Goal: Task Accomplishment & Management: Manage account settings

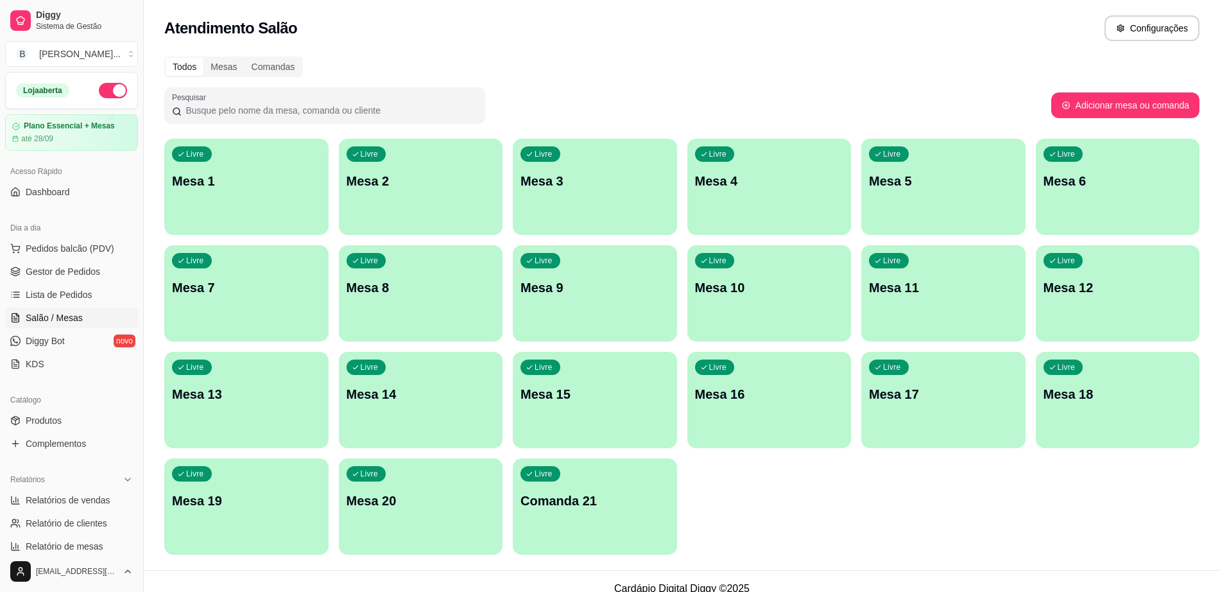
click at [450, 323] on div "Livre Mesa 8" at bounding box center [421, 285] width 164 height 81
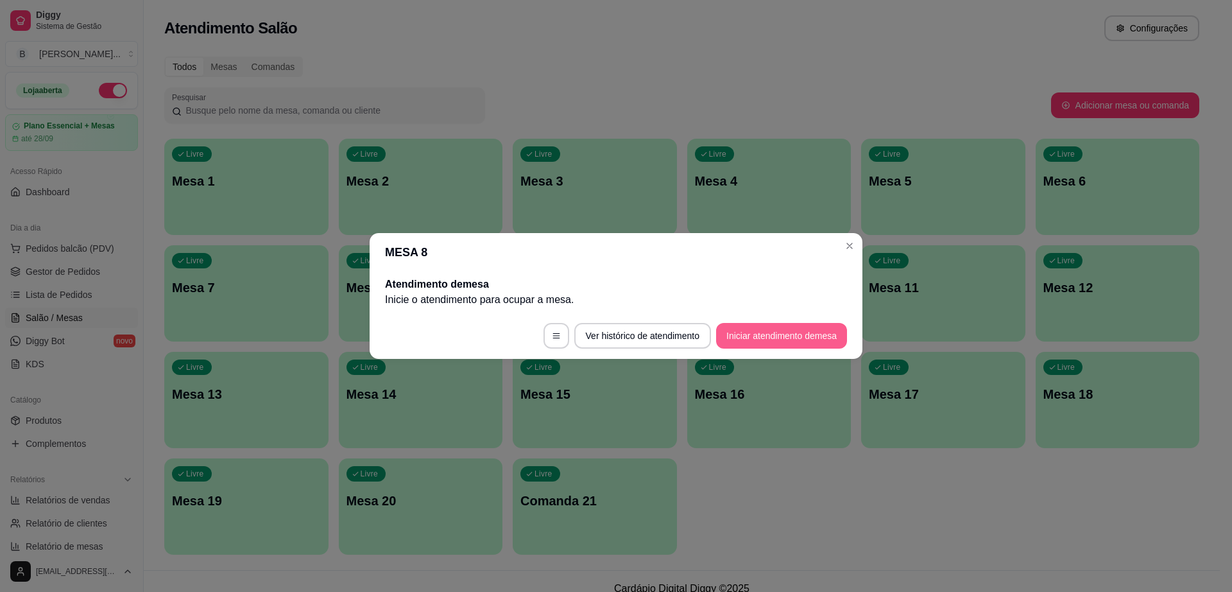
click at [796, 332] on button "Iniciar atendimento de mesa" at bounding box center [781, 336] width 131 height 26
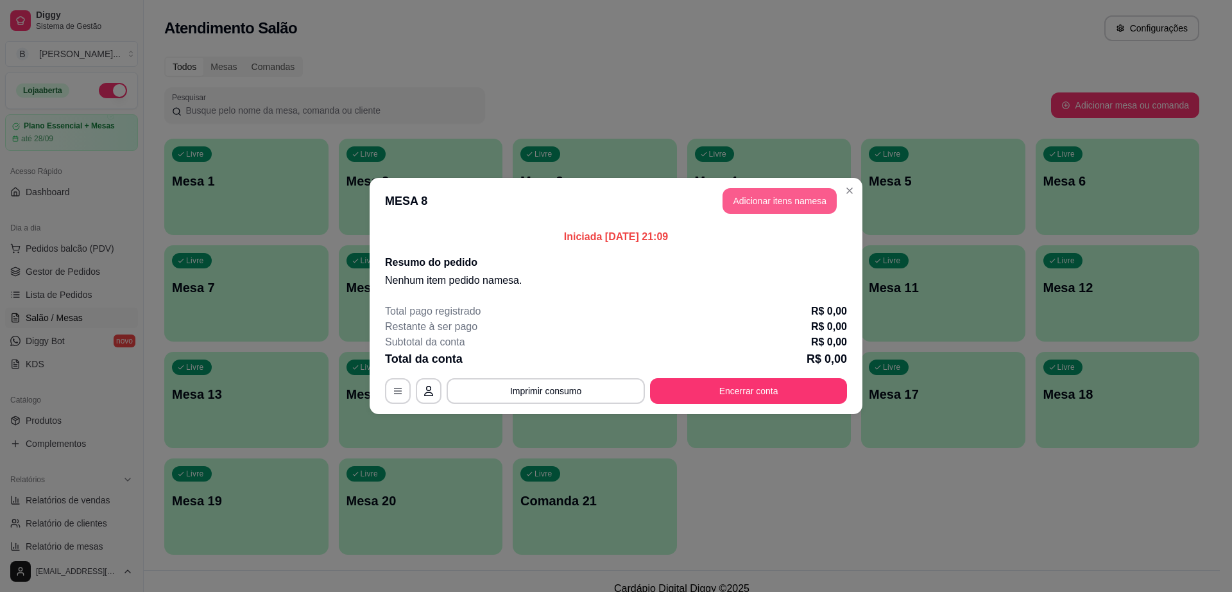
click at [786, 199] on button "Adicionar itens na mesa" at bounding box center [780, 201] width 114 height 26
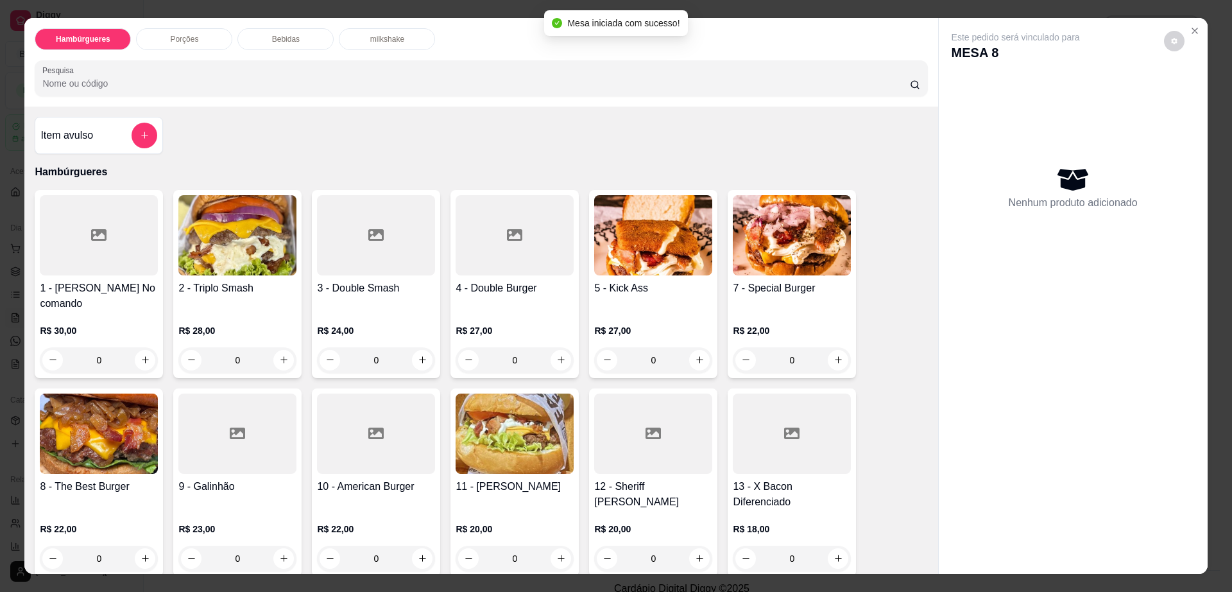
click at [265, 32] on div "Bebidas" at bounding box center [285, 39] width 96 height 22
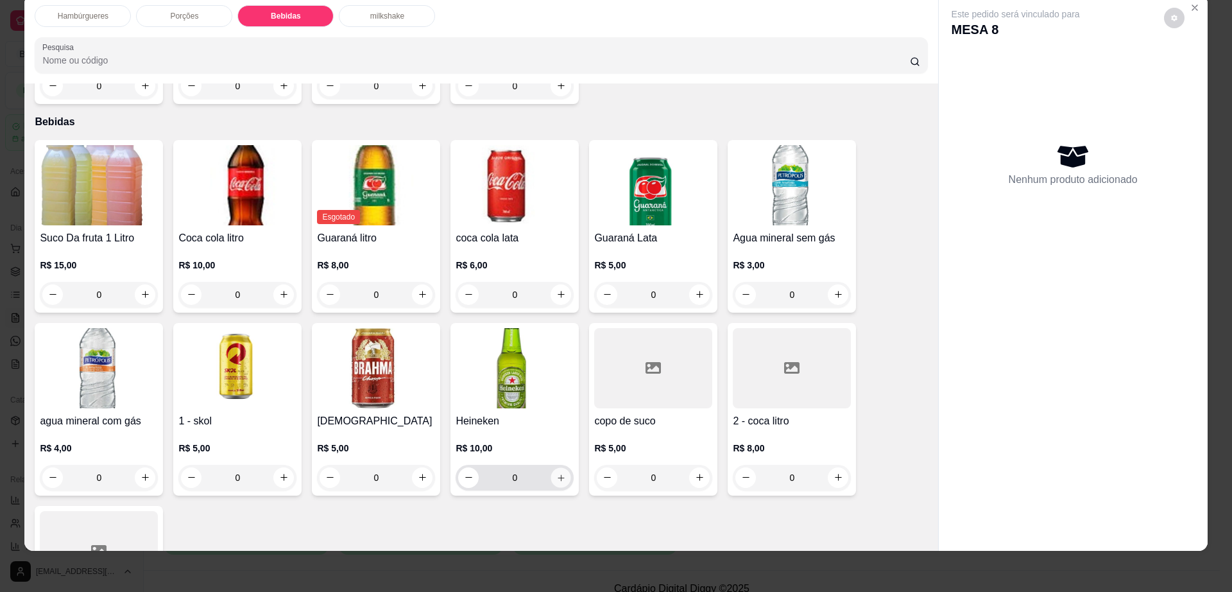
click at [561, 467] on button "increase-product-quantity" at bounding box center [561, 477] width 20 height 20
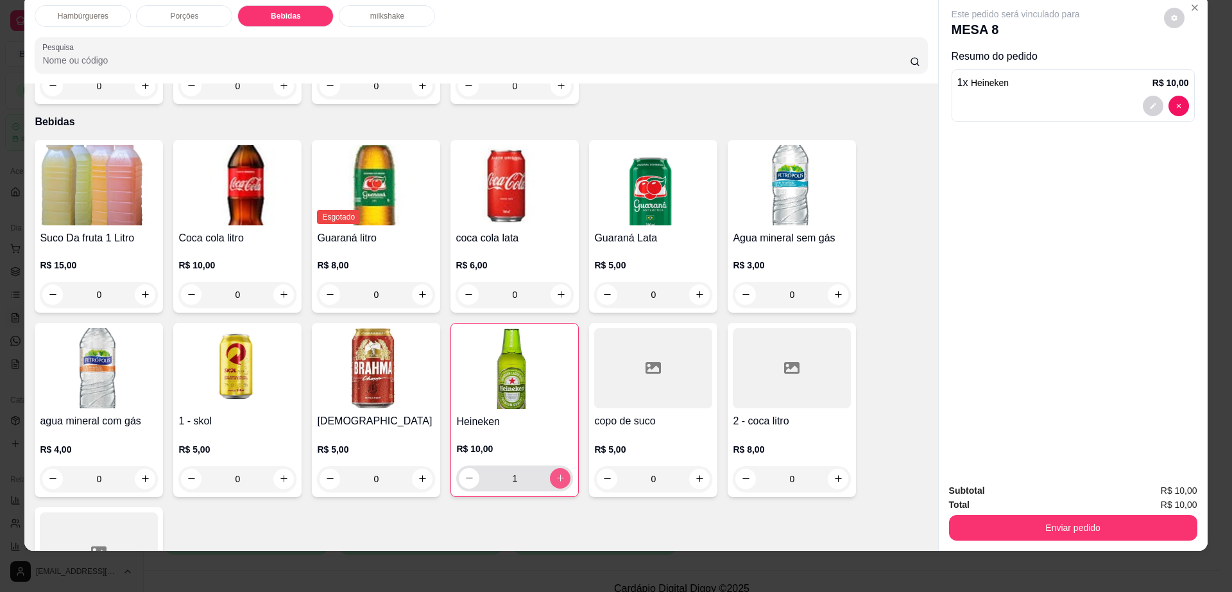
click at [557, 473] on icon "increase-product-quantity" at bounding box center [561, 478] width 10 height 10
type input "2"
click at [1171, 17] on icon "decrease-product-quantity" at bounding box center [1174, 18] width 6 height 6
click at [976, 528] on button "Enviar pedido" at bounding box center [1073, 528] width 248 height 26
click at [976, 527] on button "Enviar pedido" at bounding box center [1072, 527] width 241 height 25
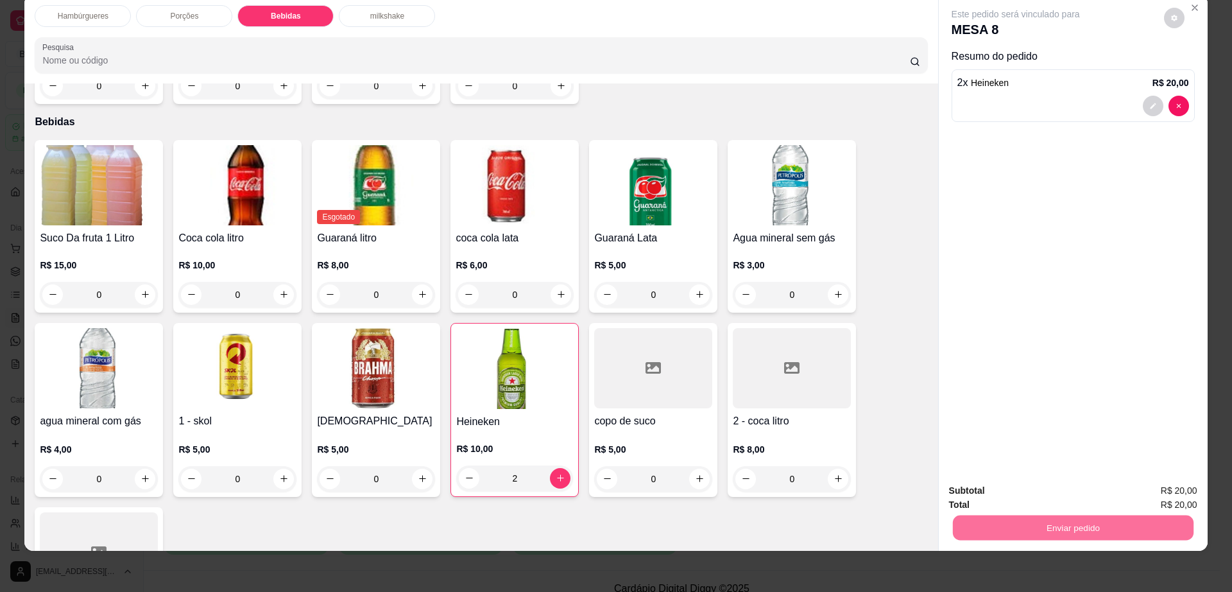
click at [980, 501] on button "Não registrar e enviar pedido" at bounding box center [1029, 496] width 133 height 24
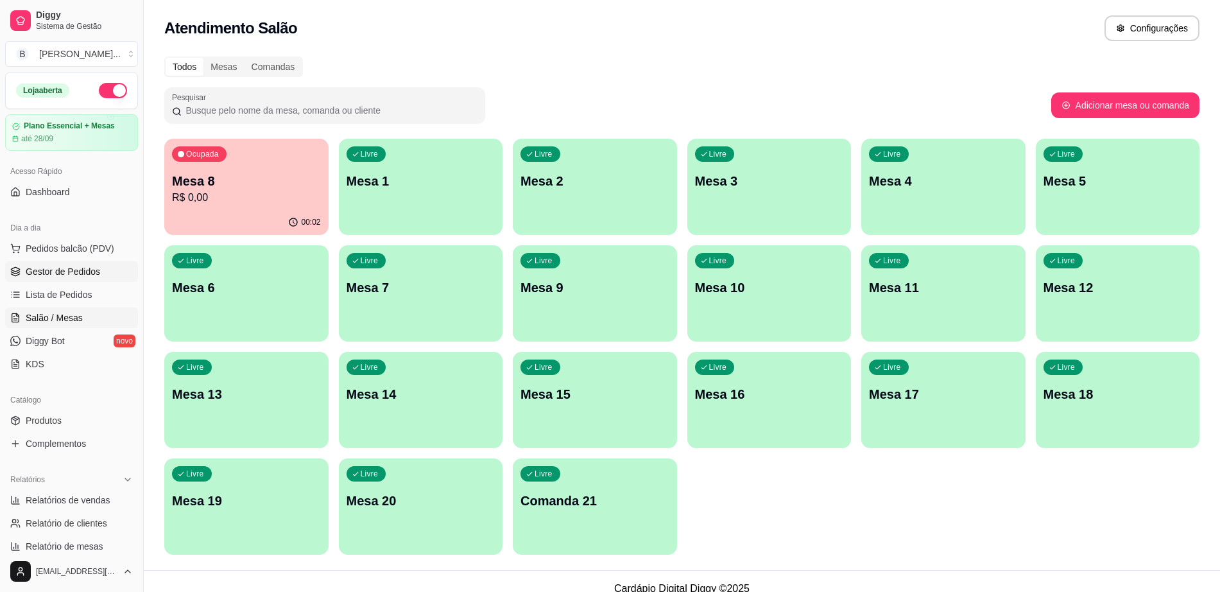
click at [81, 267] on span "Gestor de Pedidos" at bounding box center [63, 271] width 74 height 13
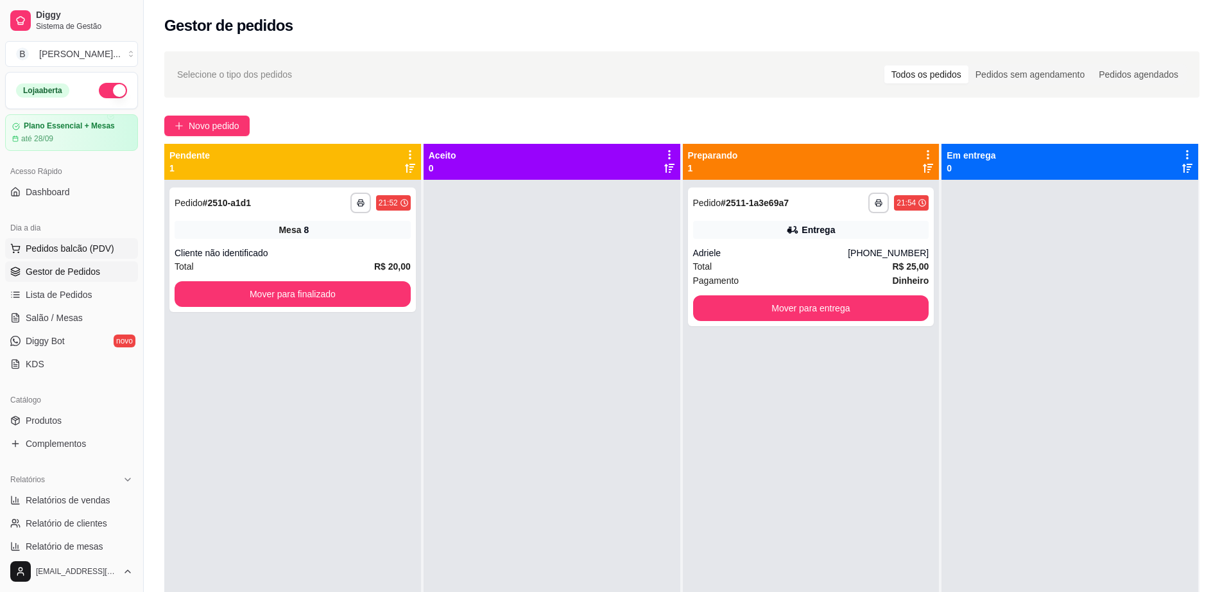
click at [84, 250] on span "Pedidos balcão (PDV)" at bounding box center [70, 248] width 89 height 13
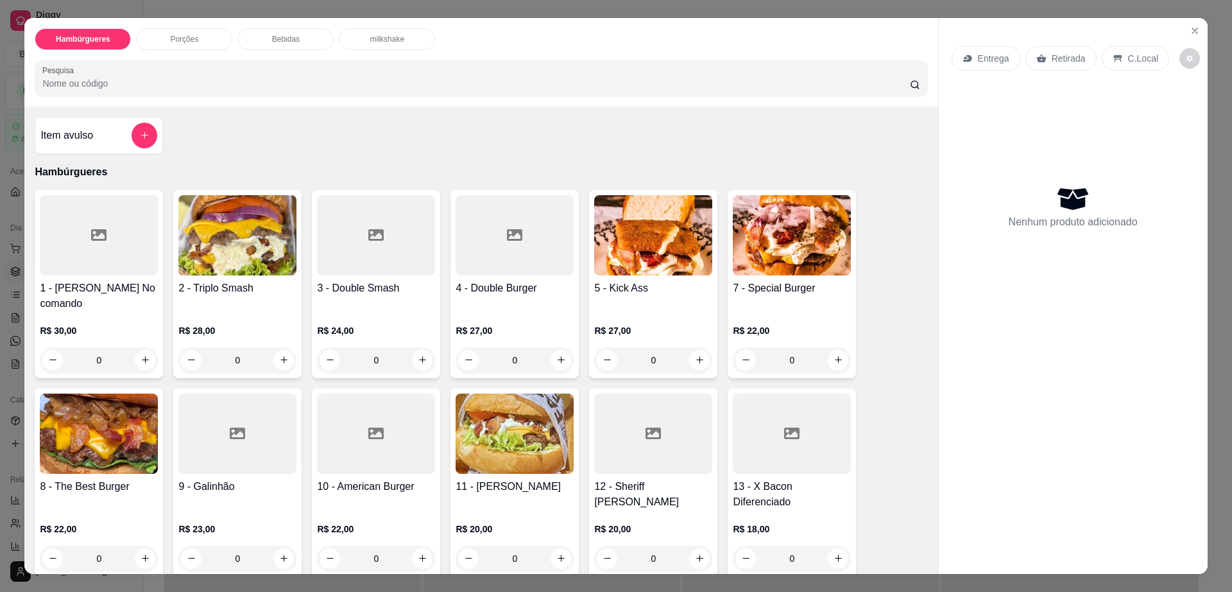
click at [295, 35] on div "Bebidas" at bounding box center [285, 39] width 96 height 22
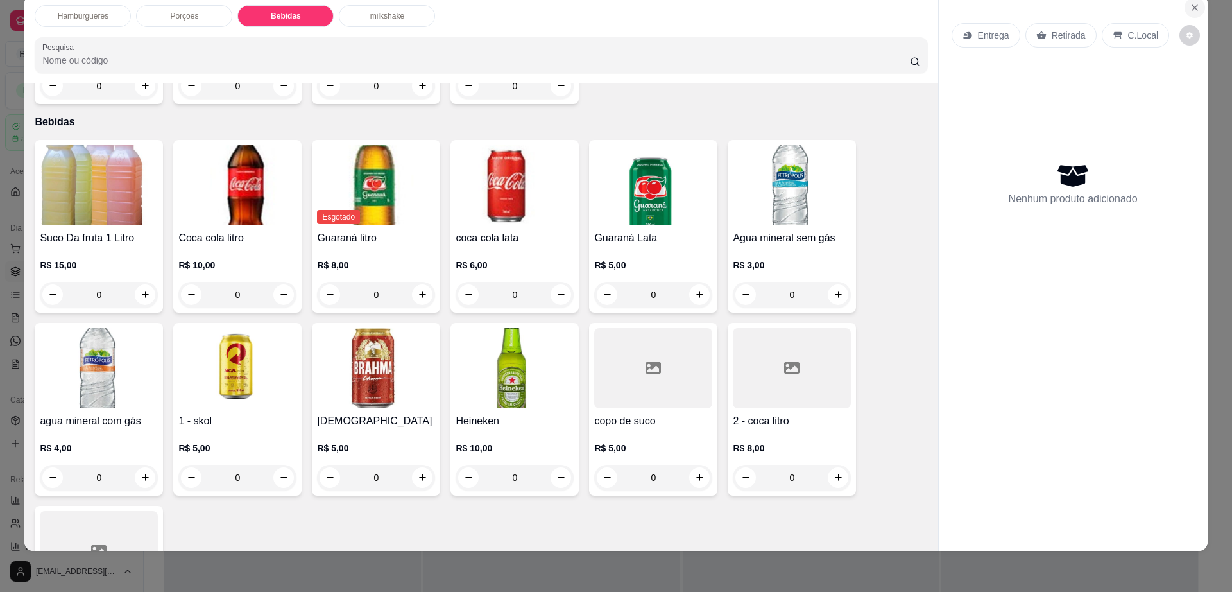
click at [1190, 11] on icon "Close" at bounding box center [1195, 8] width 10 height 10
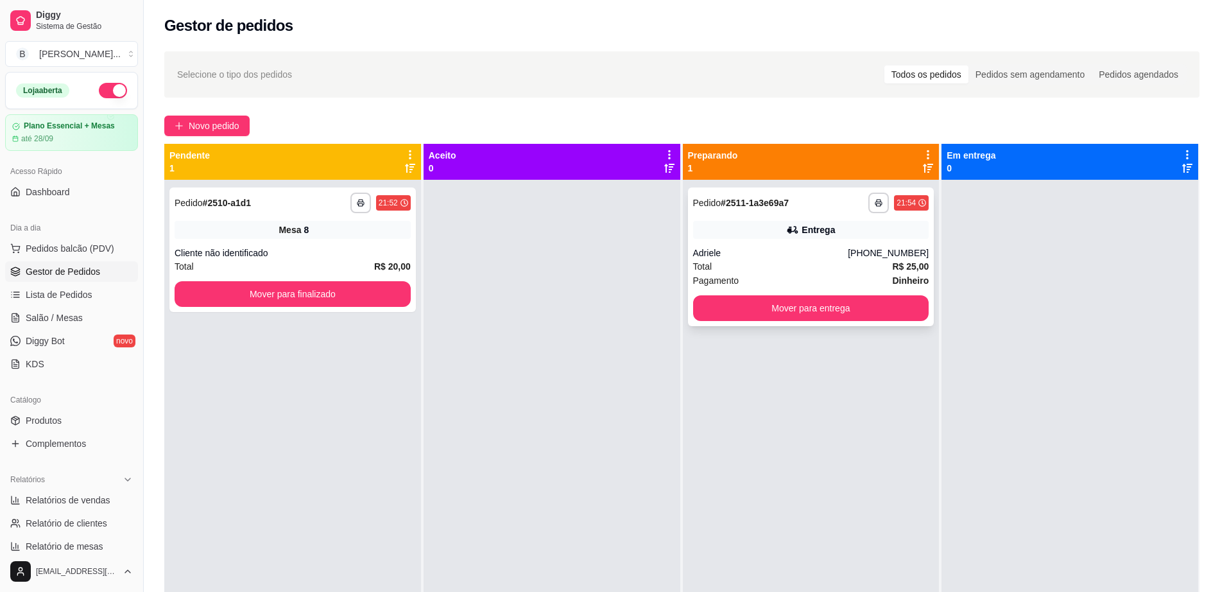
click at [758, 235] on div "Entrega" at bounding box center [811, 230] width 236 height 18
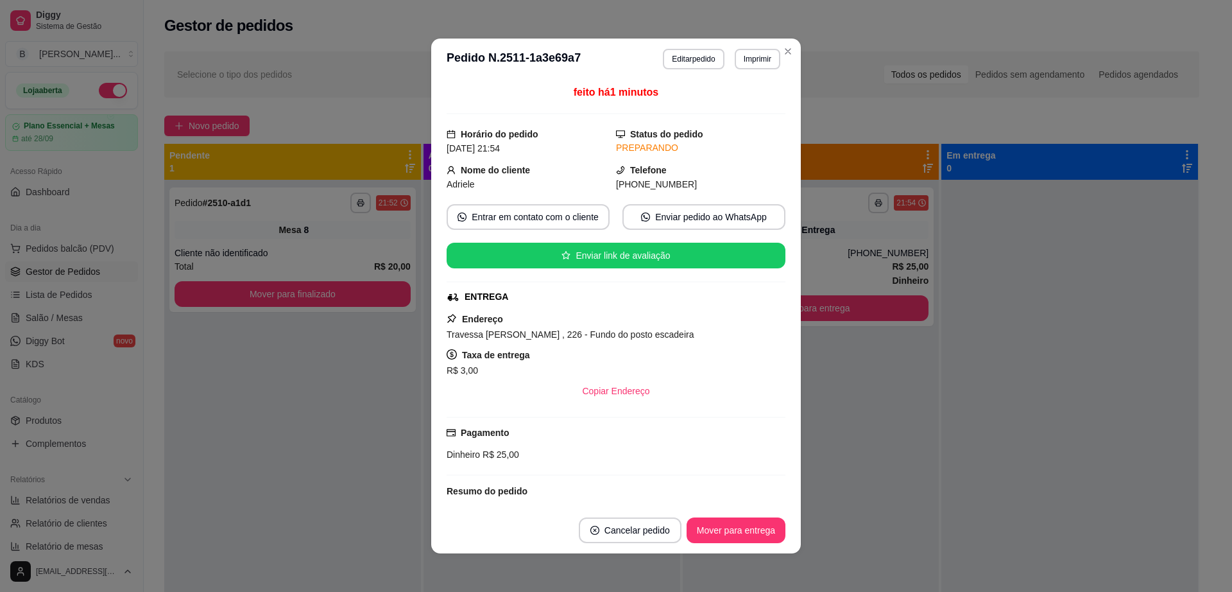
scroll to position [80, 0]
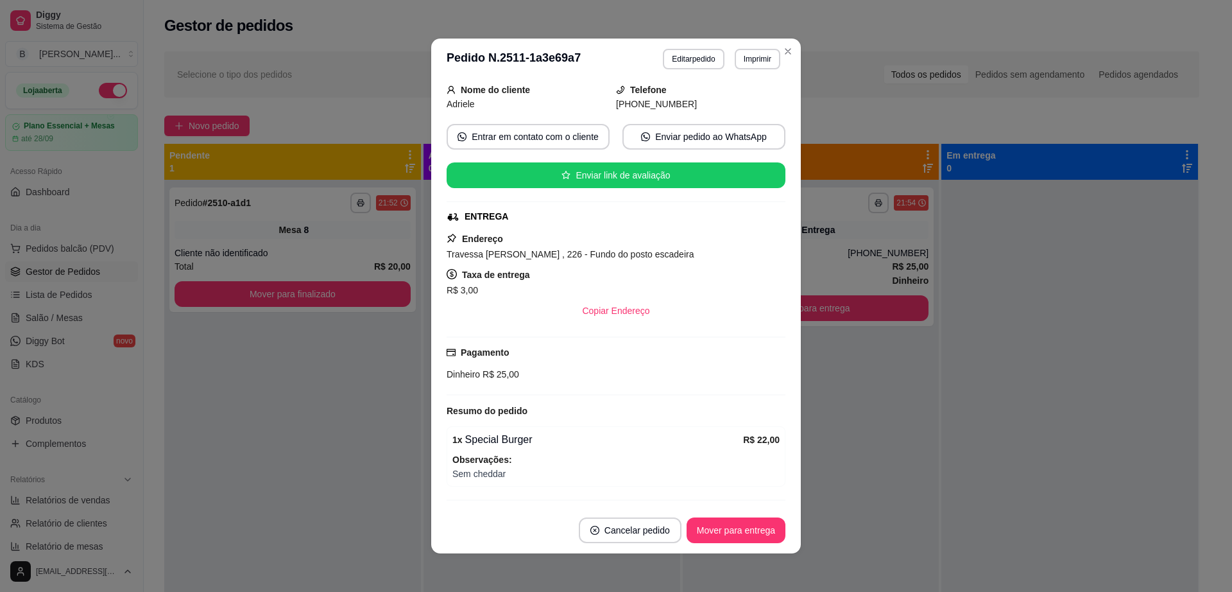
click at [608, 288] on div "R$ 3,00" at bounding box center [616, 289] width 339 height 15
click at [609, 305] on button "Copiar Endereço" at bounding box center [616, 310] width 85 height 25
click at [683, 60] on button "Editar pedido" at bounding box center [693, 59] width 61 height 21
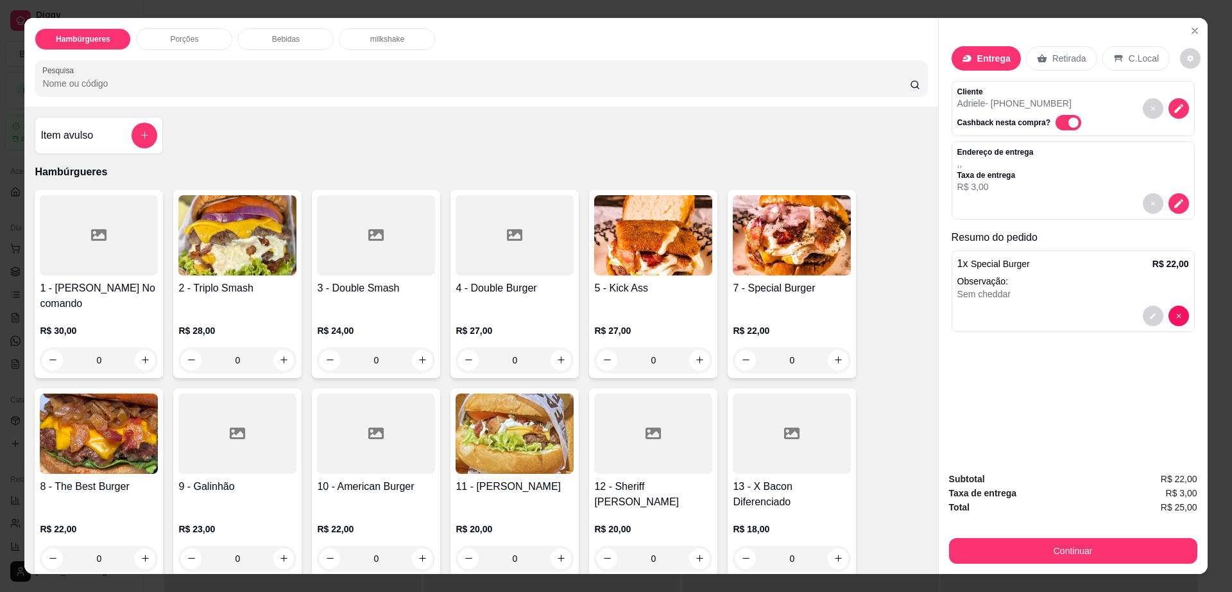
click at [293, 38] on div "Bebidas" at bounding box center [285, 39] width 96 height 22
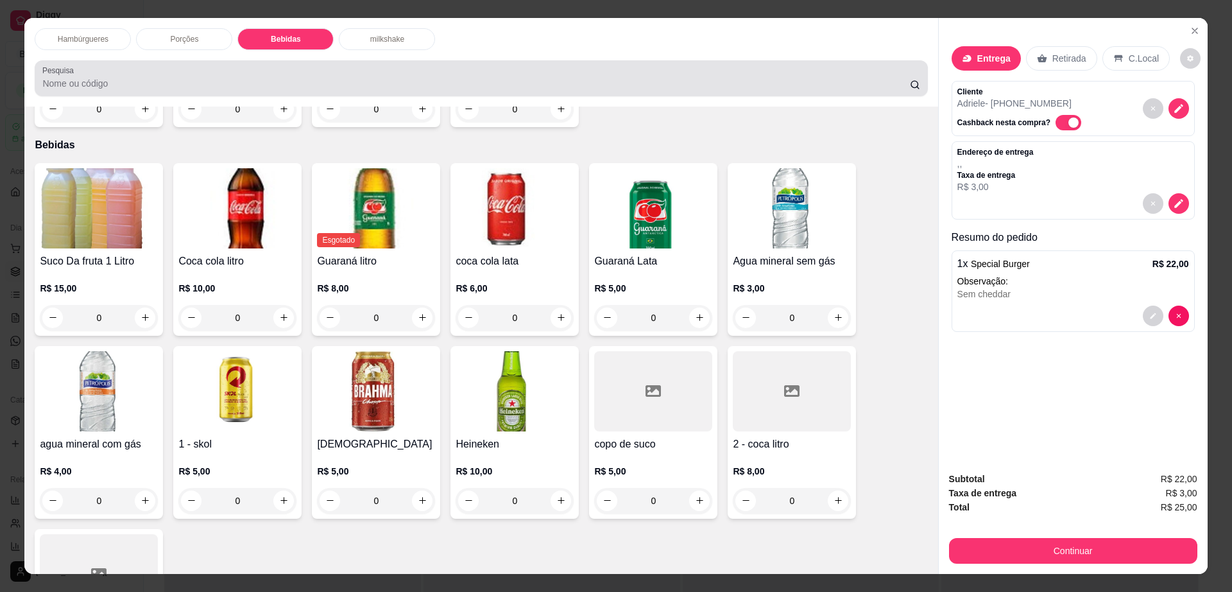
scroll to position [23, 0]
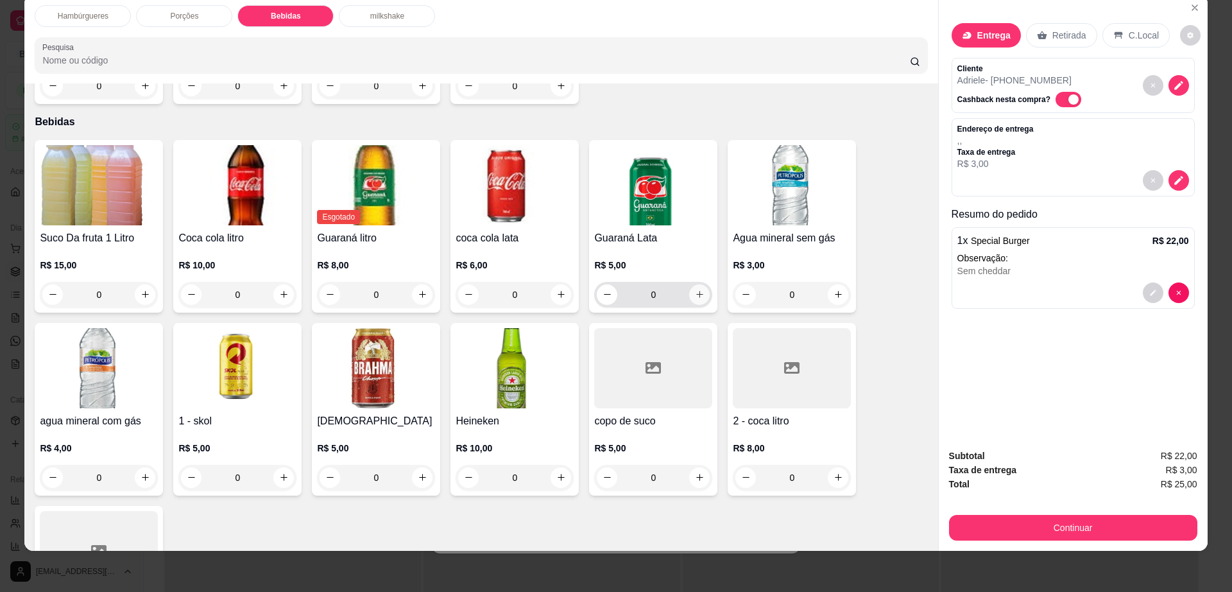
click at [697, 289] on icon "increase-product-quantity" at bounding box center [700, 294] width 10 height 10
type input "1"
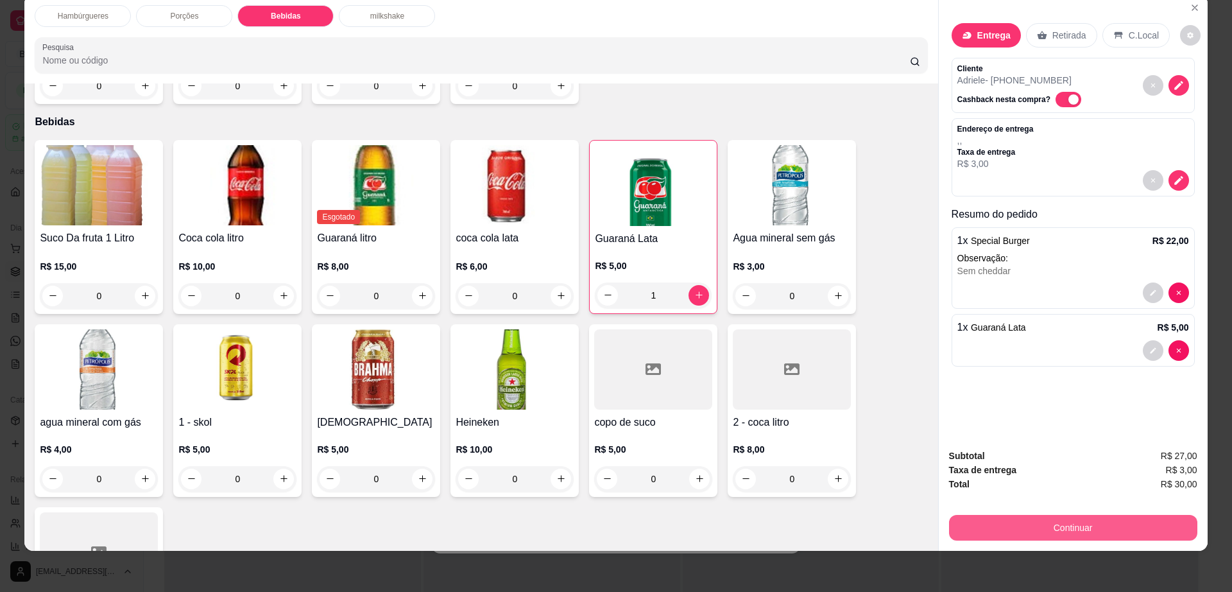
click at [1109, 527] on button "Continuar" at bounding box center [1073, 528] width 248 height 26
click at [1168, 85] on button "decrease-product-quantity" at bounding box center [1178, 85] width 21 height 21
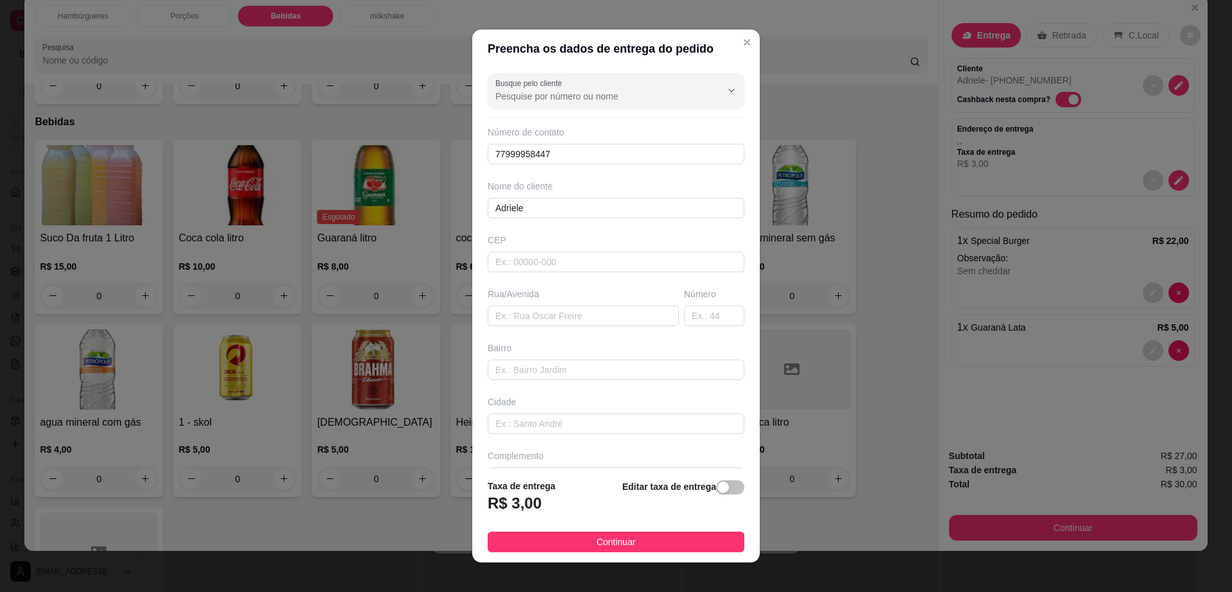
click at [576, 327] on div "Busque pelo cliente Número de contato 77999958447 Nome do cliente Adriele CEP R…" at bounding box center [615, 268] width 287 height 400
click at [579, 323] on input "text" at bounding box center [583, 315] width 191 height 21
paste input "Travessa [PERSON_NAME] , 226 - Fundo do posto escadeira"
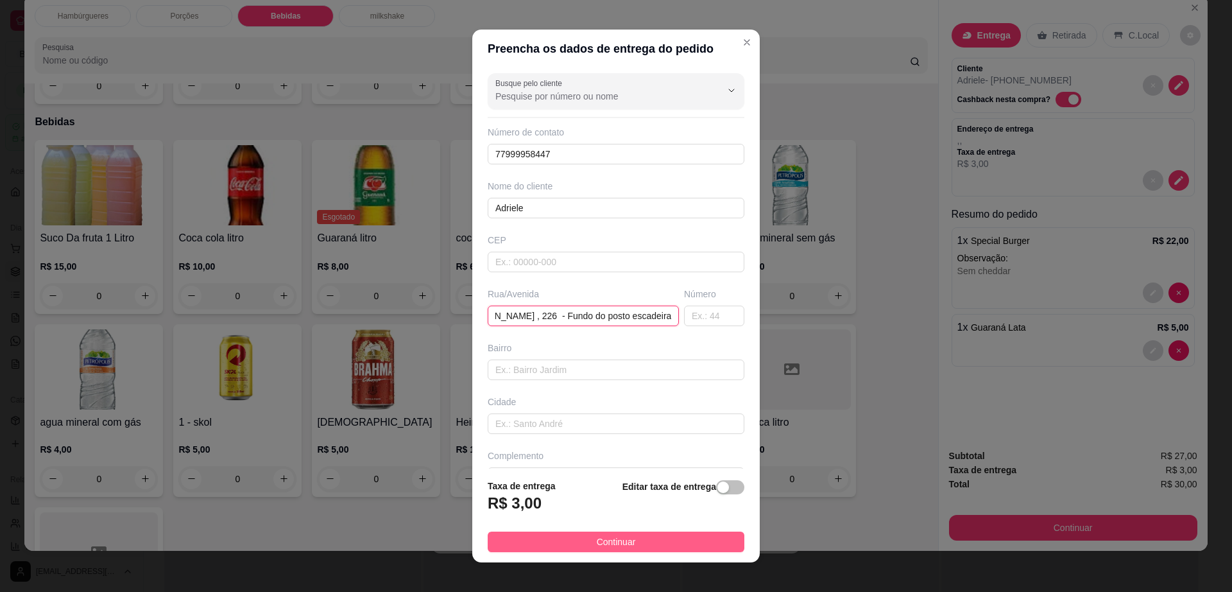
type input "Travessa [PERSON_NAME] , 226 - Fundo do posto escadeira"
click at [631, 535] on button "Continuar" at bounding box center [616, 541] width 257 height 21
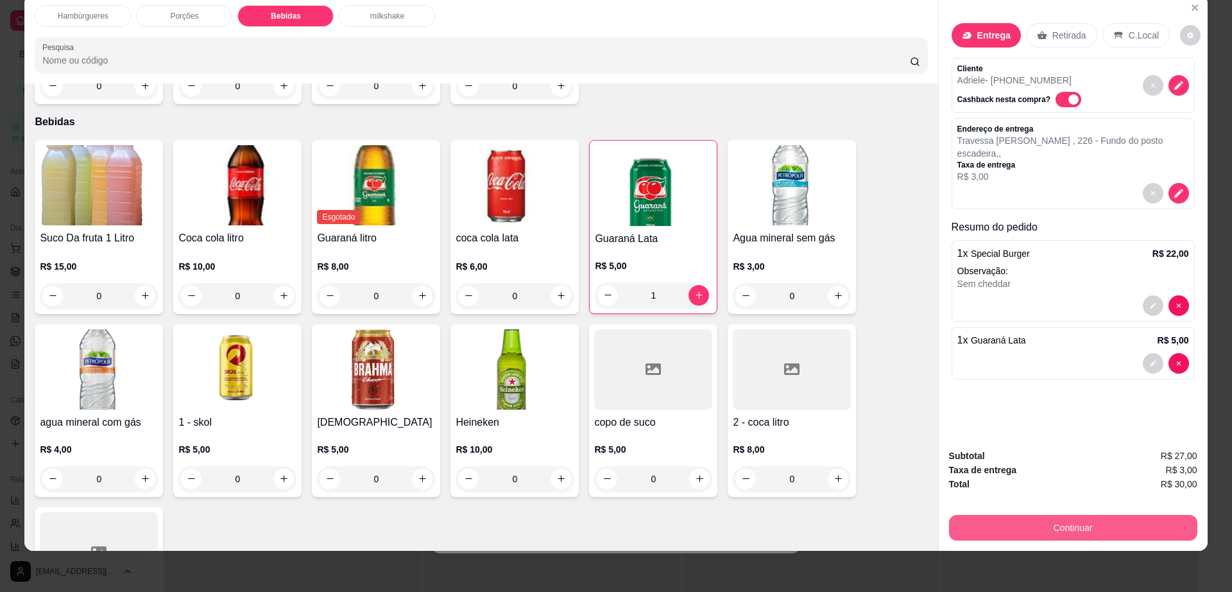
click at [952, 520] on button "Continuar" at bounding box center [1073, 528] width 248 height 26
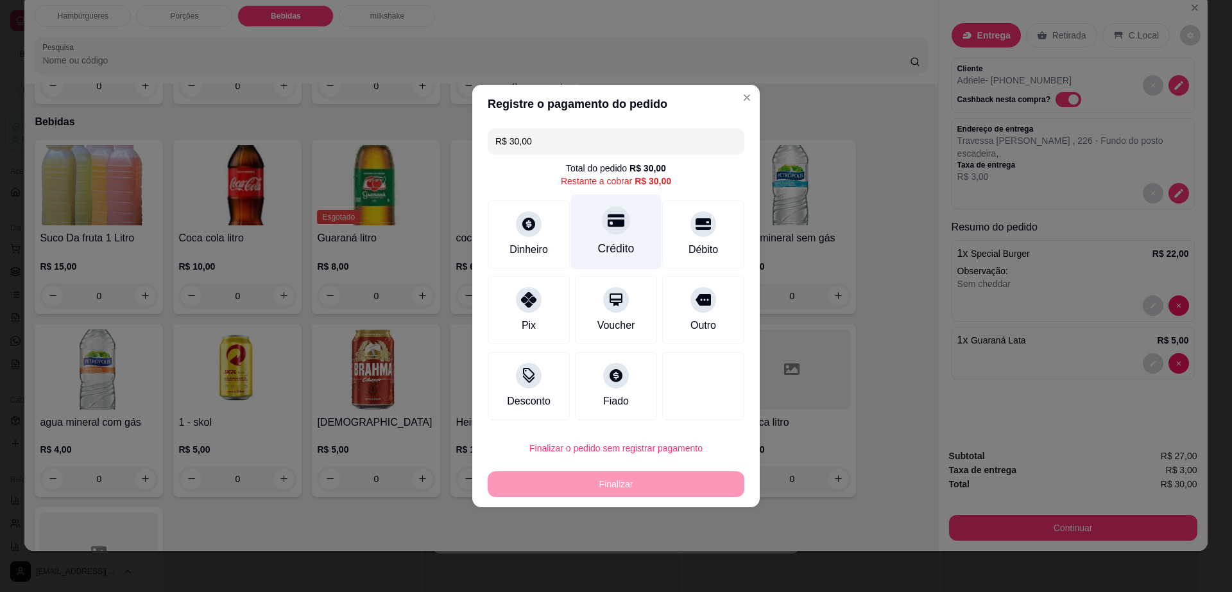
click at [571, 212] on div "Crédito" at bounding box center [616, 231] width 90 height 75
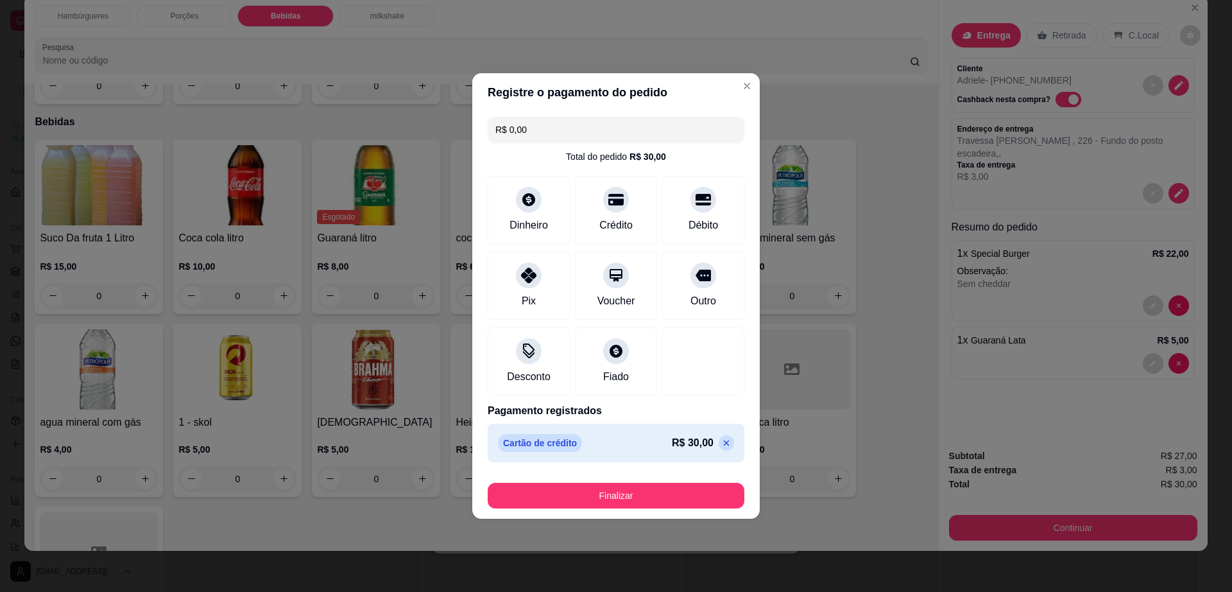
click at [721, 442] on icon at bounding box center [726, 443] width 10 height 10
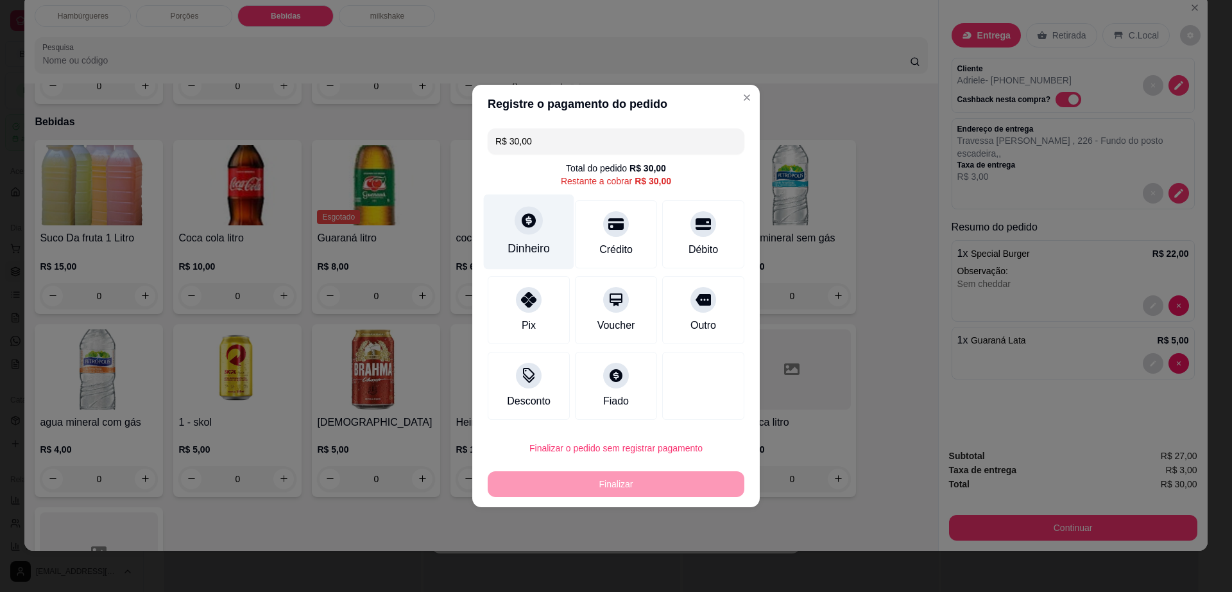
click at [515, 219] on div at bounding box center [529, 220] width 28 height 28
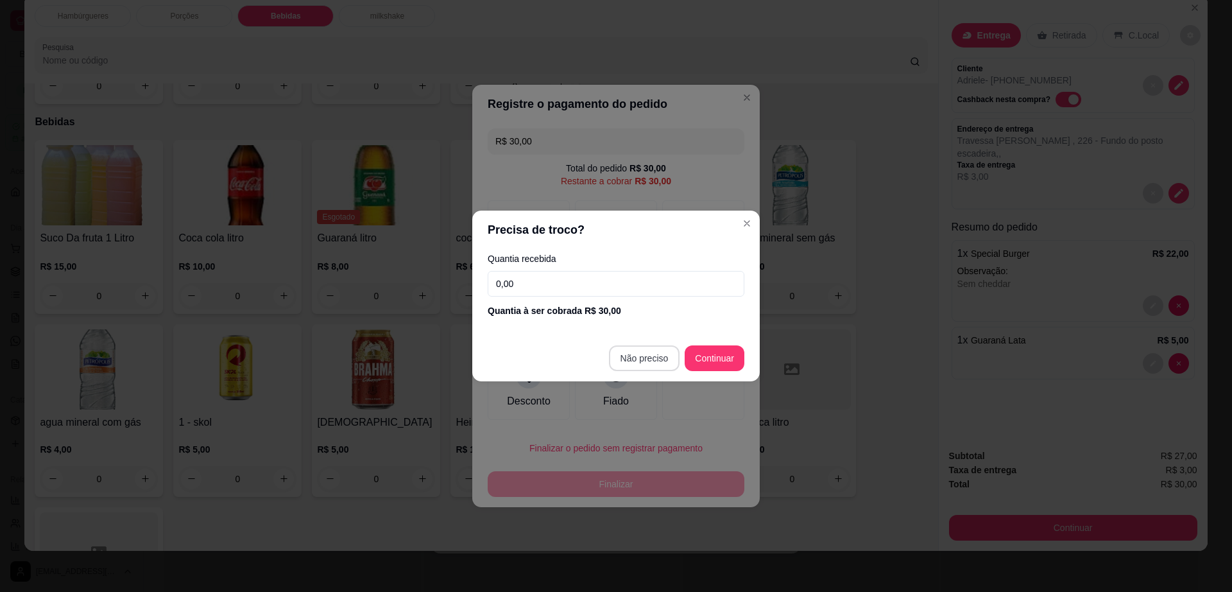
type input "R$ 0,00"
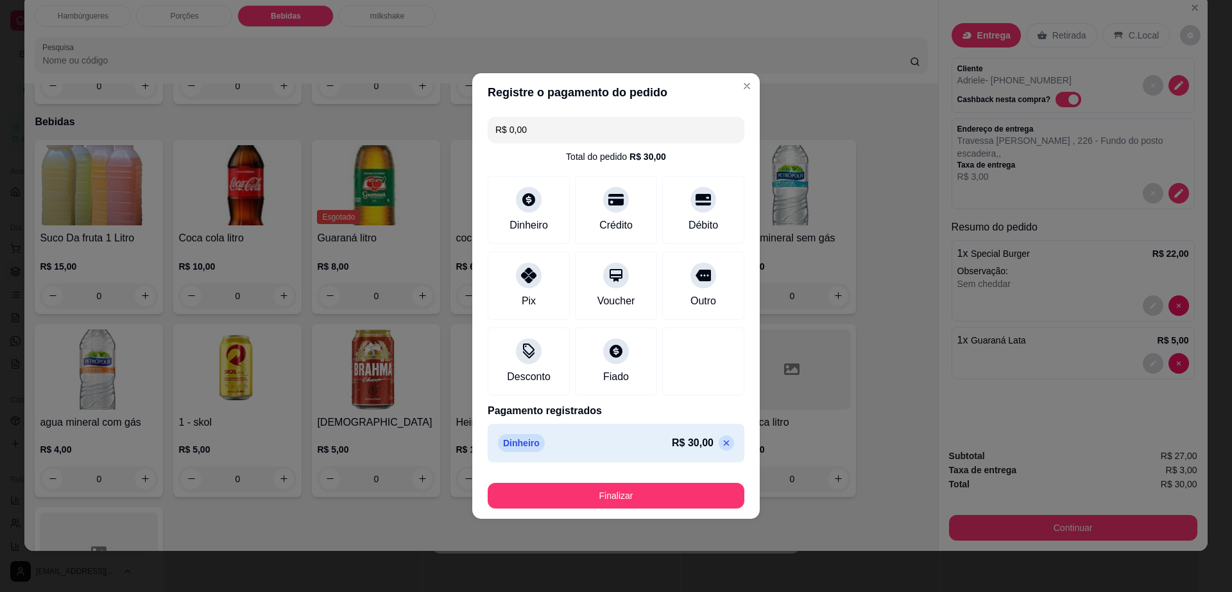
click at [635, 509] on footer "Finalizar" at bounding box center [615, 492] width 287 height 51
click at [652, 490] on button "Finalizar" at bounding box center [616, 495] width 249 height 25
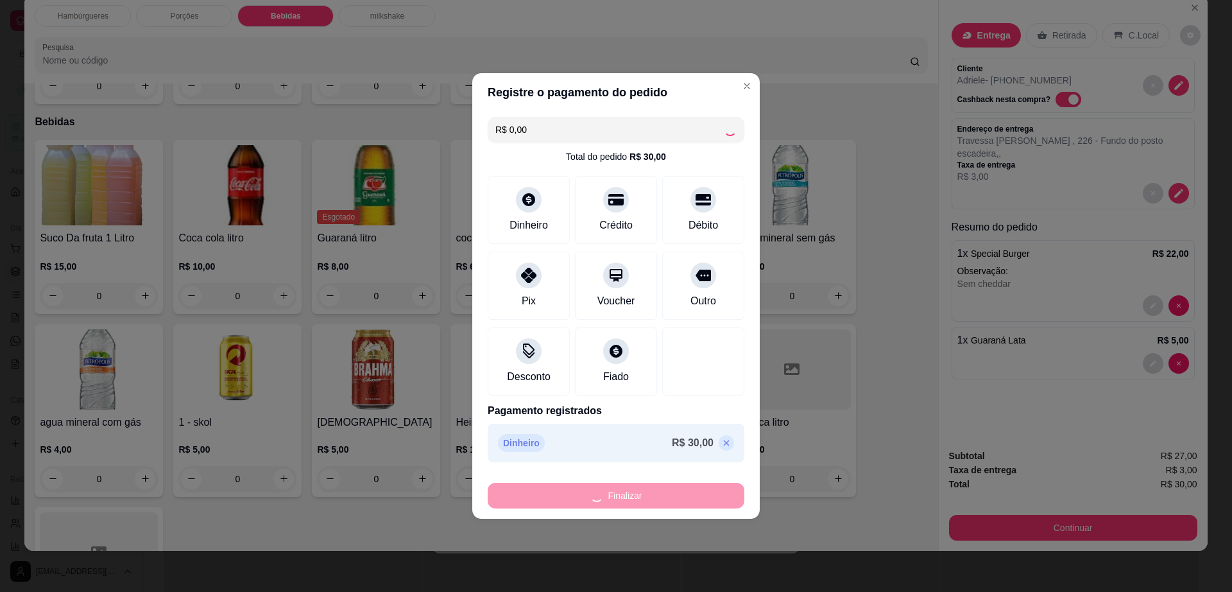
type input "0"
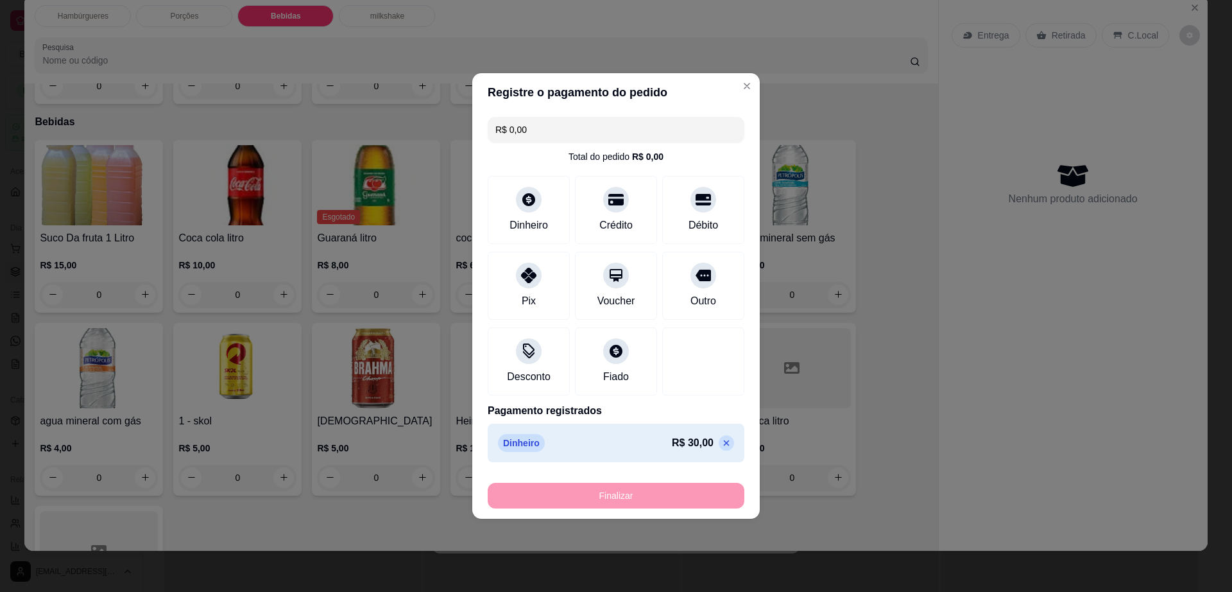
type input "-R$ 30,00"
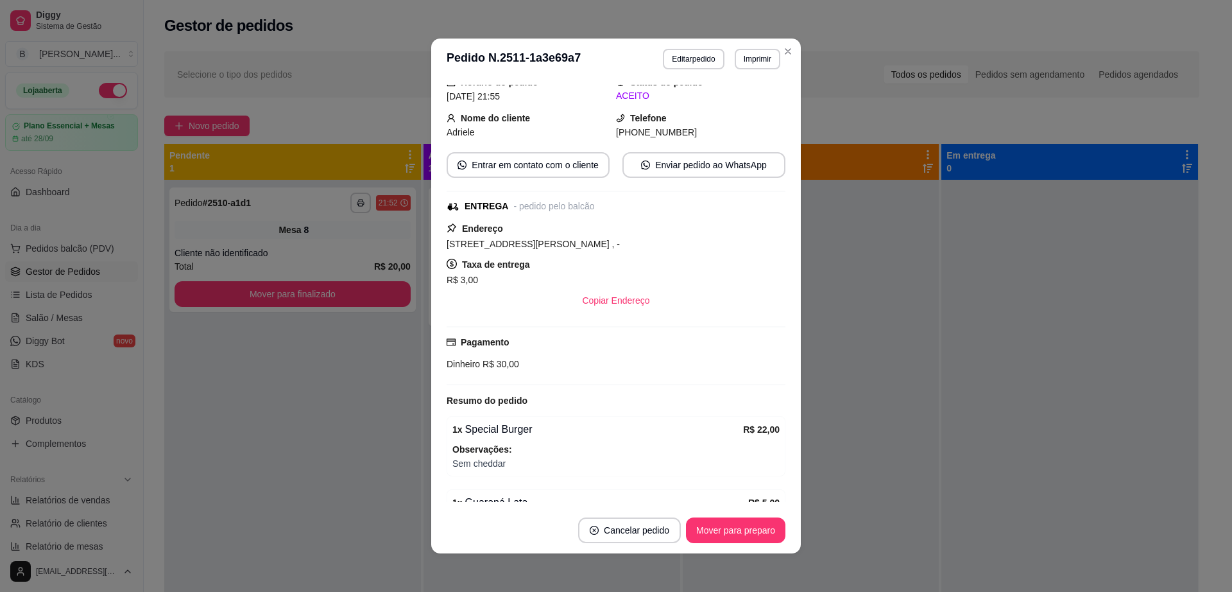
scroll to position [108, 0]
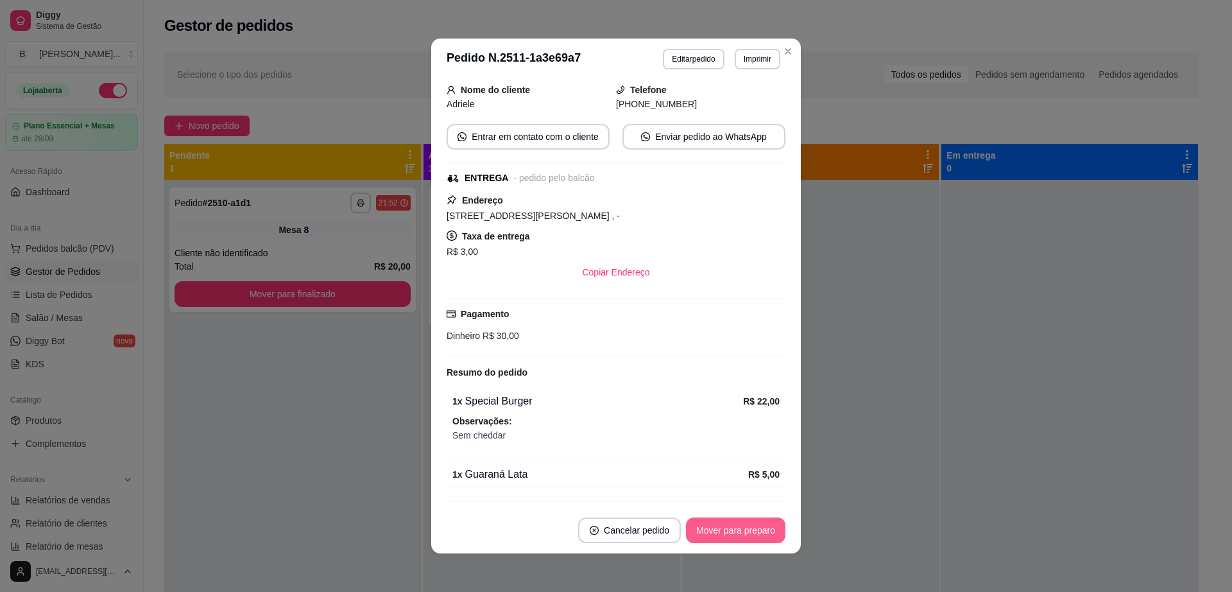
click at [749, 531] on button "Mover para preparo" at bounding box center [735, 530] width 99 height 26
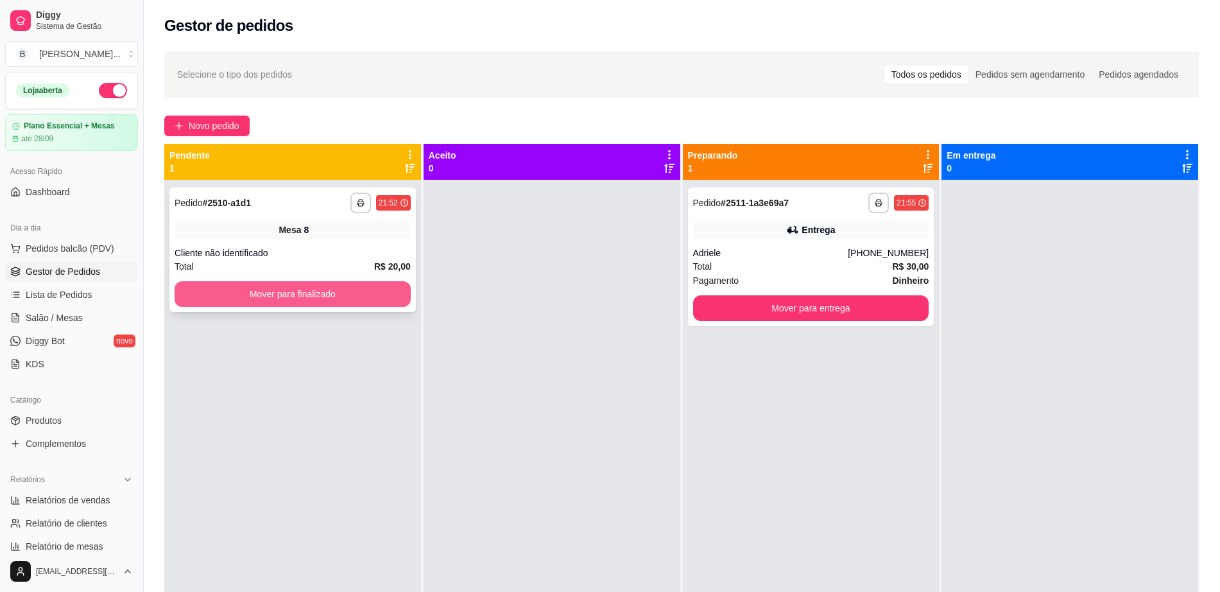
click at [350, 293] on button "Mover para finalizado" at bounding box center [293, 294] width 236 height 26
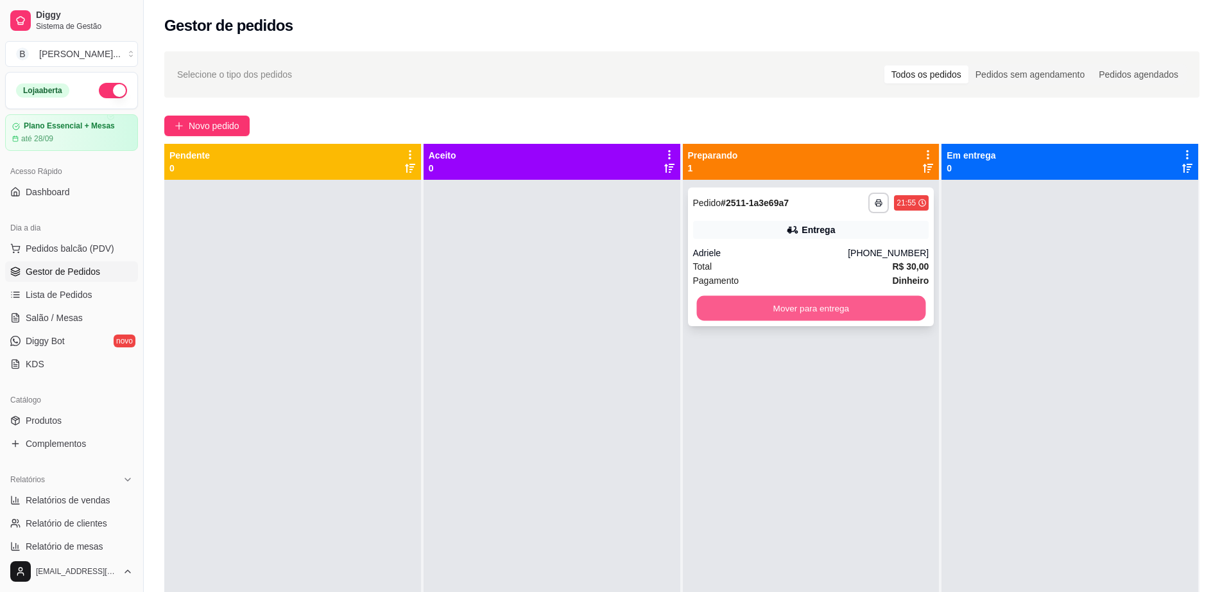
click at [771, 298] on button "Mover para entrega" at bounding box center [810, 308] width 229 height 25
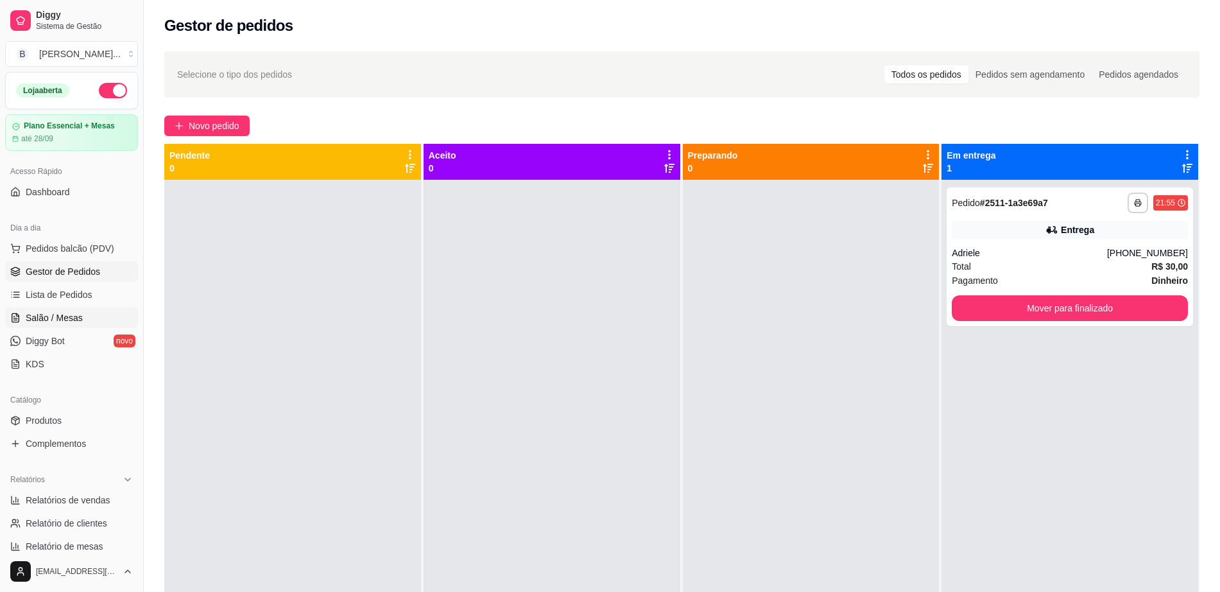
click at [92, 319] on link "Salão / Mesas" at bounding box center [71, 317] width 133 height 21
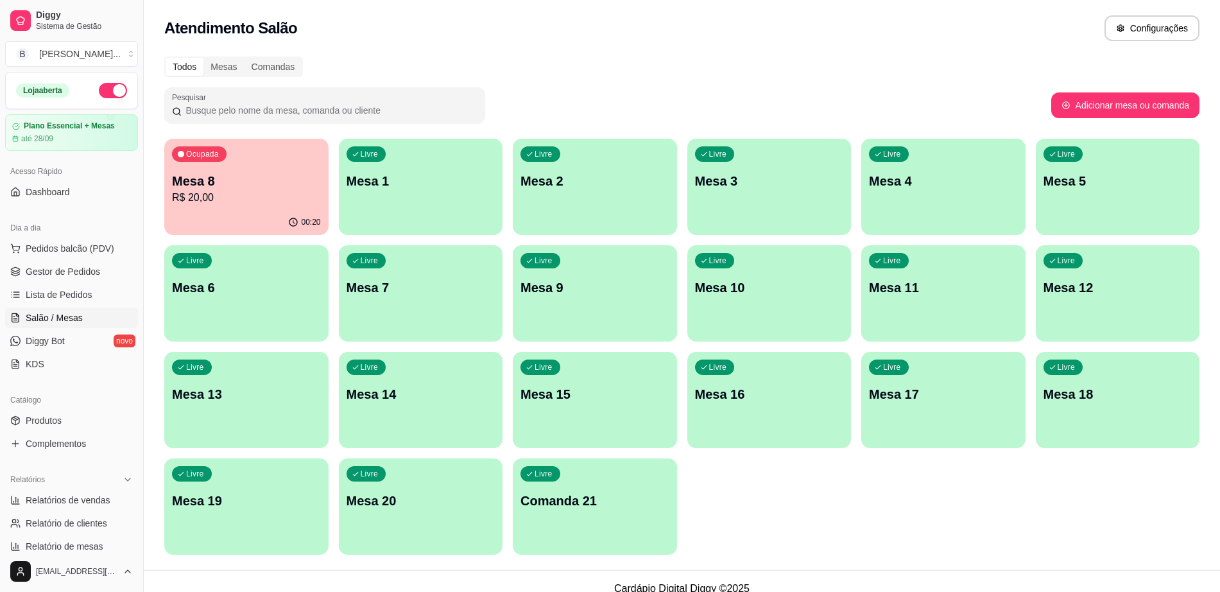
click at [579, 289] on p "Mesa 9" at bounding box center [594, 287] width 149 height 18
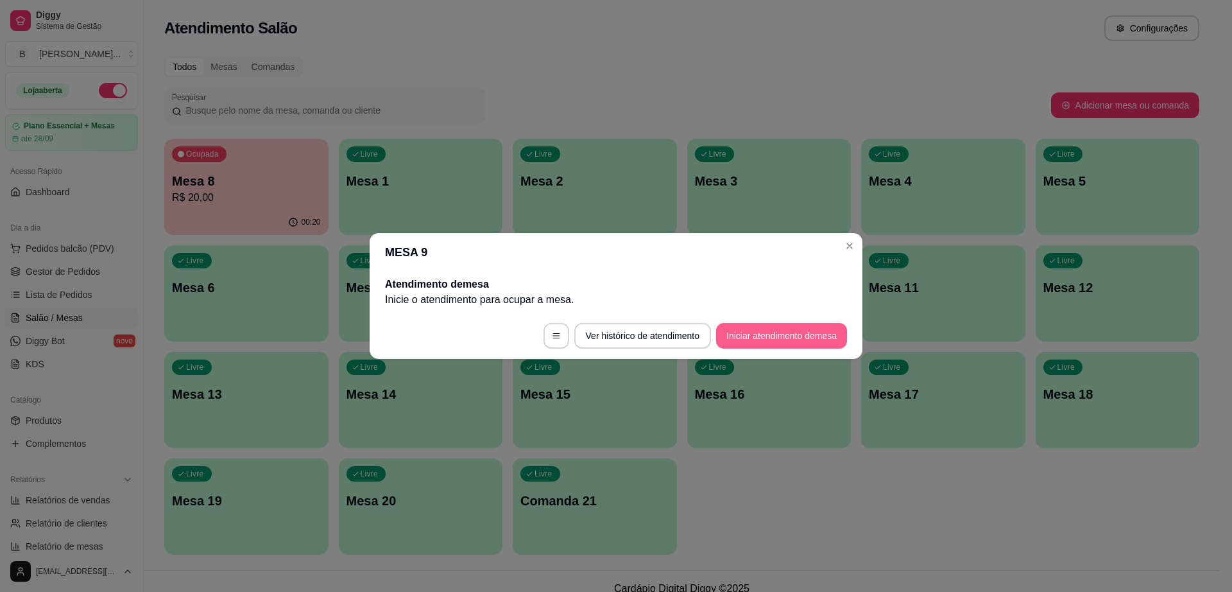
click at [740, 336] on button "Iniciar atendimento de mesa" at bounding box center [781, 336] width 131 height 26
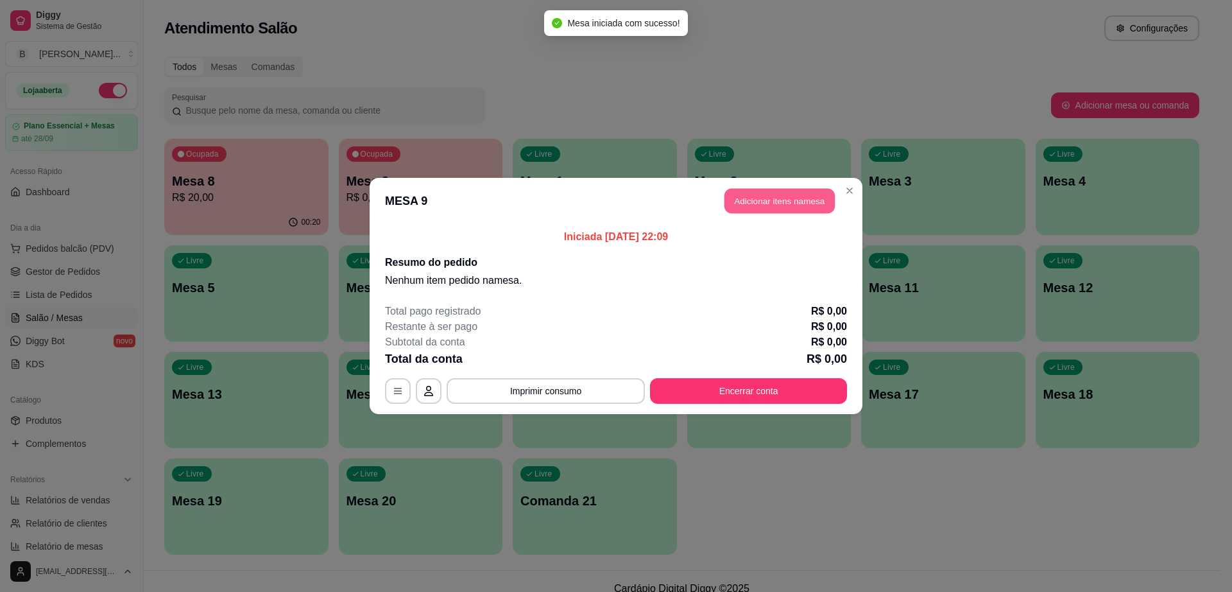
click at [792, 193] on button "Adicionar itens na mesa" at bounding box center [779, 201] width 110 height 25
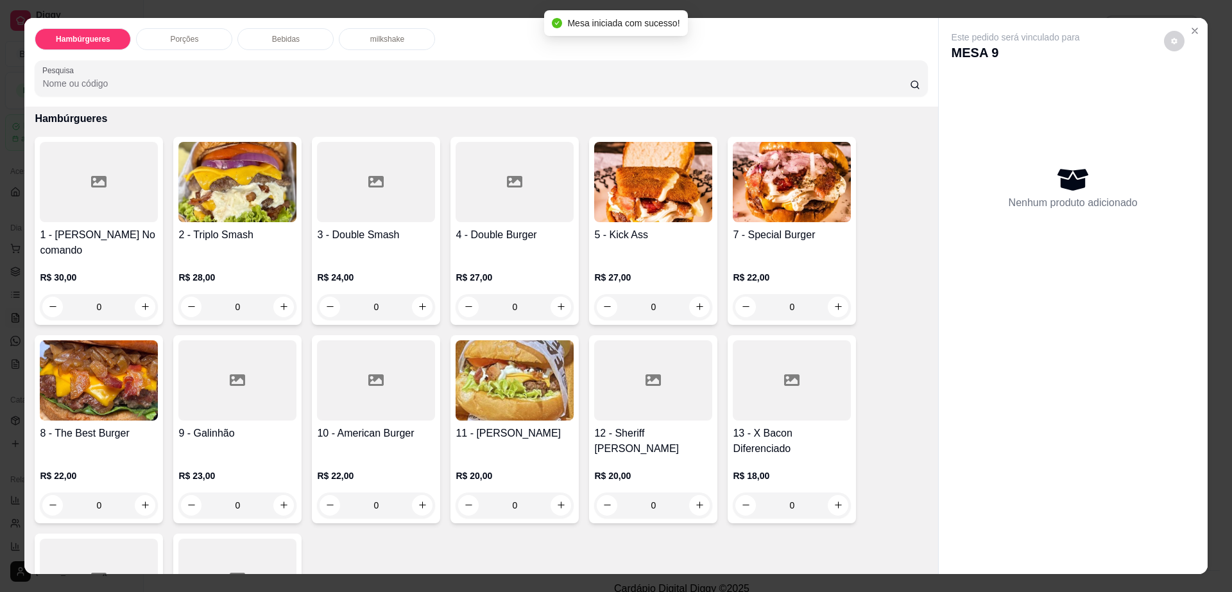
scroll to position [160, 0]
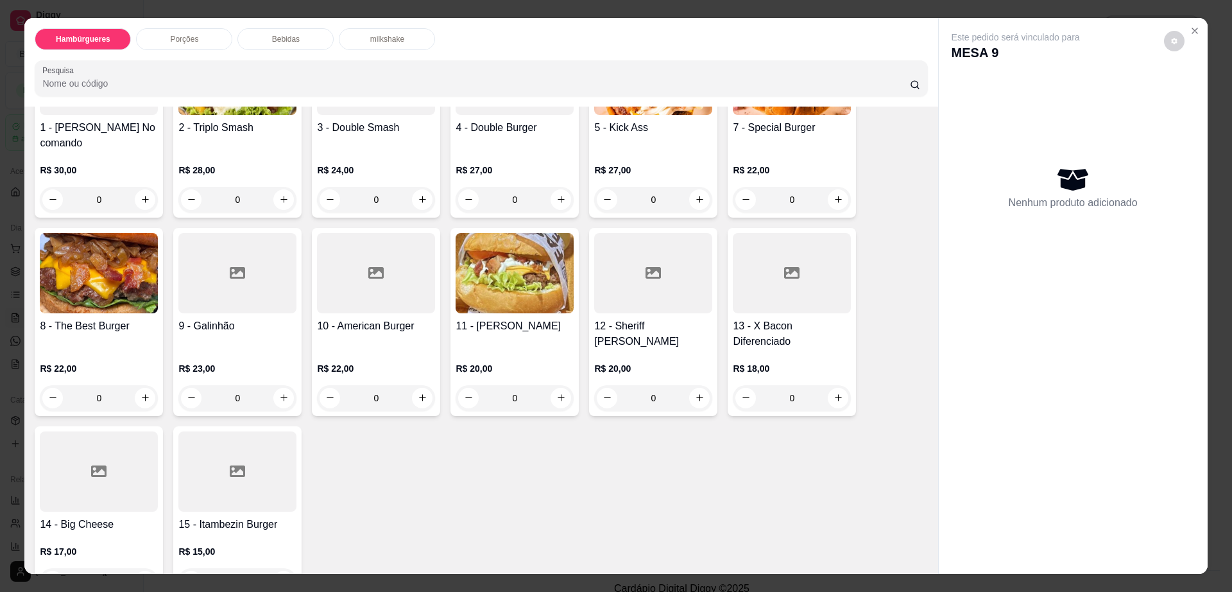
click at [243, 285] on div at bounding box center [237, 273] width 118 height 80
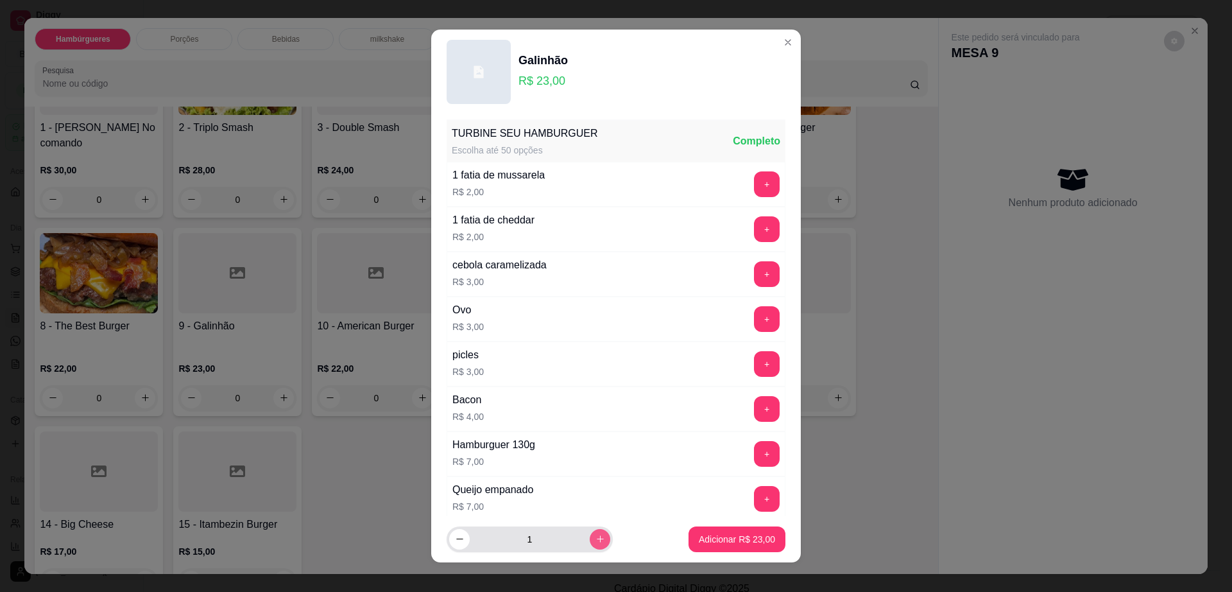
click at [595, 537] on icon "increase-product-quantity" at bounding box center [600, 539] width 10 height 10
type input "2"
click at [705, 536] on p "Adicionar R$ 46,00" at bounding box center [737, 539] width 76 height 13
type input "2"
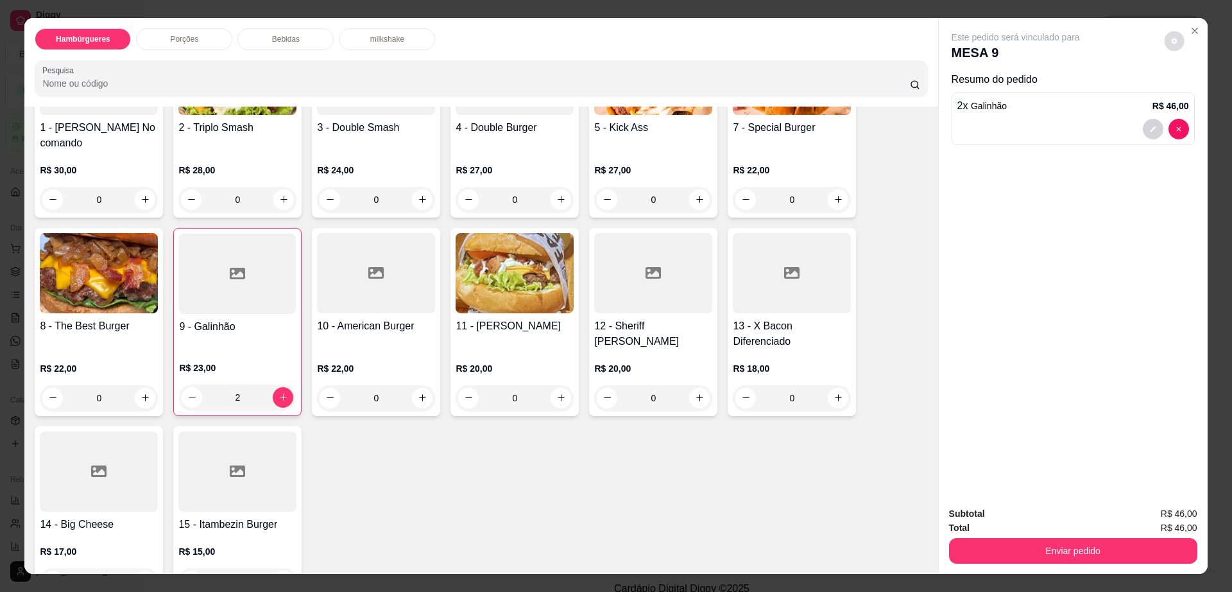
click at [1174, 40] on button "decrease-product-quantity" at bounding box center [1174, 41] width 20 height 20
click at [1195, 83] on div "Impressão automática desabilitada" at bounding box center [1147, 92] width 136 height 23
click at [1197, 86] on span "Automatic updates" at bounding box center [1198, 92] width 26 height 15
click at [1192, 92] on input "Automatic updates" at bounding box center [1188, 96] width 8 height 8
checkbox input "true"
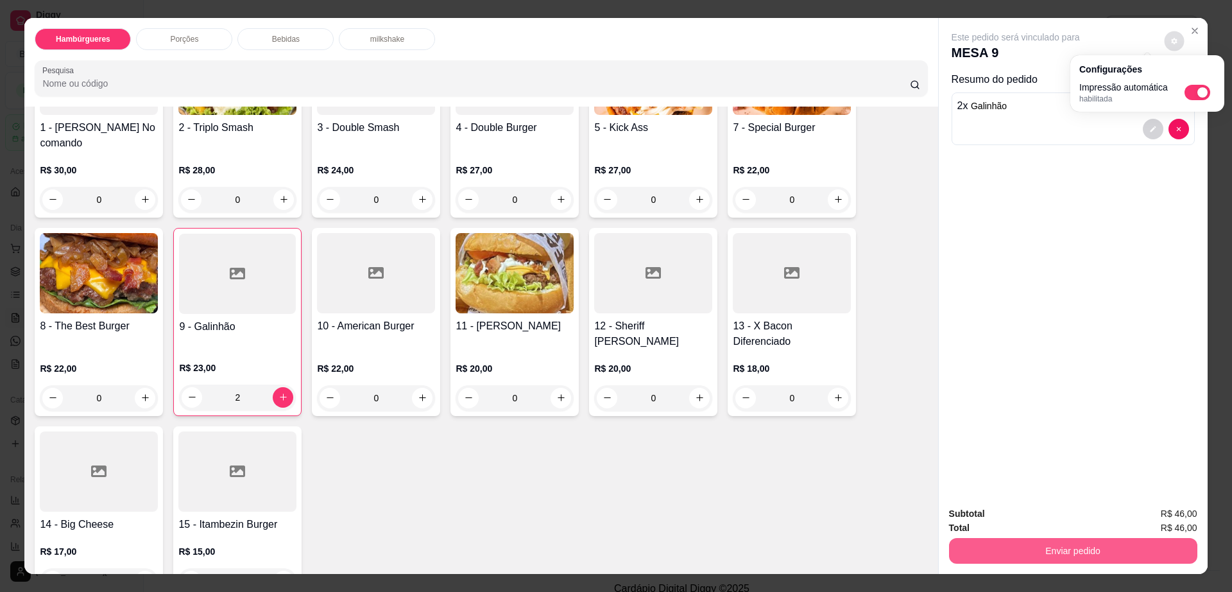
click at [1007, 547] on button "Enviar pedido" at bounding box center [1073, 551] width 248 height 26
click at [1006, 545] on button "Enviar pedido" at bounding box center [1072, 550] width 241 height 25
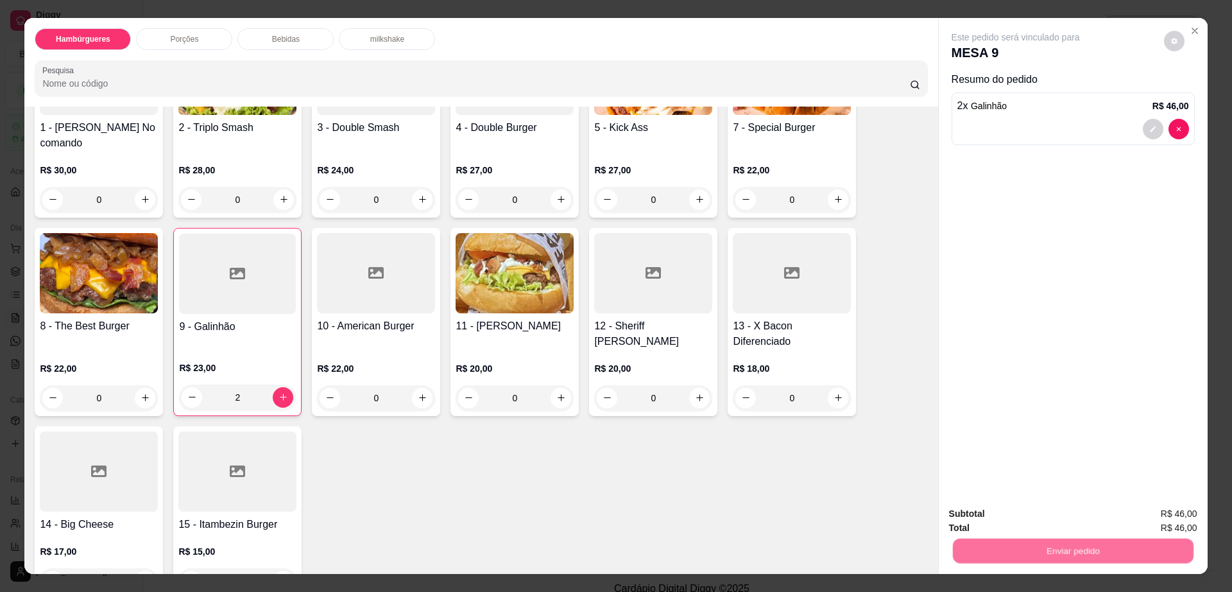
click at [1009, 518] on button "Não registrar e enviar pedido" at bounding box center [1029, 519] width 133 height 24
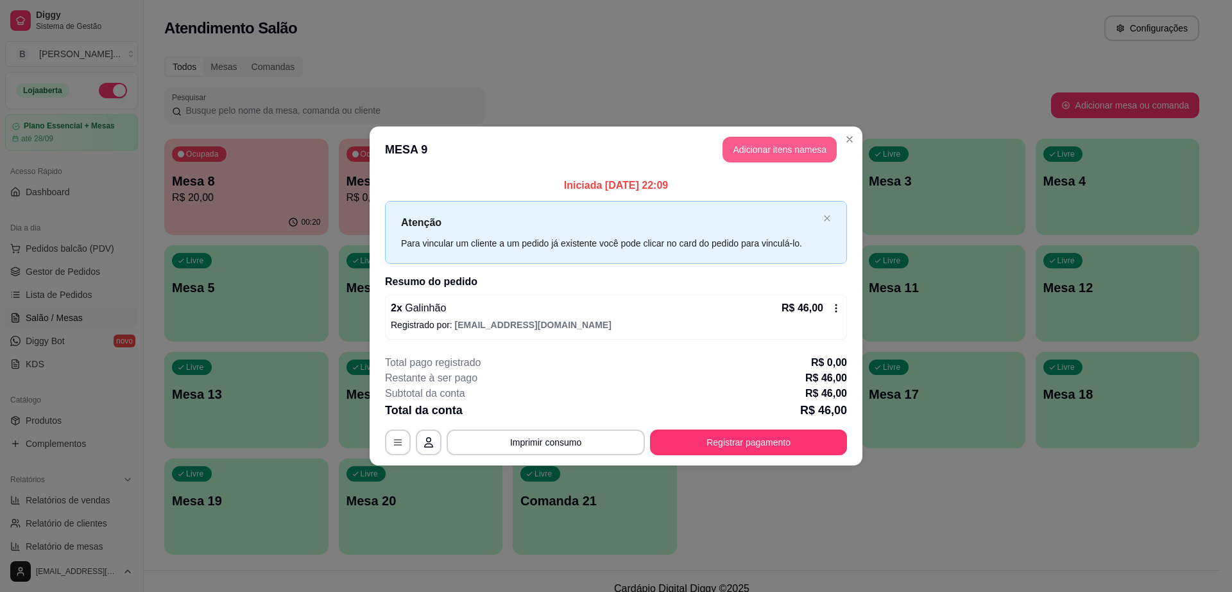
click at [794, 141] on button "Adicionar itens na mesa" at bounding box center [780, 150] width 114 height 26
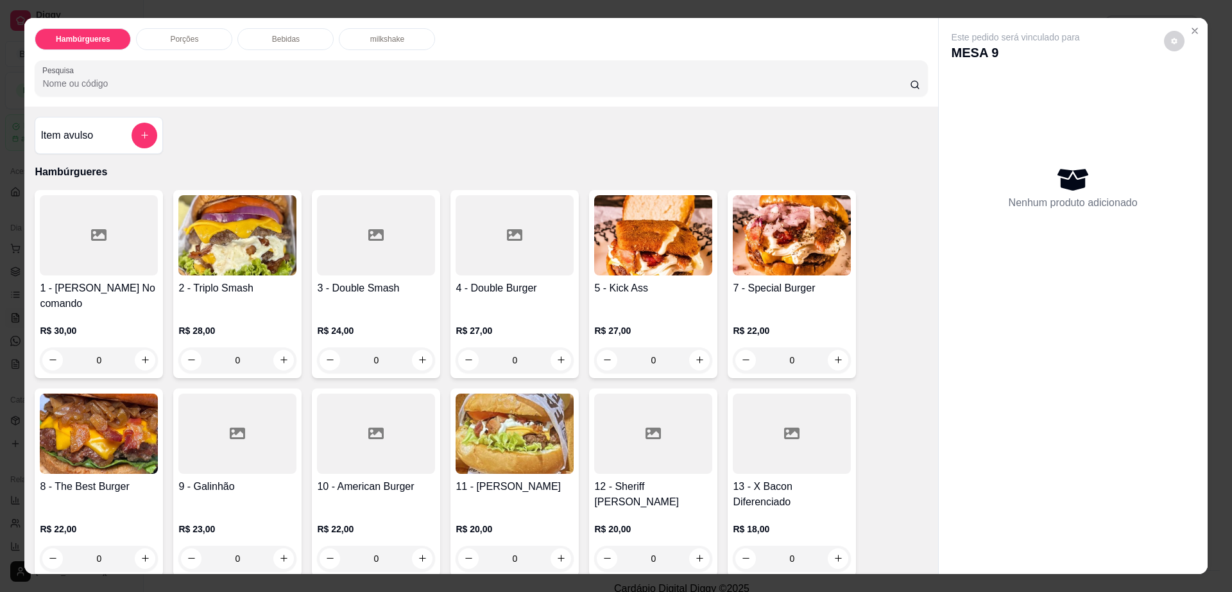
click at [320, 40] on div "Bebidas" at bounding box center [285, 39] width 96 height 22
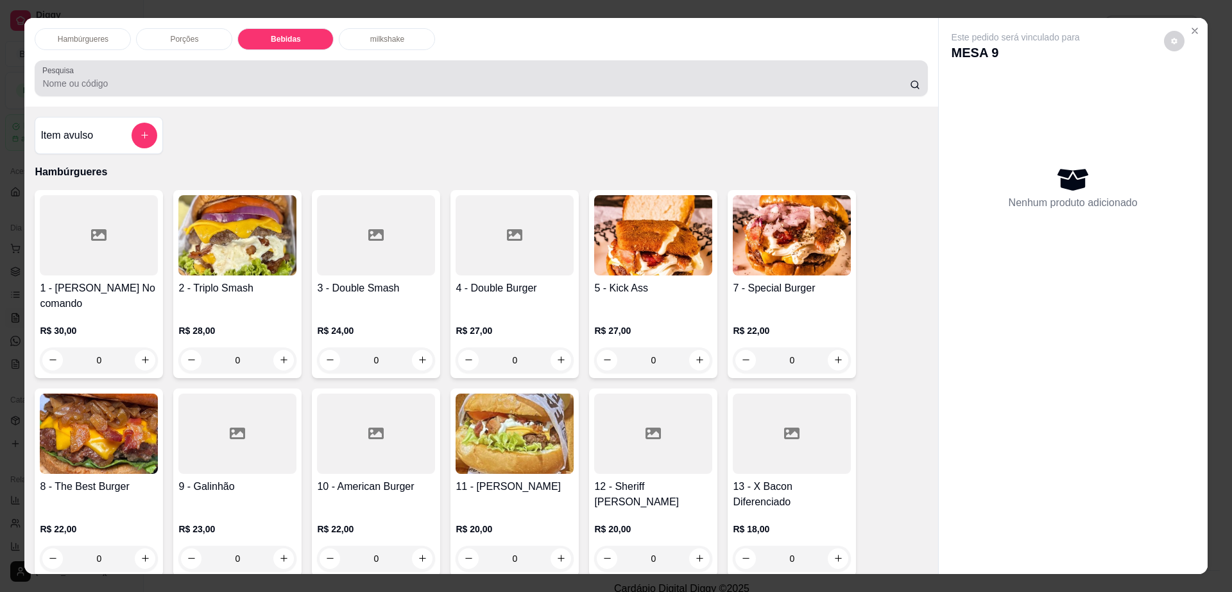
scroll to position [23, 0]
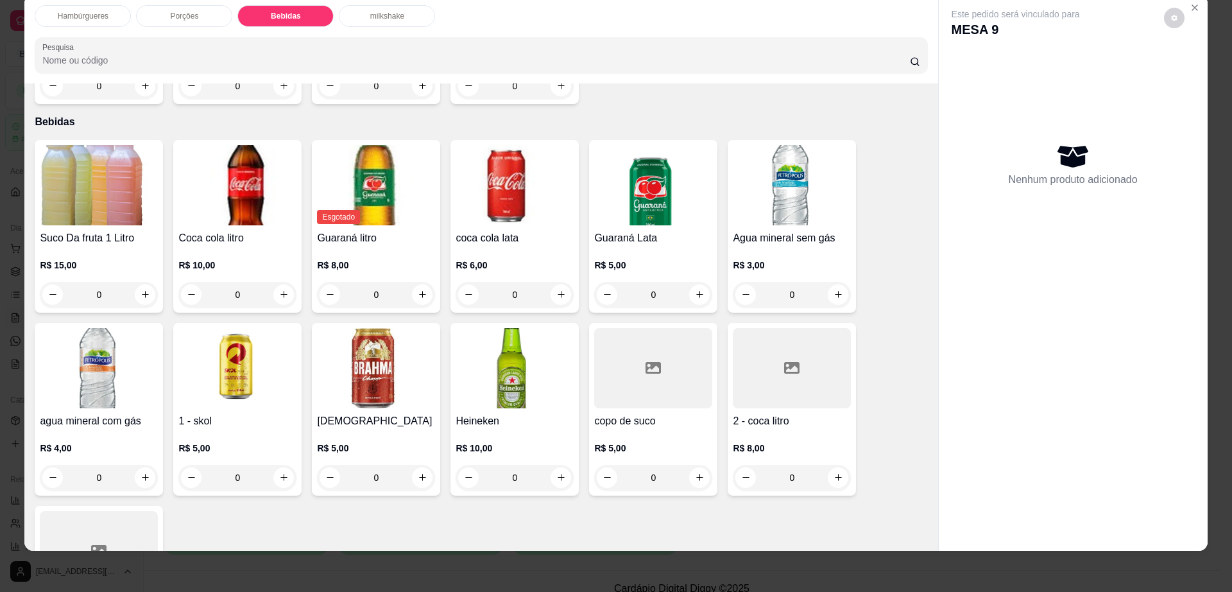
click at [787, 375] on div at bounding box center [792, 368] width 118 height 80
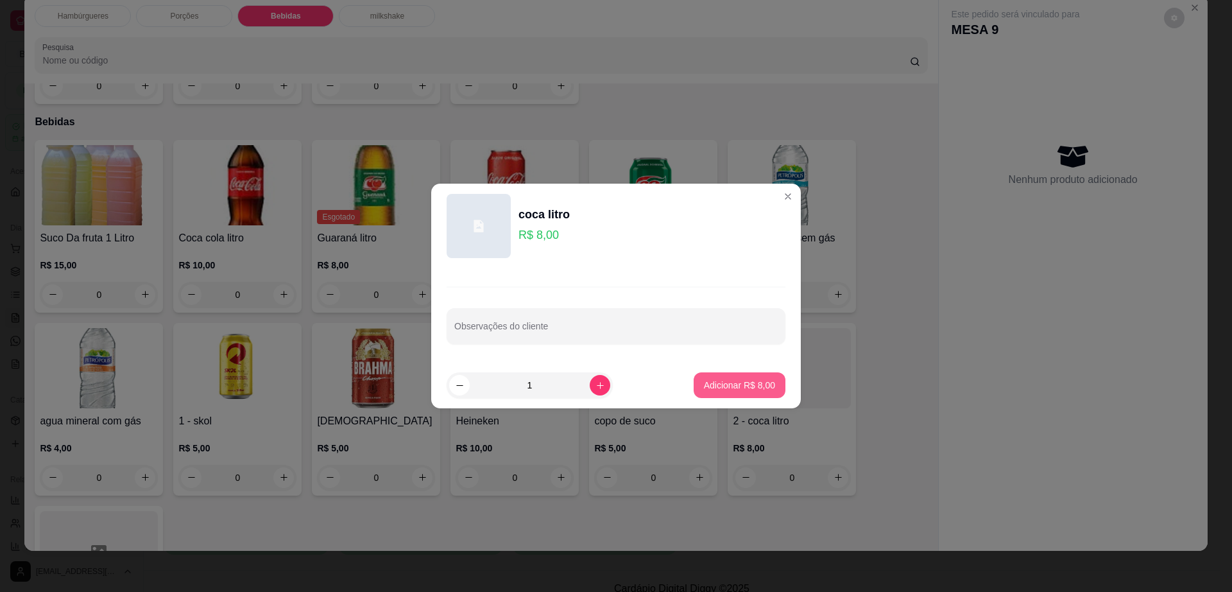
click at [742, 388] on p "Adicionar R$ 8,00" at bounding box center [739, 385] width 71 height 13
type input "1"
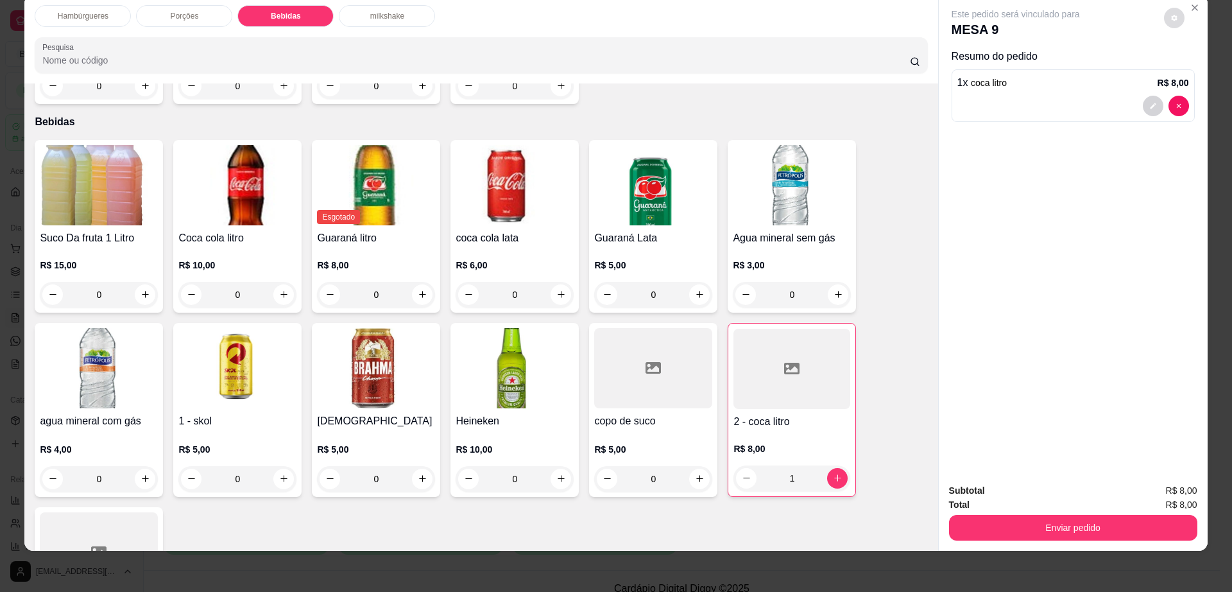
click at [1164, 25] on button "decrease-product-quantity" at bounding box center [1174, 18] width 21 height 21
click at [1185, 65] on span "Automatic updates" at bounding box center [1198, 69] width 26 height 15
click at [1185, 69] on input "Automatic updates" at bounding box center [1188, 73] width 8 height 8
checkbox input "false"
click at [1102, 515] on button "Enviar pedido" at bounding box center [1073, 528] width 248 height 26
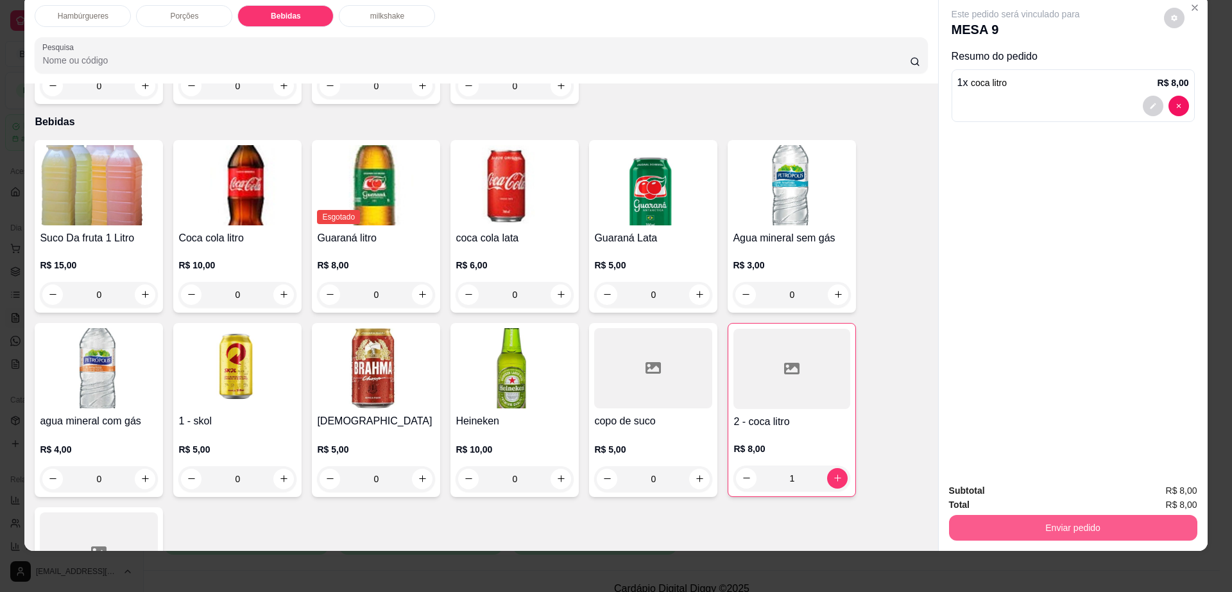
click at [1102, 515] on button "Enviar pedido" at bounding box center [1073, 528] width 248 height 26
click at [1050, 492] on button "Não registrar e enviar pedido" at bounding box center [1029, 496] width 130 height 24
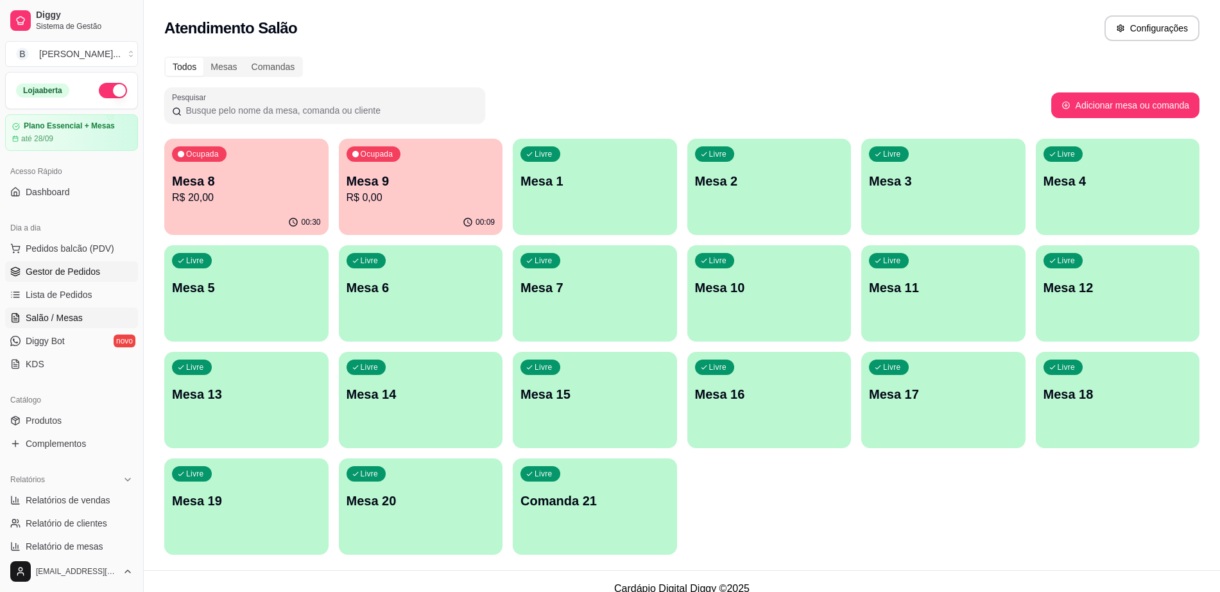
click at [67, 265] on span "Gestor de Pedidos" at bounding box center [63, 271] width 74 height 13
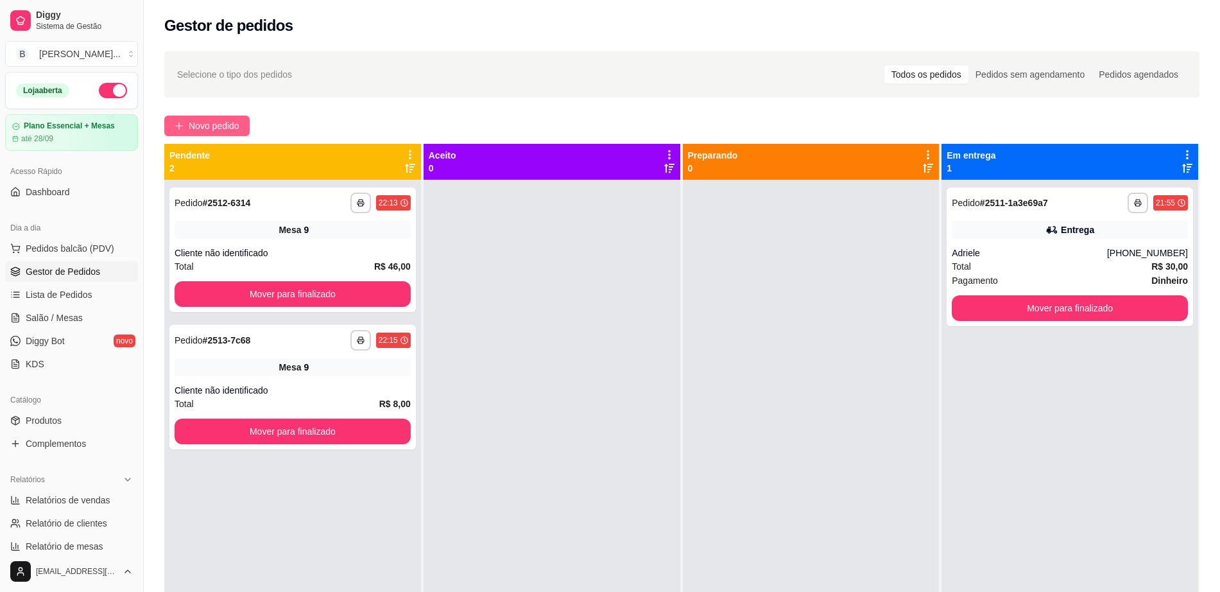
click at [230, 125] on span "Novo pedido" at bounding box center [214, 126] width 51 height 14
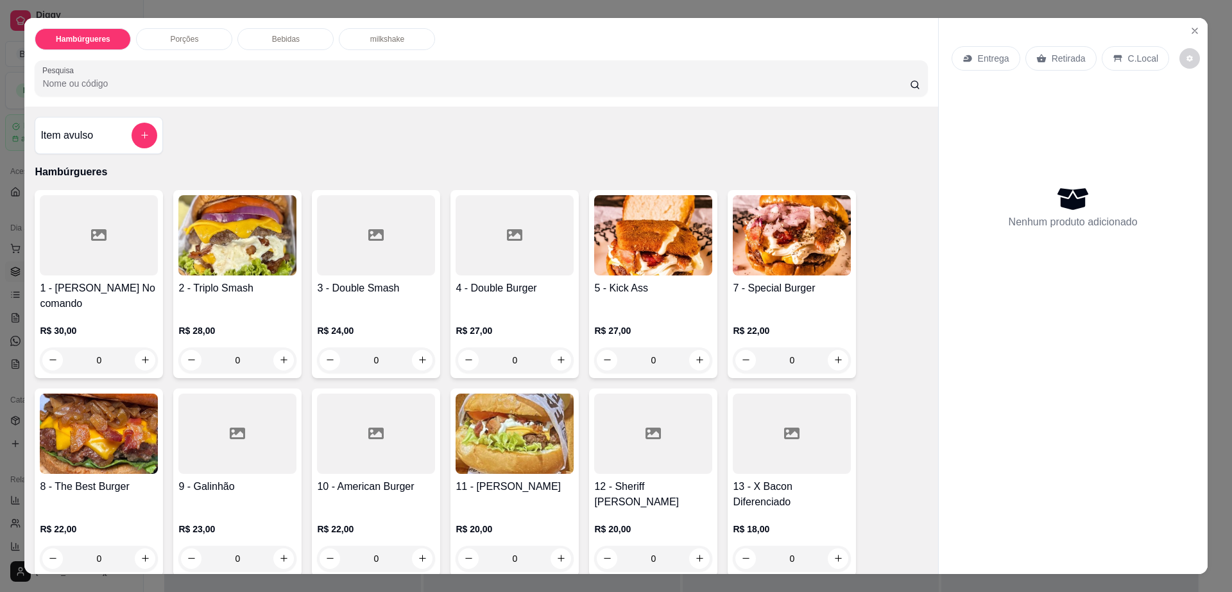
click at [1042, 61] on div "Retirada" at bounding box center [1060, 58] width 71 height 24
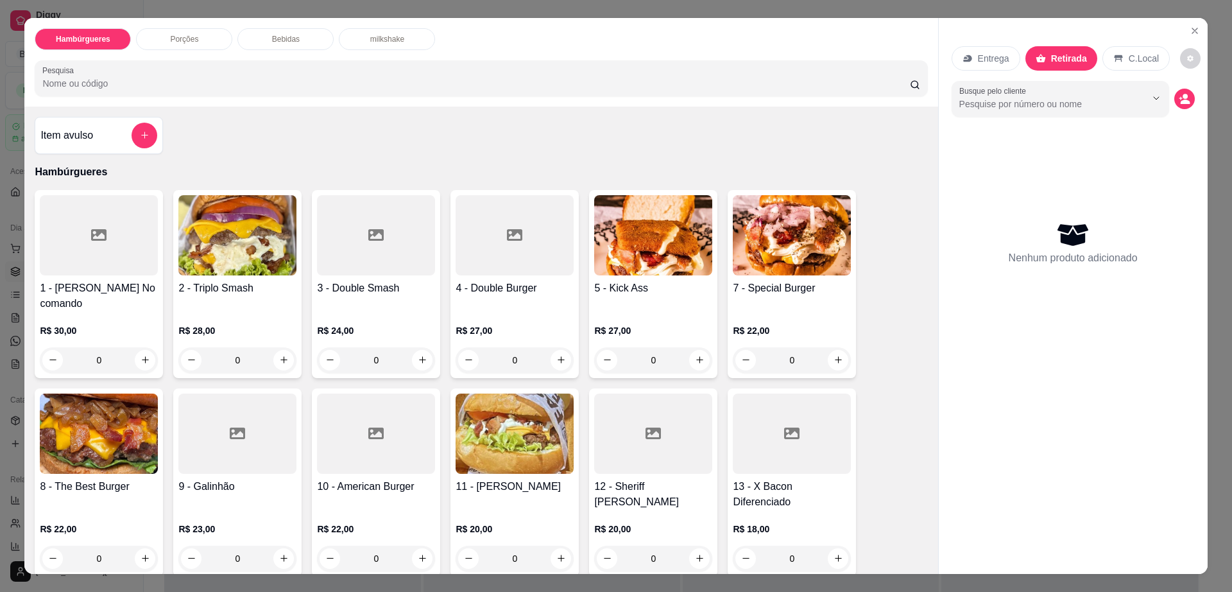
click at [199, 260] on img at bounding box center [237, 235] width 118 height 80
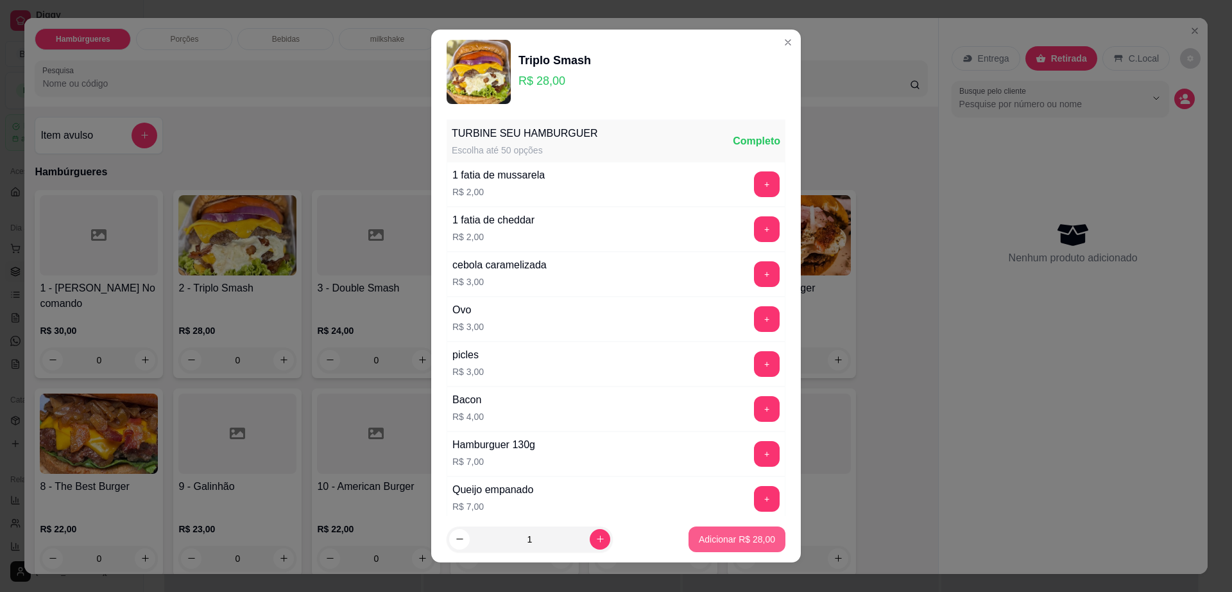
click at [703, 533] on p "Adicionar R$ 28,00" at bounding box center [737, 539] width 76 height 13
type input "1"
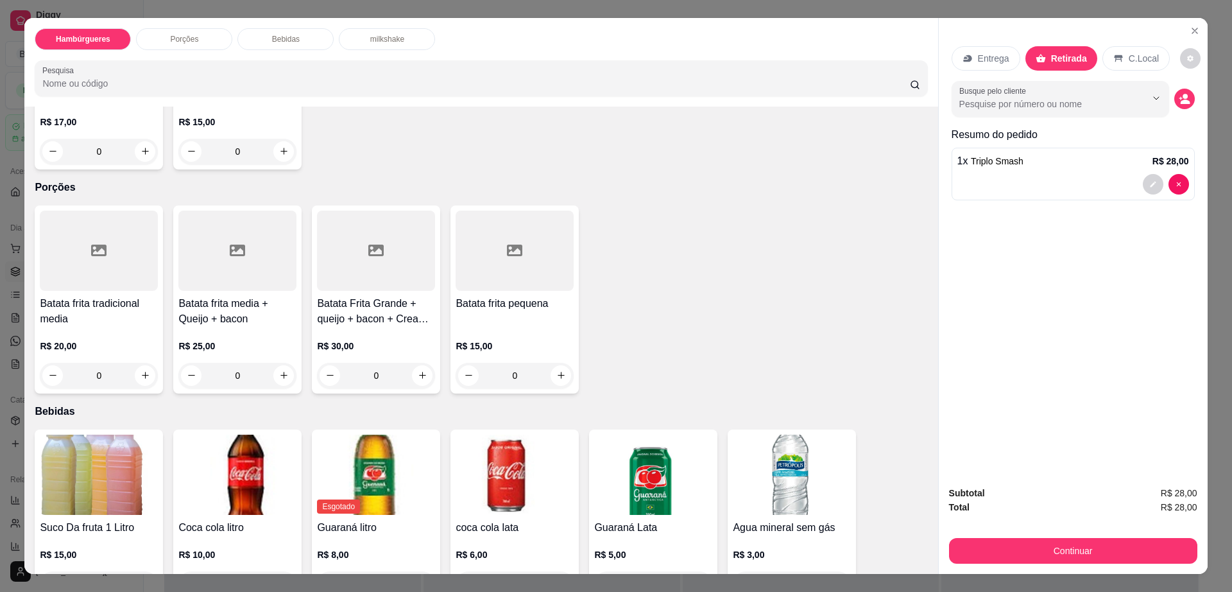
scroll to position [722, 0]
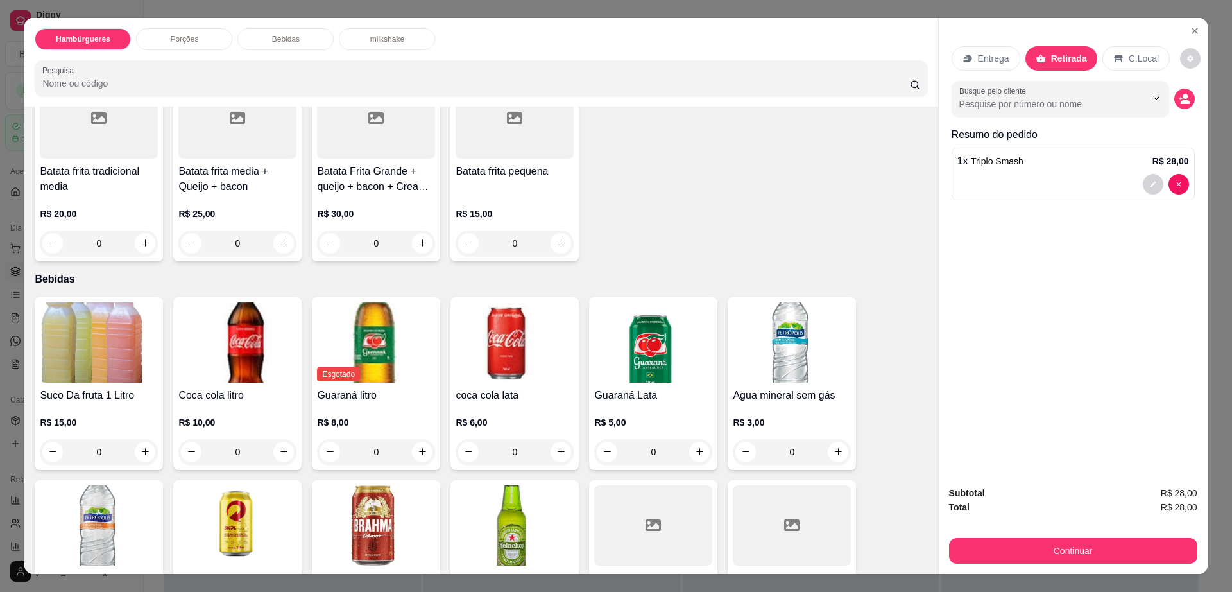
click at [235, 511] on img at bounding box center [237, 525] width 118 height 80
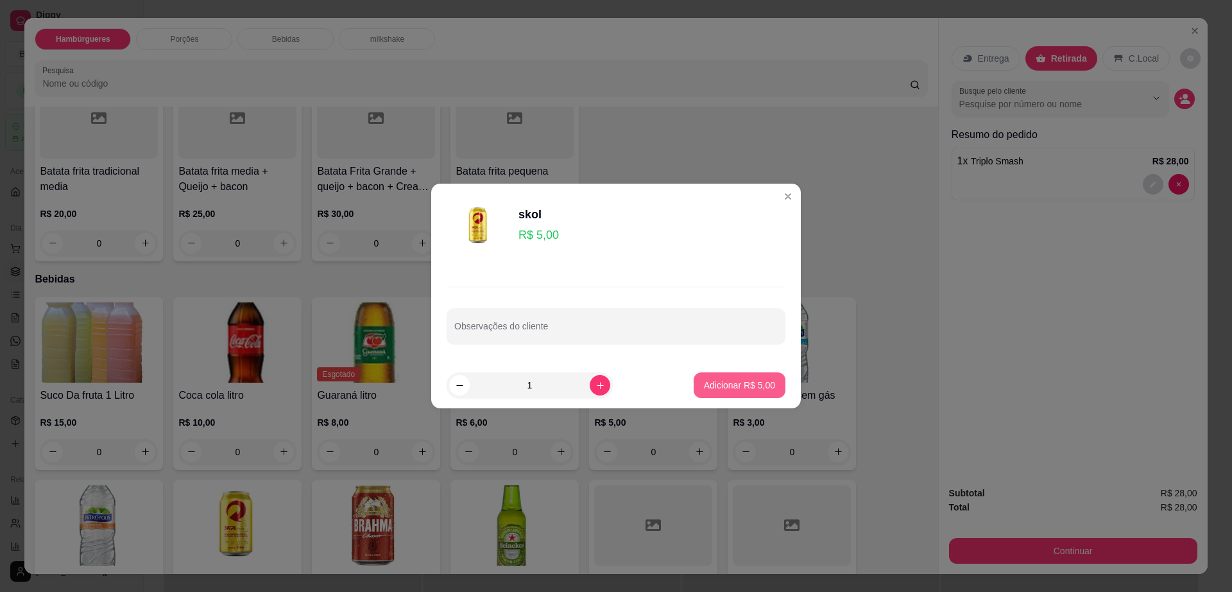
click at [732, 389] on p "Adicionar R$ 5,00" at bounding box center [739, 385] width 71 height 13
type input "1"
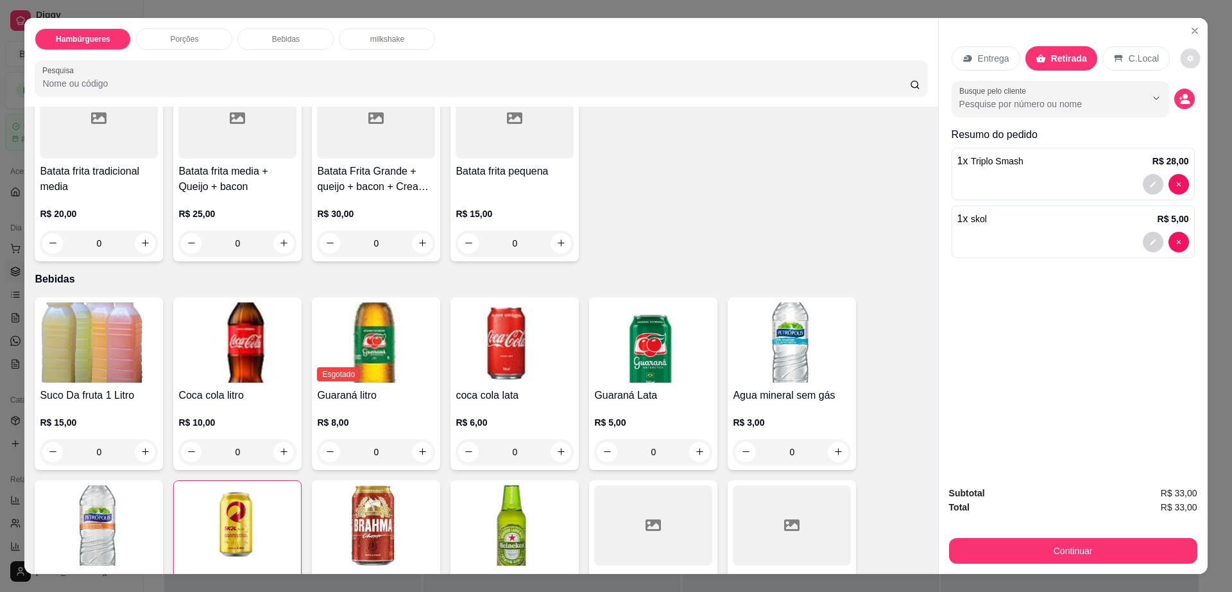
click at [1186, 55] on icon "decrease-product-quantity" at bounding box center [1190, 59] width 8 height 8
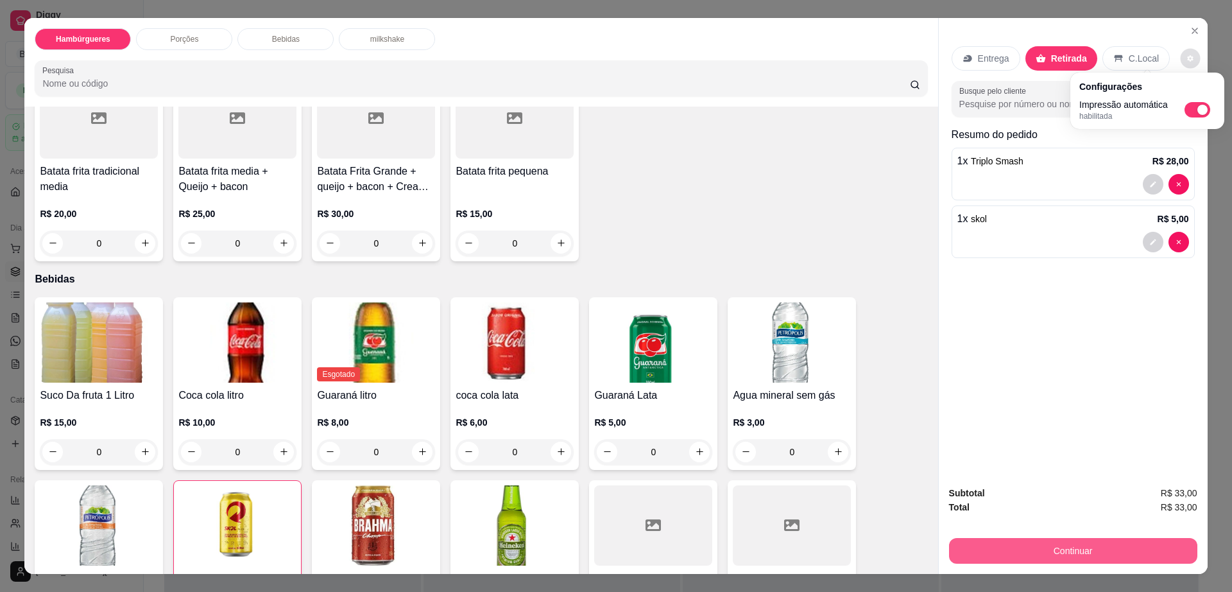
click at [984, 545] on button "Continuar" at bounding box center [1073, 551] width 248 height 26
click at [986, 545] on button "Continuar" at bounding box center [1073, 551] width 248 height 26
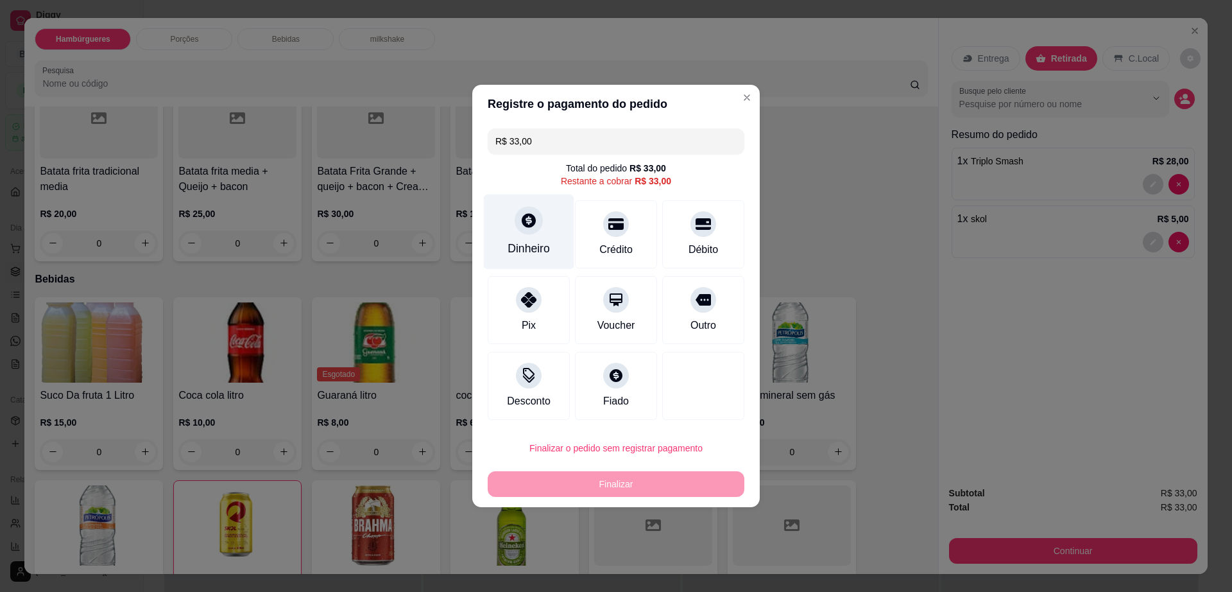
click at [535, 228] on div at bounding box center [529, 220] width 28 height 28
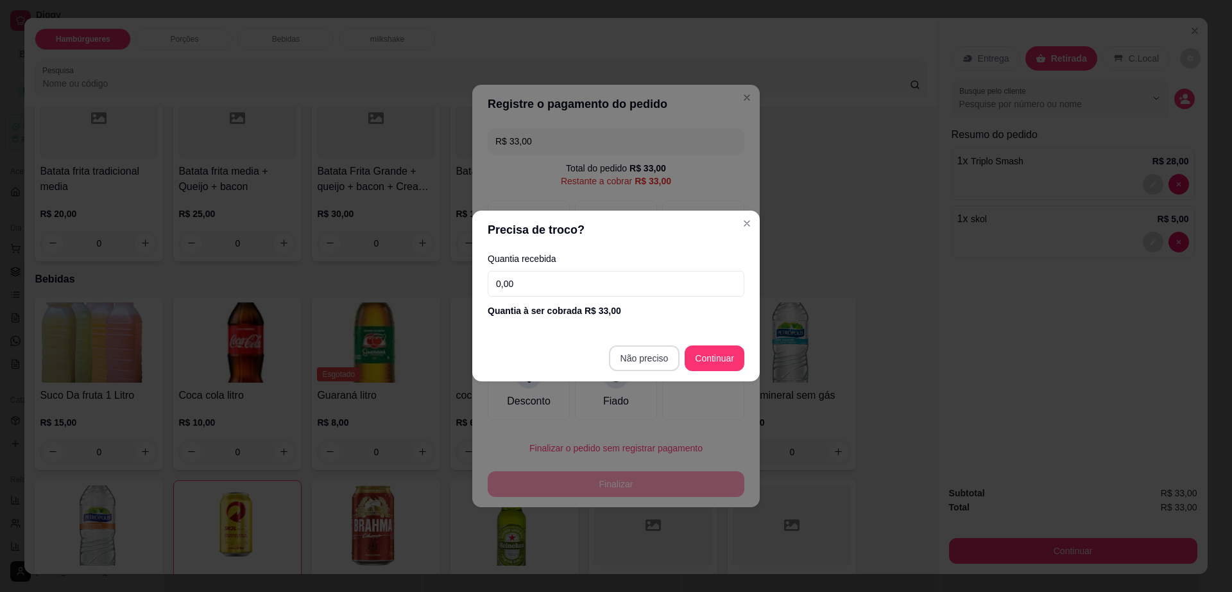
type input "R$ 0,00"
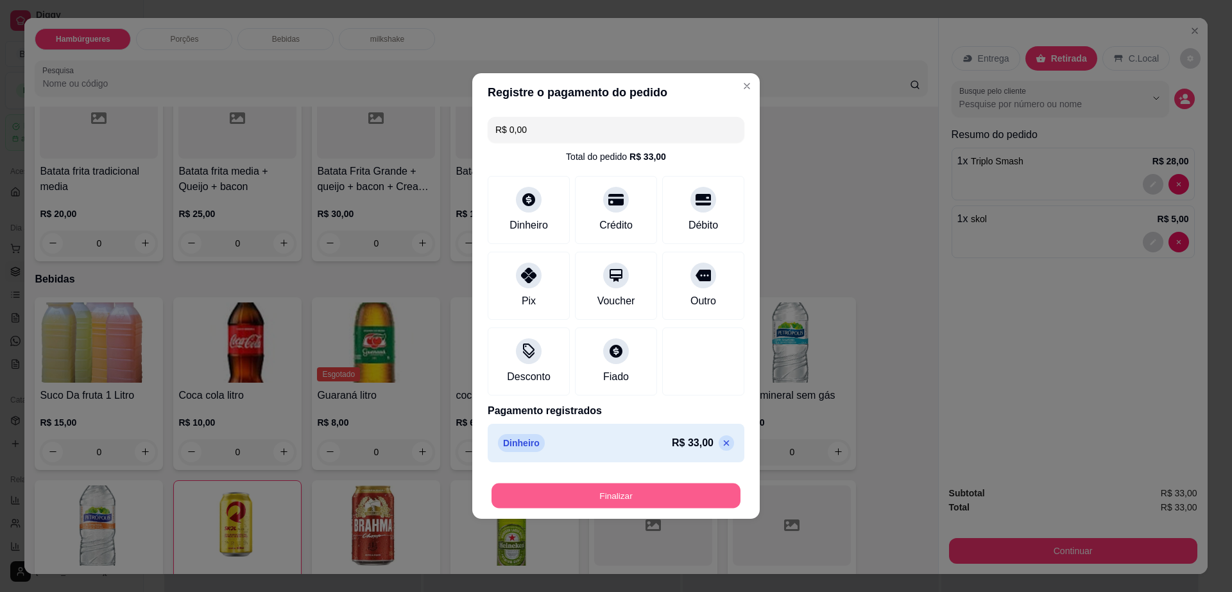
click at [615, 493] on button "Finalizar" at bounding box center [616, 495] width 249 height 25
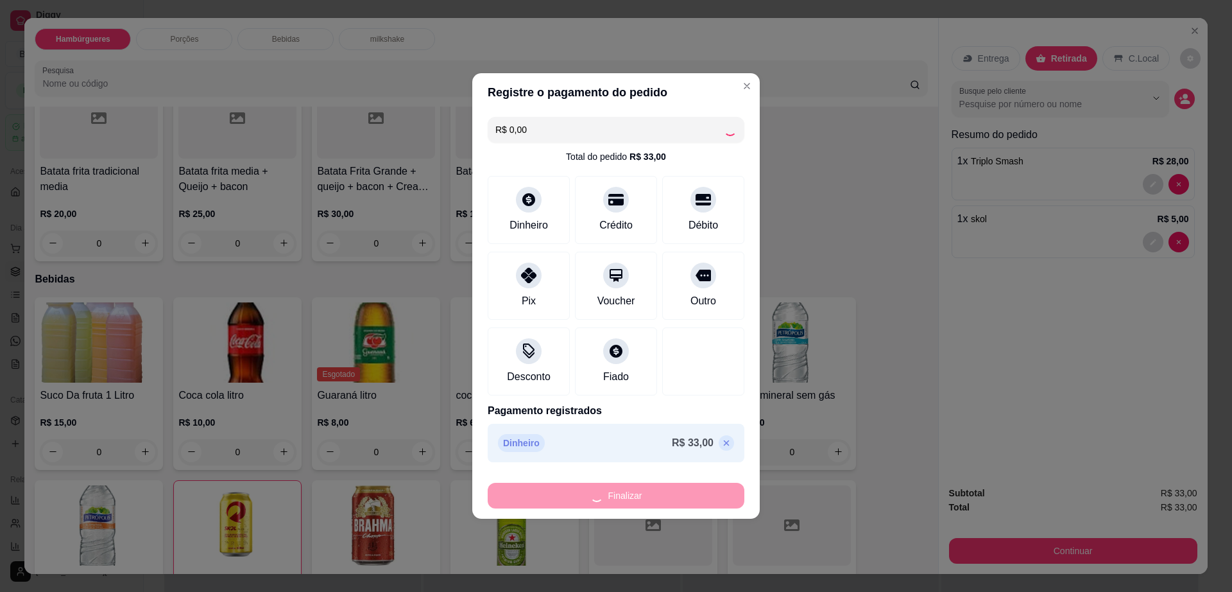
type input "0"
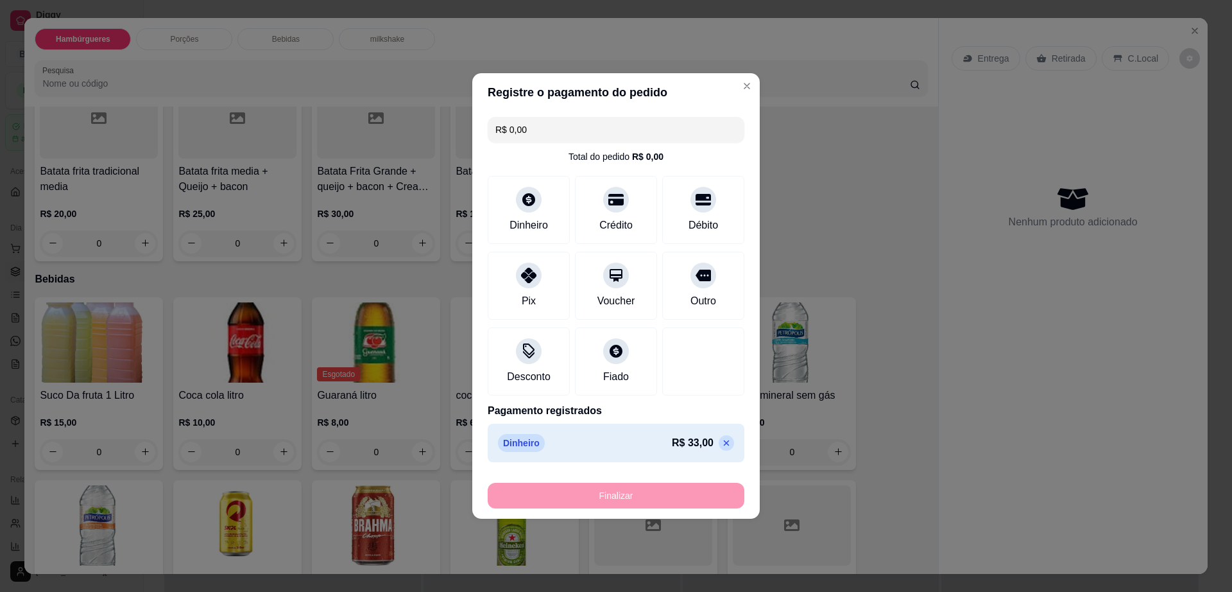
type input "-R$ 33,00"
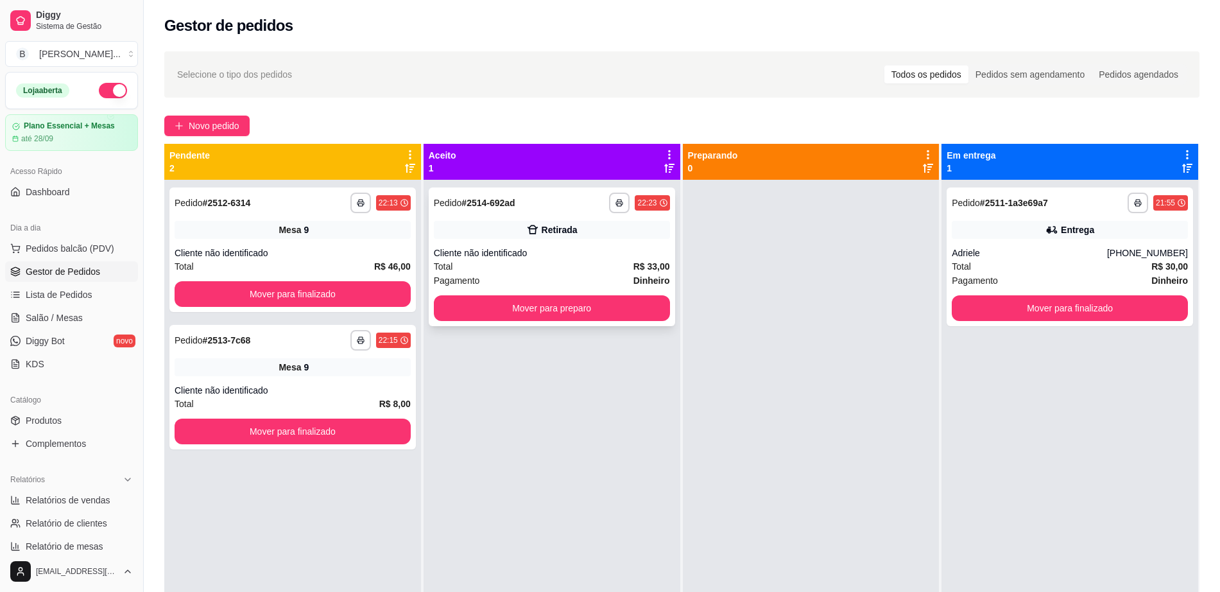
click at [572, 314] on button "Mover para preparo" at bounding box center [552, 308] width 236 height 26
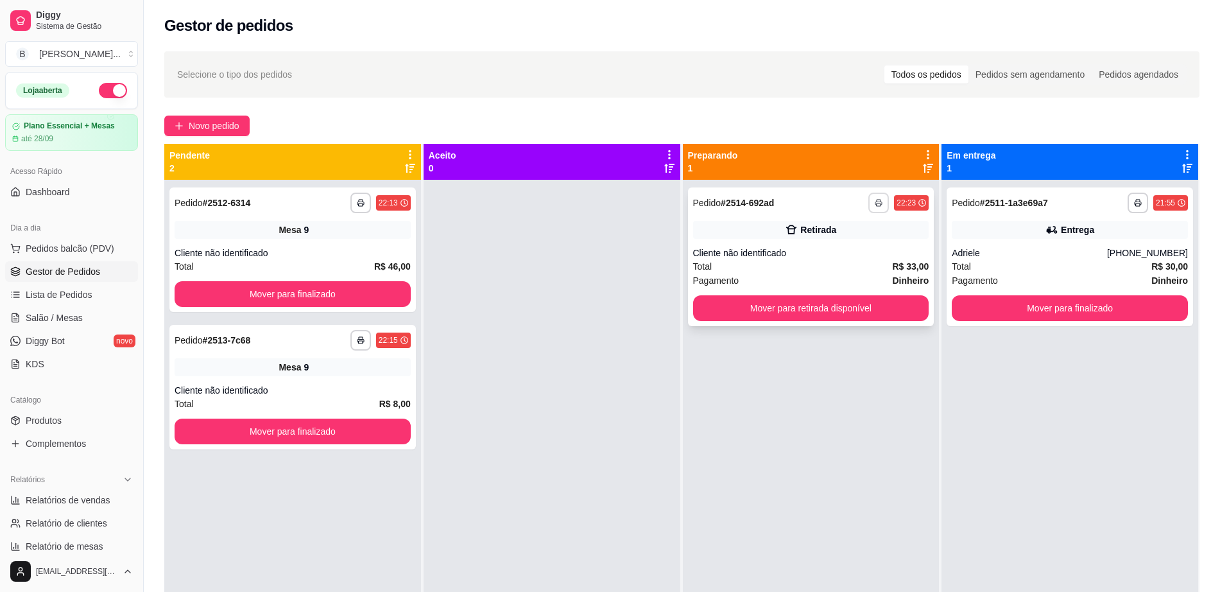
click at [868, 211] on button "button" at bounding box center [878, 203] width 21 height 21
click at [859, 253] on button "Impressora" at bounding box center [835, 247] width 93 height 21
click at [80, 308] on link "Salão / Mesas" at bounding box center [71, 317] width 133 height 21
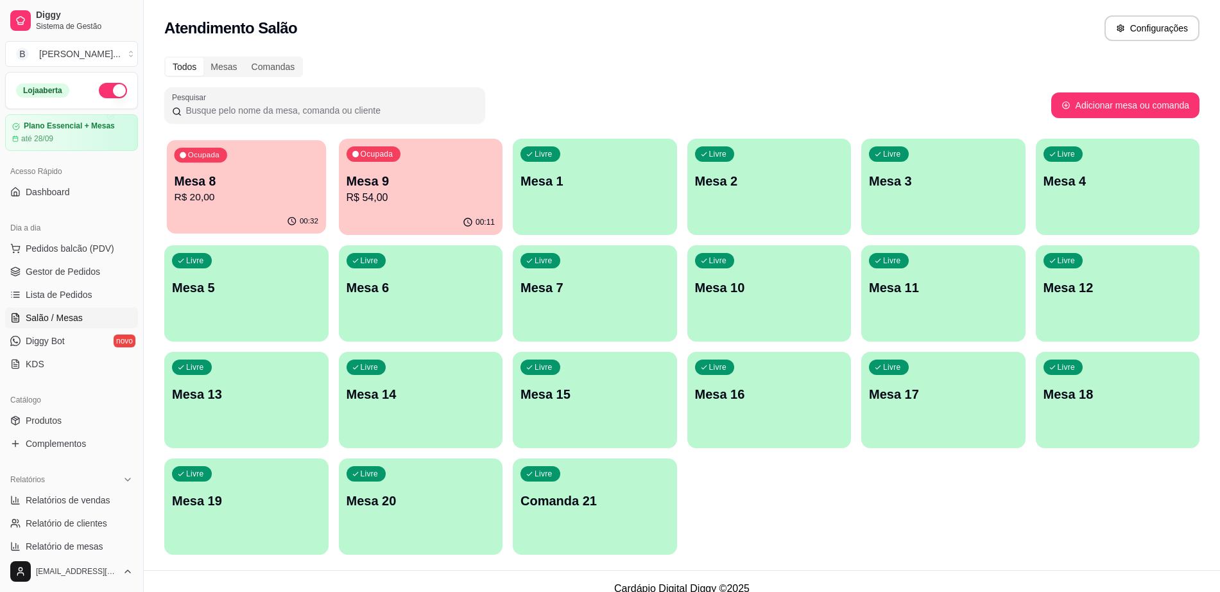
click at [248, 216] on div "00:32" at bounding box center [246, 221] width 159 height 24
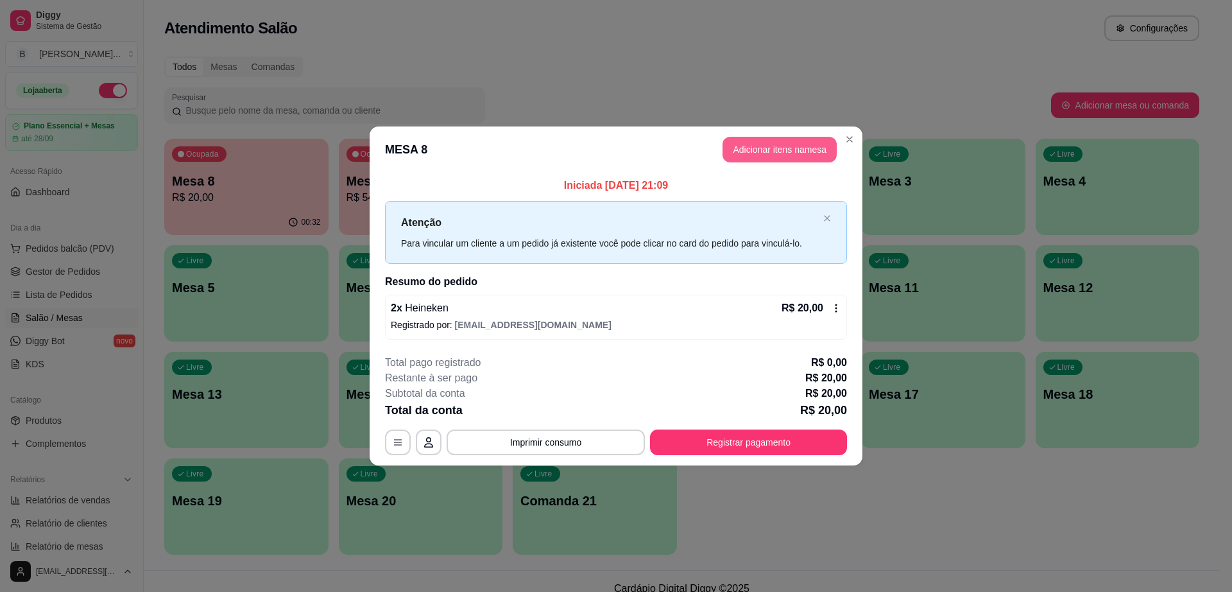
click at [792, 143] on button "Adicionar itens na mesa" at bounding box center [780, 150] width 114 height 26
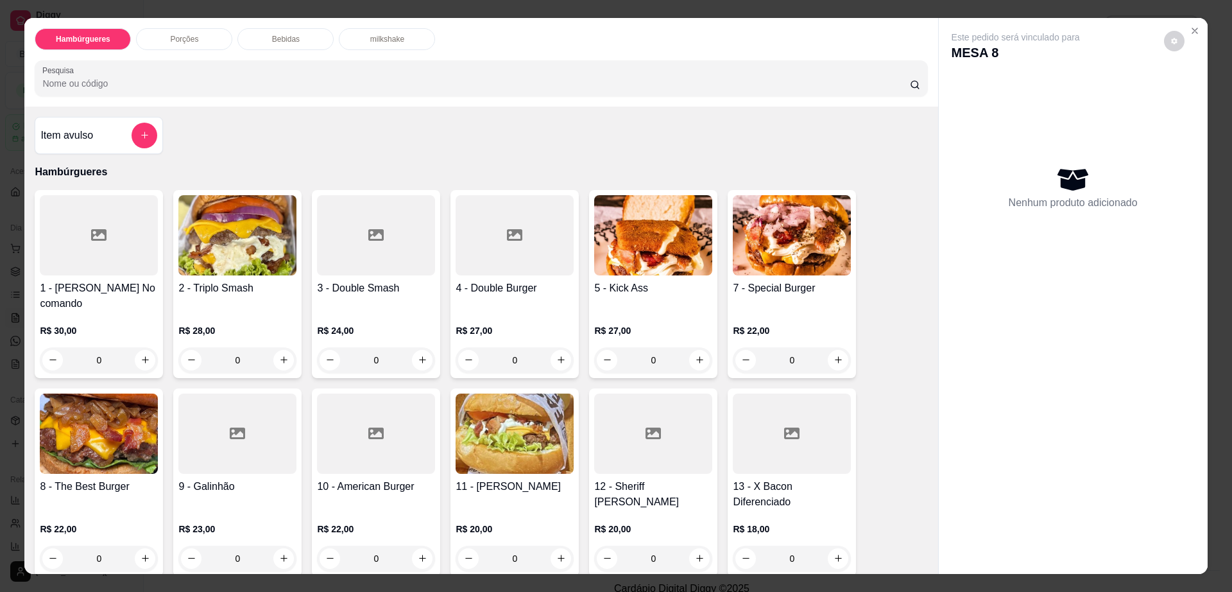
click at [307, 36] on div "Bebidas" at bounding box center [285, 39] width 96 height 22
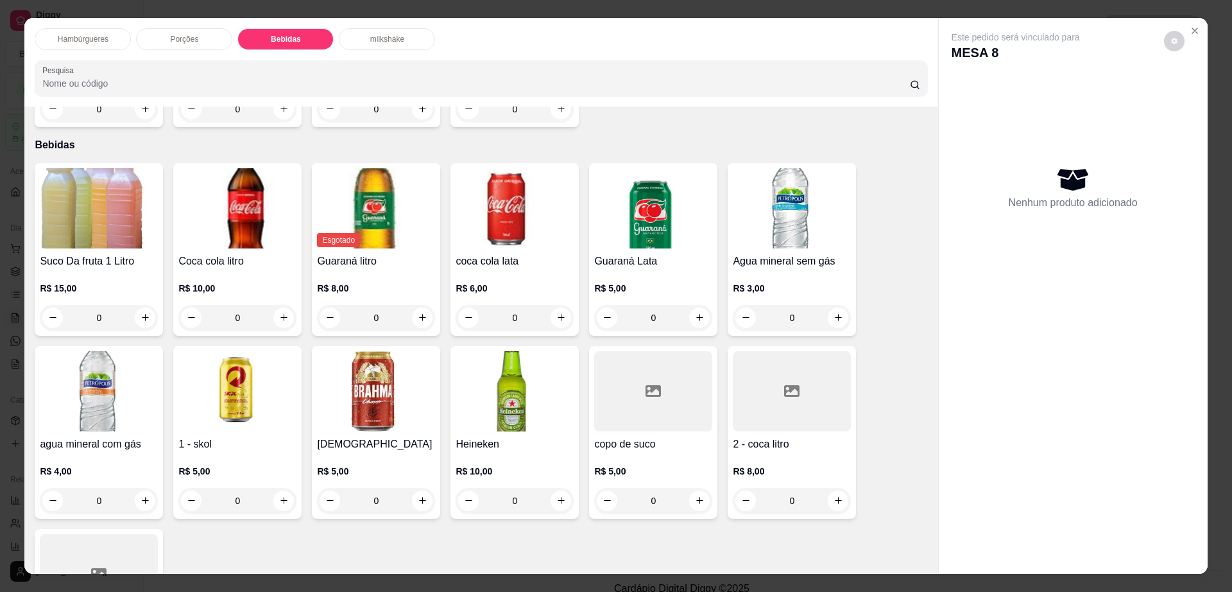
scroll to position [23, 0]
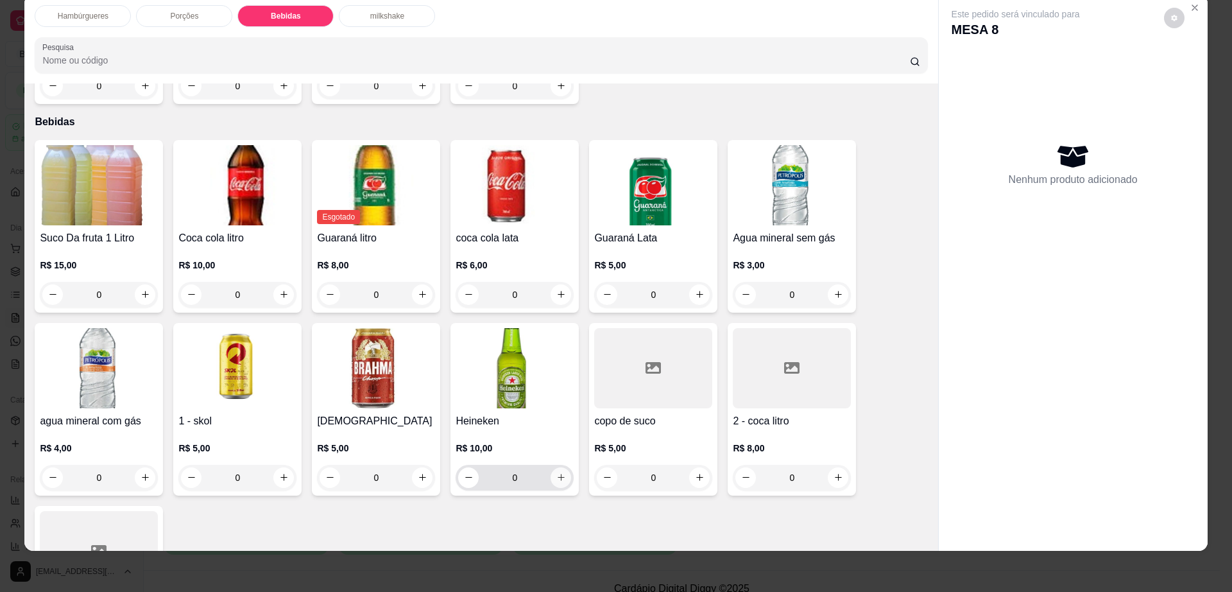
click at [552, 467] on button "increase-product-quantity" at bounding box center [561, 477] width 21 height 21
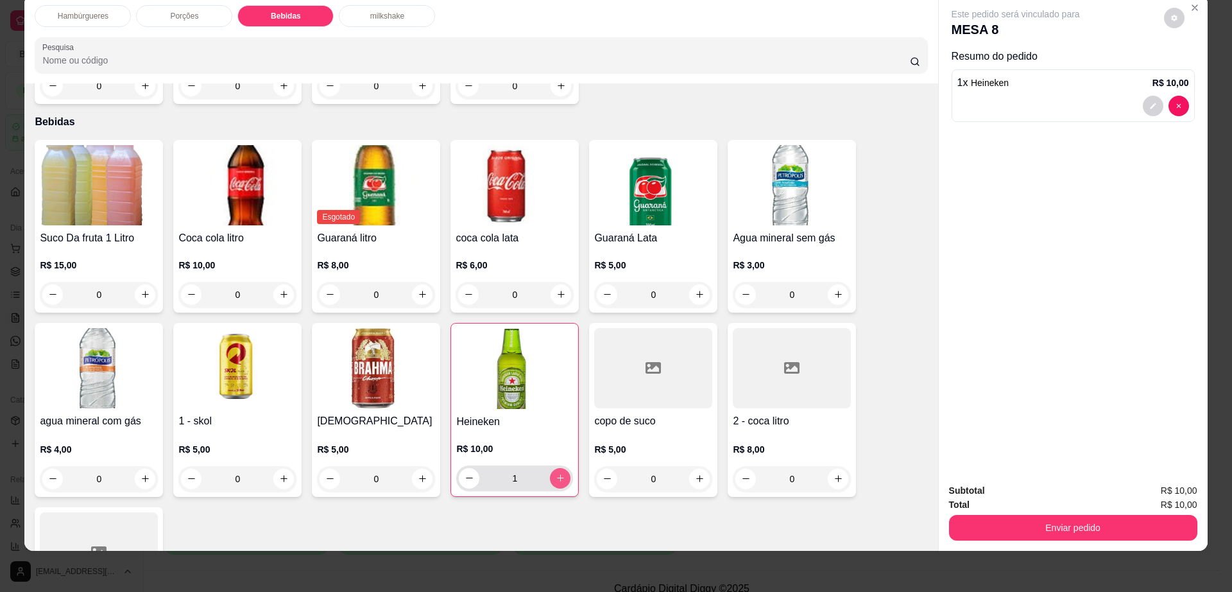
click at [551, 468] on button "increase-product-quantity" at bounding box center [560, 478] width 21 height 21
type input "2"
click at [170, 17] on p "Porções" at bounding box center [184, 16] width 28 height 10
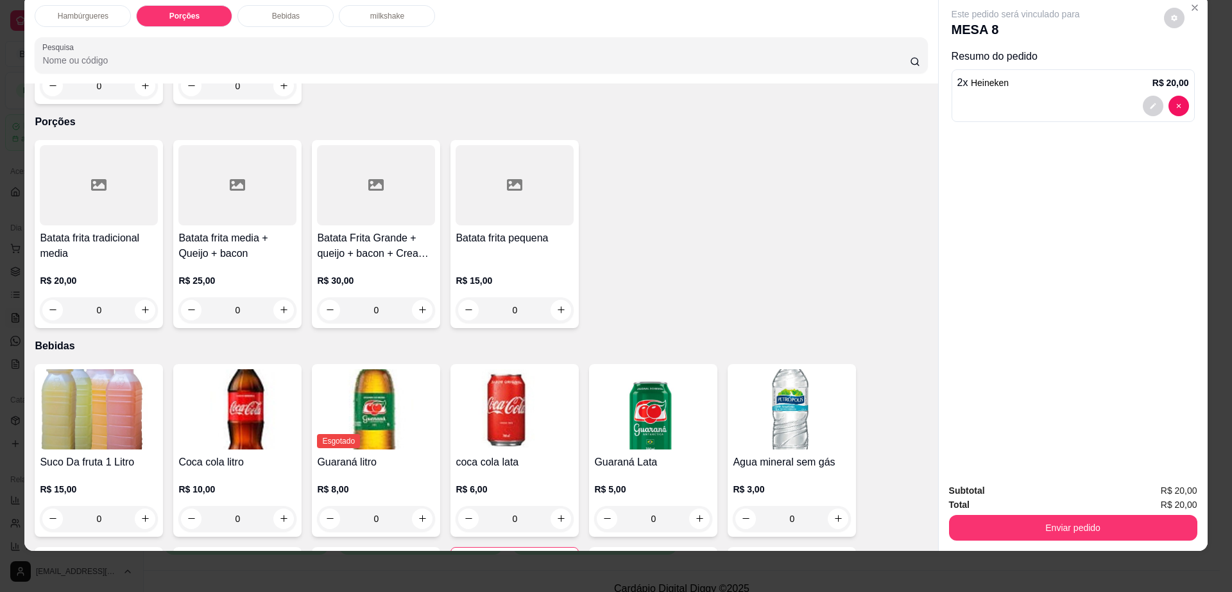
click at [223, 230] on h4 "Batata frita media + Queijo + bacon" at bounding box center [237, 245] width 118 height 31
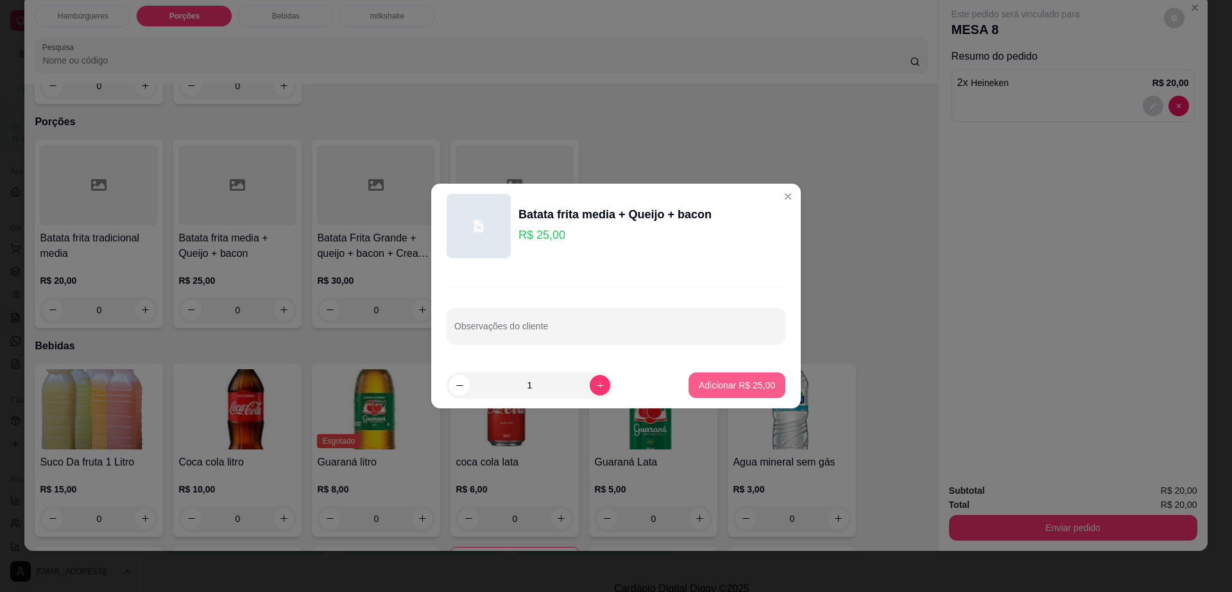
click at [751, 384] on p "Adicionar R$ 25,00" at bounding box center [737, 385] width 76 height 13
type input "1"
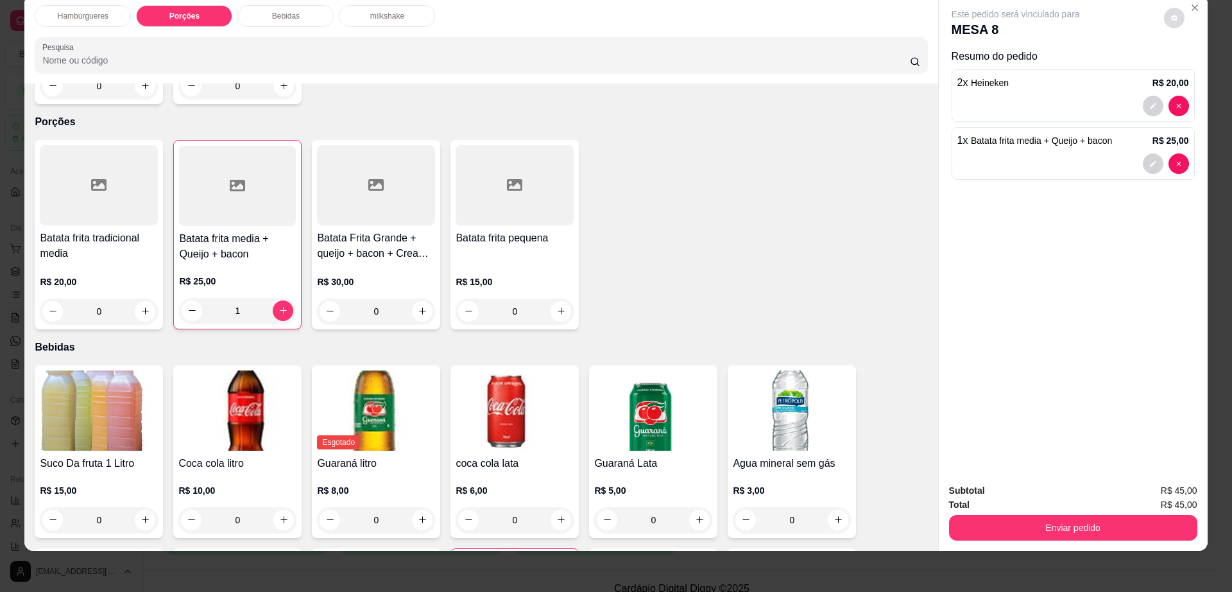
click at [1167, 22] on button "decrease-product-quantity" at bounding box center [1174, 18] width 21 height 21
click at [1198, 67] on span "Automatic updates" at bounding box center [1198, 69] width 26 height 15
click at [1192, 69] on input "Automatic updates" at bounding box center [1188, 73] width 8 height 8
checkbox input "true"
click at [1019, 527] on button "Enviar pedido" at bounding box center [1073, 528] width 248 height 26
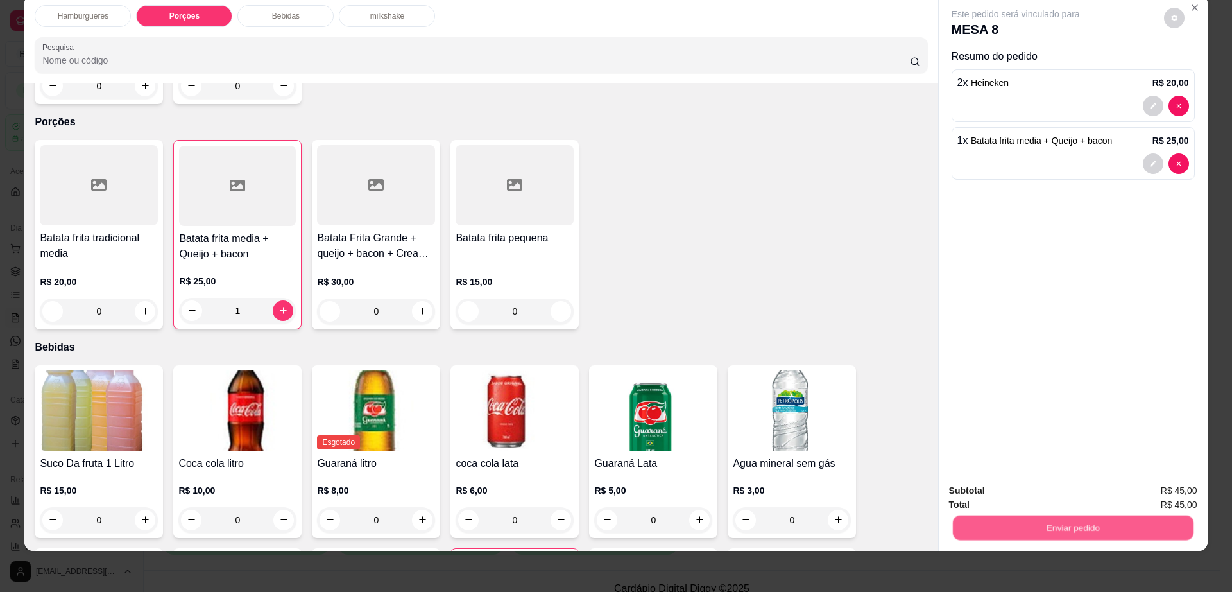
click at [1019, 527] on button "Enviar pedido" at bounding box center [1072, 527] width 241 height 25
click at [1016, 493] on button "Não registrar e enviar pedido" at bounding box center [1029, 496] width 133 height 24
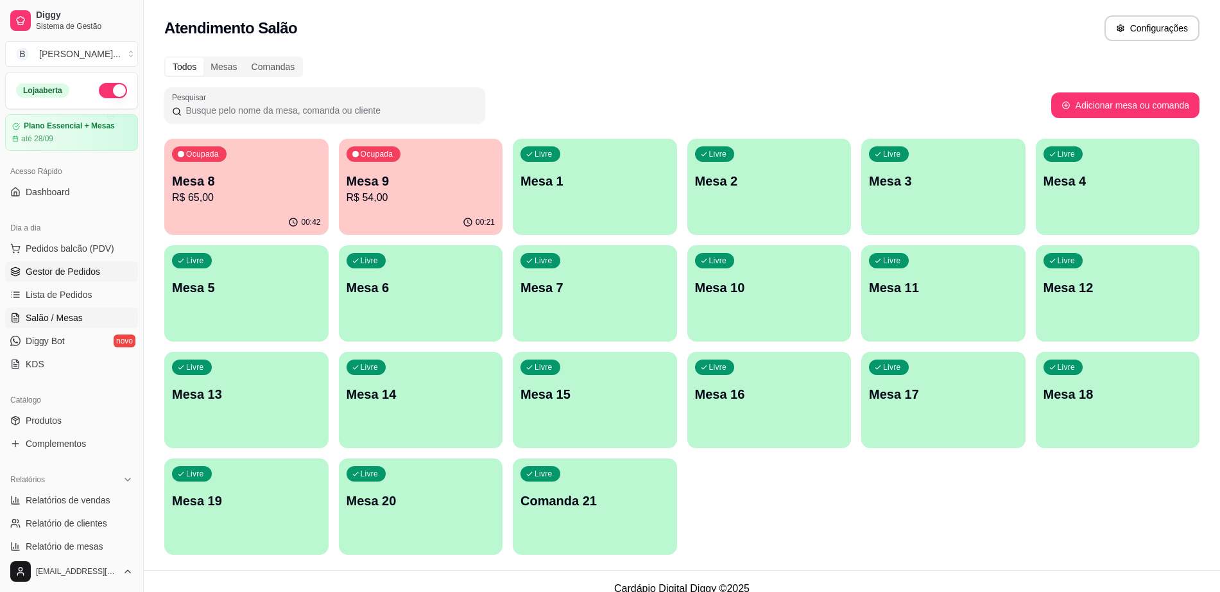
click at [38, 271] on span "Gestor de Pedidos" at bounding box center [63, 271] width 74 height 13
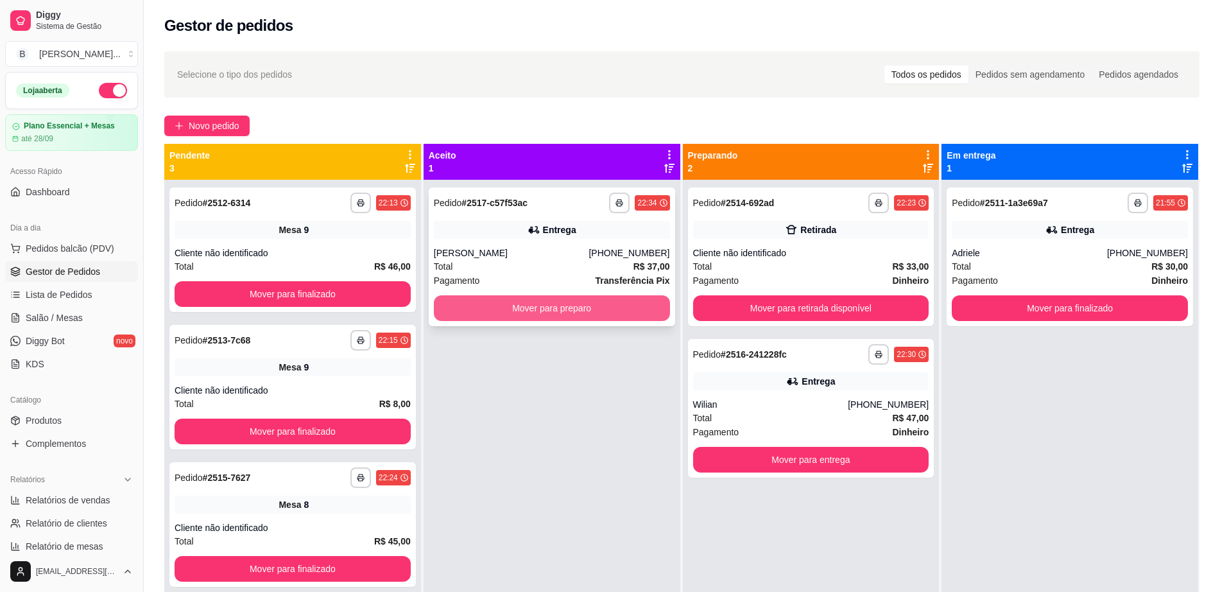
click at [569, 311] on button "Mover para preparo" at bounding box center [552, 308] width 236 height 26
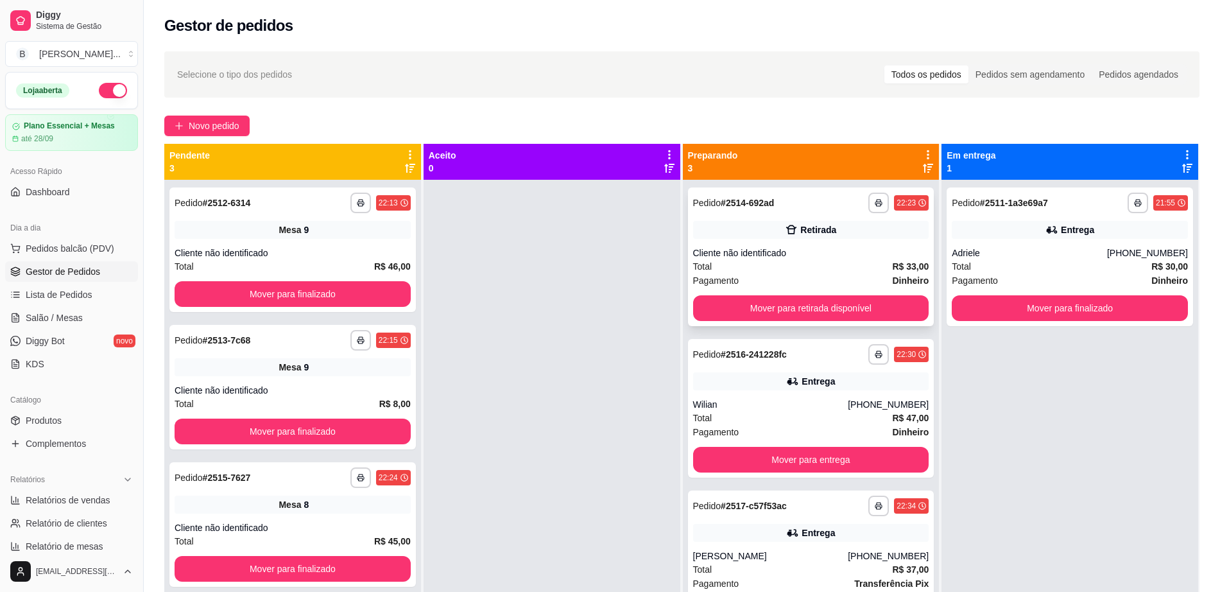
click at [844, 242] on div "**********" at bounding box center [811, 256] width 246 height 139
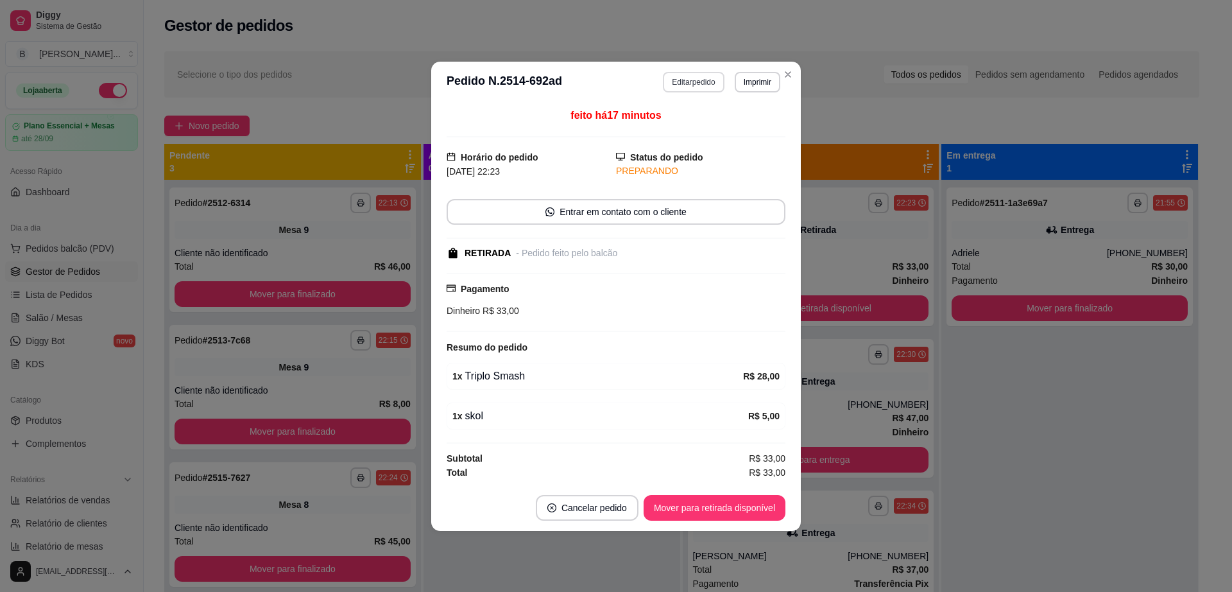
click at [684, 76] on button "Editar pedido" at bounding box center [693, 82] width 61 height 21
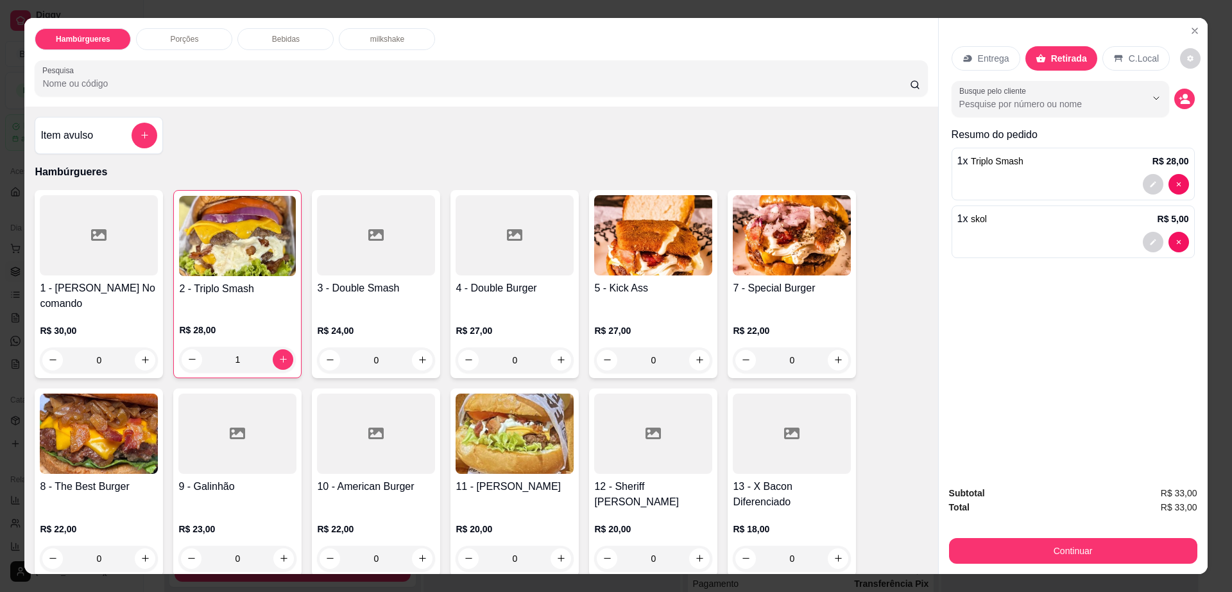
click at [291, 42] on p "Bebidas" at bounding box center [286, 39] width 28 height 10
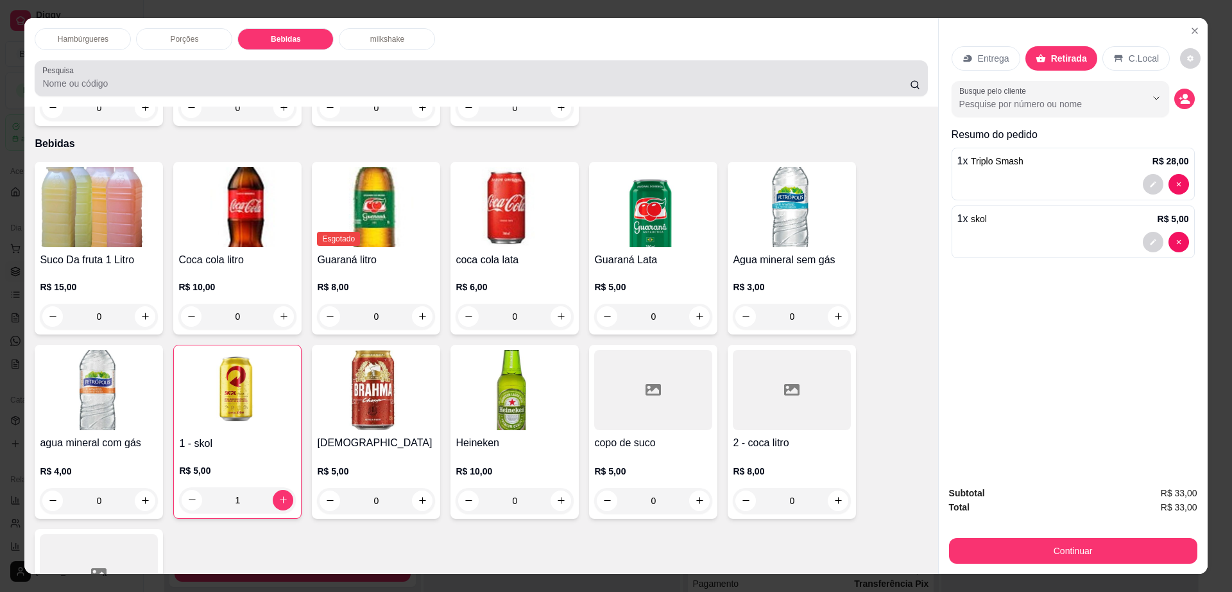
scroll to position [23, 0]
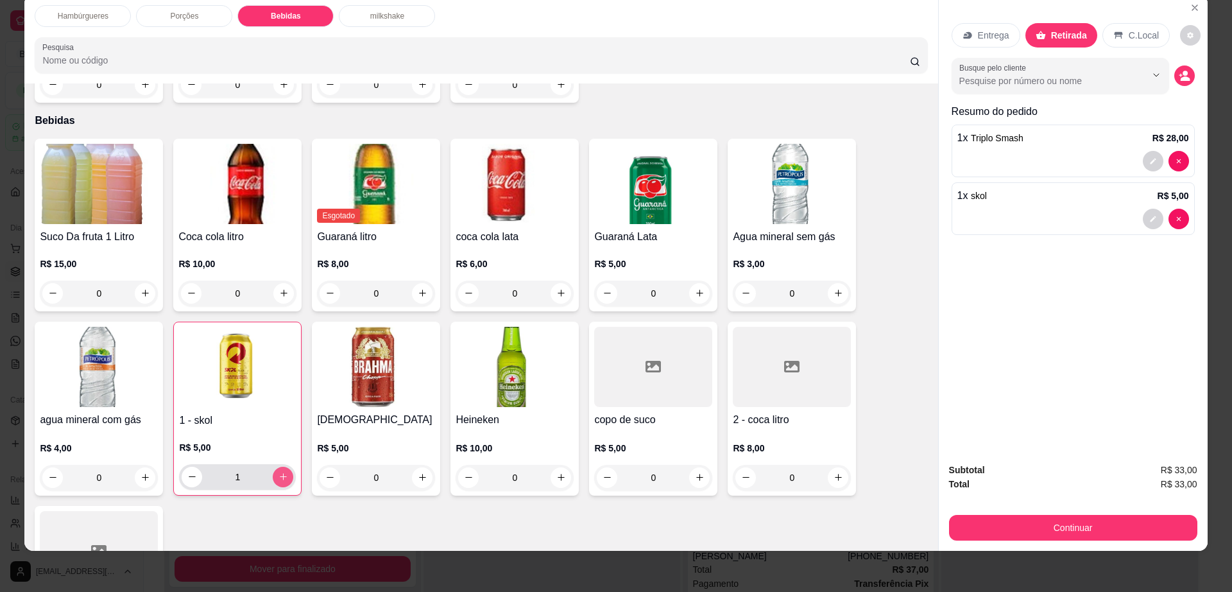
click at [284, 466] on button "increase-product-quantity" at bounding box center [283, 476] width 21 height 21
type input "2"
click at [1036, 524] on button "Continuar" at bounding box center [1073, 528] width 248 height 26
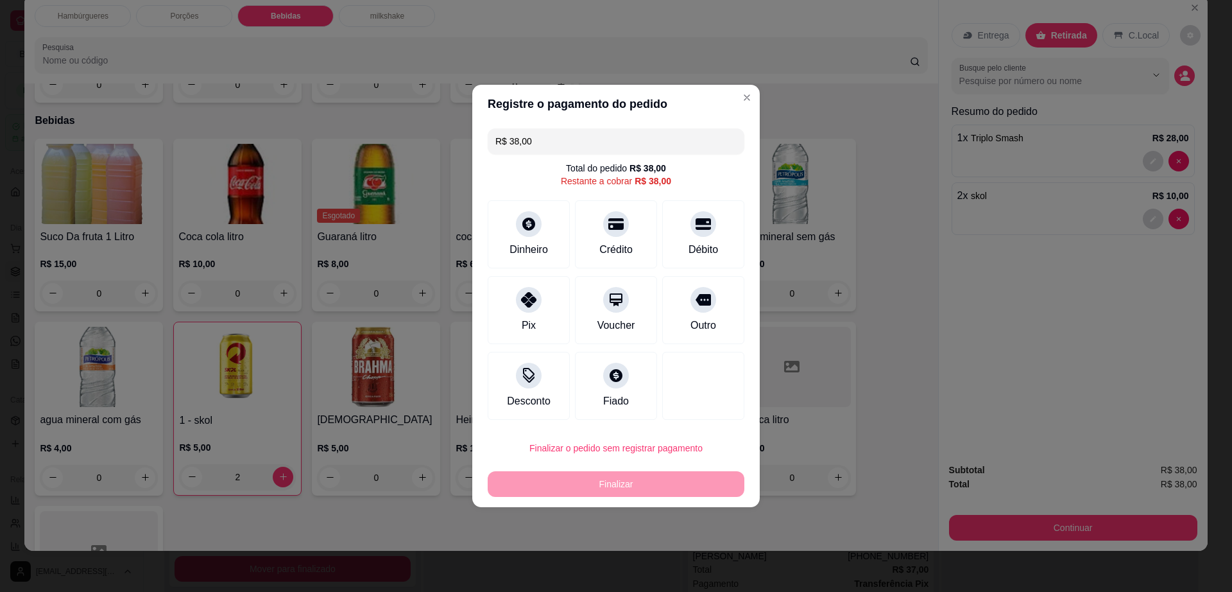
click at [686, 431] on footer "Finalizar o pedido sem registrar pagamento Finalizar" at bounding box center [615, 466] width 287 height 82
click at [691, 444] on button "Finalizar o pedido sem registrar pagamento" at bounding box center [616, 448] width 249 height 25
click at [699, 563] on button "Confirmar" at bounding box center [697, 552] width 46 height 19
type input "0"
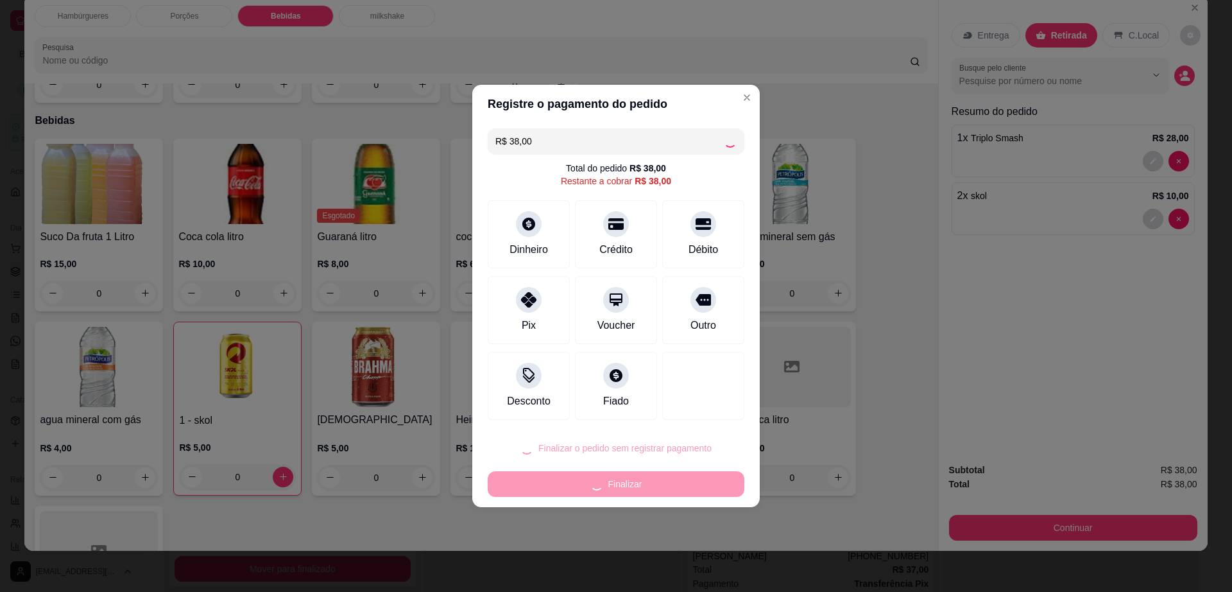
type input "R$ 0,00"
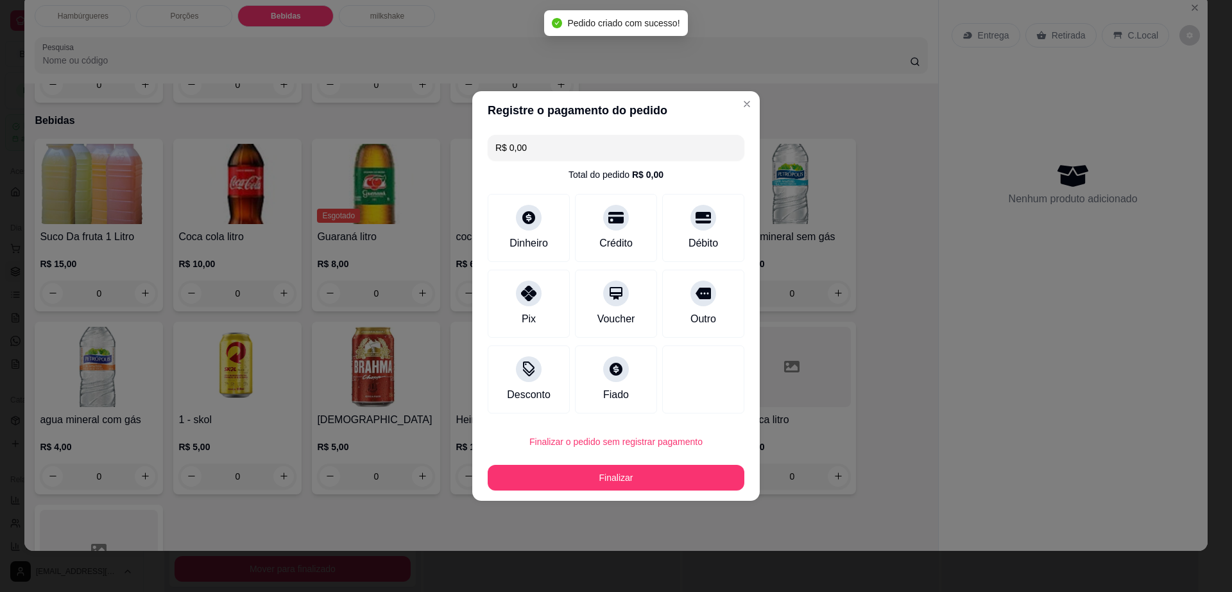
scroll to position [856, 0]
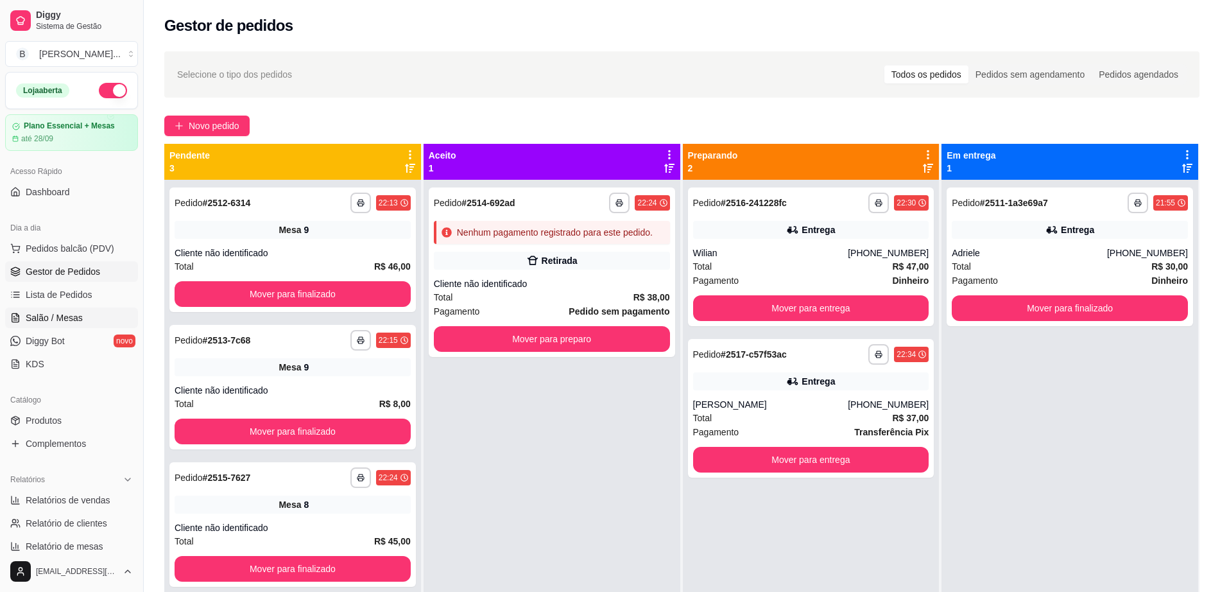
click at [90, 309] on link "Salão / Mesas" at bounding box center [71, 317] width 133 height 21
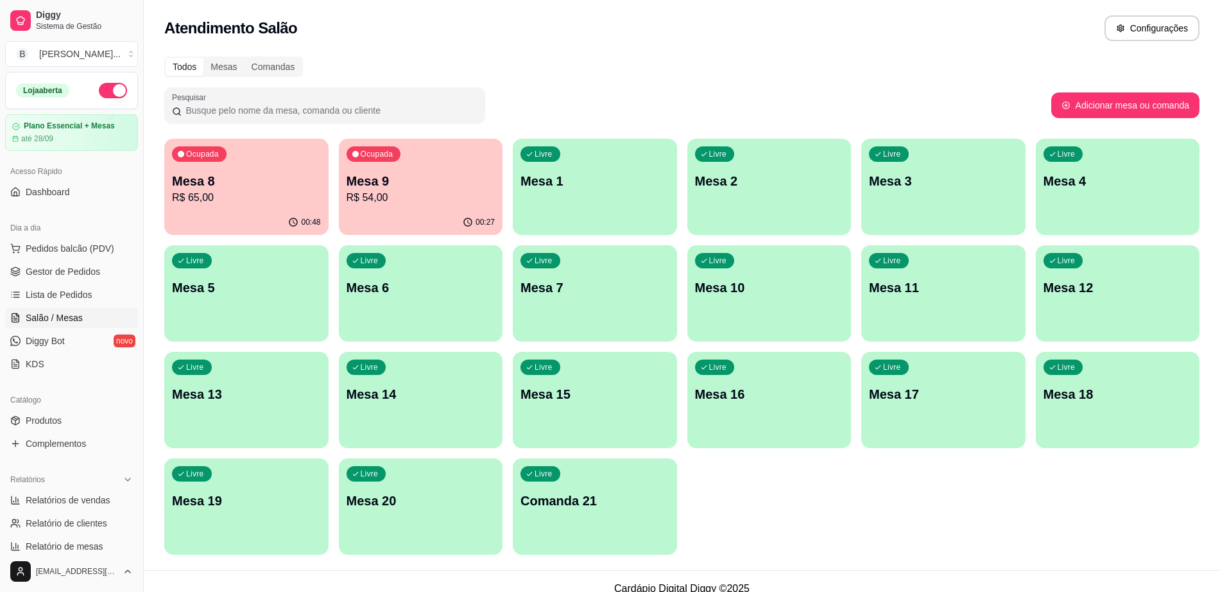
click at [229, 196] on p "R$ 65,00" at bounding box center [246, 197] width 149 height 15
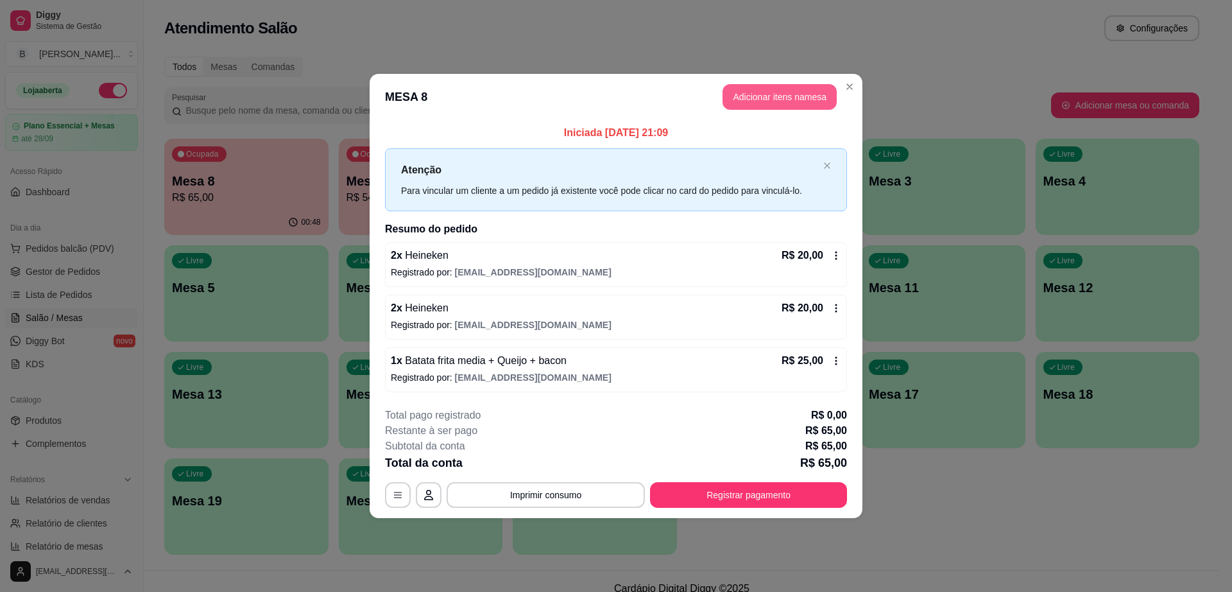
click at [754, 104] on button "Adicionar itens na mesa" at bounding box center [780, 97] width 114 height 26
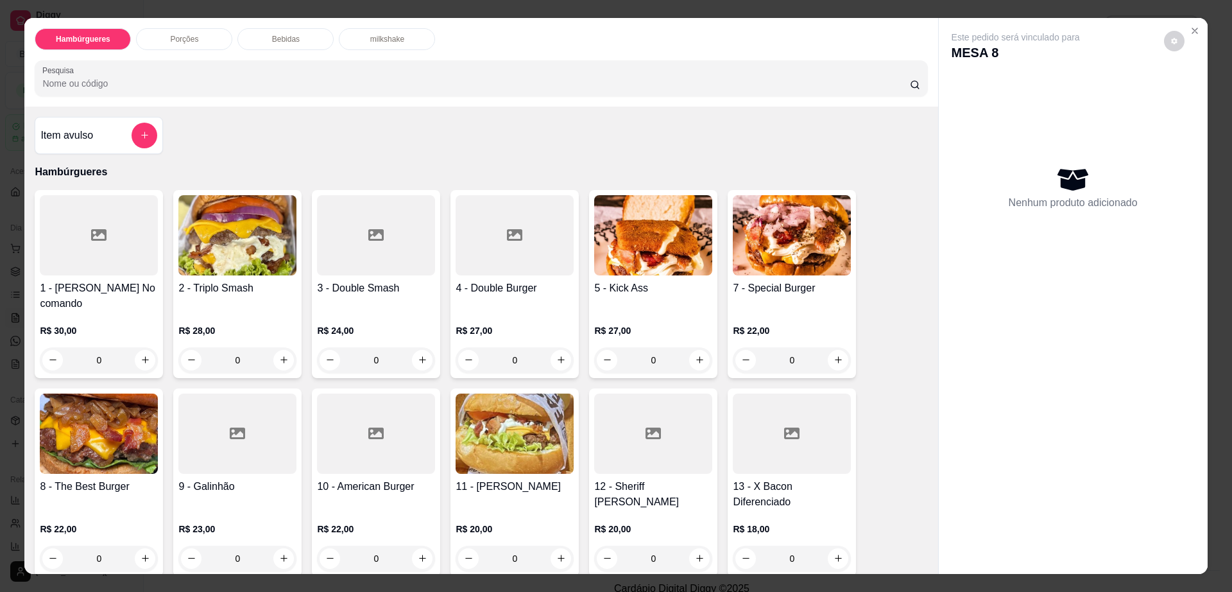
click at [266, 37] on div "Bebidas" at bounding box center [285, 39] width 96 height 22
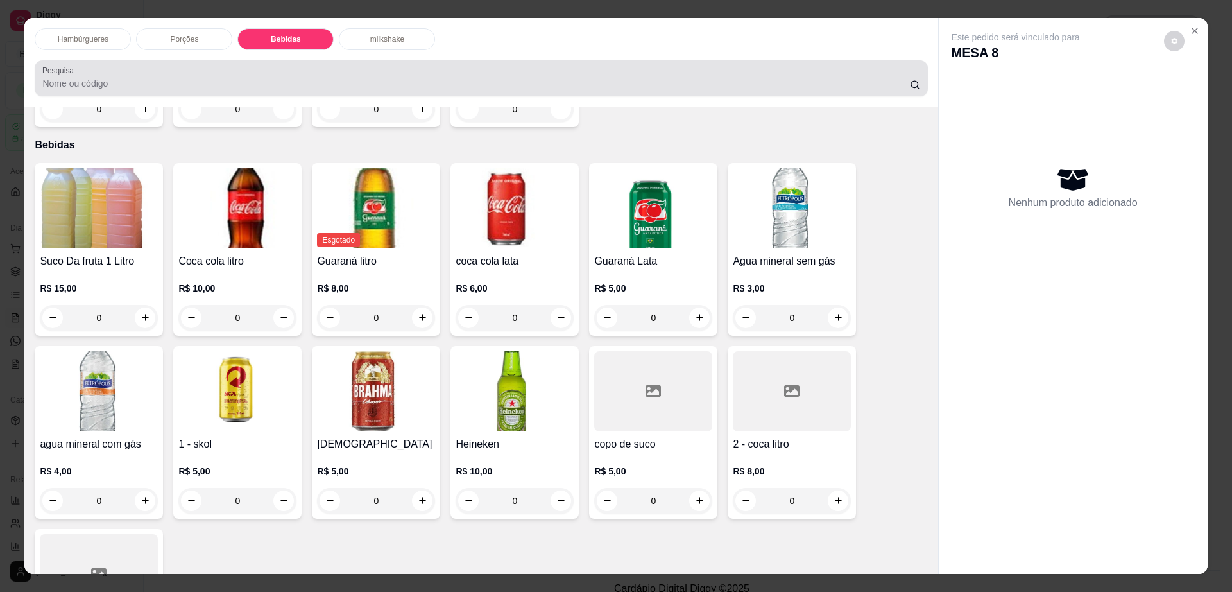
scroll to position [23, 0]
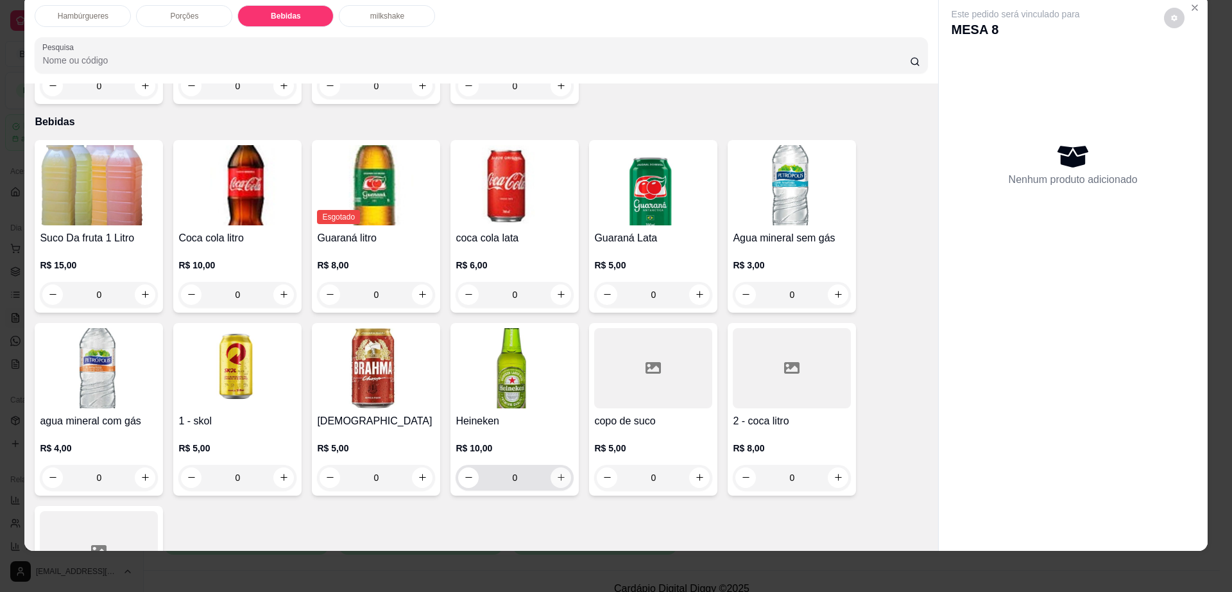
click at [556, 472] on icon "increase-product-quantity" at bounding box center [561, 477] width 10 height 10
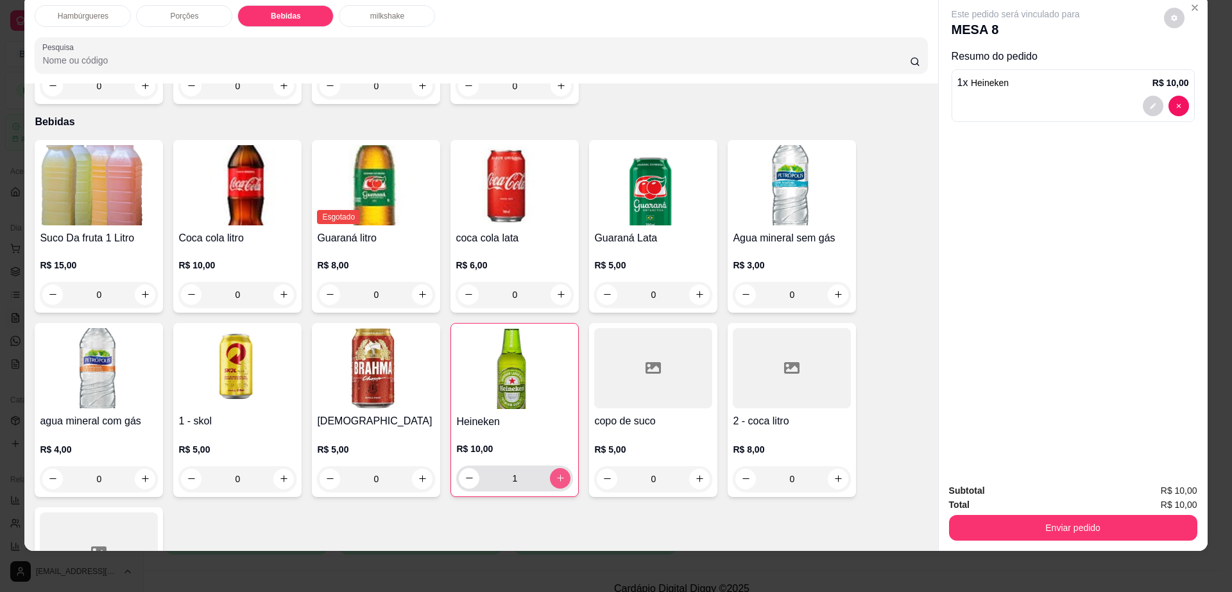
click at [556, 473] on icon "increase-product-quantity" at bounding box center [561, 478] width 10 height 10
type input "2"
click at [1170, 15] on icon "decrease-product-quantity" at bounding box center [1174, 18] width 8 height 8
click at [1197, 60] on div "Impressão automática habilitada" at bounding box center [1147, 69] width 136 height 23
click at [1195, 73] on span "Automatic updates" at bounding box center [1198, 69] width 26 height 15
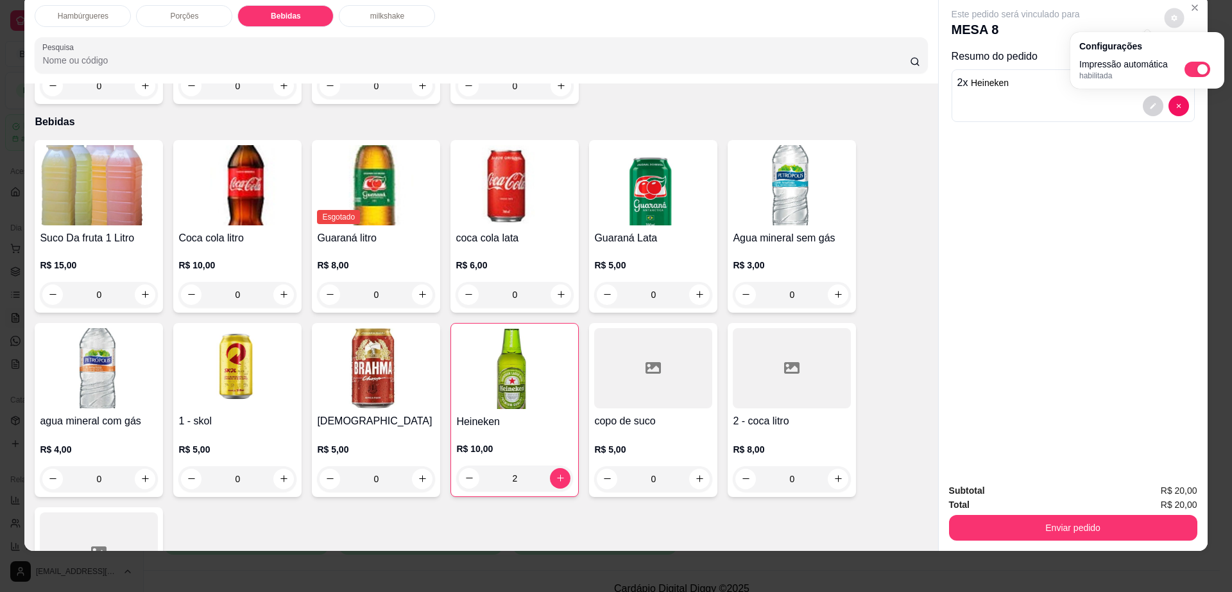
click at [1192, 73] on input "Automatic updates" at bounding box center [1188, 73] width 8 height 8
checkbox input "false"
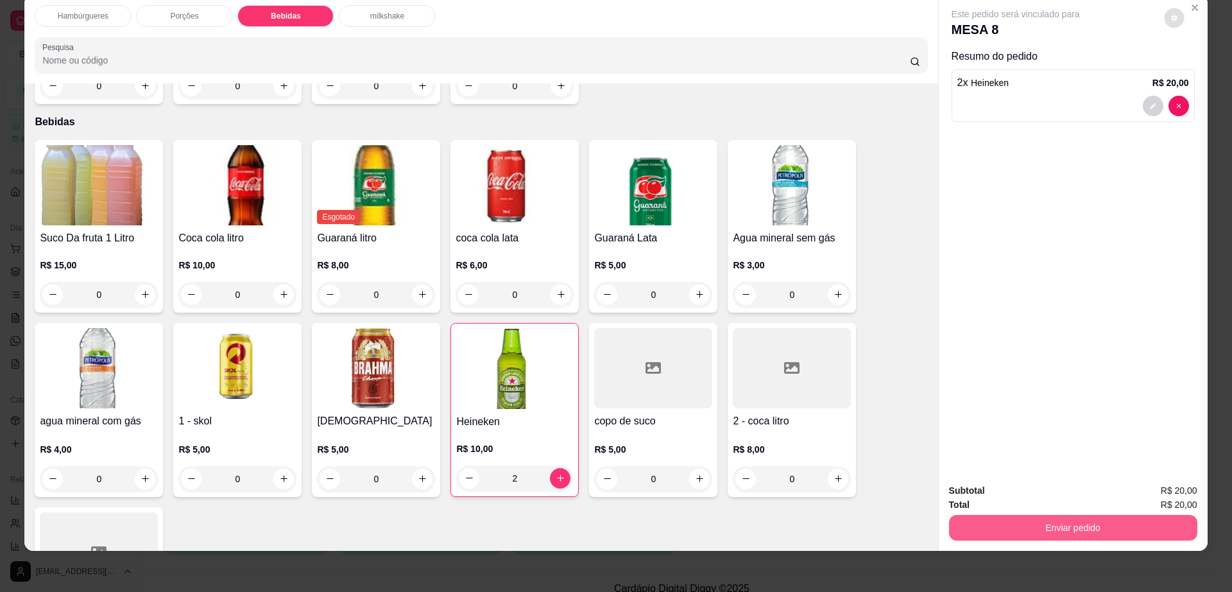
click at [1032, 519] on button "Enviar pedido" at bounding box center [1073, 528] width 248 height 26
click at [1034, 497] on button "Não registrar e enviar pedido" at bounding box center [1029, 496] width 133 height 24
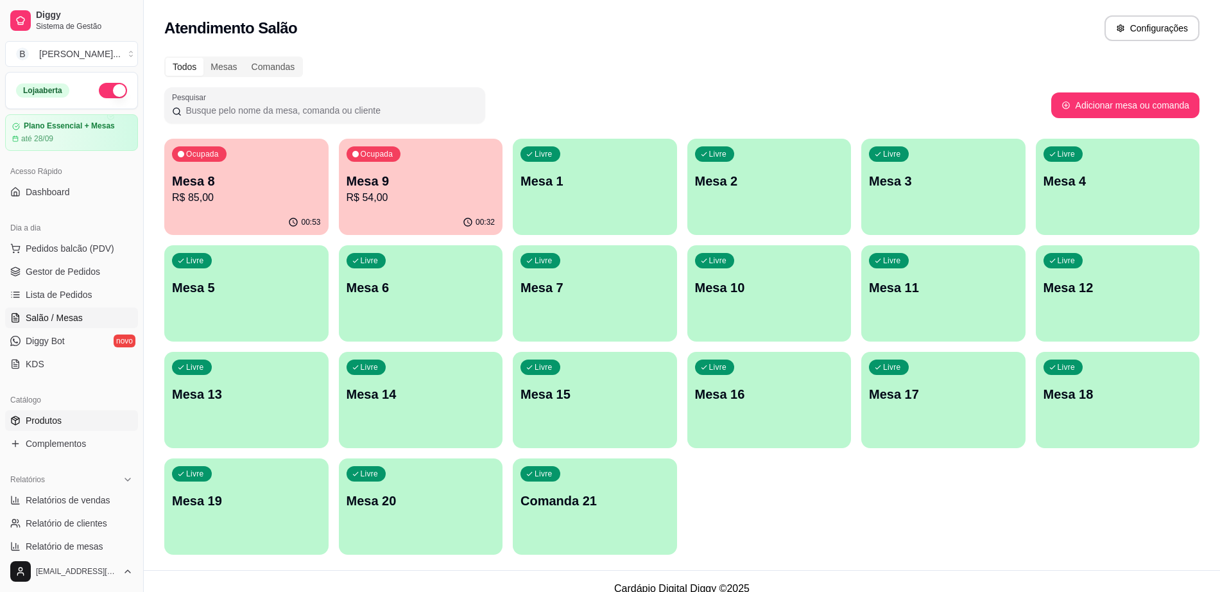
click at [70, 422] on link "Produtos" at bounding box center [71, 420] width 133 height 21
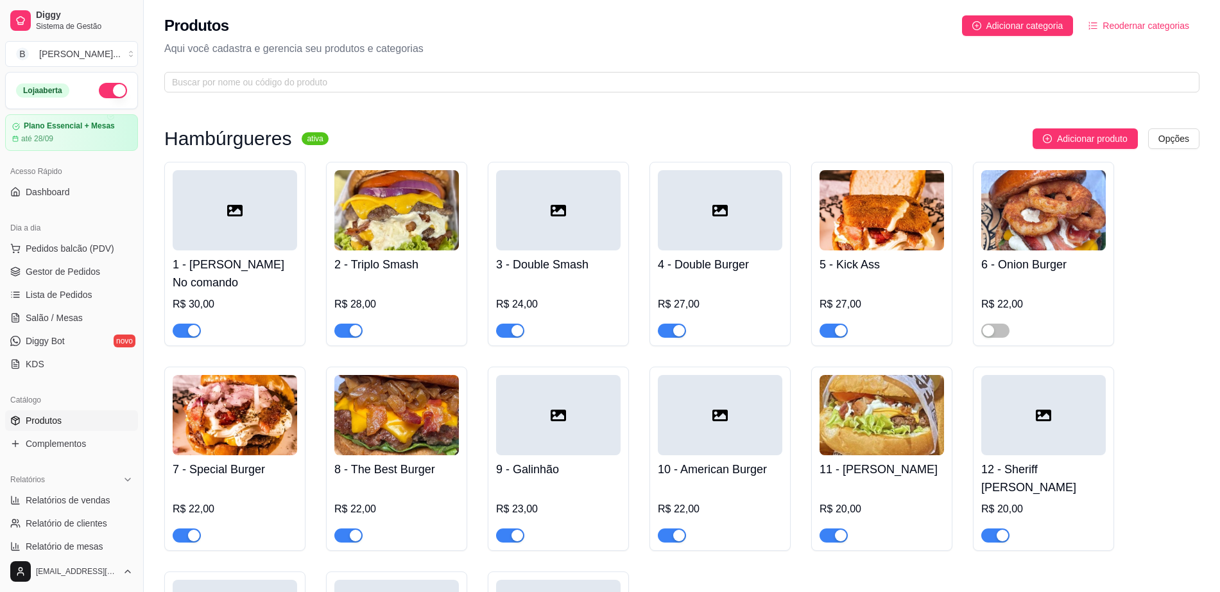
click at [837, 325] on div "button" at bounding box center [841, 331] width 12 height 12
click at [100, 246] on span "Pedidos balcão (PDV)" at bounding box center [70, 248] width 89 height 13
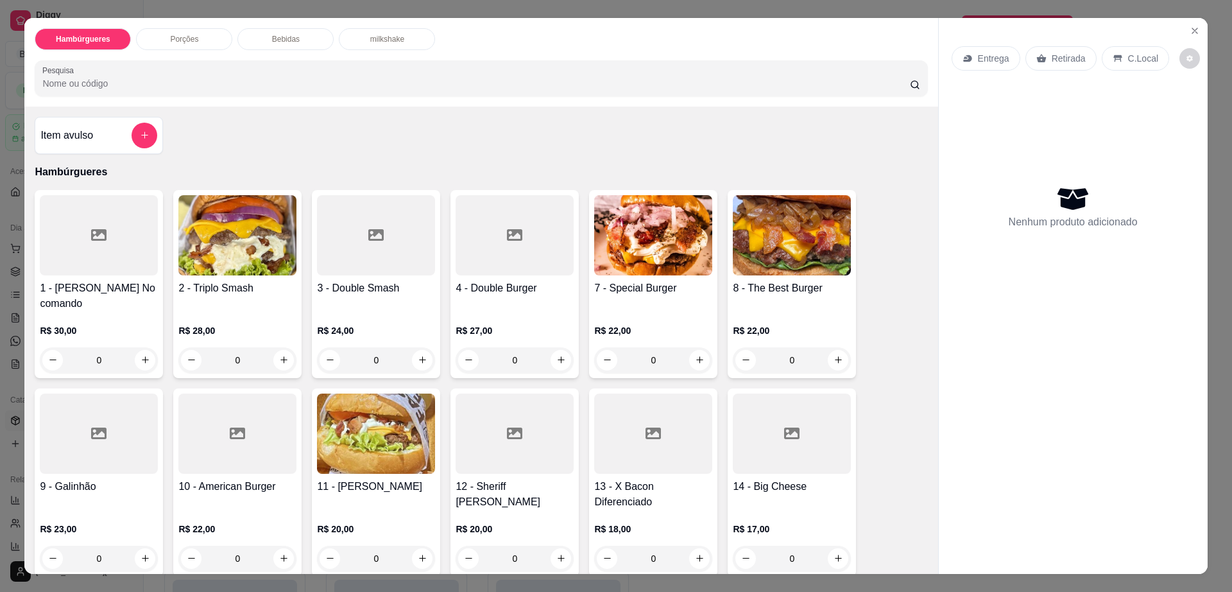
click at [311, 41] on div "Bebidas" at bounding box center [285, 39] width 96 height 22
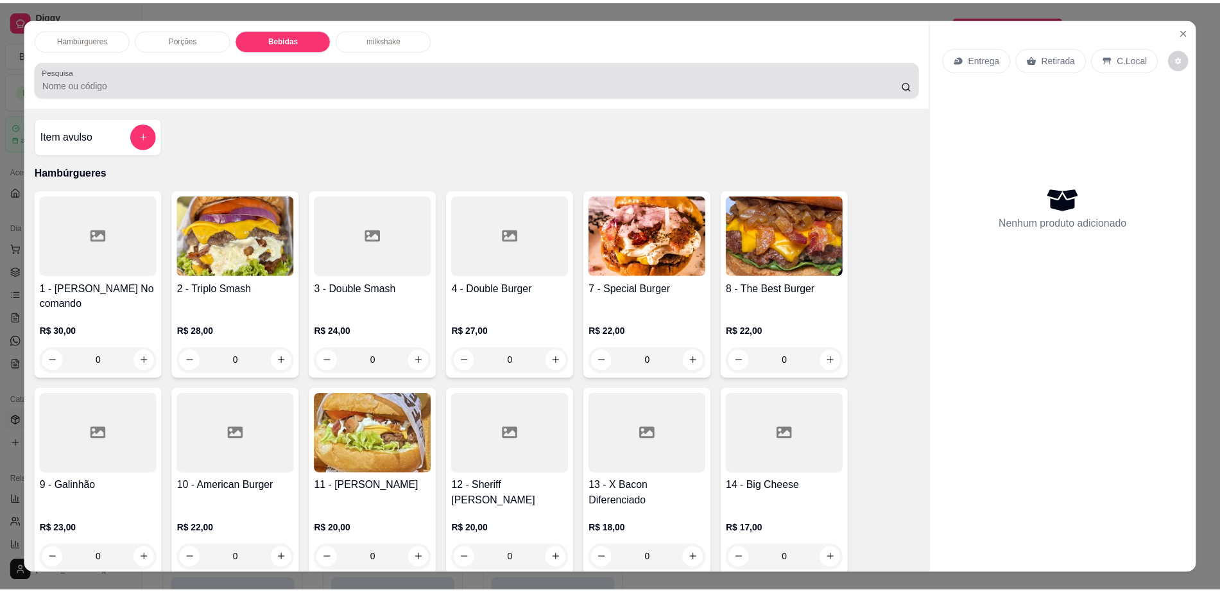
scroll to position [23, 0]
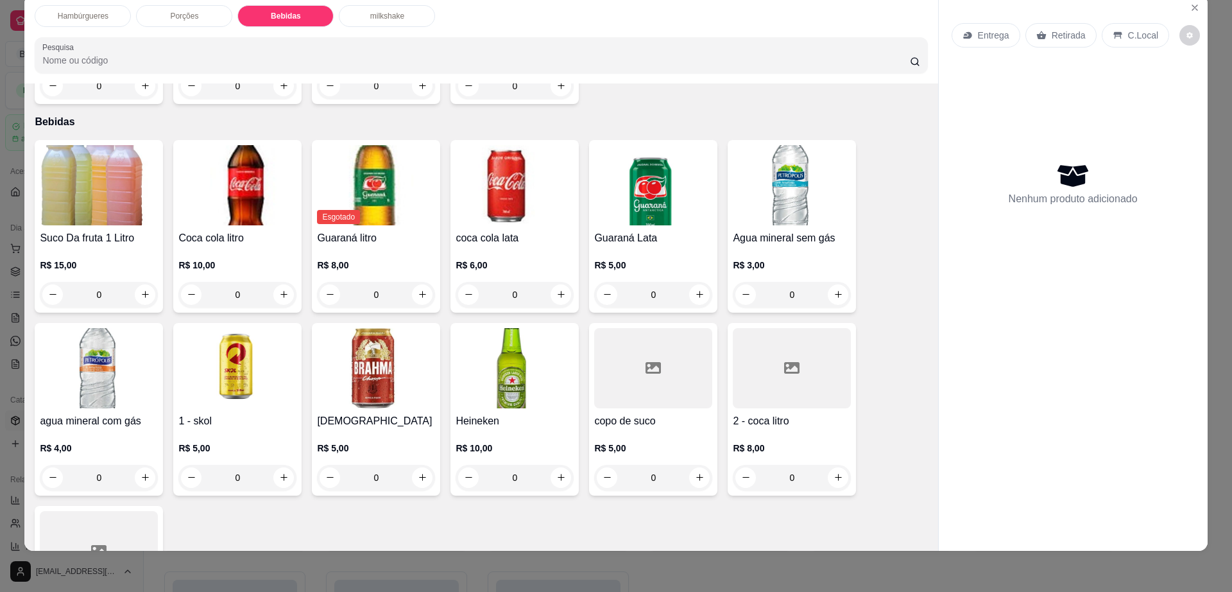
click at [103, 193] on img at bounding box center [99, 185] width 118 height 80
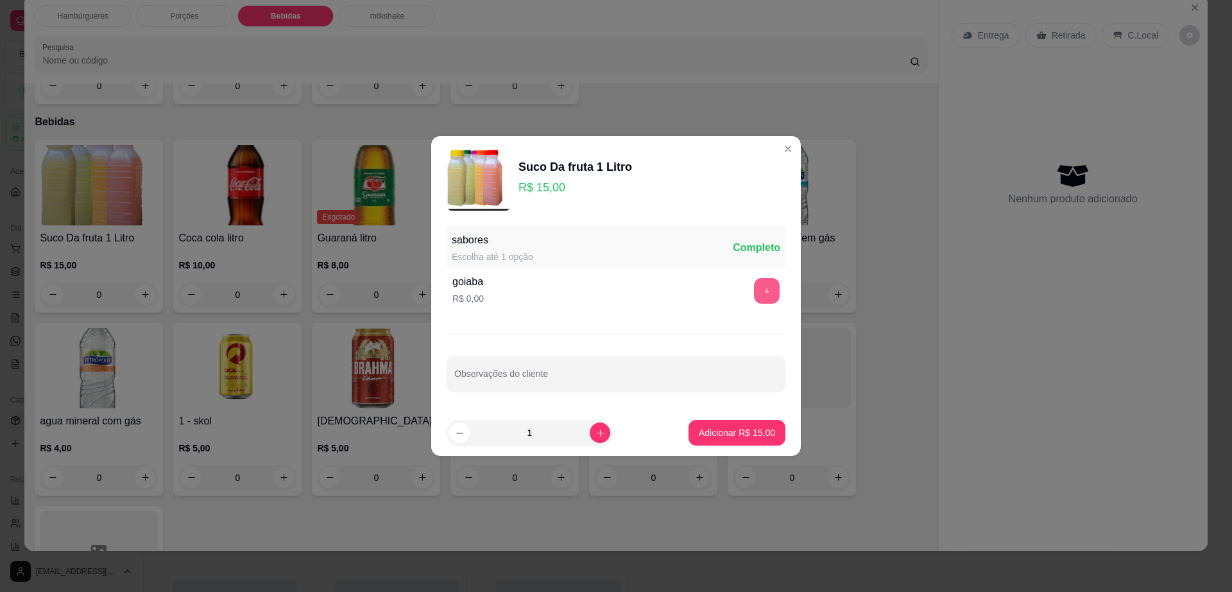
click at [761, 291] on button "+" at bounding box center [767, 291] width 26 height 26
click at [745, 432] on p "Adicionar R$ 15,00" at bounding box center [737, 432] width 76 height 13
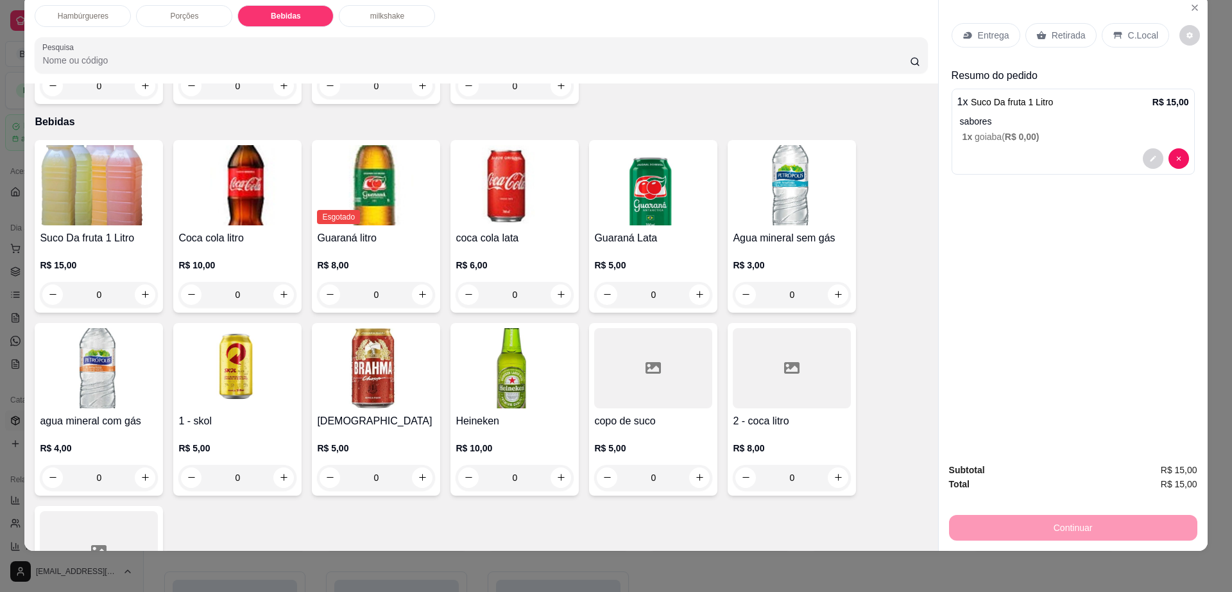
click at [1043, 38] on div "Retirada" at bounding box center [1060, 35] width 71 height 24
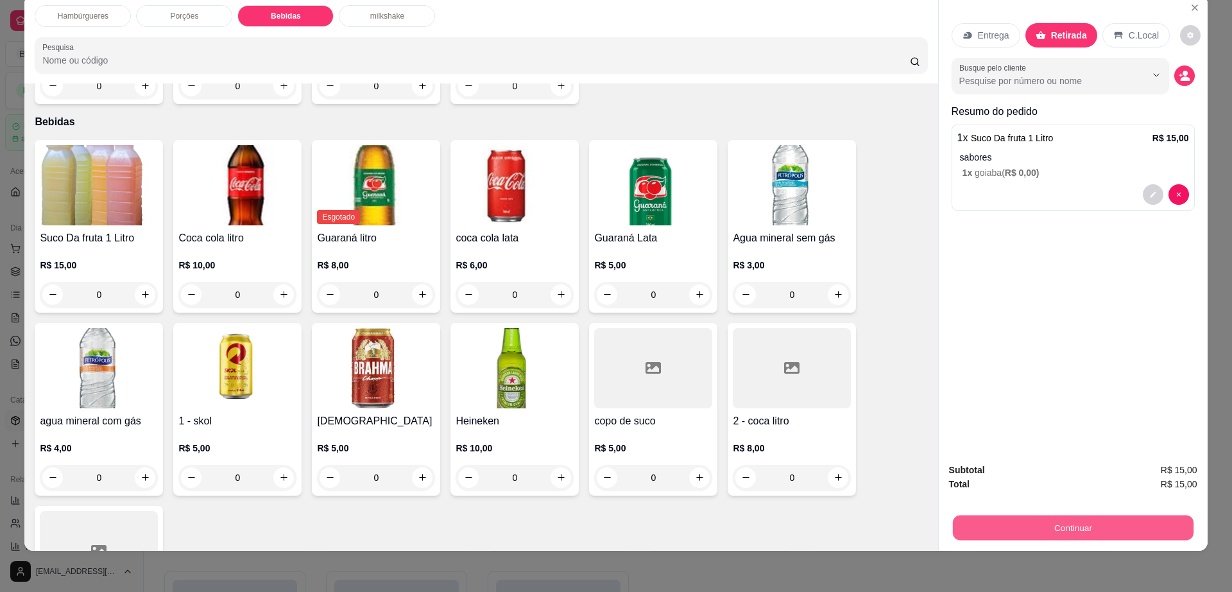
click at [1043, 520] on button "Continuar" at bounding box center [1072, 527] width 241 height 25
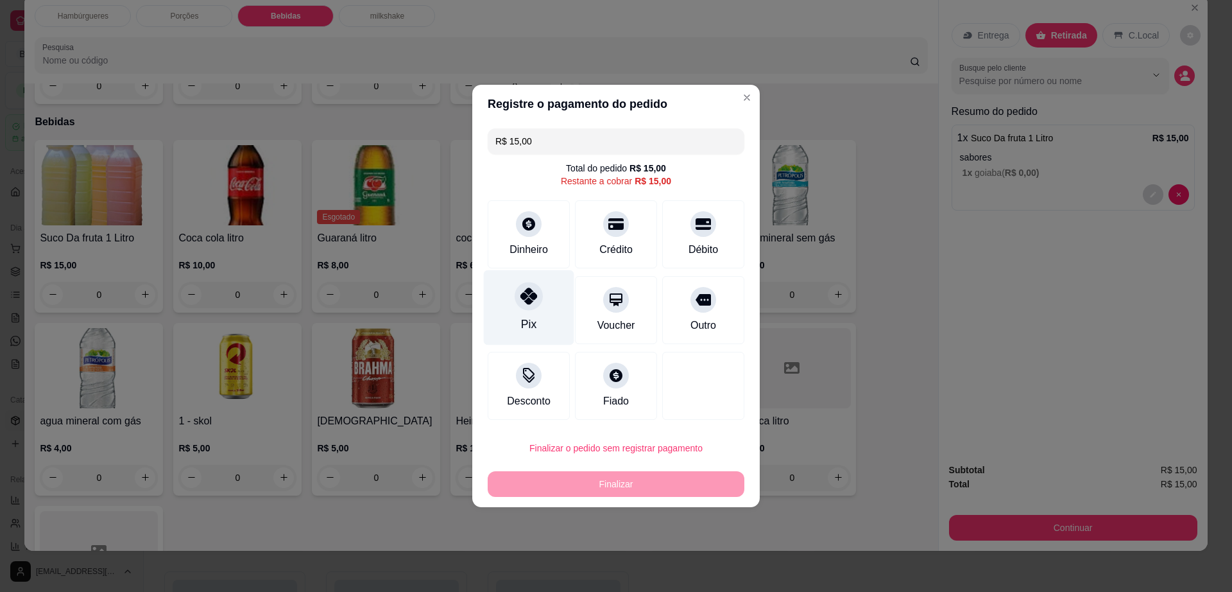
click at [527, 302] on icon at bounding box center [528, 295] width 17 height 17
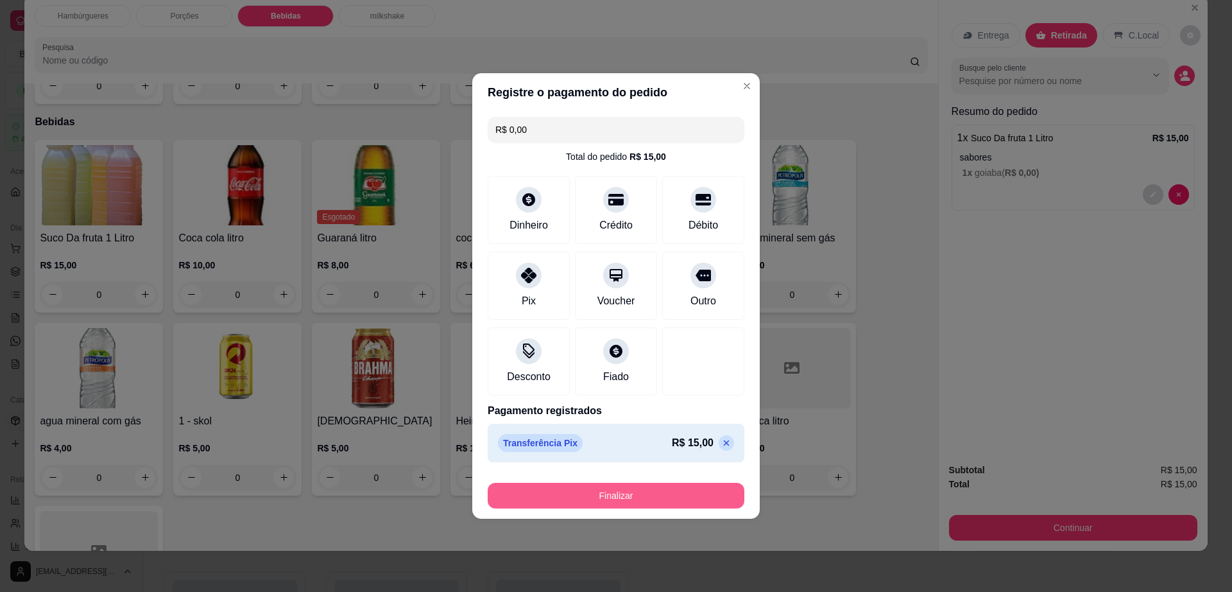
click at [592, 499] on button "Finalizar" at bounding box center [616, 496] width 257 height 26
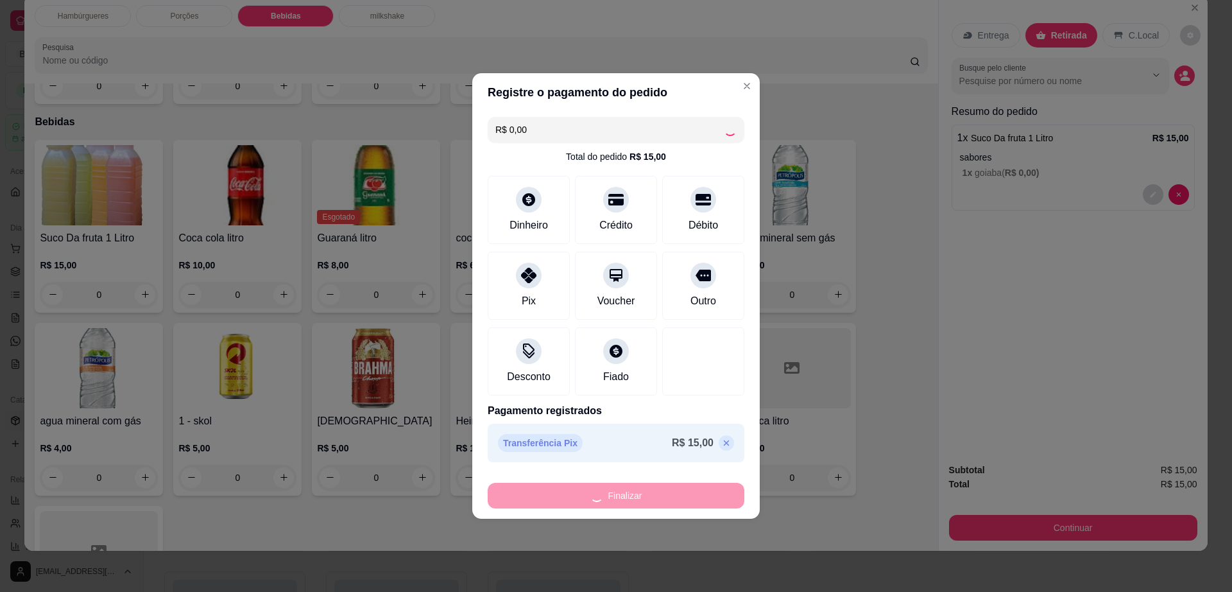
type input "-R$ 15,00"
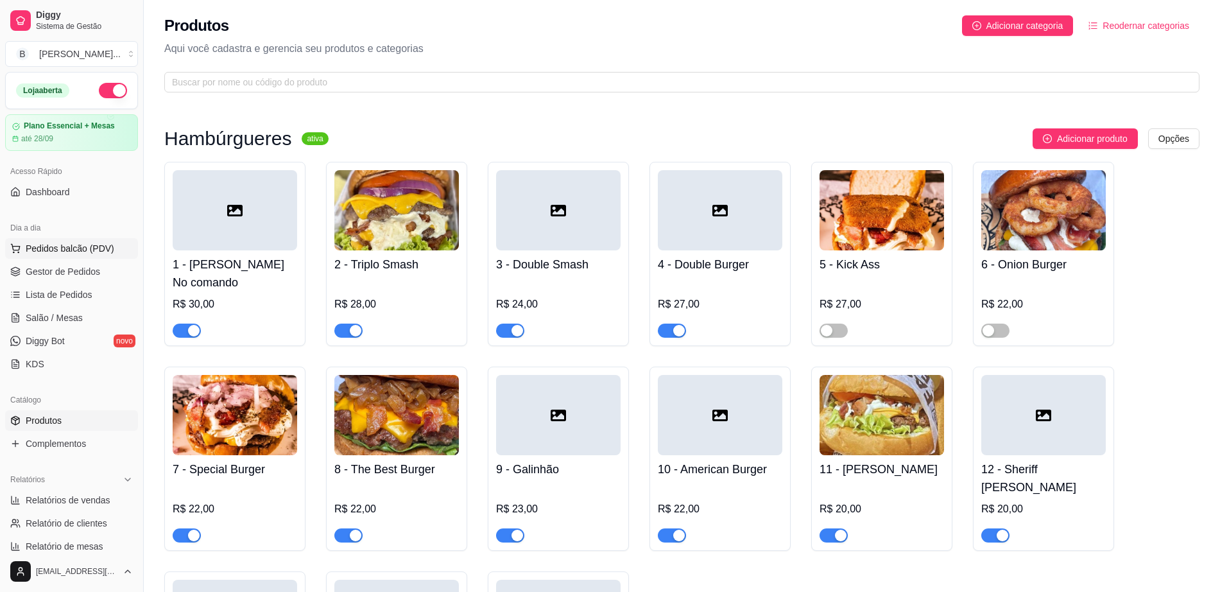
click at [75, 253] on span "Pedidos balcão (PDV)" at bounding box center [70, 248] width 89 height 13
click at [78, 264] on div at bounding box center [91, 233] width 120 height 81
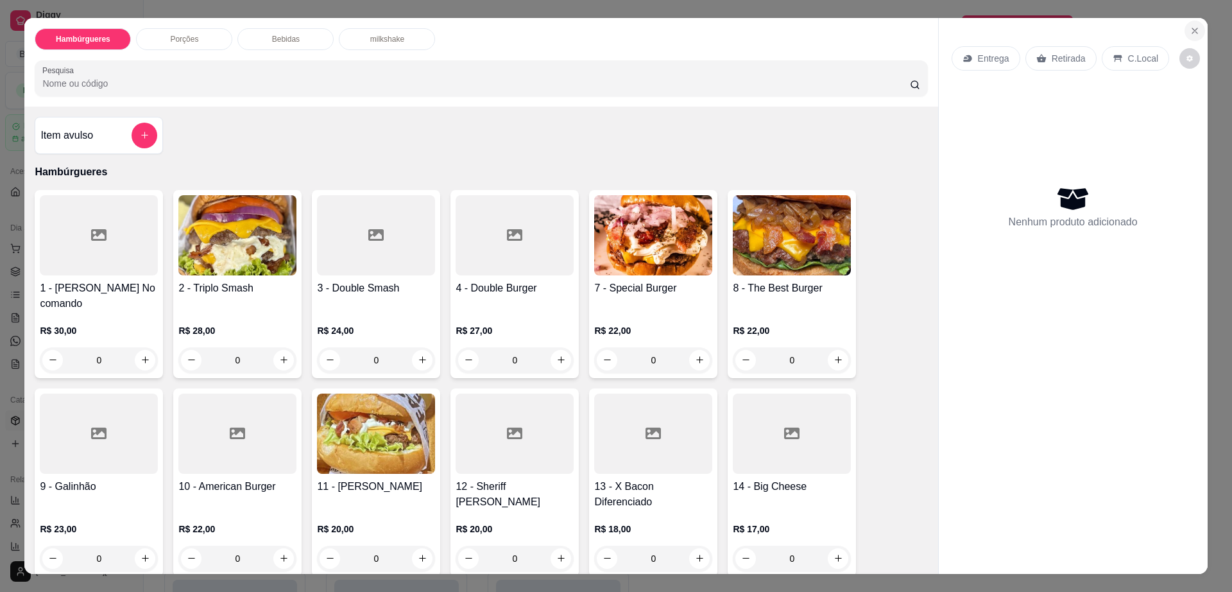
click at [1190, 26] on icon "Close" at bounding box center [1195, 31] width 10 height 10
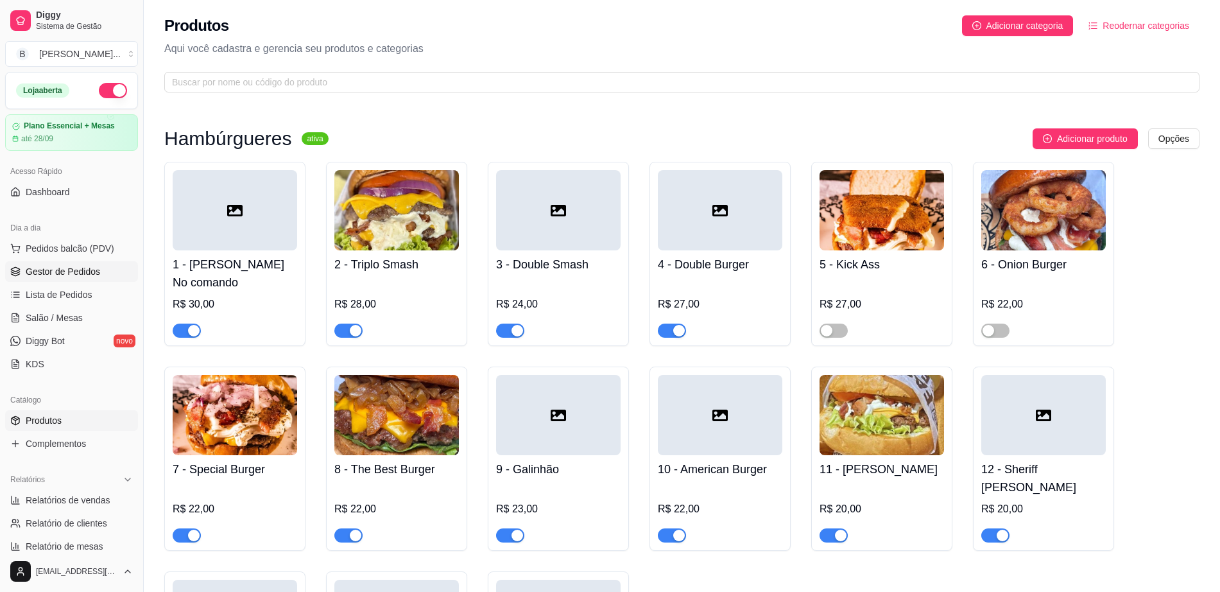
click at [79, 271] on span "Gestor de Pedidos" at bounding box center [63, 271] width 74 height 13
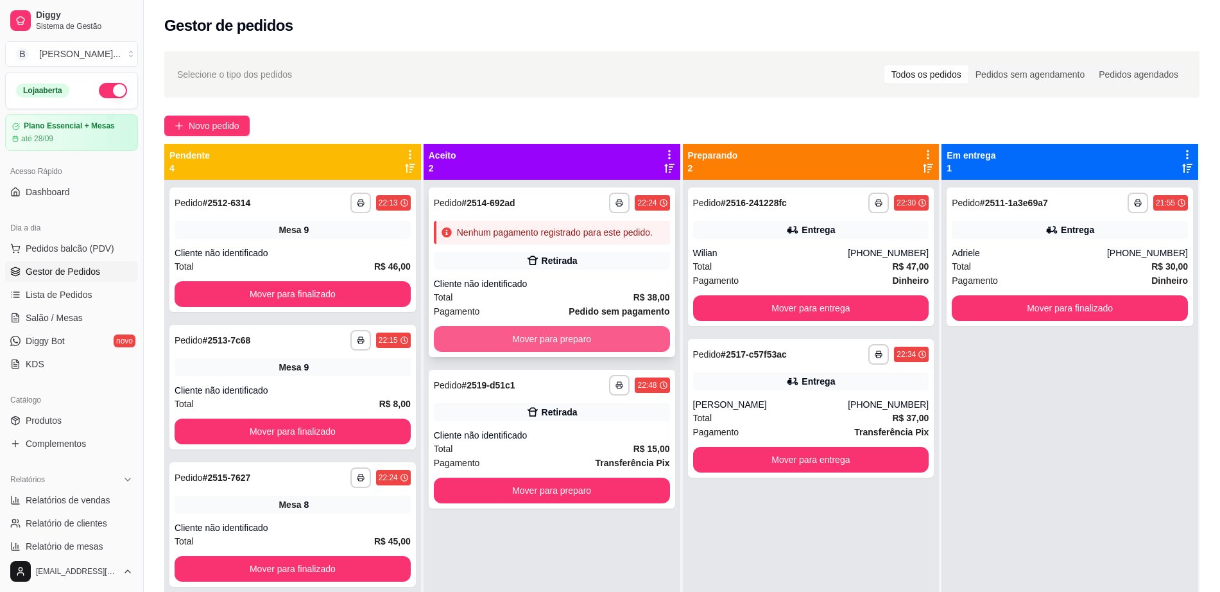
click at [502, 344] on button "Mover para preparo" at bounding box center [552, 339] width 236 height 26
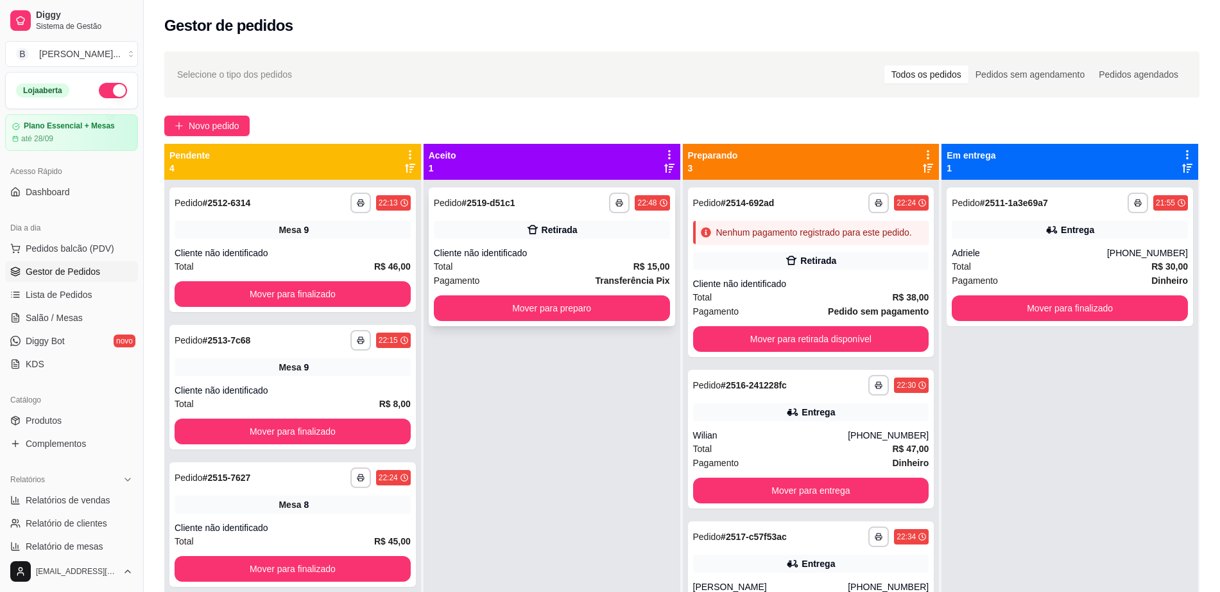
click at [545, 256] on div "Cliente não identificado" at bounding box center [552, 252] width 236 height 13
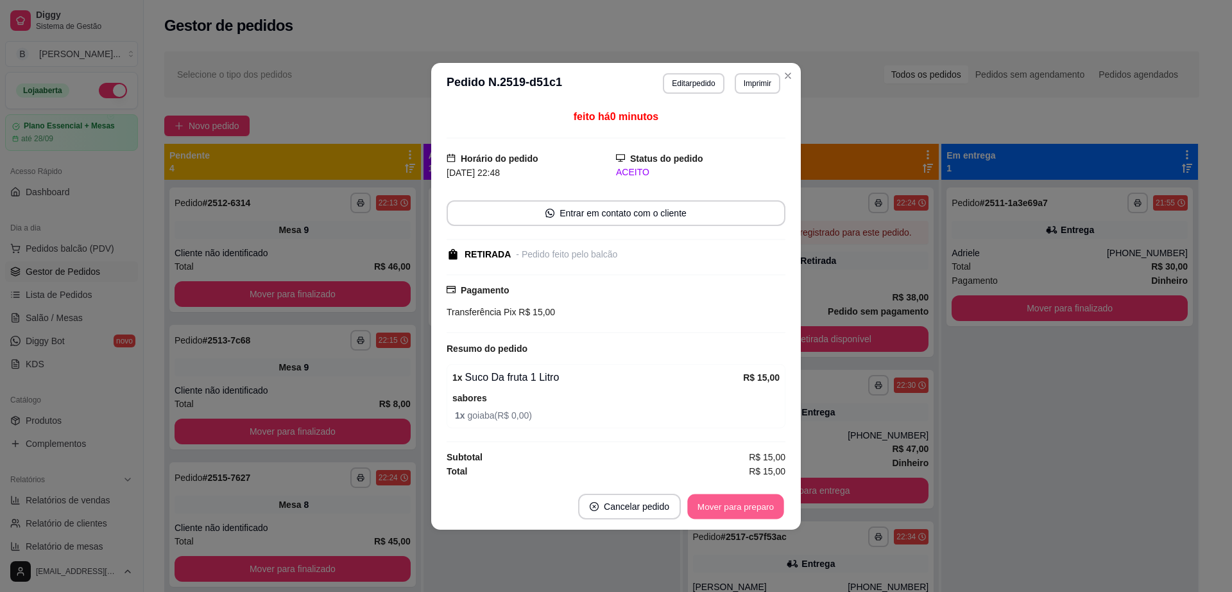
click at [727, 505] on button "Mover para preparo" at bounding box center [735, 505] width 96 height 25
click at [727, 505] on button "Mover para retirada disponível" at bounding box center [715, 506] width 142 height 26
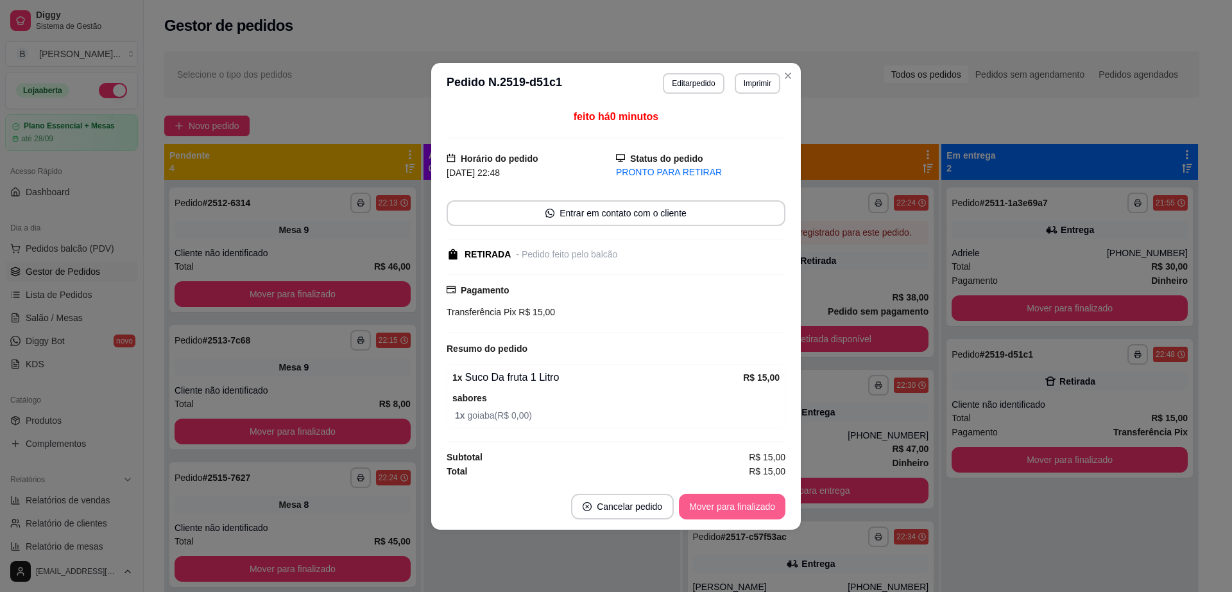
click at [727, 505] on button "Mover para finalizado" at bounding box center [732, 506] width 107 height 26
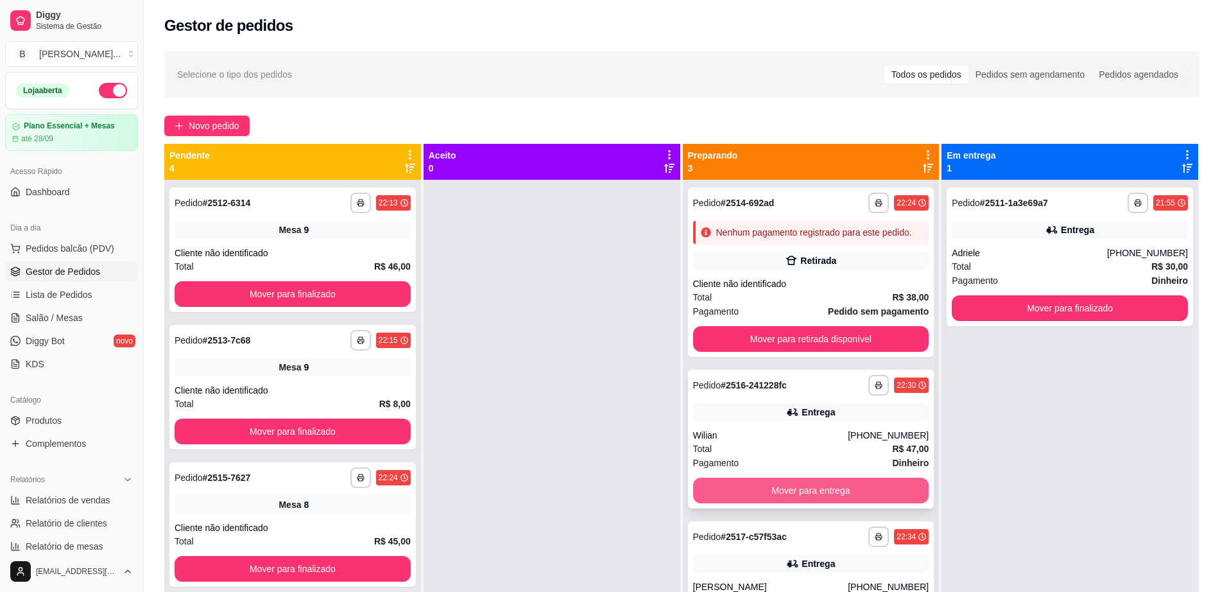
click at [817, 486] on button "Mover para entrega" at bounding box center [811, 490] width 236 height 26
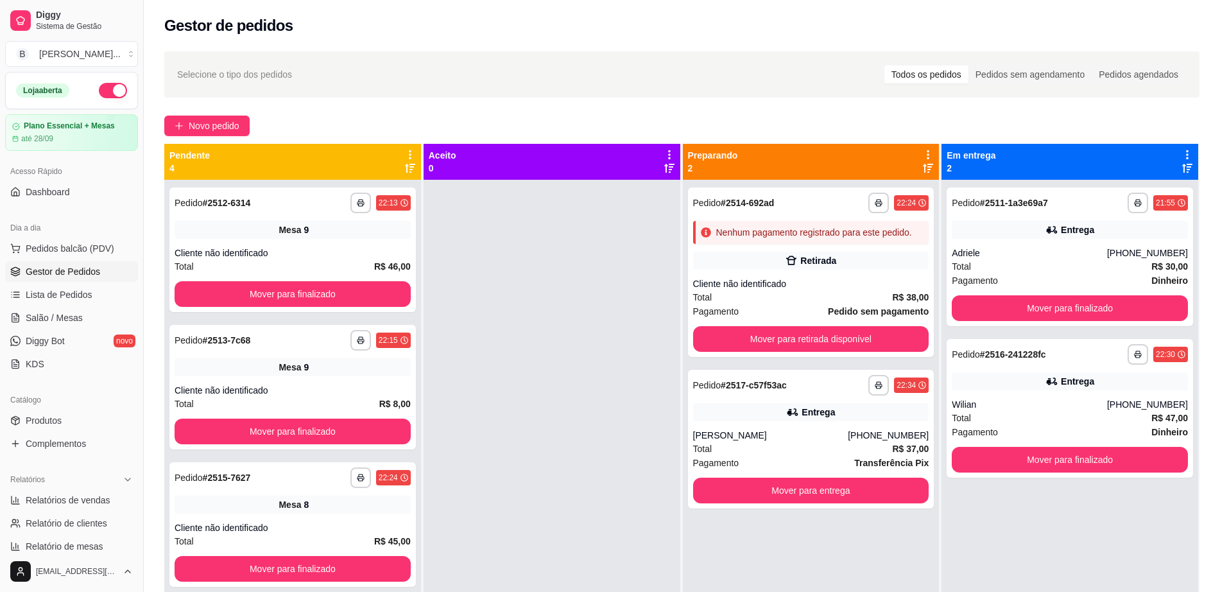
scroll to position [36, 0]
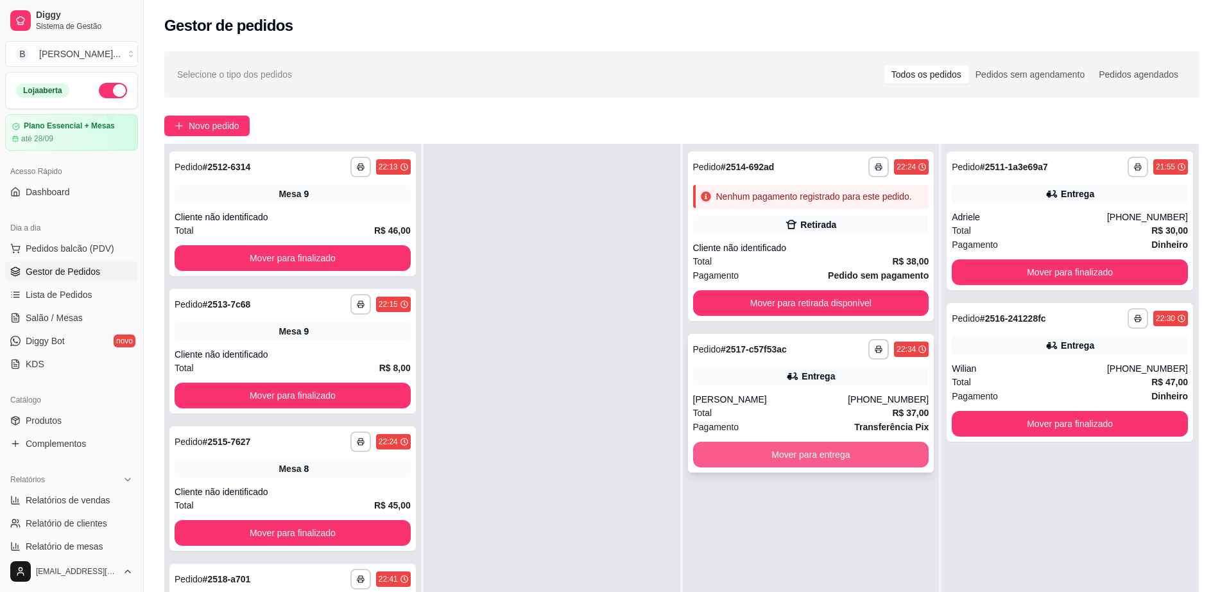
click at [809, 452] on button "Mover para entrega" at bounding box center [811, 454] width 236 height 26
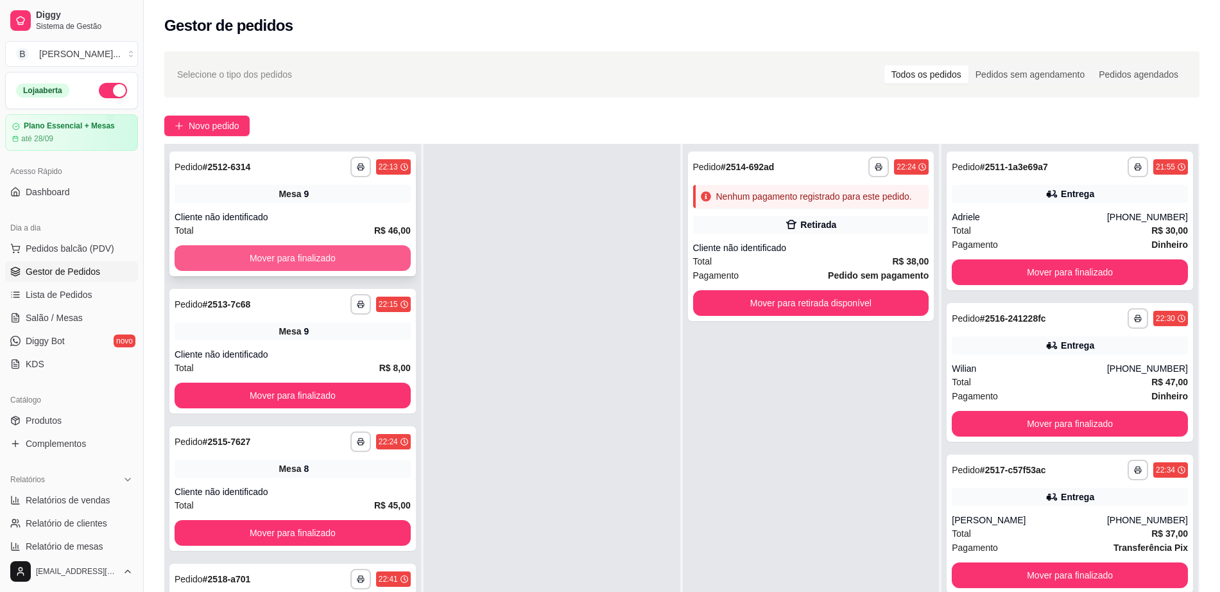
click at [307, 255] on button "Mover para finalizado" at bounding box center [293, 258] width 236 height 26
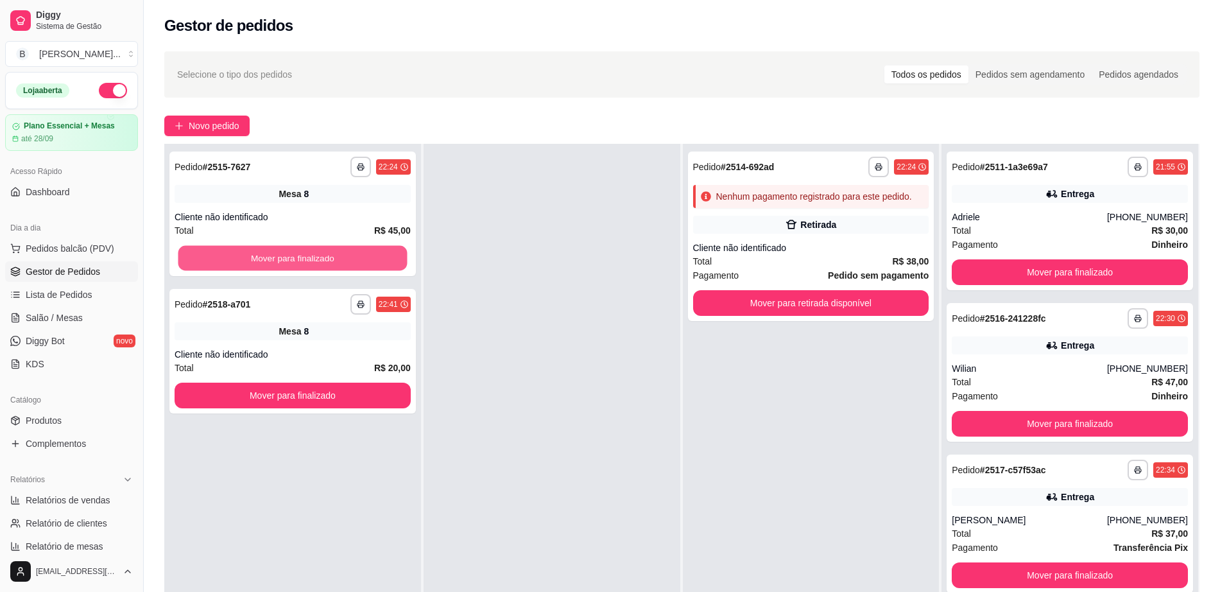
click at [307, 255] on button "Mover para finalizado" at bounding box center [292, 258] width 229 height 25
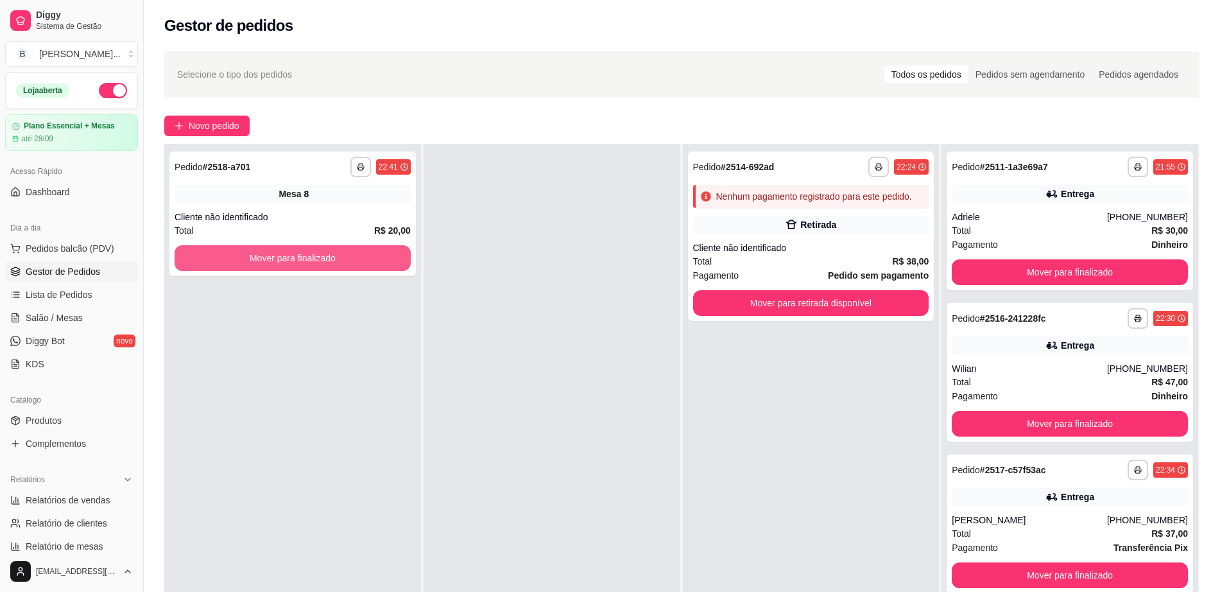
click at [307, 255] on button "Mover para finalizado" at bounding box center [293, 258] width 236 height 26
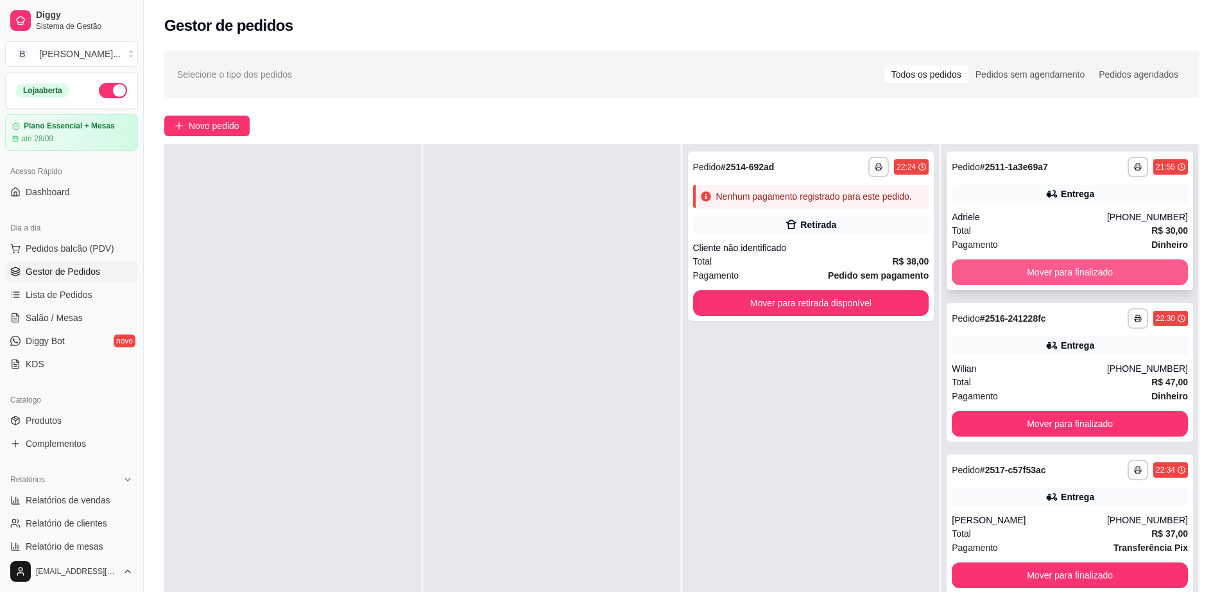
click at [966, 266] on button "Mover para finalizado" at bounding box center [1070, 272] width 236 height 26
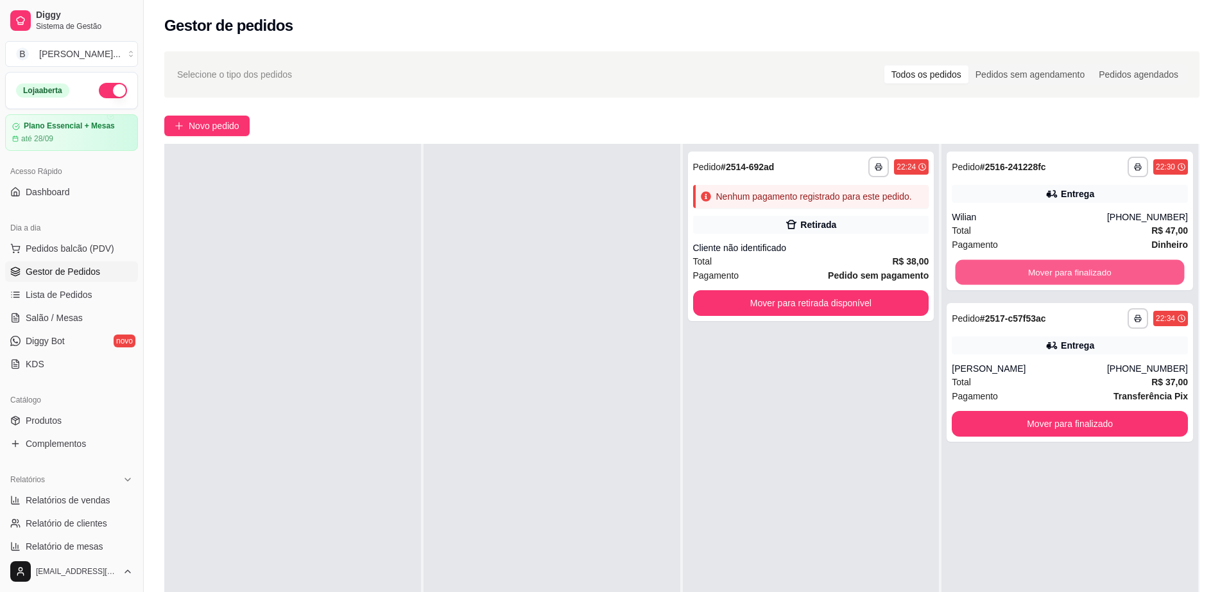
click at [966, 266] on button "Mover para finalizado" at bounding box center [1069, 272] width 229 height 25
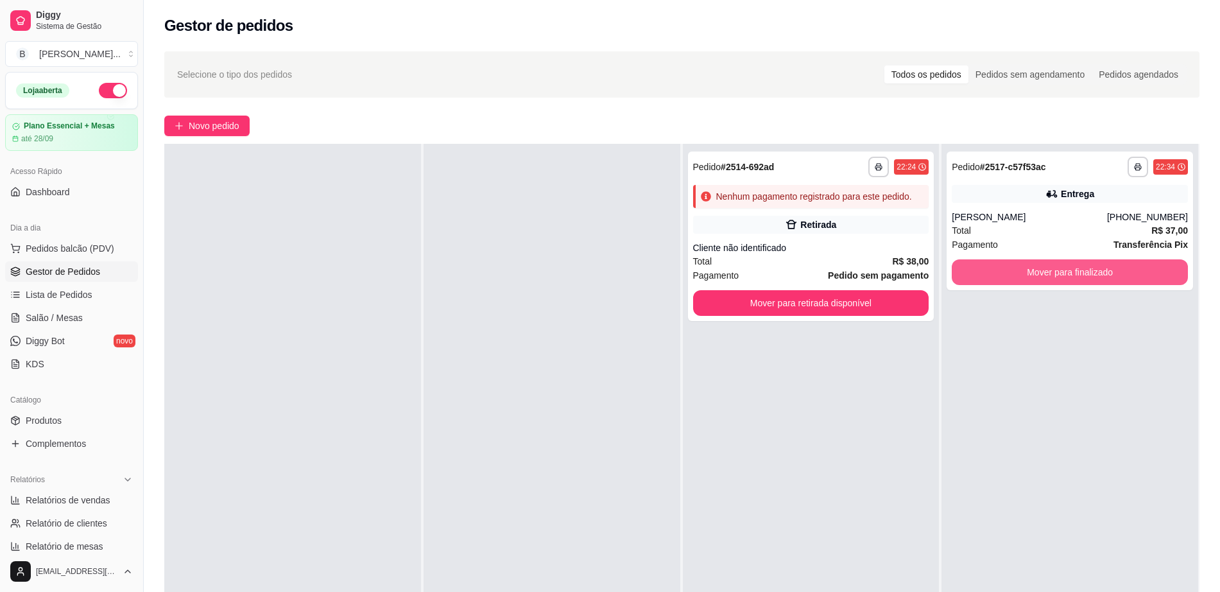
click at [966, 266] on button "Mover para finalizado" at bounding box center [1070, 272] width 236 height 26
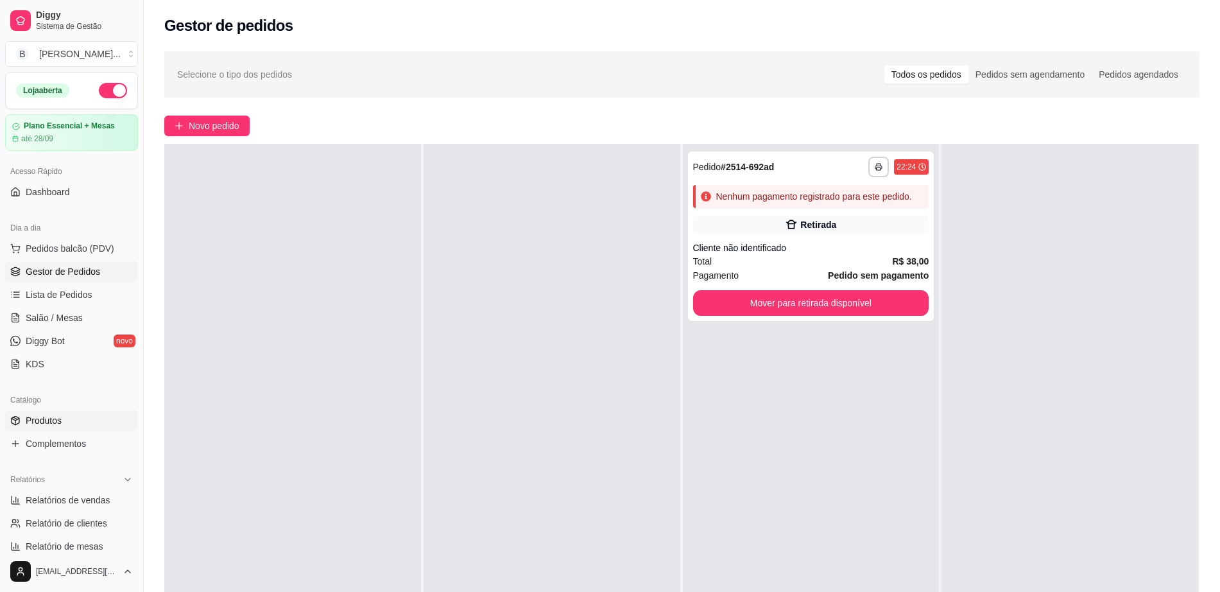
click at [89, 425] on link "Produtos" at bounding box center [71, 420] width 133 height 21
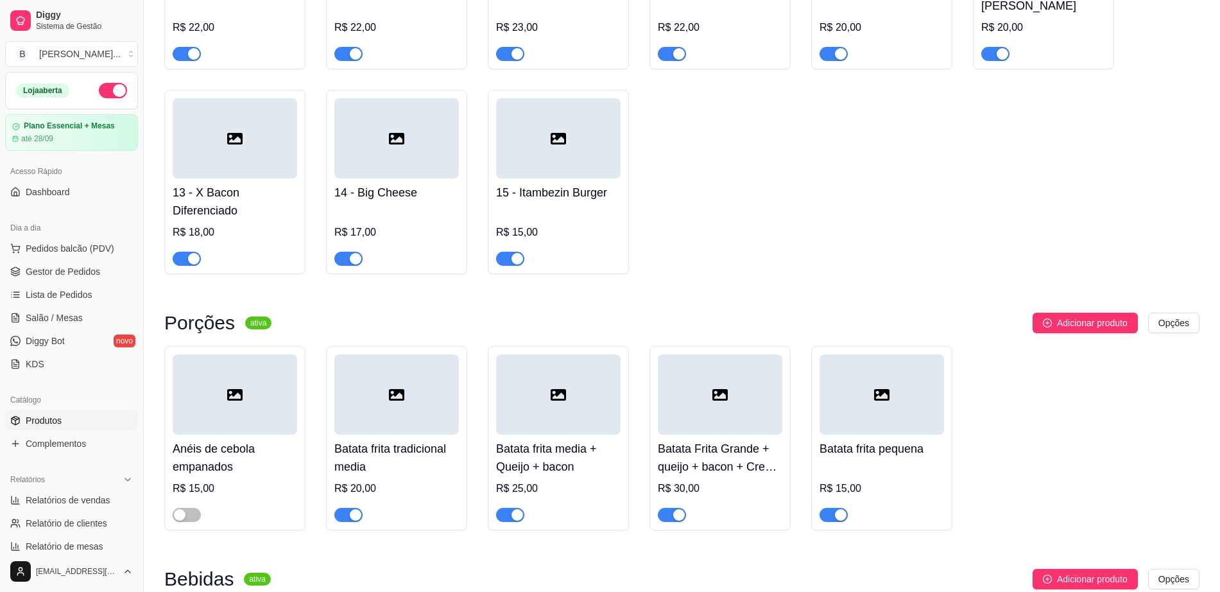
scroll to position [802, 0]
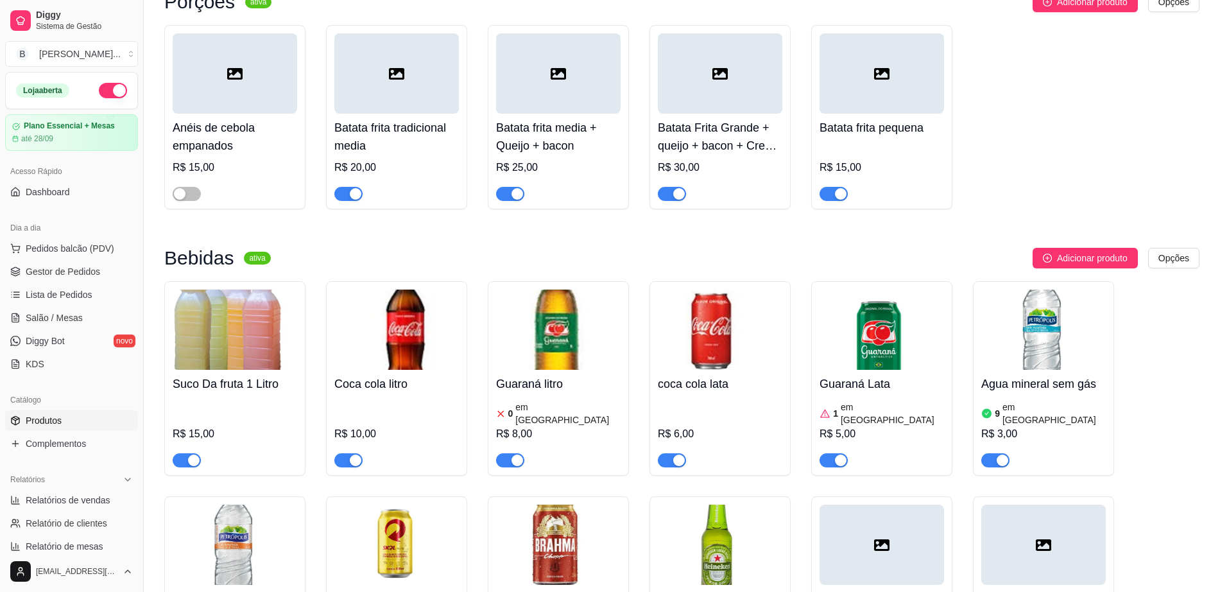
click at [199, 454] on div "button" at bounding box center [194, 460] width 12 height 12
click at [905, 311] on img at bounding box center [881, 329] width 124 height 80
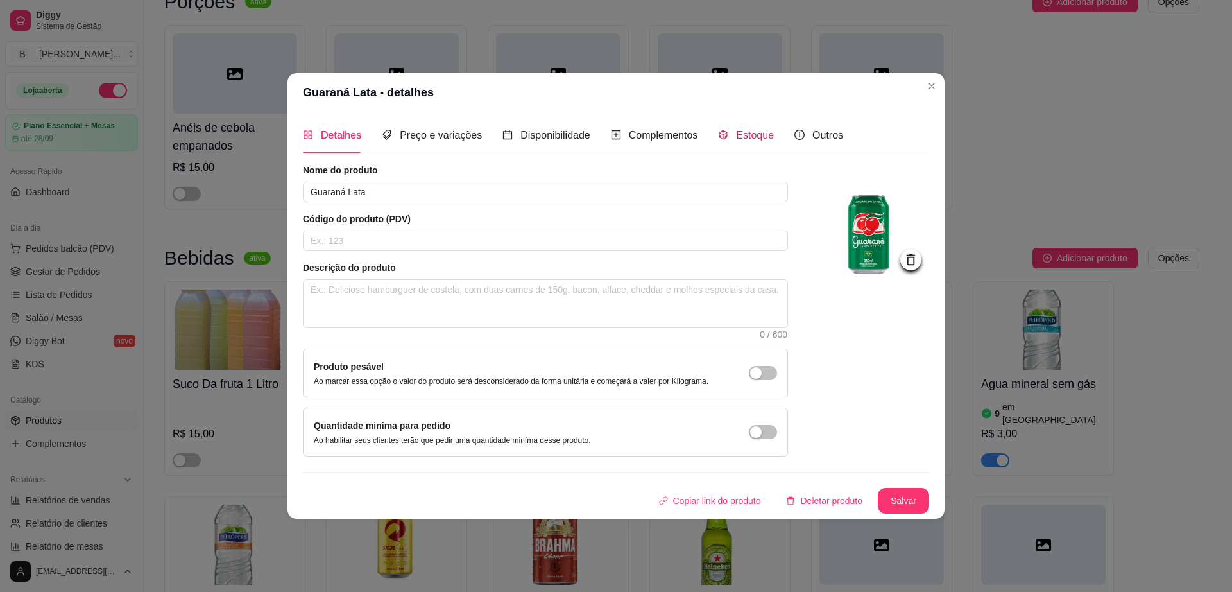
click at [736, 130] on span "Estoque" at bounding box center [755, 135] width 38 height 11
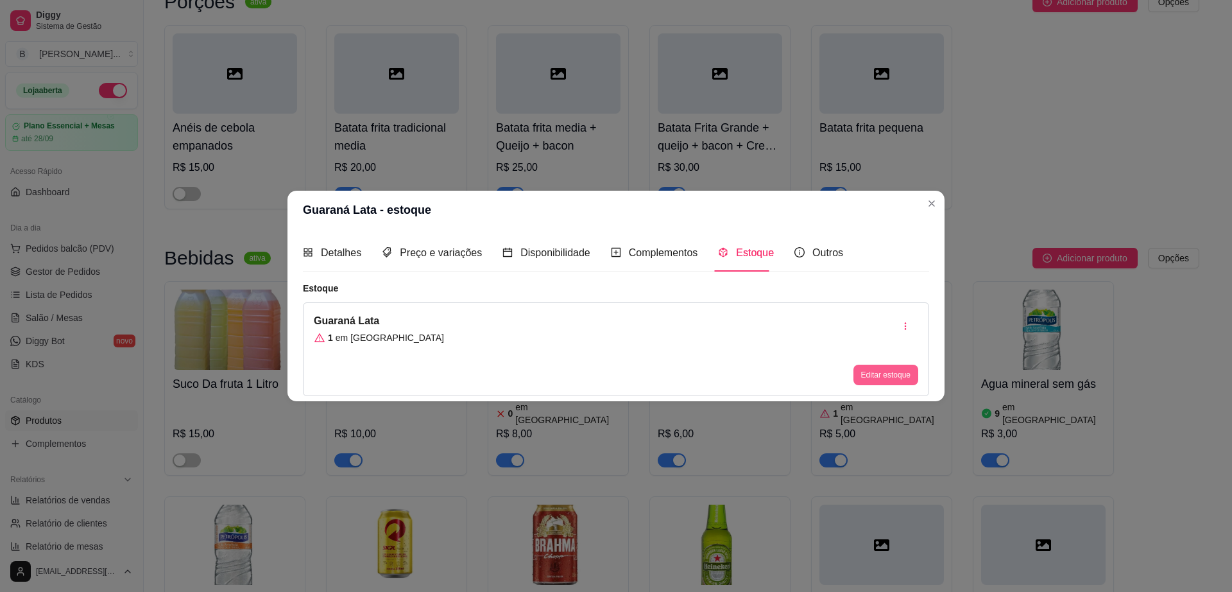
click at [888, 367] on button "Editar estoque" at bounding box center [885, 374] width 65 height 21
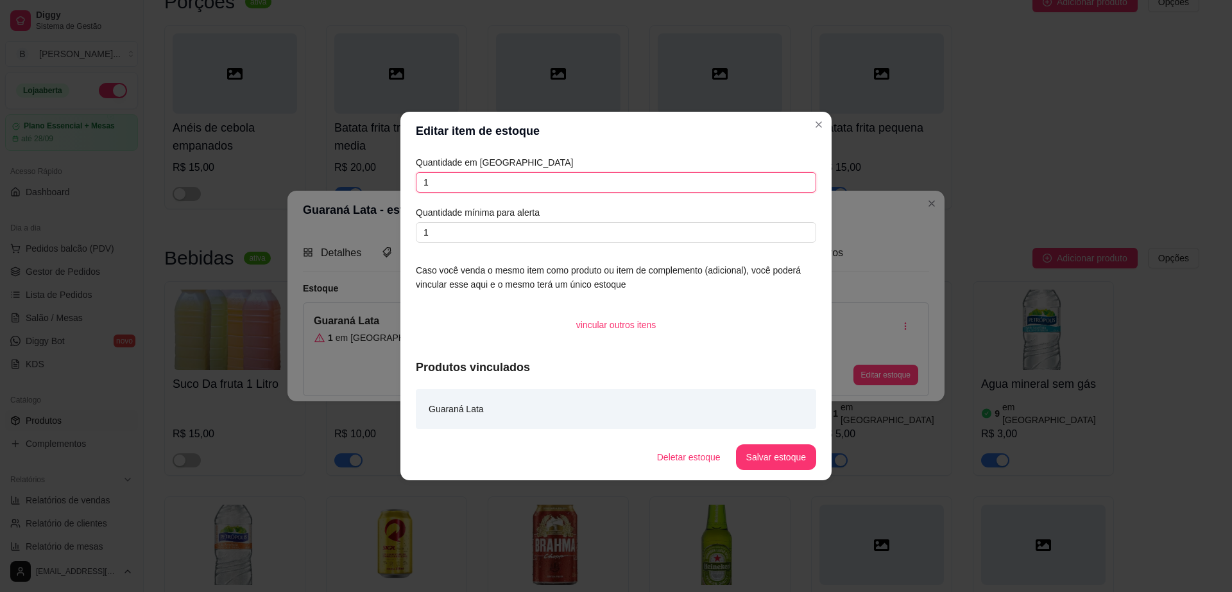
click at [520, 183] on input "1" at bounding box center [616, 182] width 400 height 21
type input "12"
click at [770, 453] on button "Salvar estoque" at bounding box center [776, 457] width 80 height 26
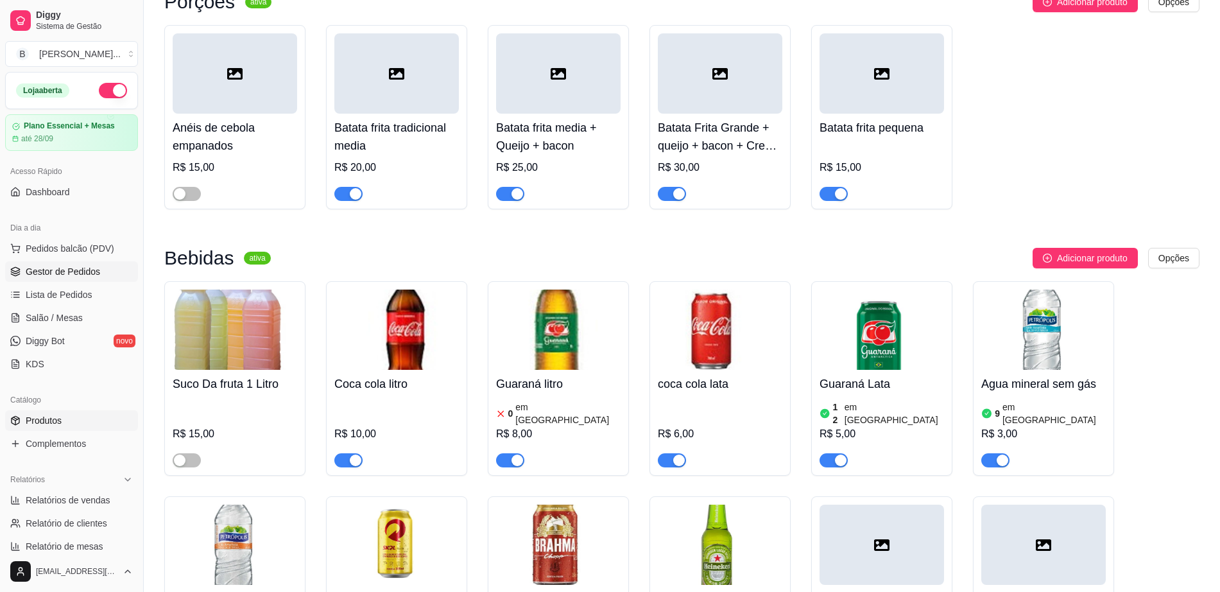
click at [110, 276] on link "Gestor de Pedidos" at bounding box center [71, 271] width 133 height 21
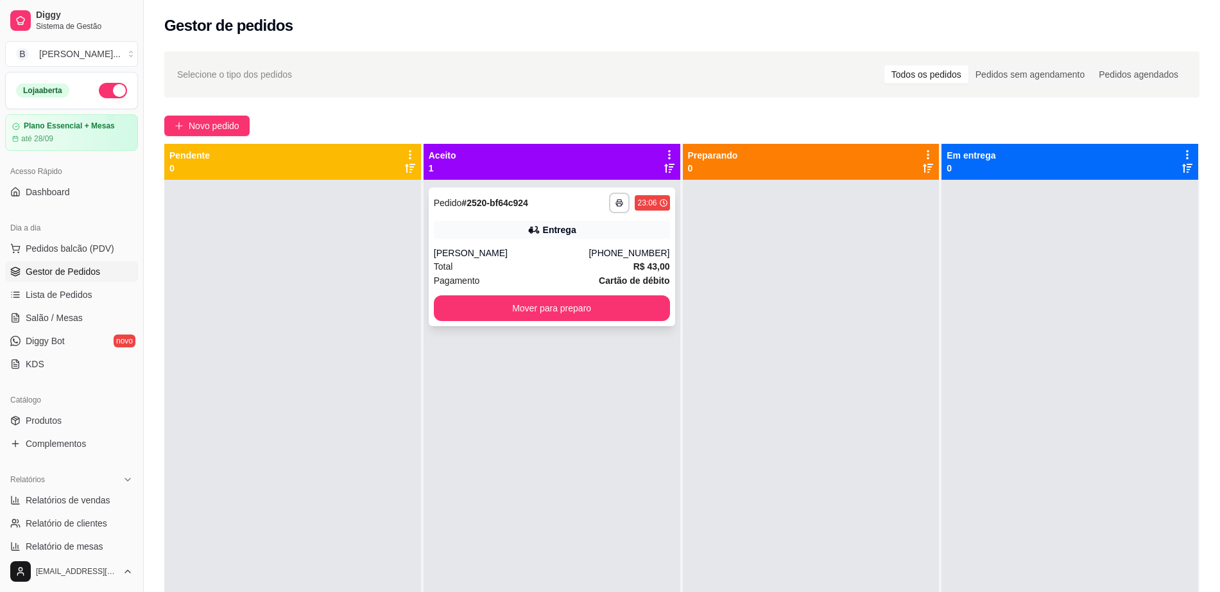
click at [551, 244] on div "**********" at bounding box center [552, 256] width 246 height 139
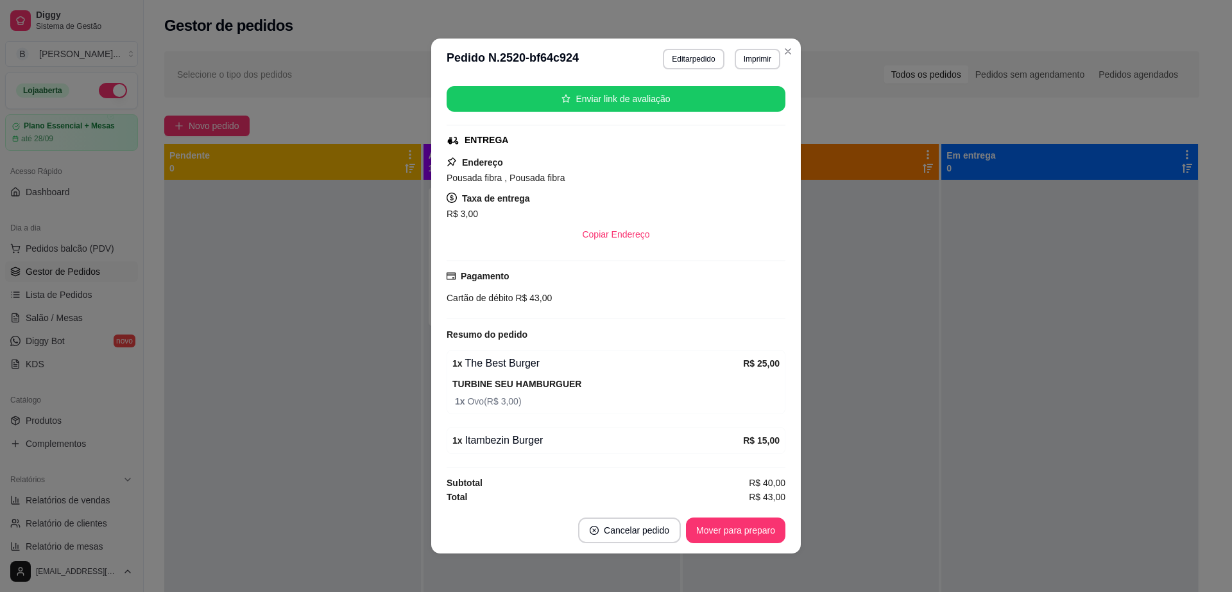
scroll to position [158, 0]
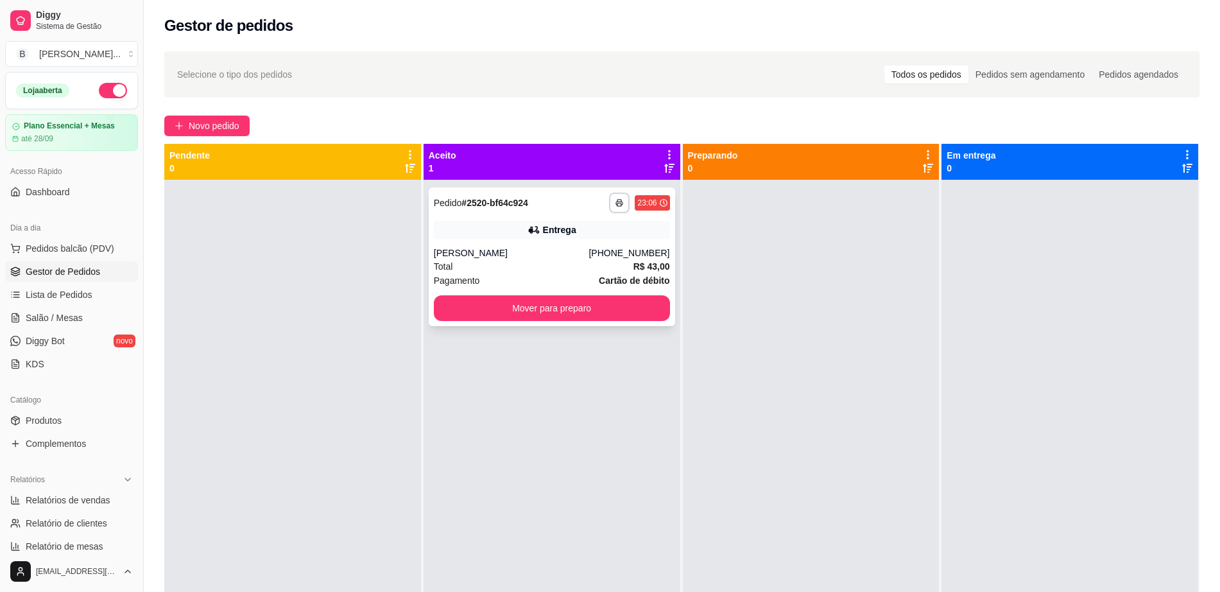
click at [608, 244] on div "**********" at bounding box center [552, 256] width 246 height 139
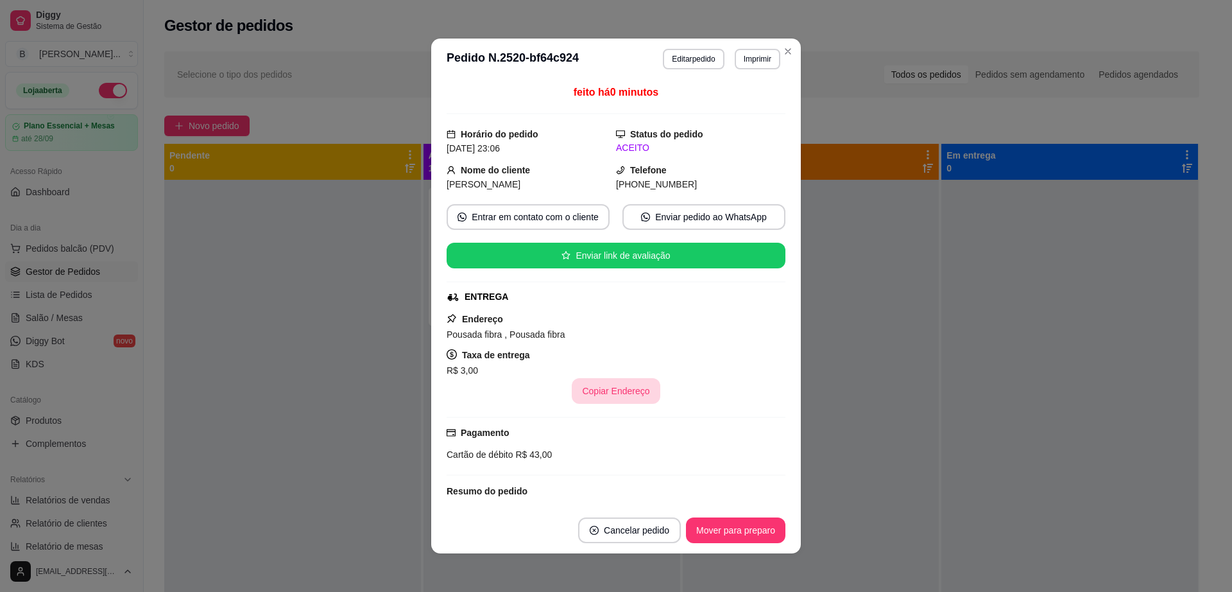
click at [608, 392] on button "Copiar Endereço" at bounding box center [616, 391] width 88 height 26
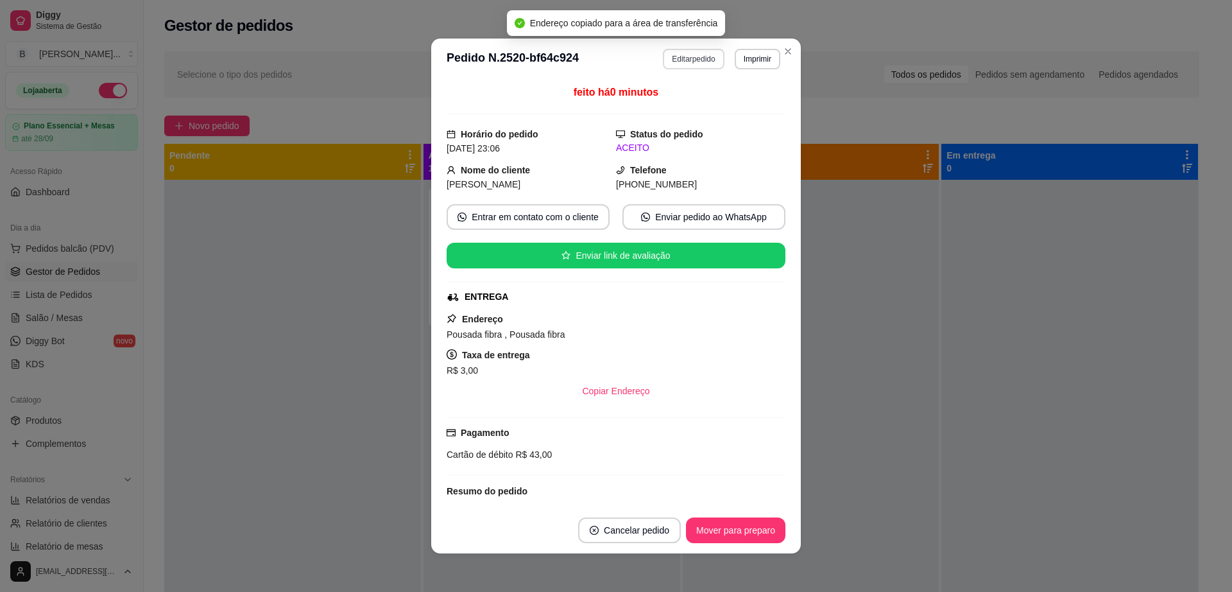
click at [685, 55] on button "Editar pedido" at bounding box center [693, 59] width 61 height 21
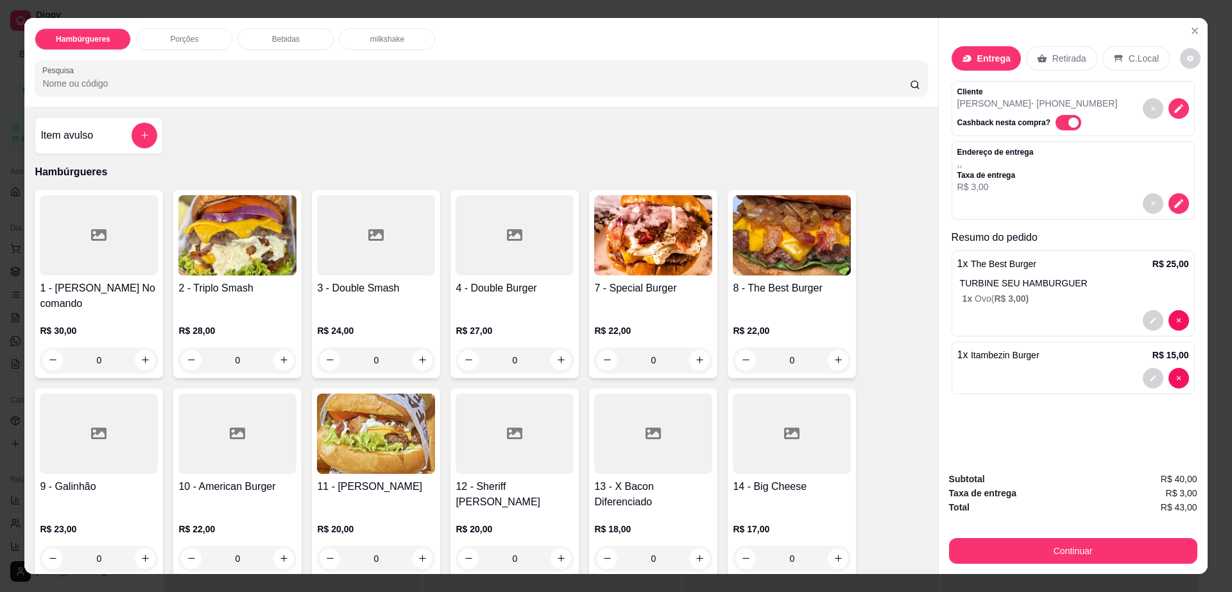
click at [1082, 311] on div at bounding box center [1073, 320] width 232 height 21
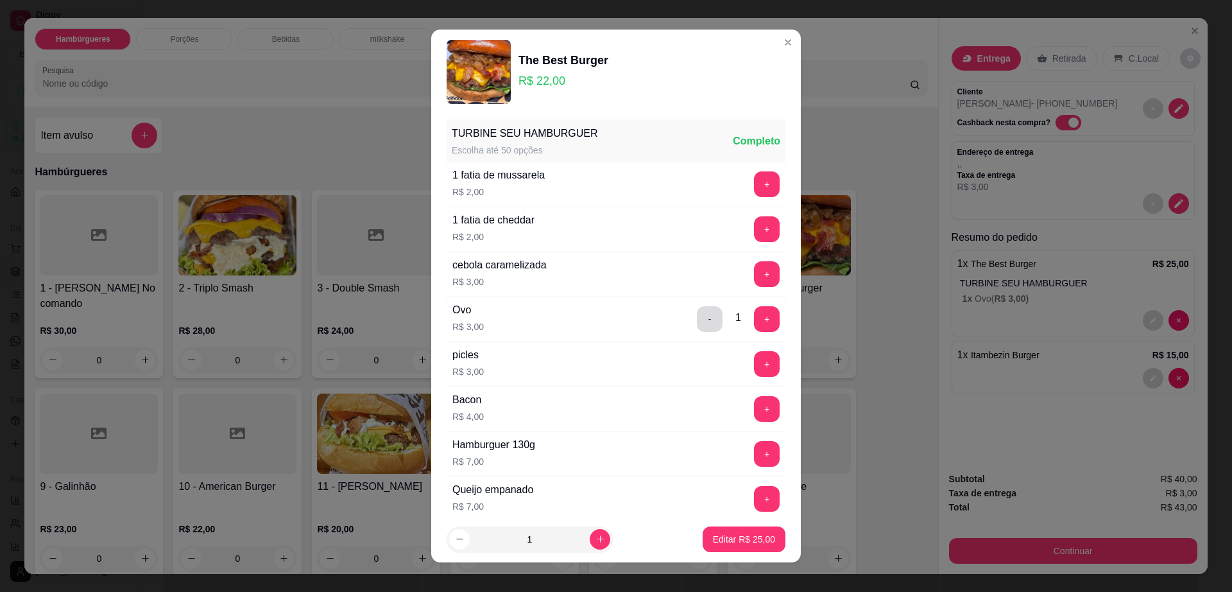
click at [697, 314] on button "-" at bounding box center [710, 319] width 26 height 26
click at [743, 533] on p "Editar R$ 22,00" at bounding box center [744, 539] width 60 height 12
type input "1"
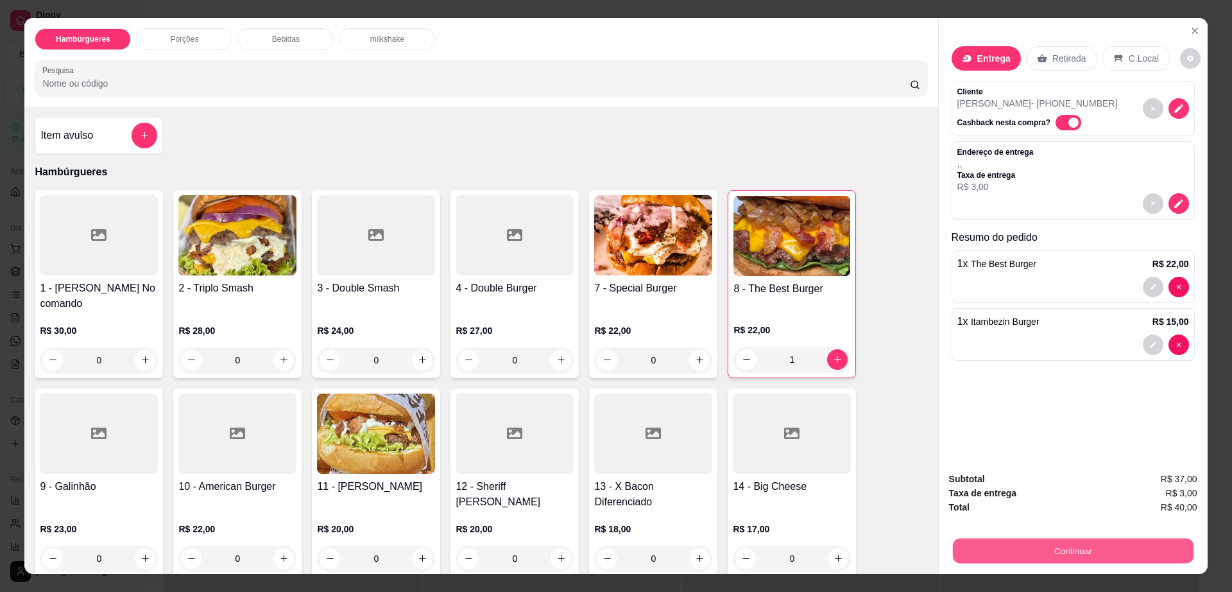
click at [1048, 560] on button "Continuar" at bounding box center [1072, 550] width 241 height 25
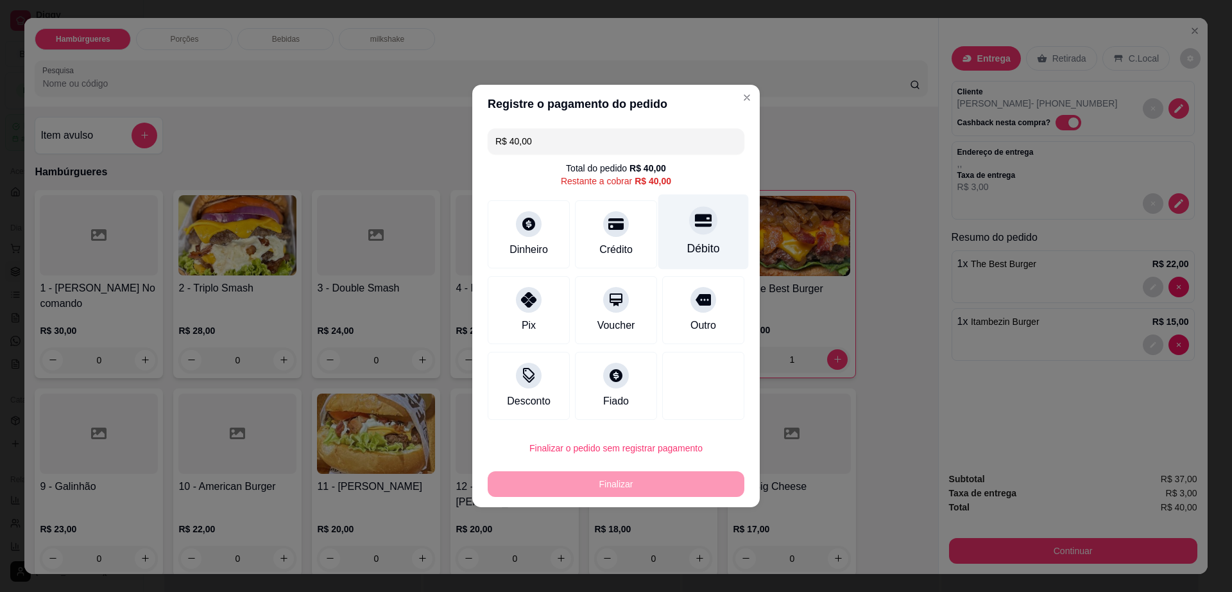
click at [687, 240] on div "Débito" at bounding box center [703, 248] width 33 height 17
type input "R$ 0,00"
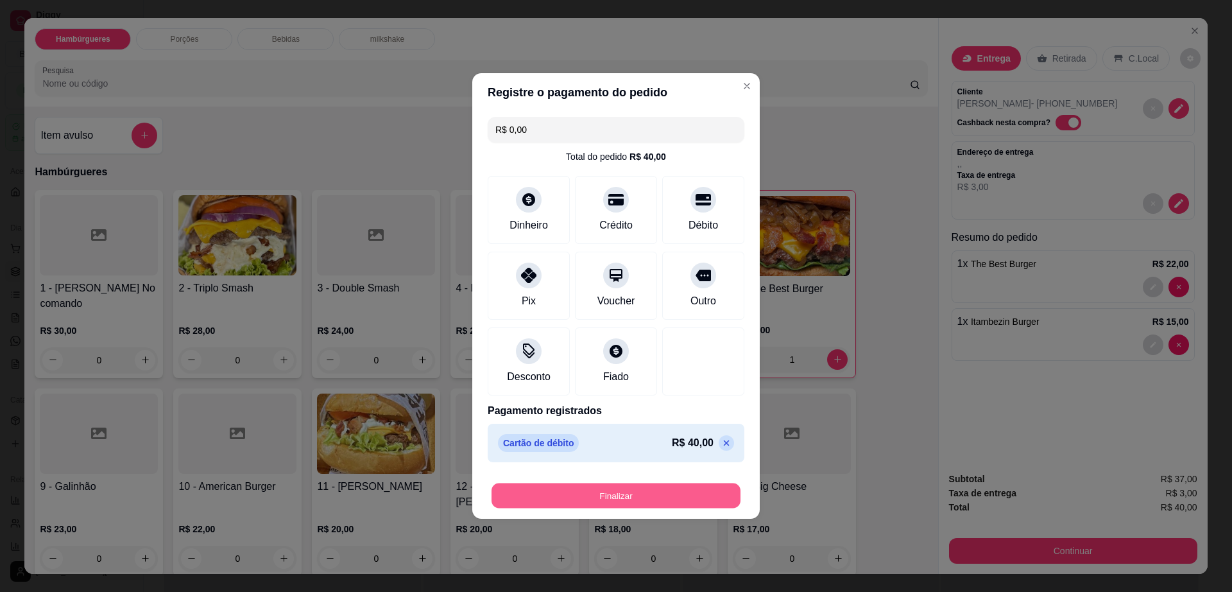
click at [680, 502] on button "Finalizar" at bounding box center [616, 495] width 249 height 25
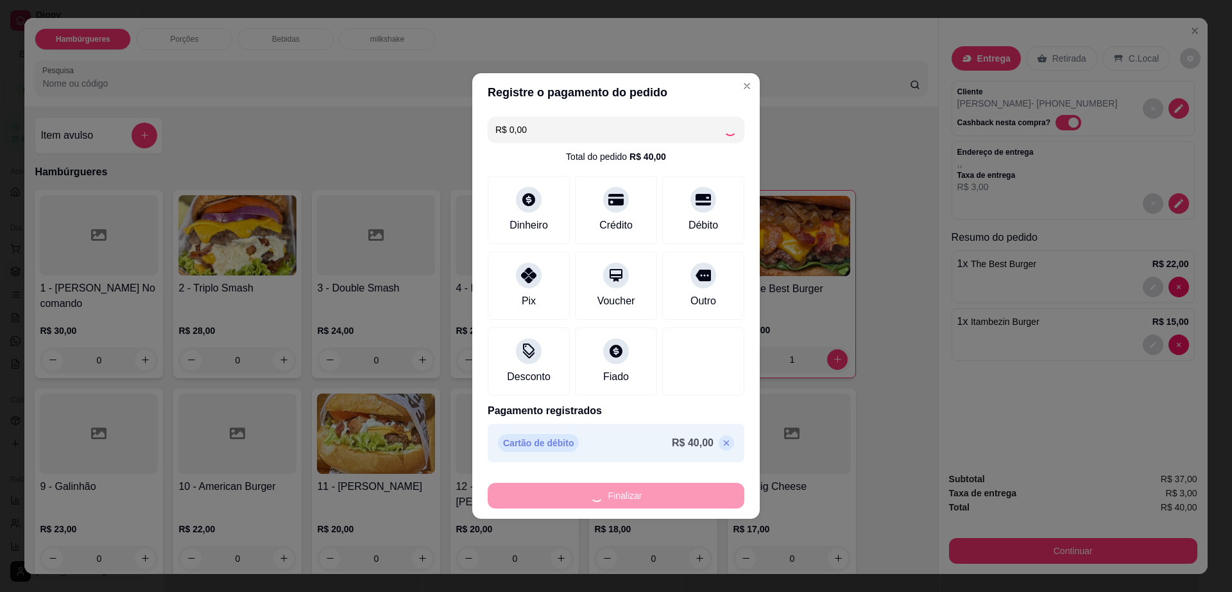
type input "0"
type input "-R$ 40,00"
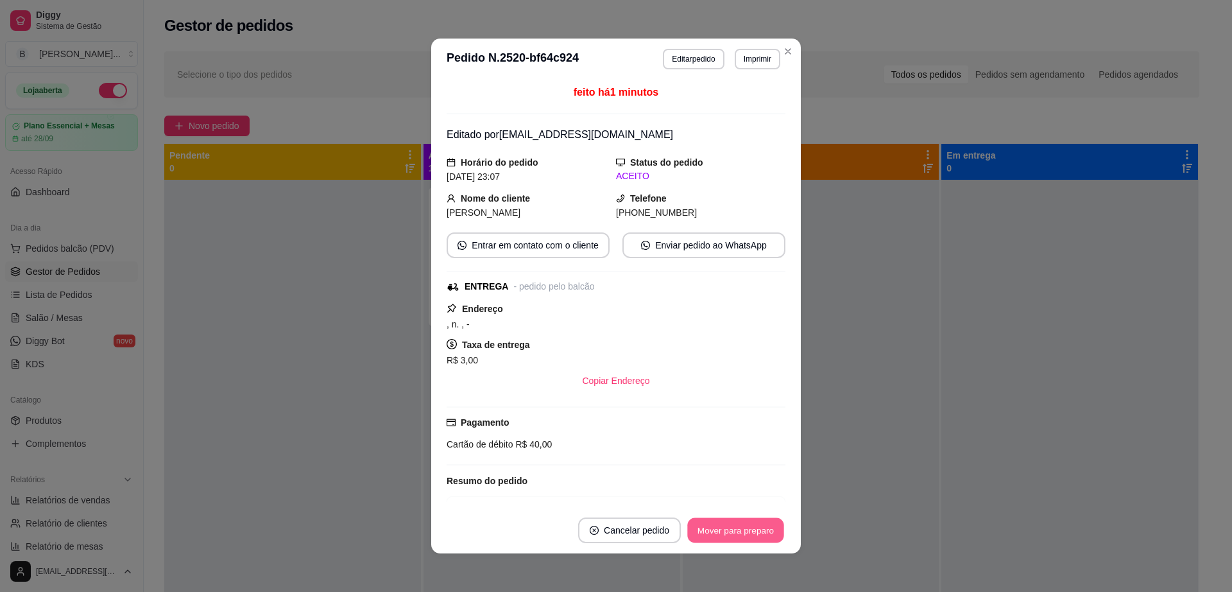
click at [716, 535] on button "Mover para preparo" at bounding box center [735, 530] width 96 height 25
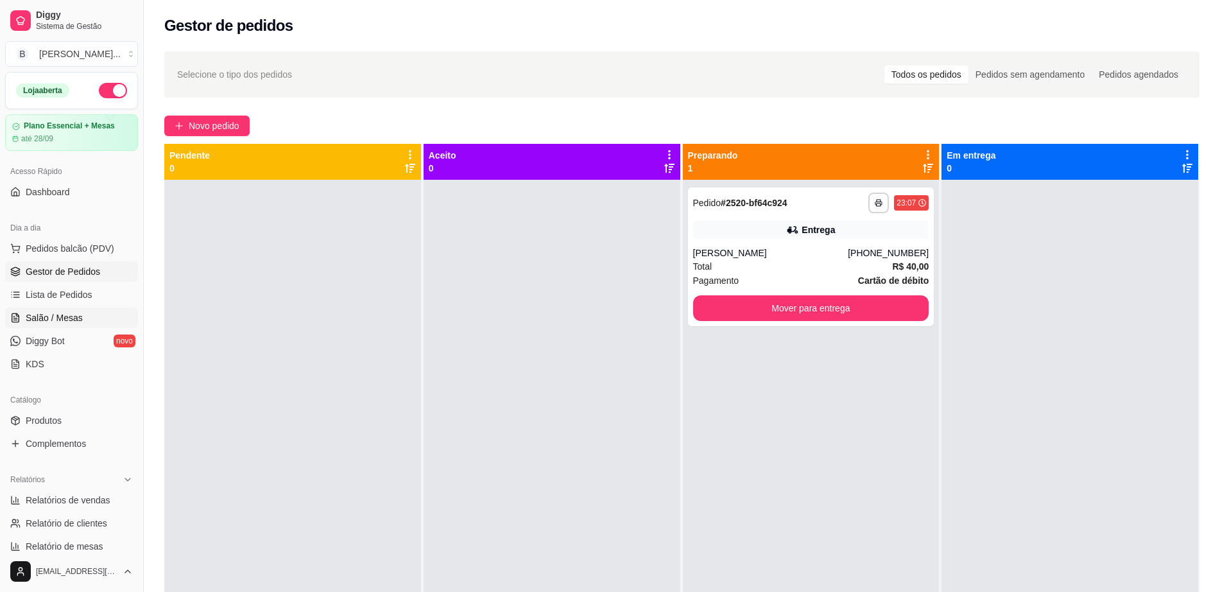
click at [70, 320] on span "Salão / Mesas" at bounding box center [54, 317] width 57 height 13
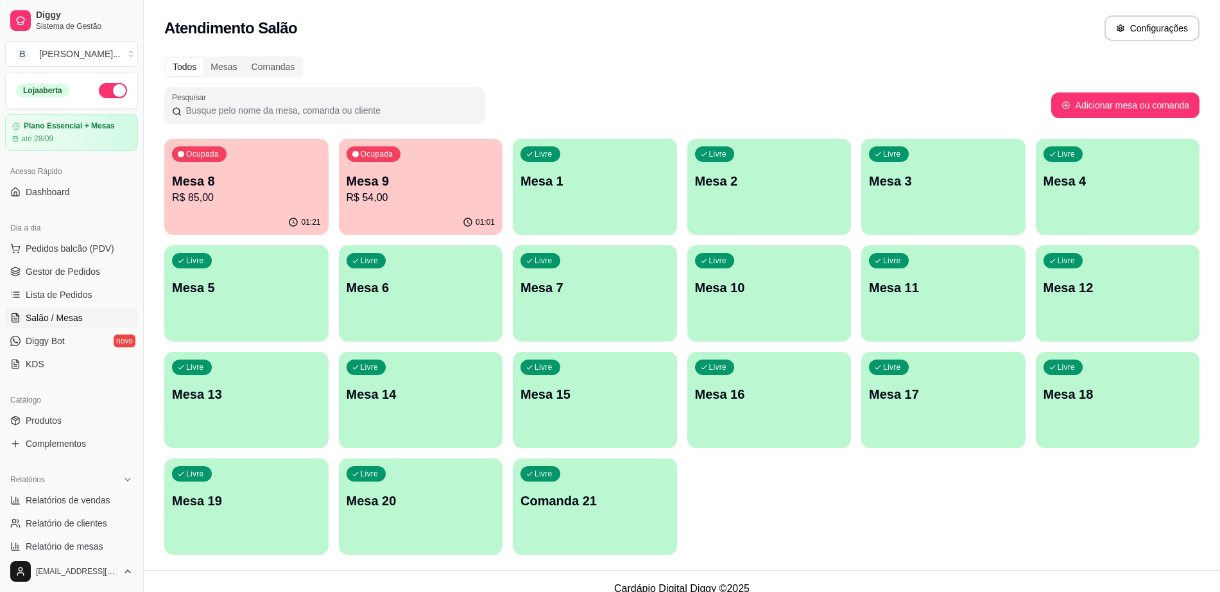
click at [273, 189] on p "Mesa 8" at bounding box center [246, 181] width 149 height 18
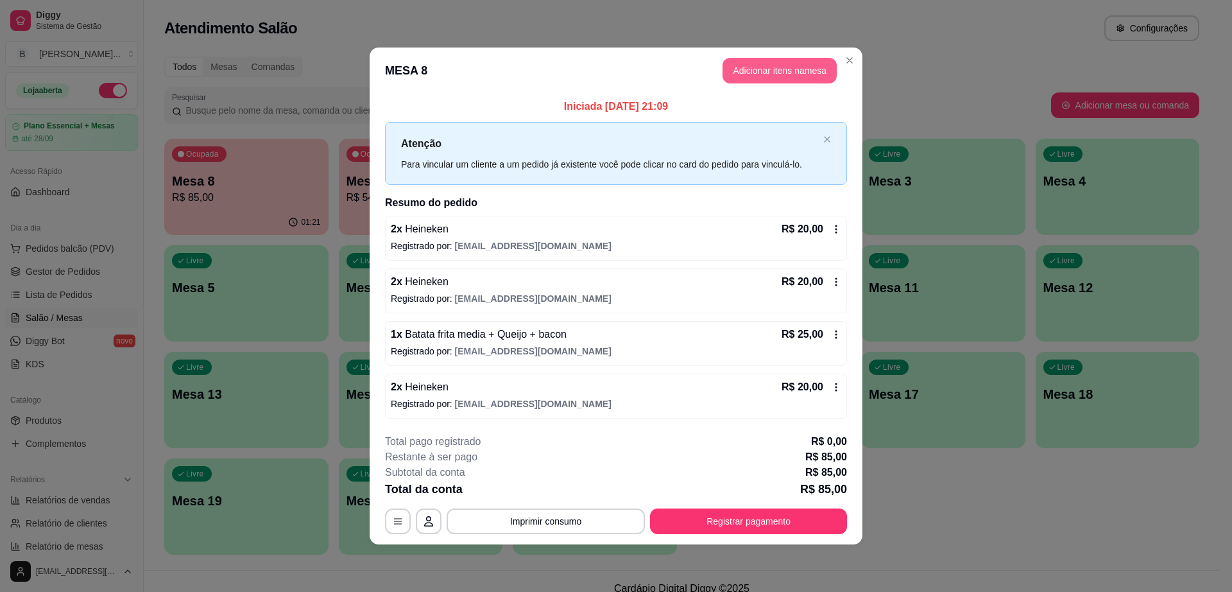
click at [751, 80] on button "Adicionar itens na mesa" at bounding box center [780, 71] width 114 height 26
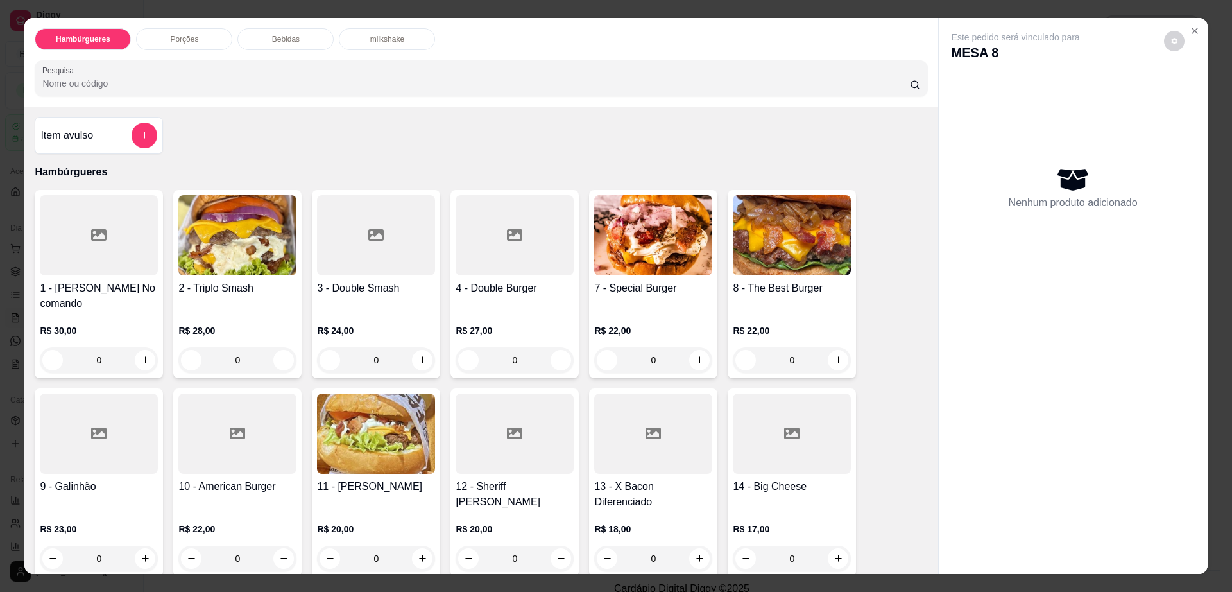
click at [273, 41] on p "Bebidas" at bounding box center [286, 39] width 28 height 10
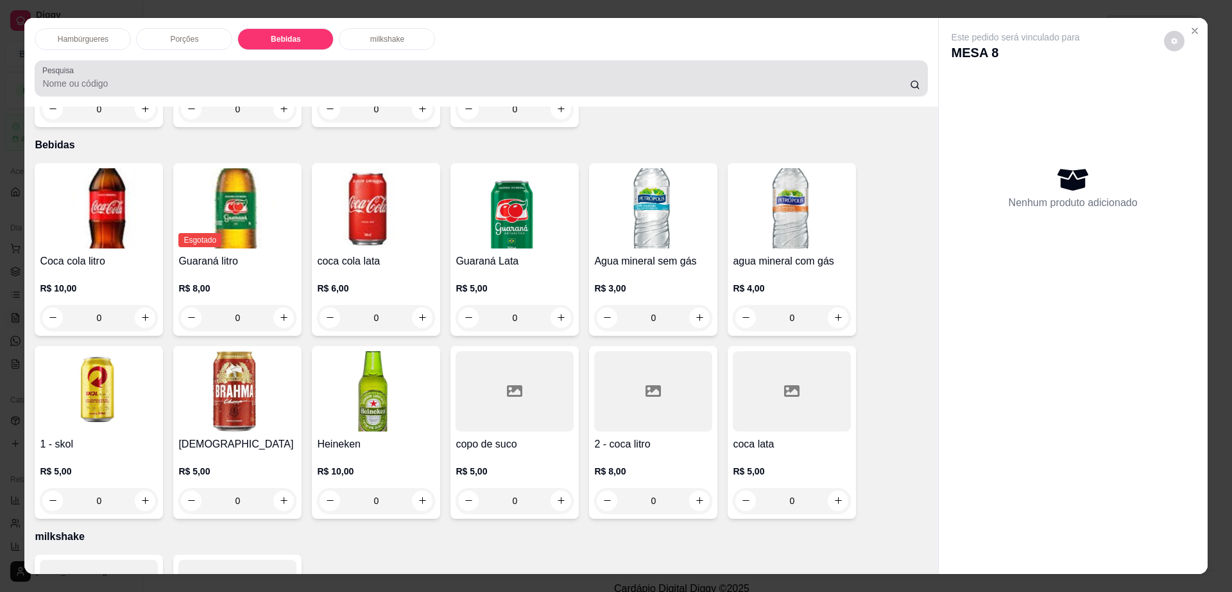
scroll to position [23, 0]
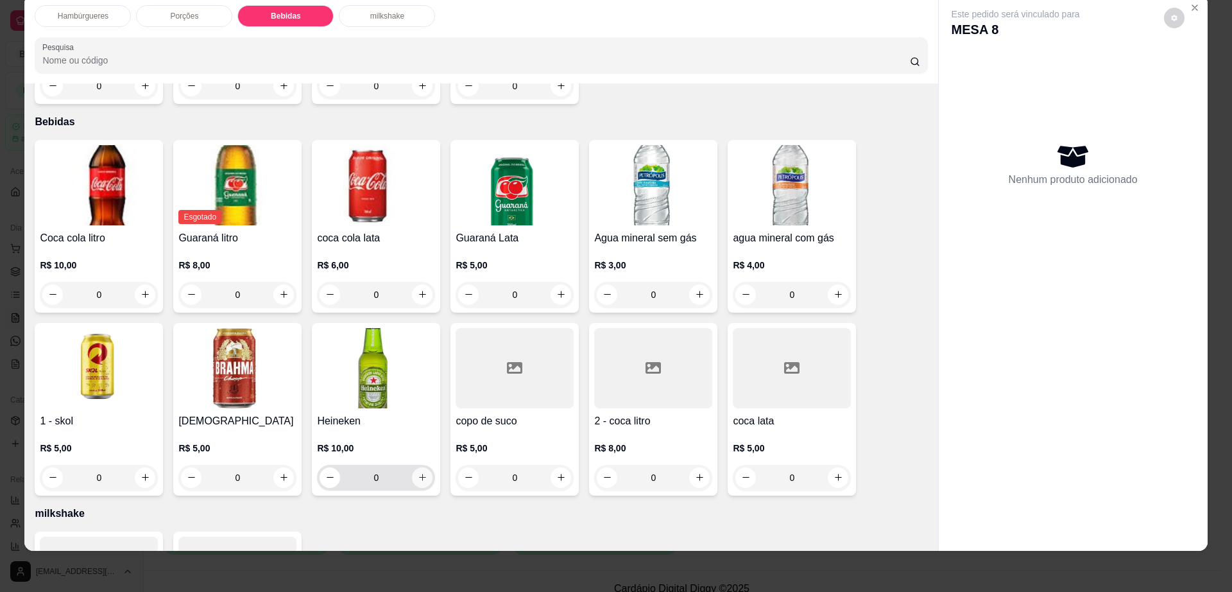
click at [420, 472] on icon "increase-product-quantity" at bounding box center [423, 477] width 10 height 10
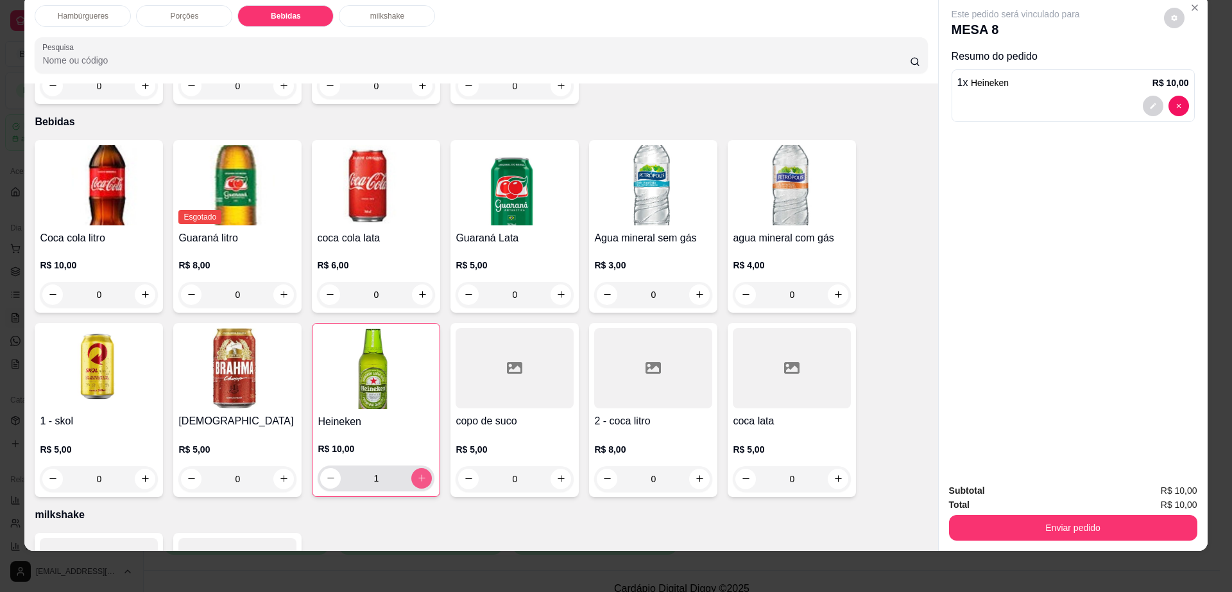
click at [419, 473] on icon "increase-product-quantity" at bounding box center [422, 478] width 10 height 10
type input "2"
click at [1169, 26] on button "decrease-product-quantity" at bounding box center [1174, 18] width 21 height 21
click at [1023, 537] on button "Enviar pedido" at bounding box center [1073, 528] width 248 height 26
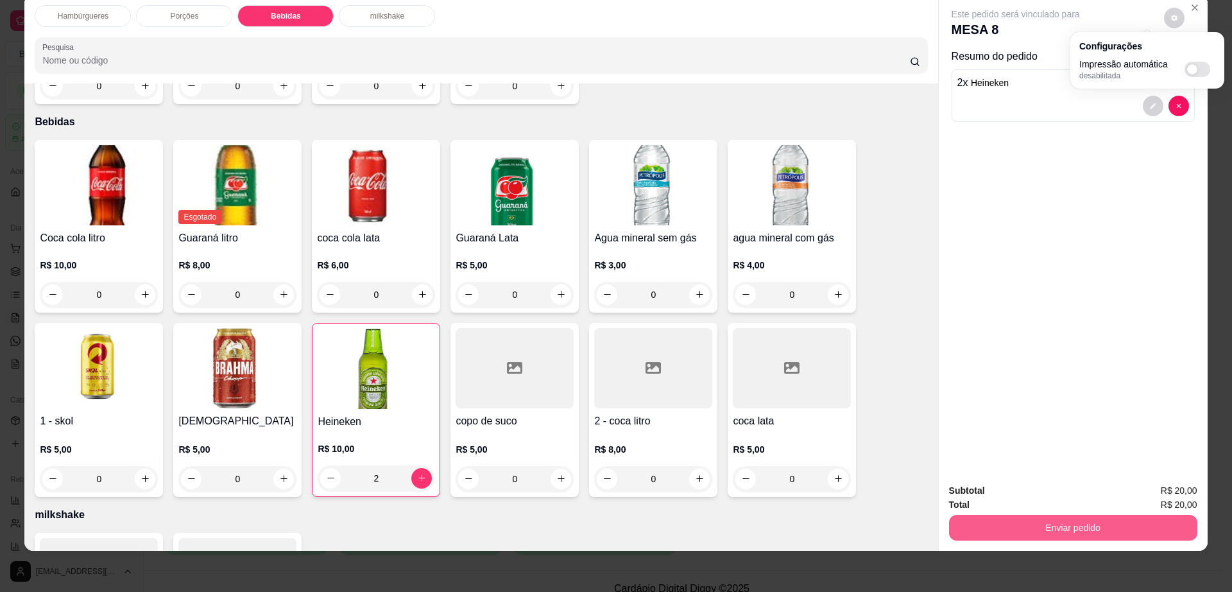
click at [1023, 537] on button "Enviar pedido" at bounding box center [1073, 528] width 248 height 26
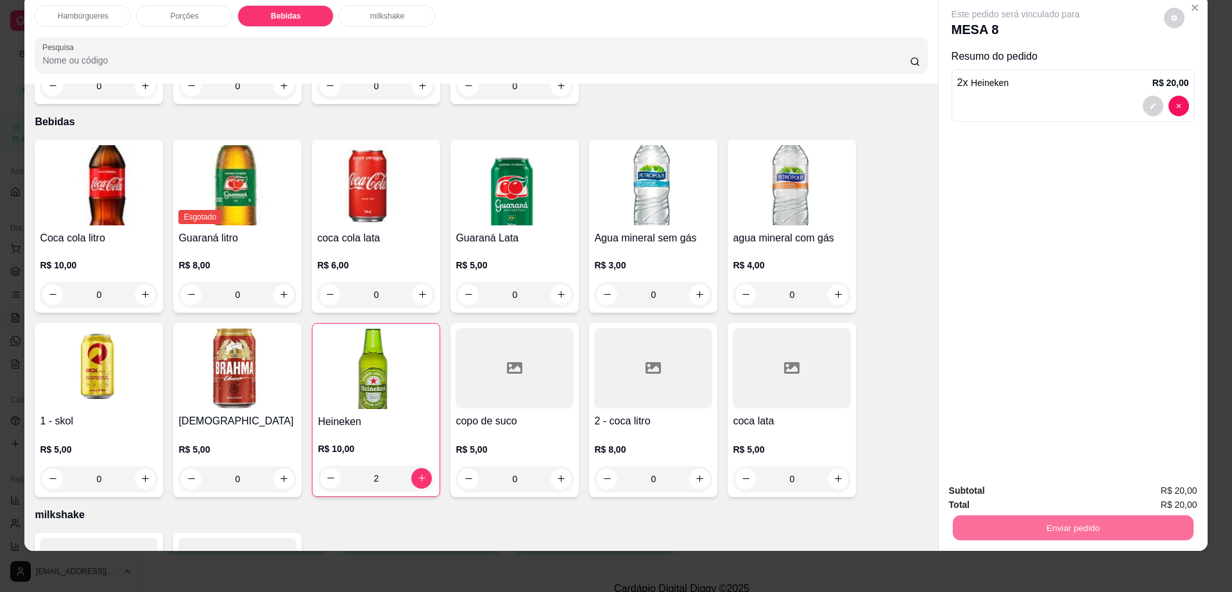
click at [1028, 504] on button "Não registrar e enviar pedido" at bounding box center [1029, 496] width 133 height 24
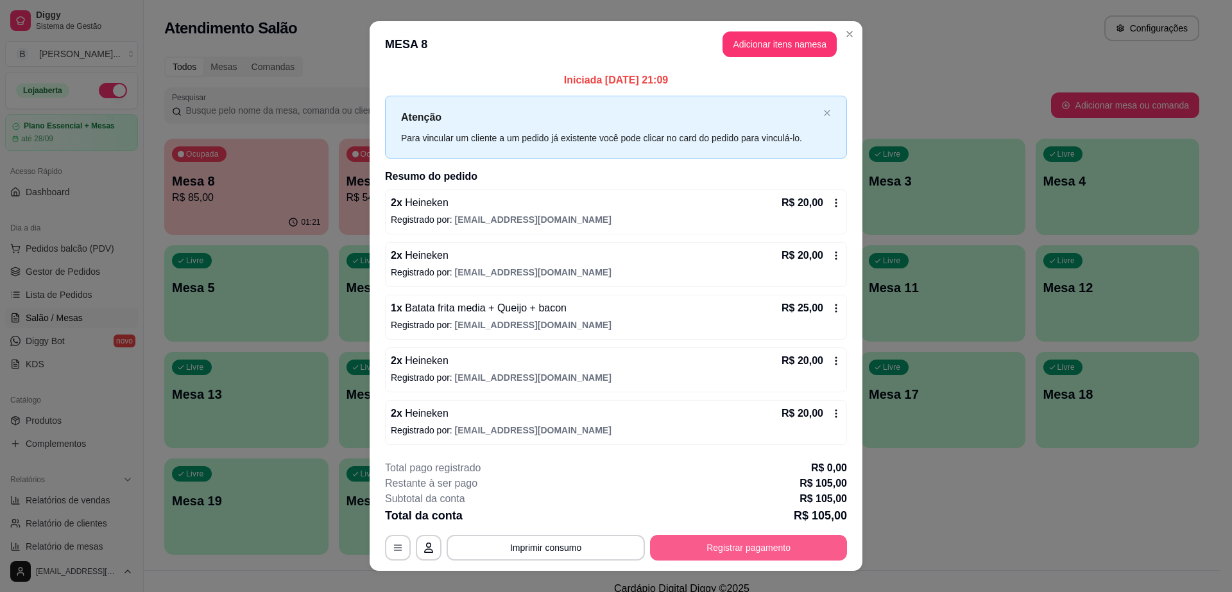
click at [733, 542] on button "Registrar pagamento" at bounding box center [748, 548] width 197 height 26
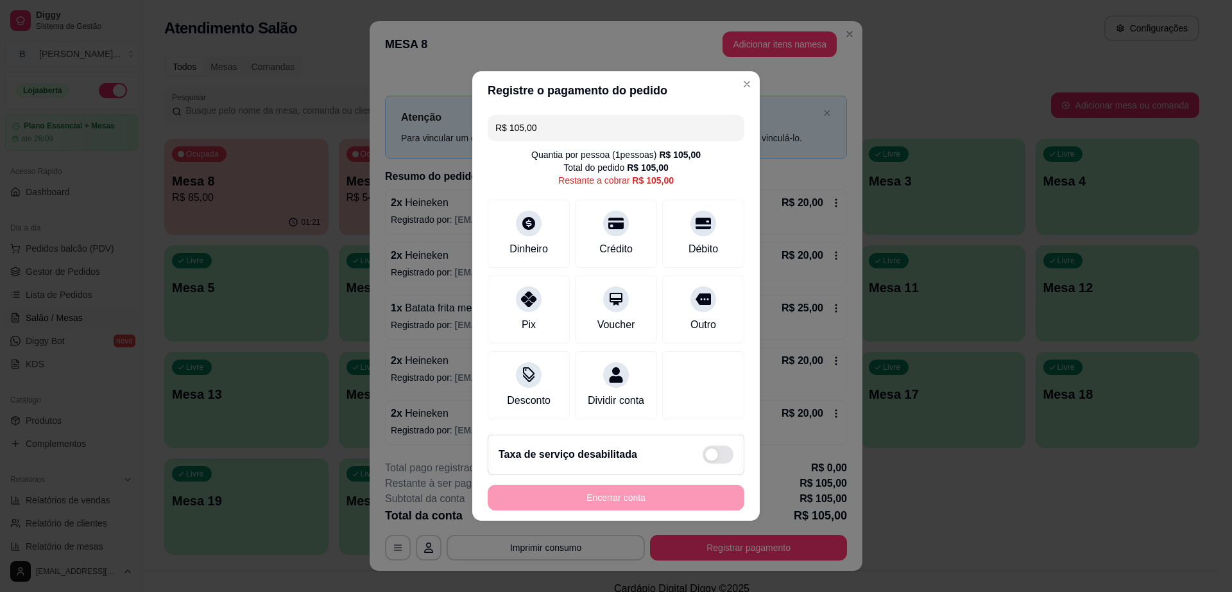
click at [620, 121] on input "R$ 105,00" at bounding box center [615, 128] width 241 height 26
click at [515, 239] on div "Dinheiro" at bounding box center [529, 247] width 42 height 17
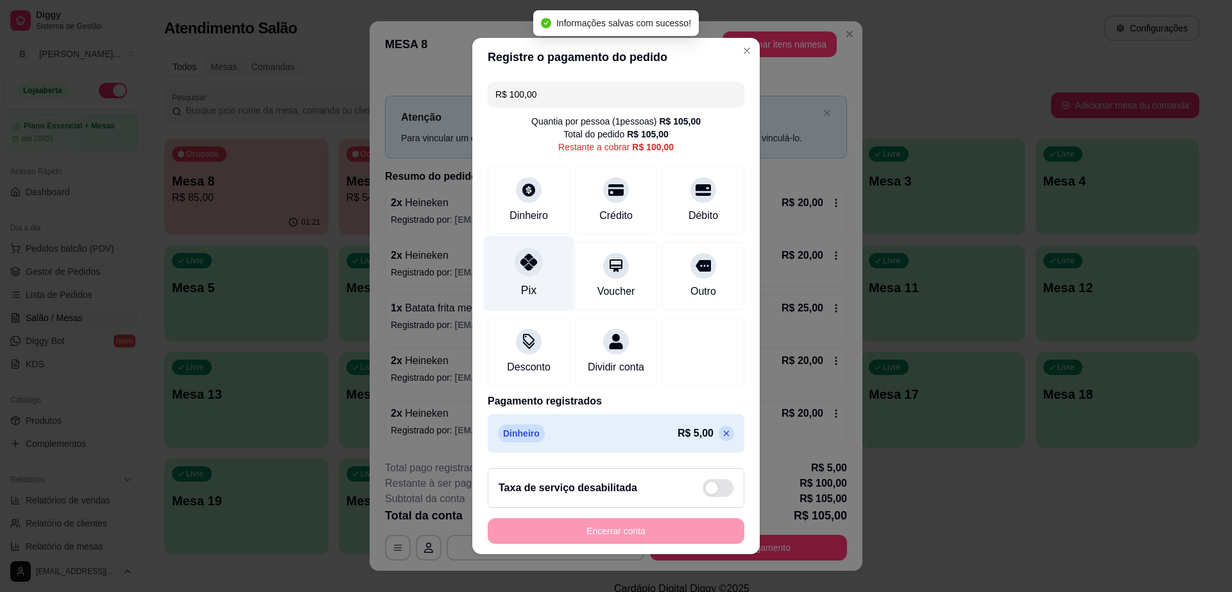
click at [527, 296] on div "Pix" at bounding box center [529, 273] width 90 height 75
type input "R$ 0,00"
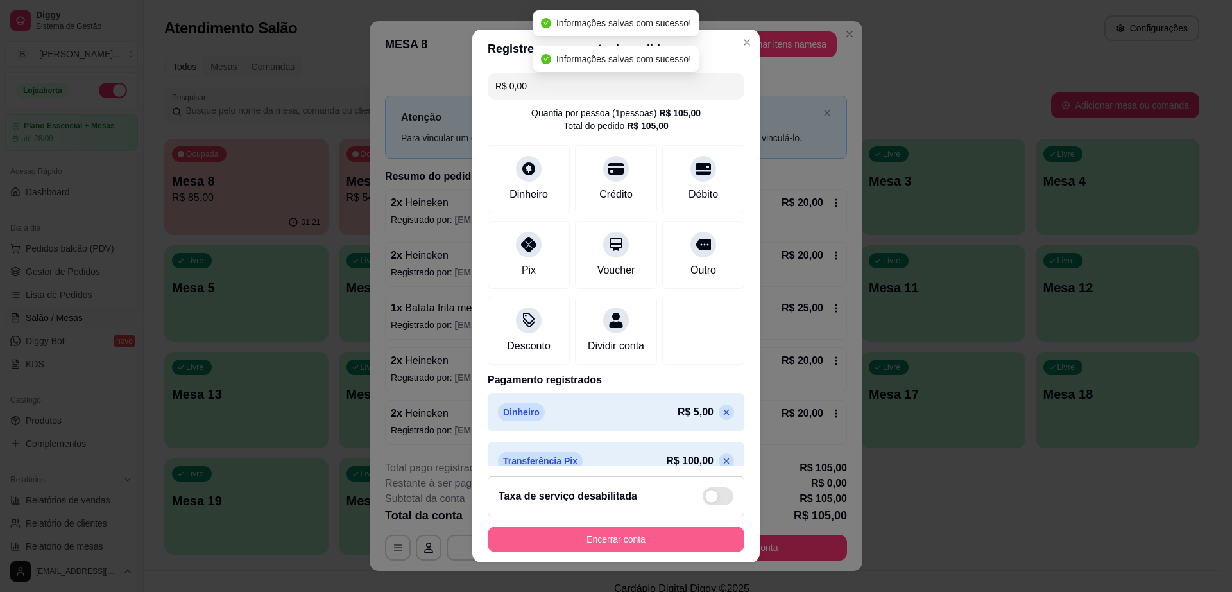
click at [628, 540] on button "Encerrar conta" at bounding box center [616, 539] width 257 height 26
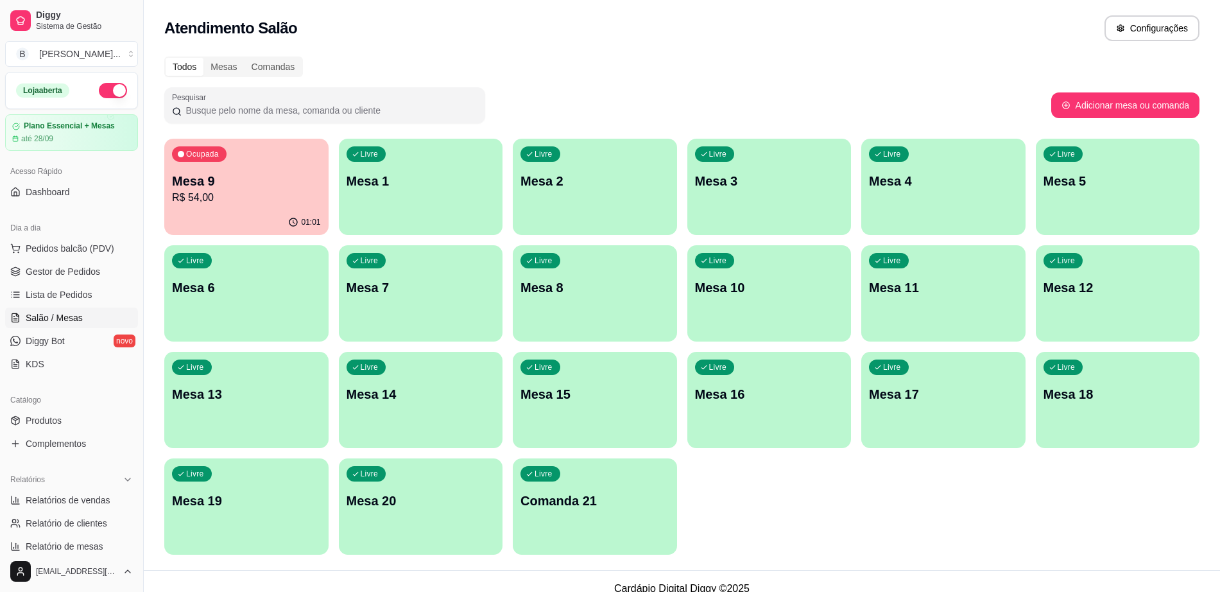
click at [232, 198] on p "R$ 54,00" at bounding box center [246, 197] width 149 height 15
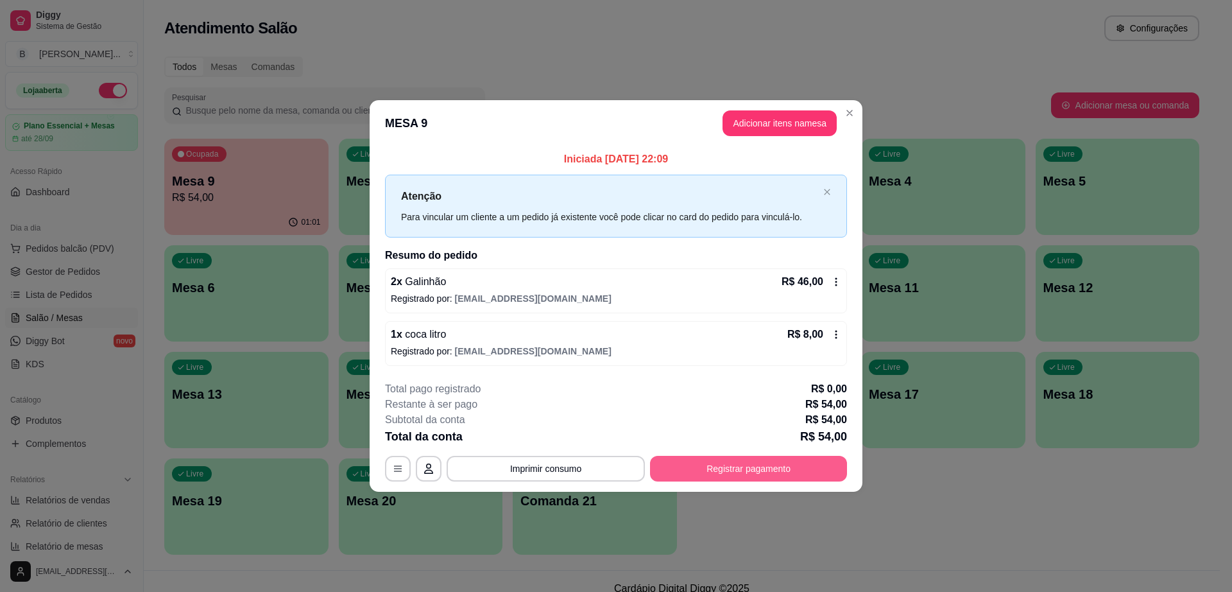
click at [744, 471] on button "Registrar pagamento" at bounding box center [748, 469] width 197 height 26
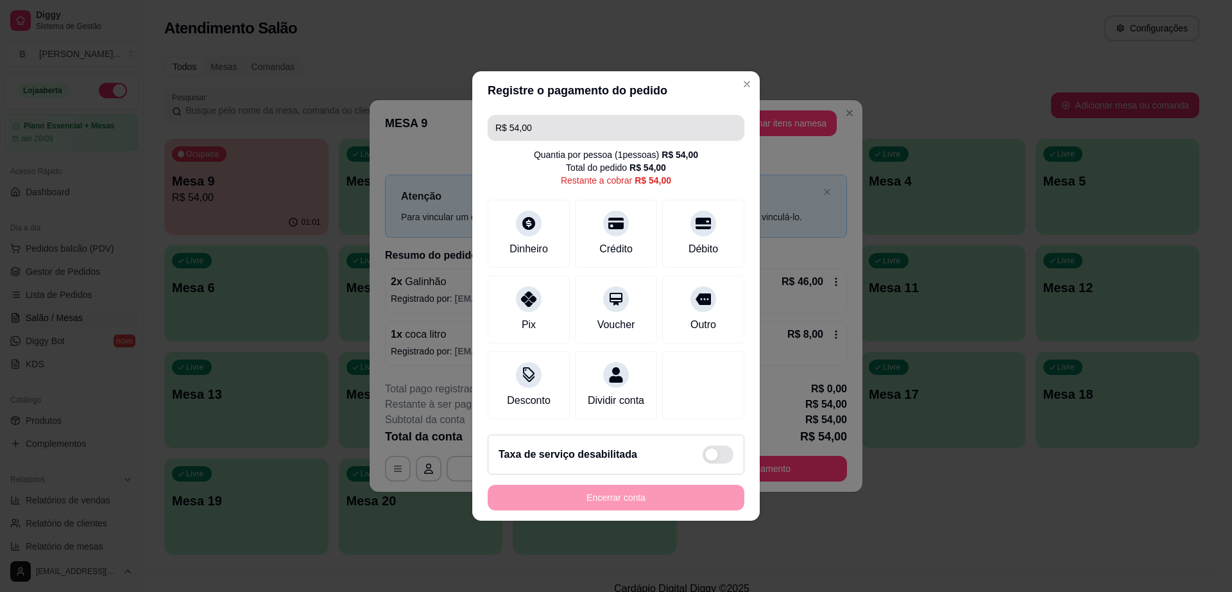
click at [551, 119] on input "R$ 54,00" at bounding box center [615, 128] width 241 height 26
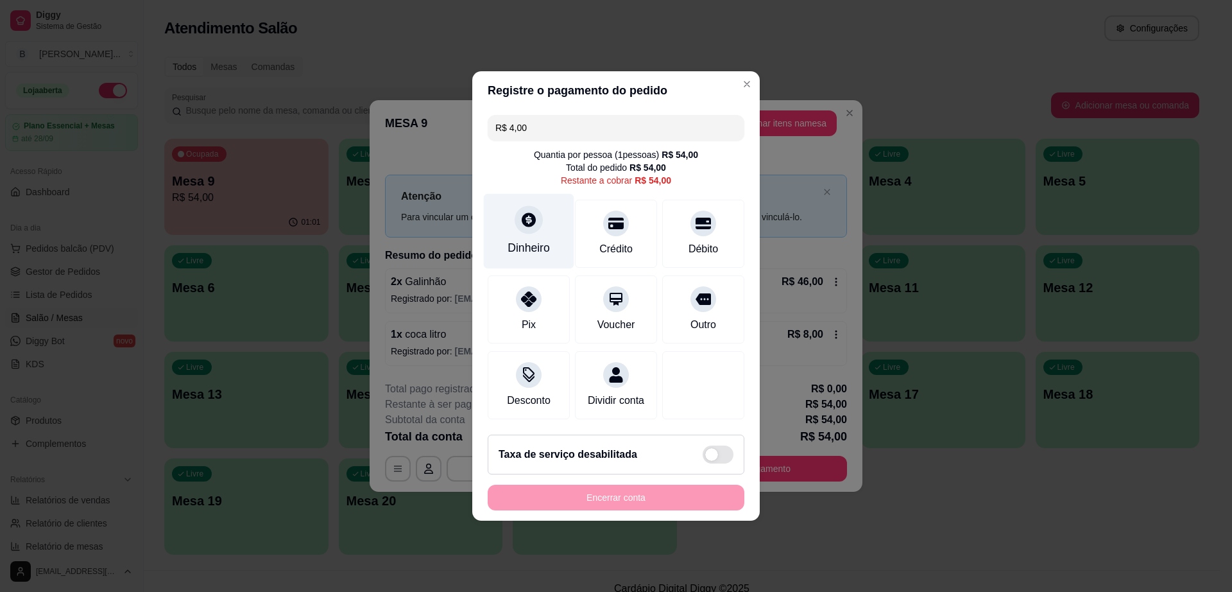
click at [524, 219] on icon at bounding box center [528, 219] width 17 height 17
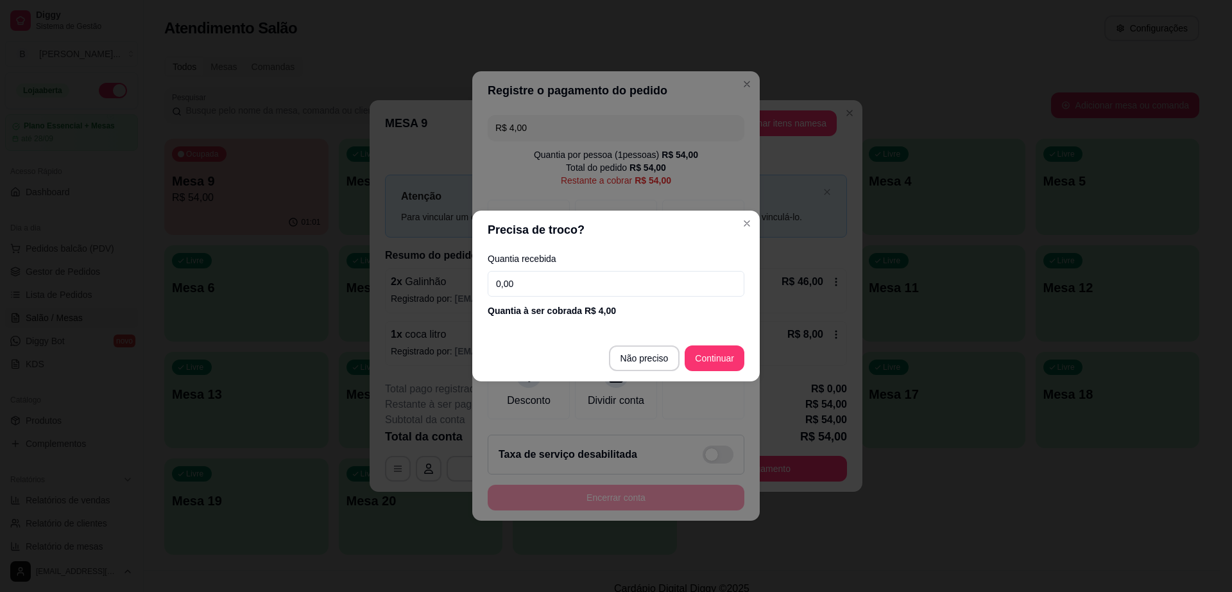
click at [666, 262] on label "Quantia recebida" at bounding box center [616, 258] width 257 height 9
click at [662, 277] on input "0,00" at bounding box center [616, 284] width 257 height 26
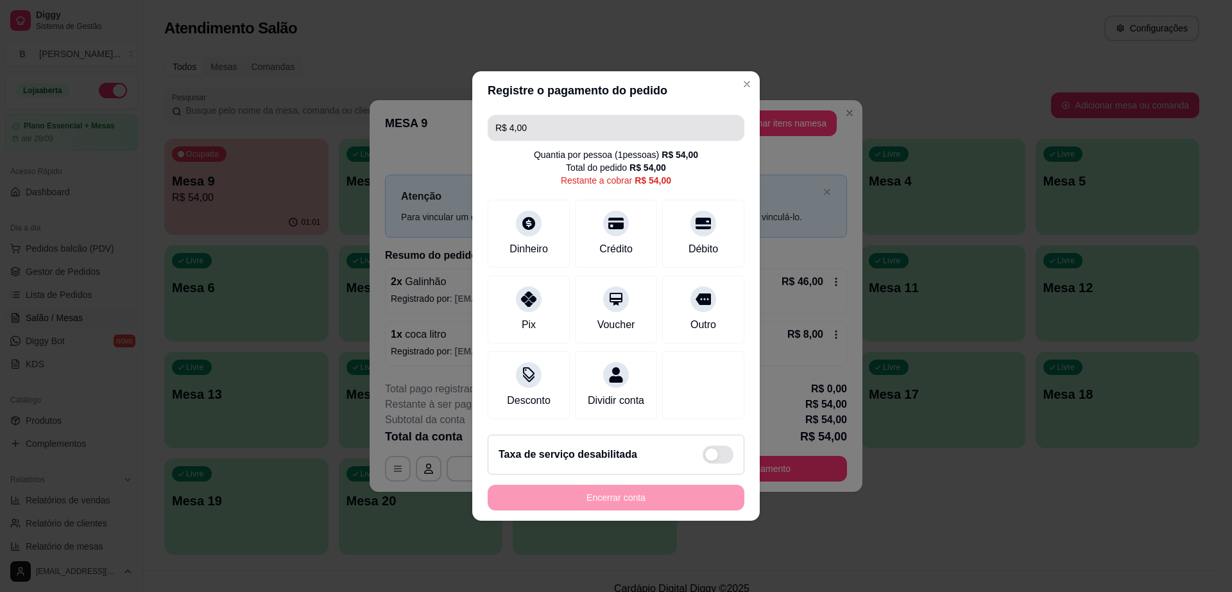
click at [554, 129] on input "R$ 4,00" at bounding box center [615, 128] width 241 height 26
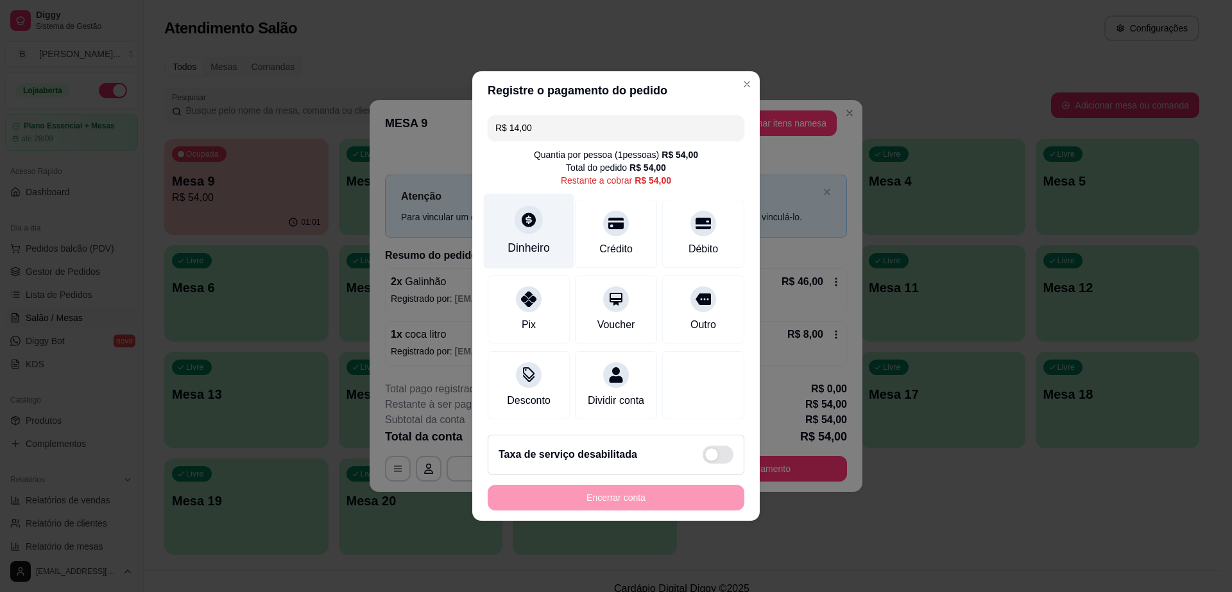
click at [536, 241] on div "Dinheiro" at bounding box center [529, 247] width 42 height 17
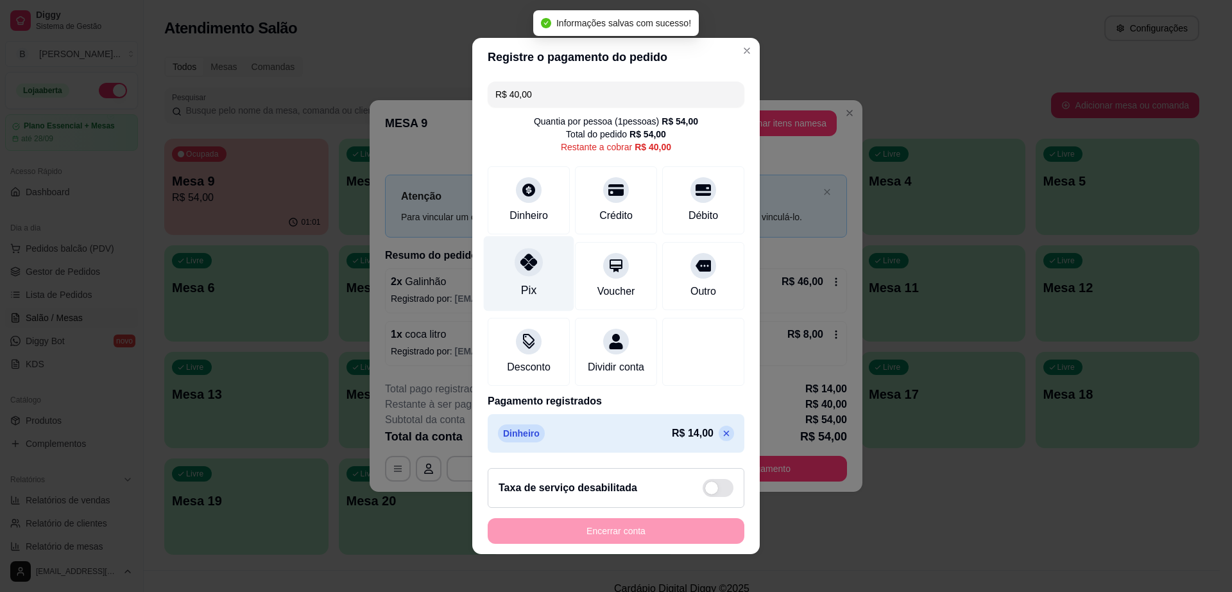
click at [530, 262] on div at bounding box center [529, 262] width 28 height 28
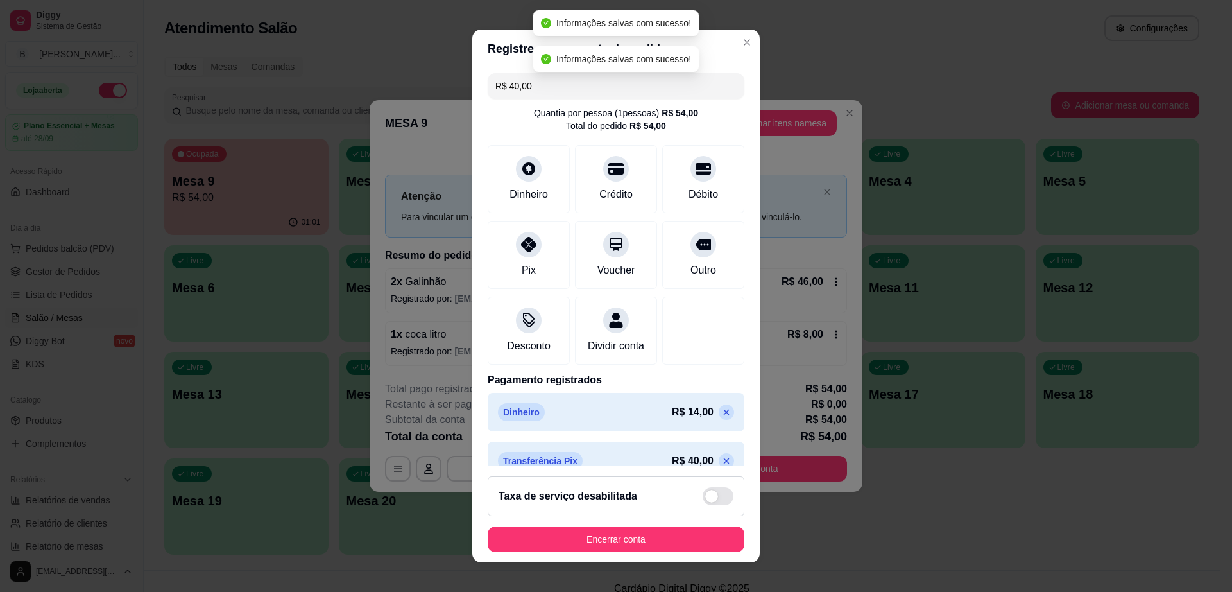
type input "R$ 0,00"
click at [663, 545] on button "Encerrar conta" at bounding box center [616, 539] width 249 height 25
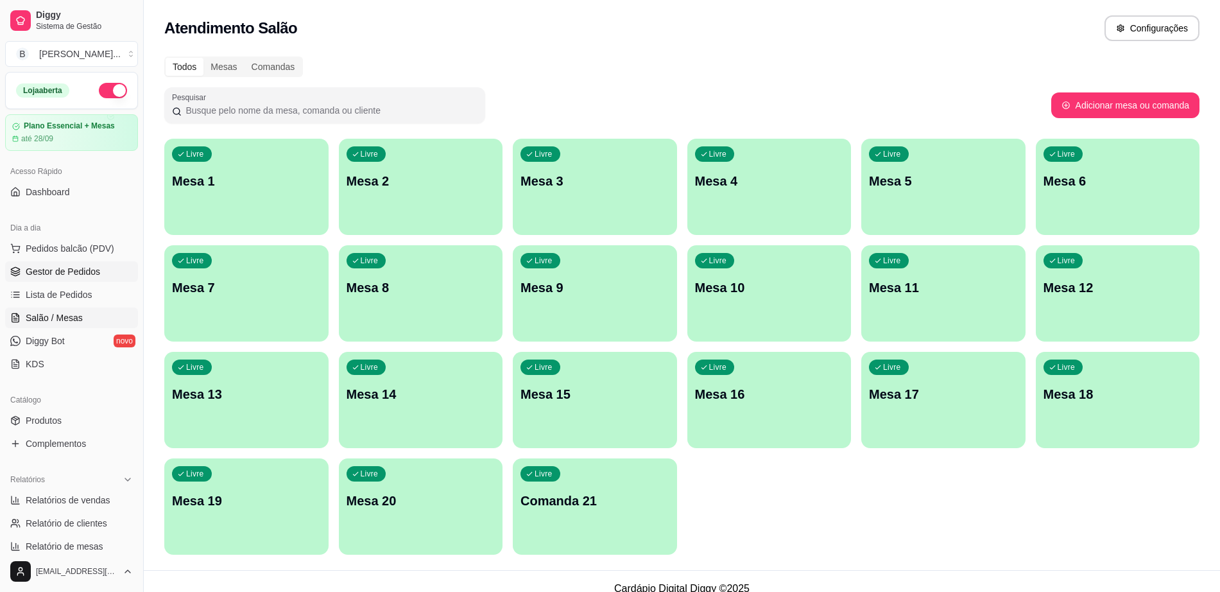
click at [75, 276] on span "Gestor de Pedidos" at bounding box center [63, 271] width 74 height 13
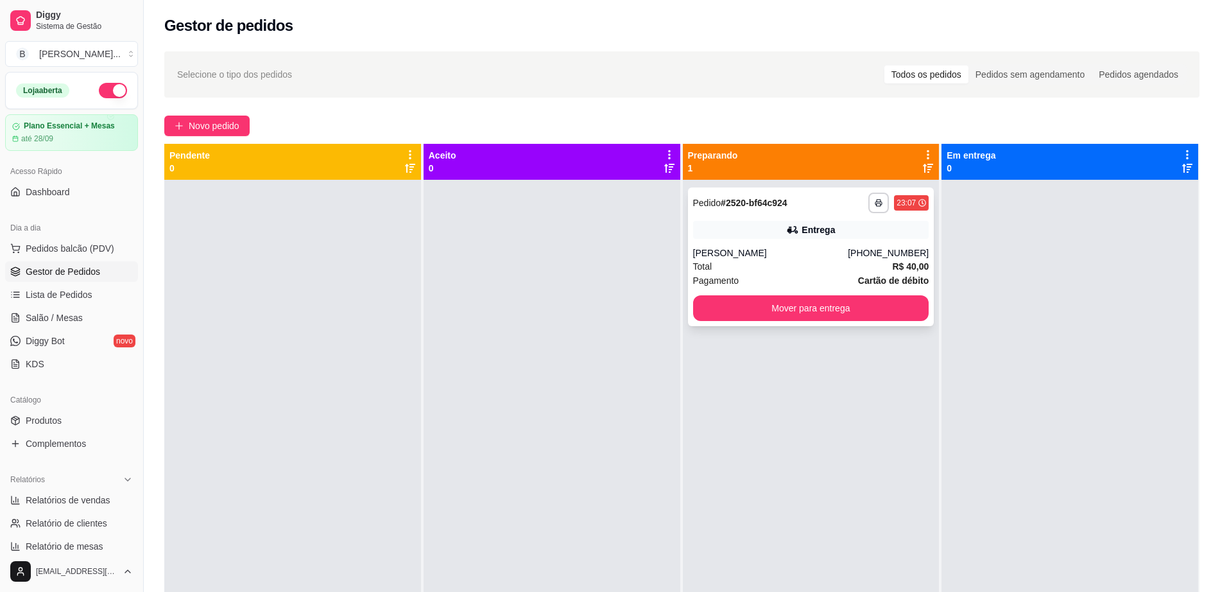
click at [741, 316] on button "Mover para entrega" at bounding box center [811, 308] width 236 height 26
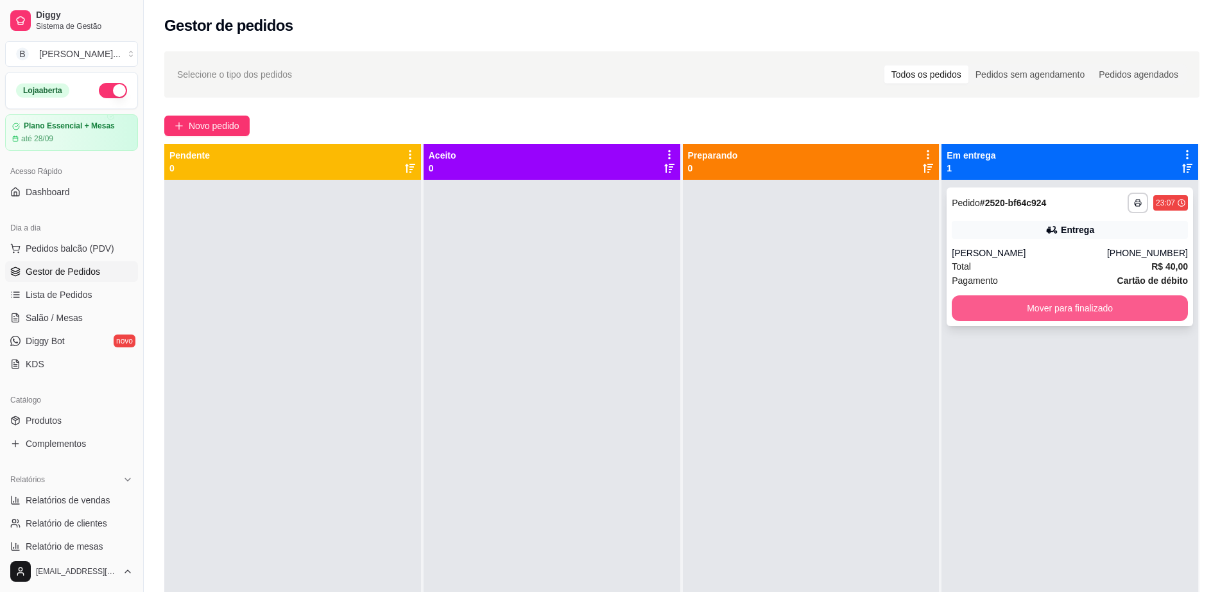
click at [961, 306] on button "Mover para finalizado" at bounding box center [1070, 308] width 236 height 26
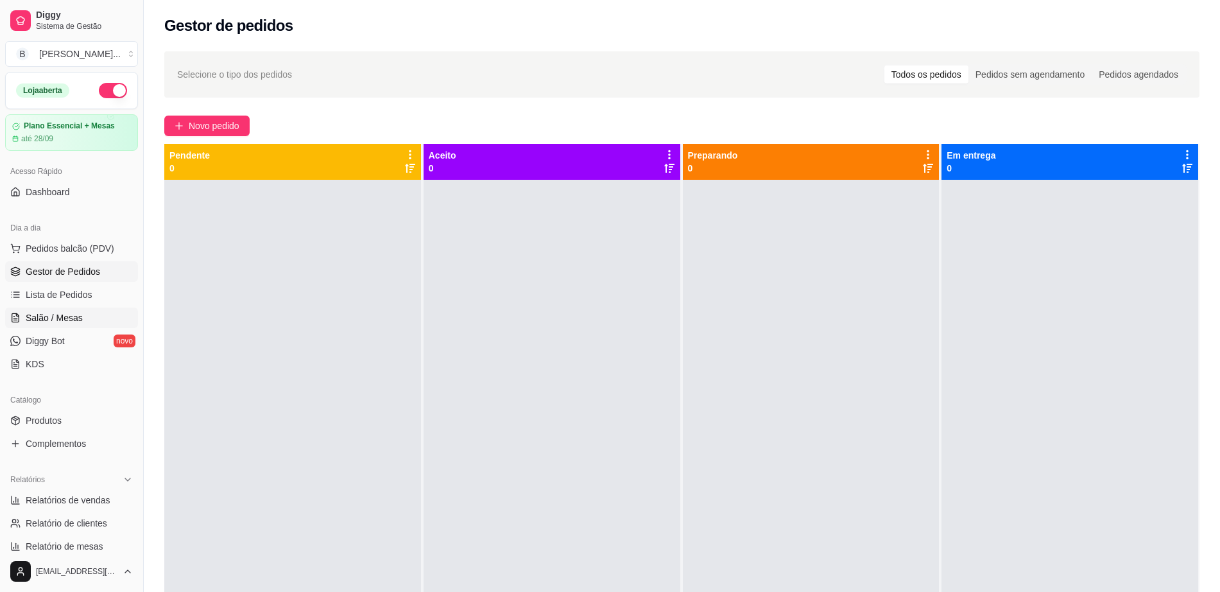
click at [59, 326] on link "Salão / Mesas" at bounding box center [71, 317] width 133 height 21
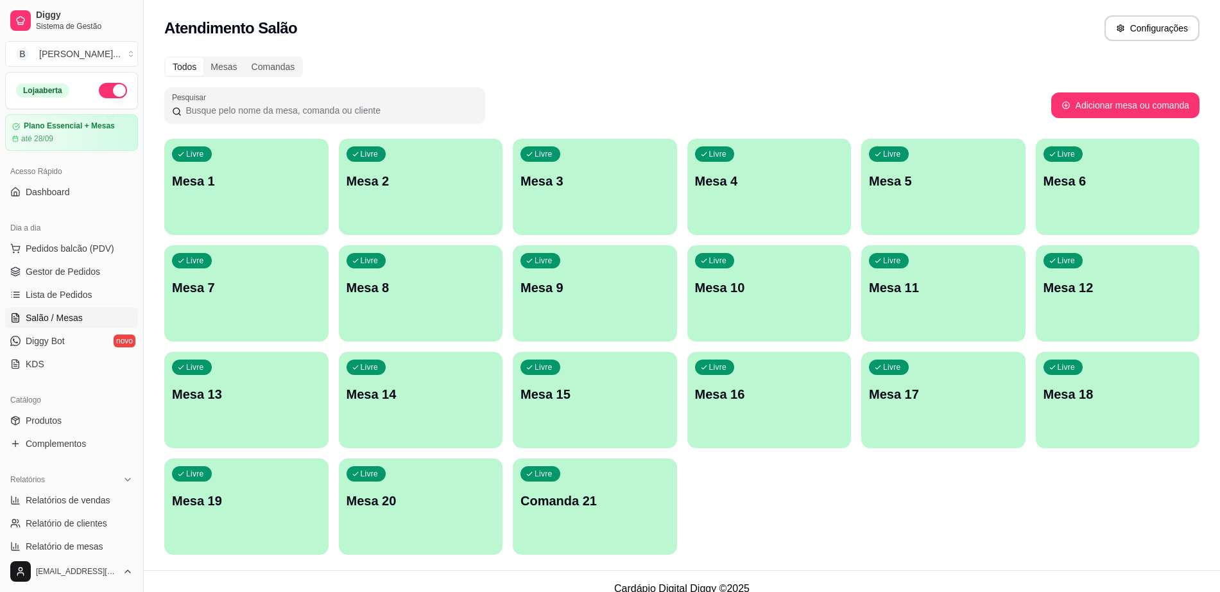
click at [401, 295] on p "Mesa 8" at bounding box center [421, 287] width 149 height 18
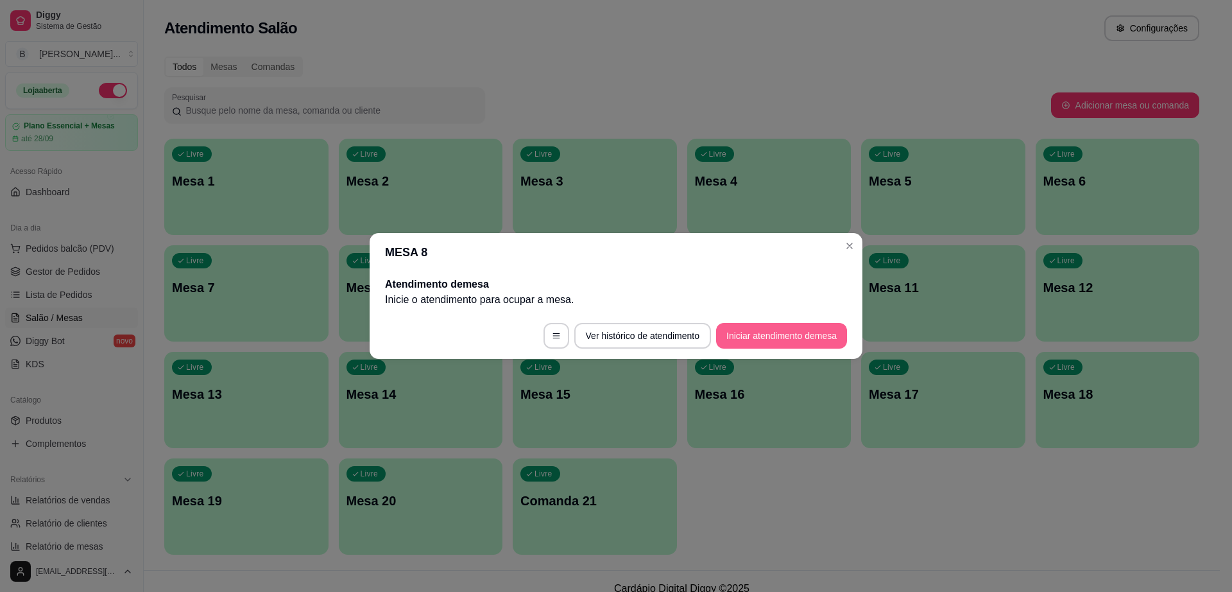
click at [787, 332] on button "Iniciar atendimento de mesa" at bounding box center [781, 336] width 131 height 26
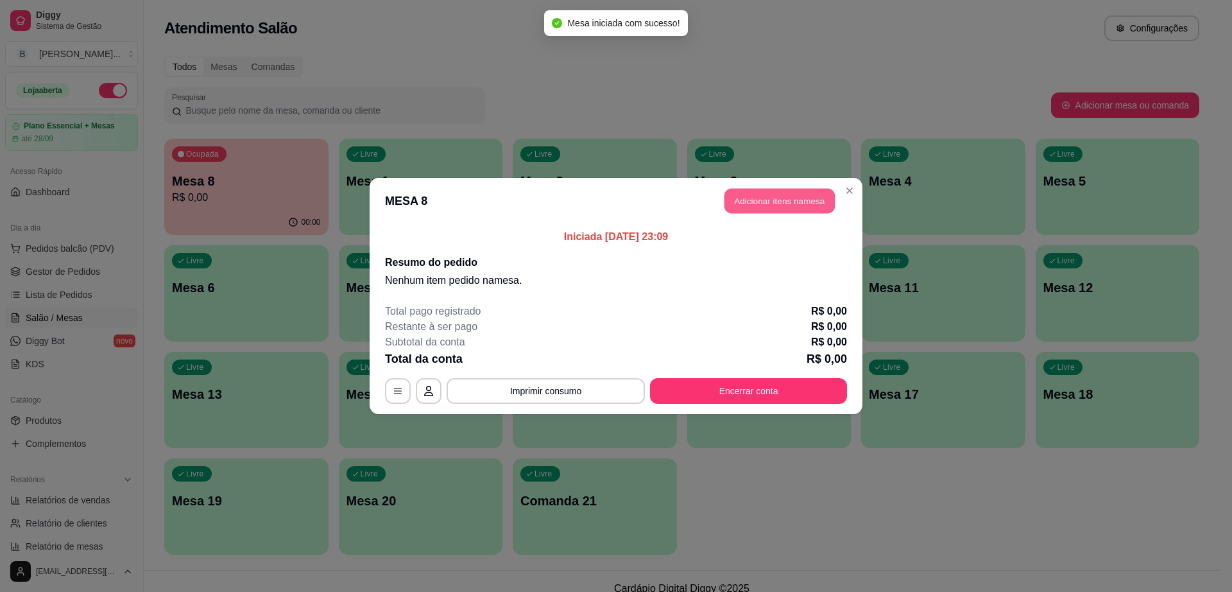
click at [795, 201] on button "Adicionar itens na mesa" at bounding box center [779, 201] width 110 height 25
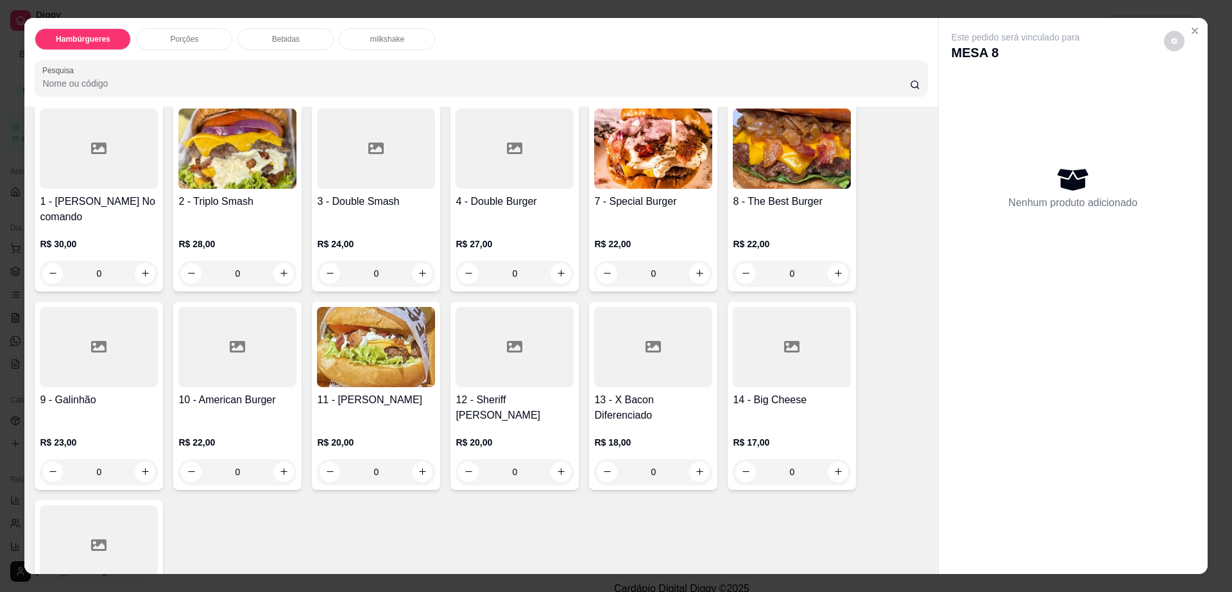
scroll to position [160, 0]
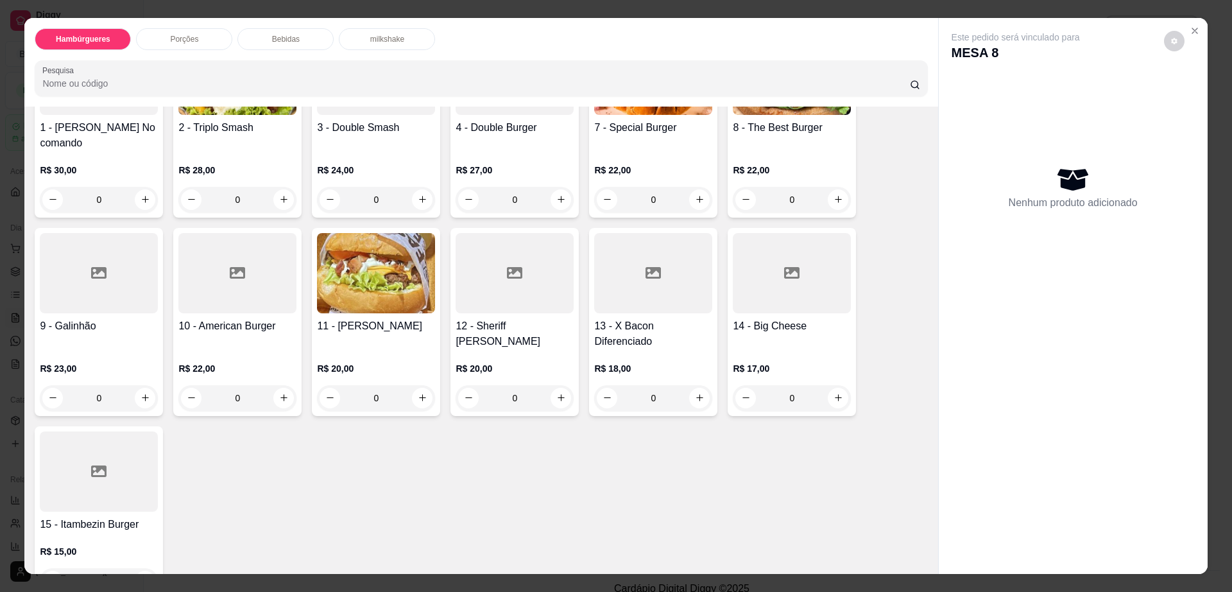
click at [375, 318] on h4 "11 - [PERSON_NAME]" at bounding box center [376, 325] width 118 height 15
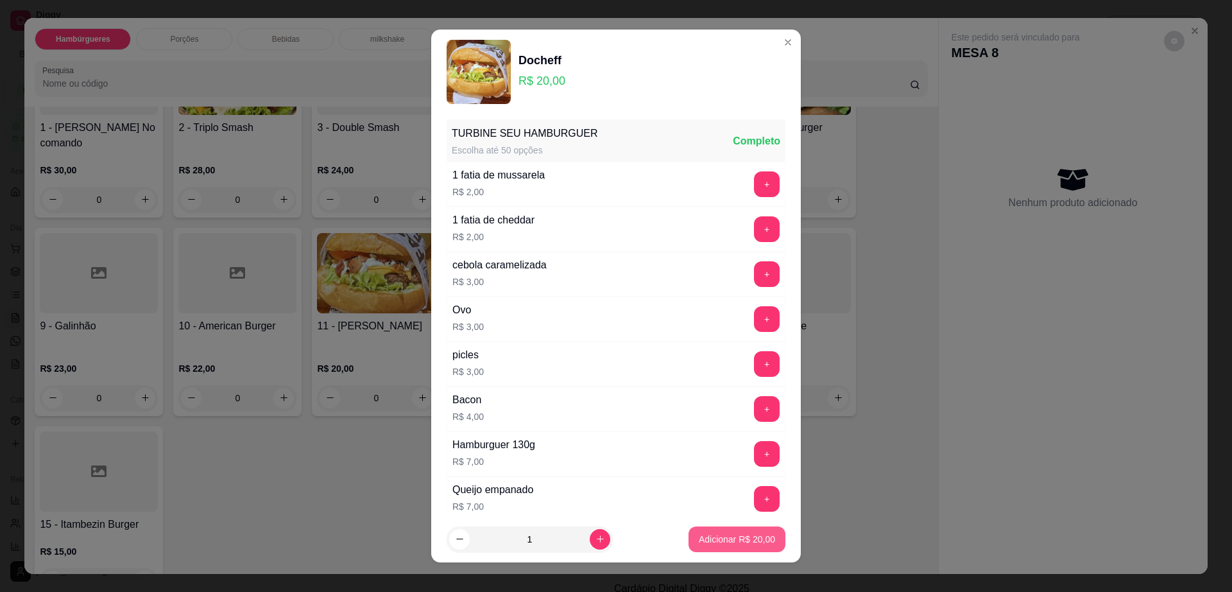
click at [747, 529] on button "Adicionar R$ 20,00" at bounding box center [737, 539] width 97 height 26
type input "1"
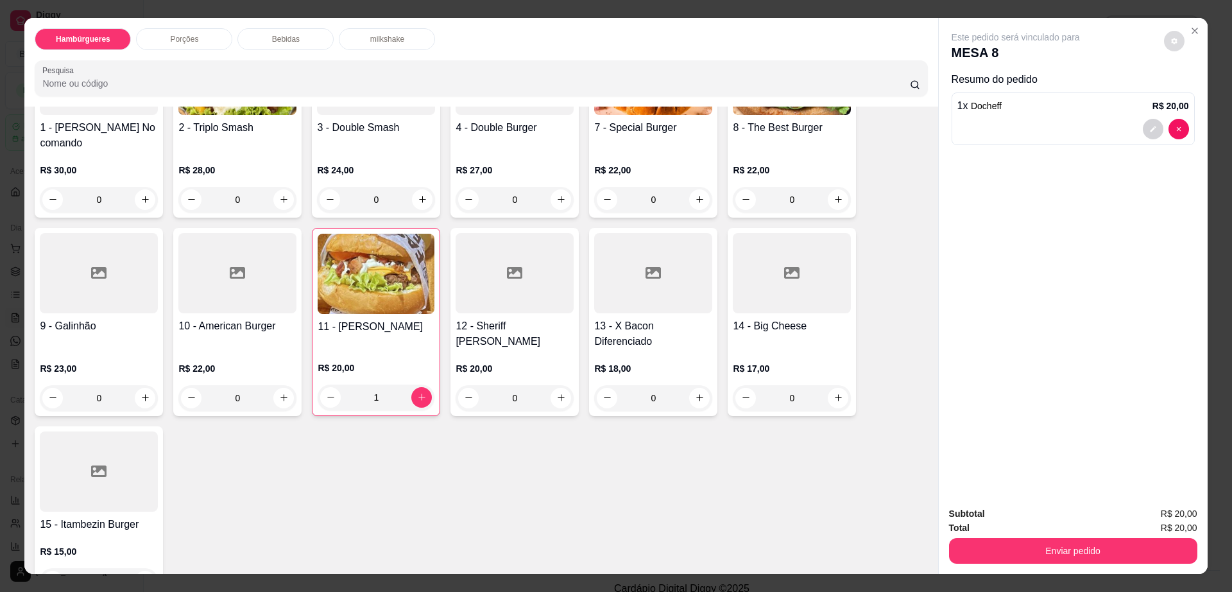
click at [1171, 44] on icon "decrease-product-quantity" at bounding box center [1174, 41] width 6 height 6
click at [1202, 96] on span "Automatic updates" at bounding box center [1198, 92] width 26 height 15
click at [1192, 96] on input "Automatic updates" at bounding box center [1188, 96] width 8 height 8
checkbox input "true"
click at [1057, 550] on button "Enviar pedido" at bounding box center [1073, 551] width 248 height 26
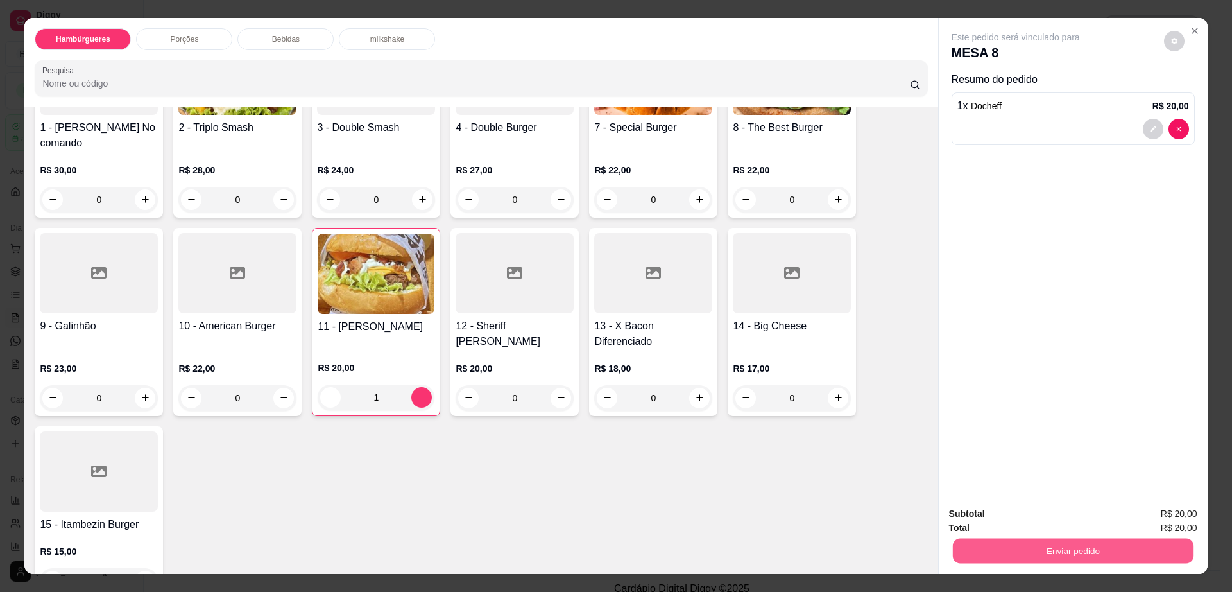
click at [1057, 550] on button "Enviar pedido" at bounding box center [1072, 550] width 241 height 25
click at [1054, 513] on button "Não registrar e enviar pedido" at bounding box center [1029, 519] width 133 height 24
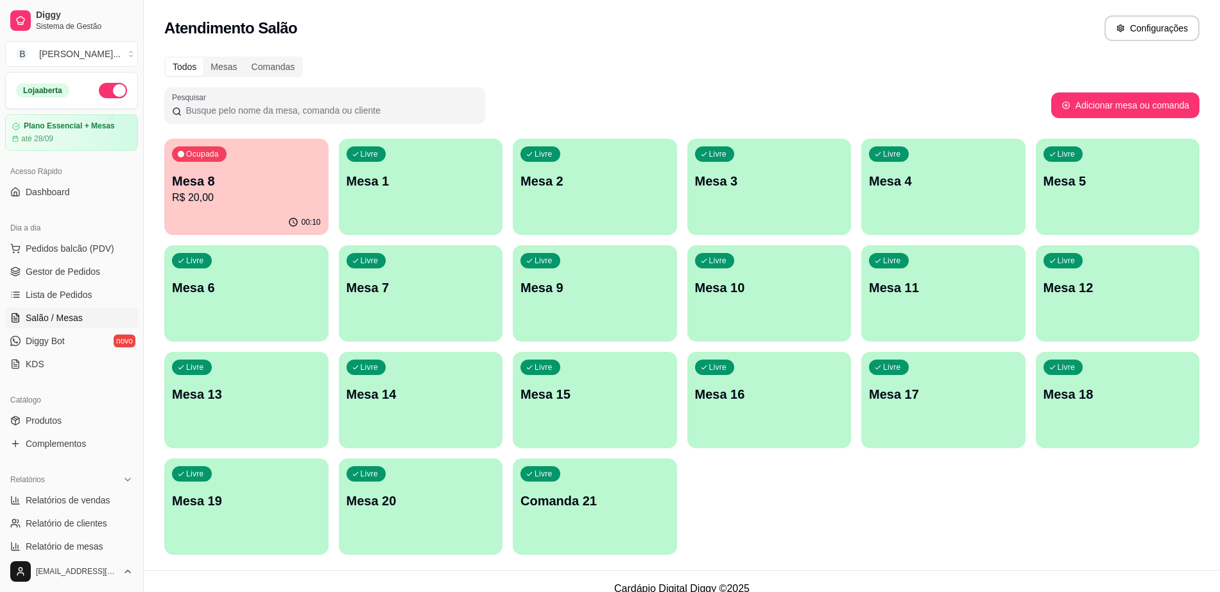
click at [226, 188] on p "Mesa 8" at bounding box center [246, 181] width 149 height 18
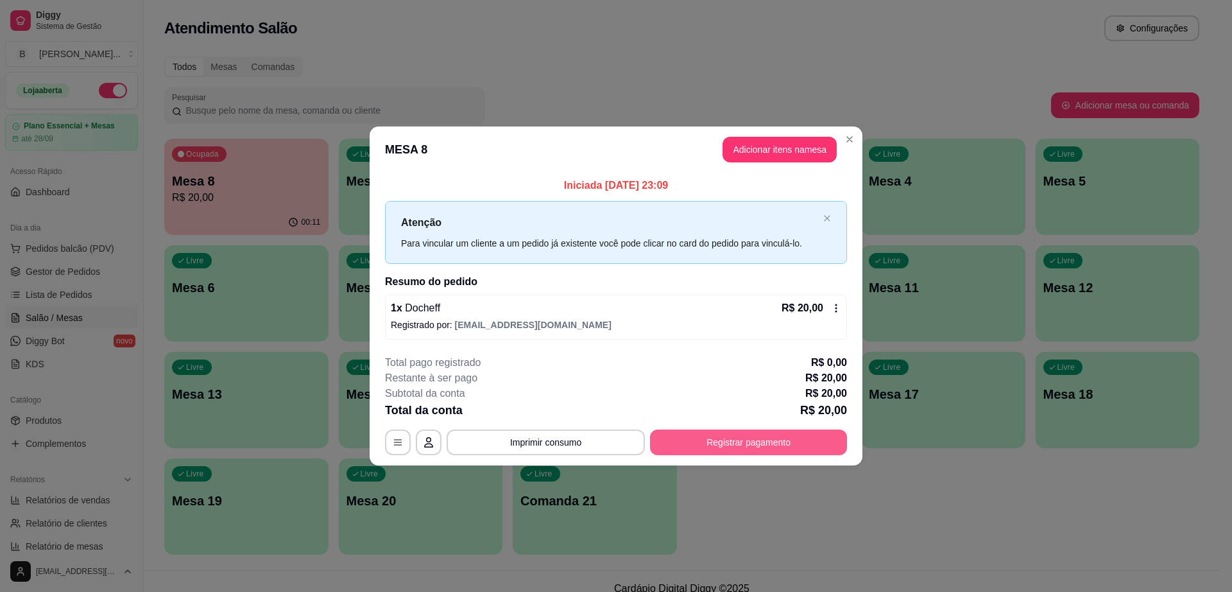
click at [757, 438] on button "Registrar pagamento" at bounding box center [748, 442] width 197 height 26
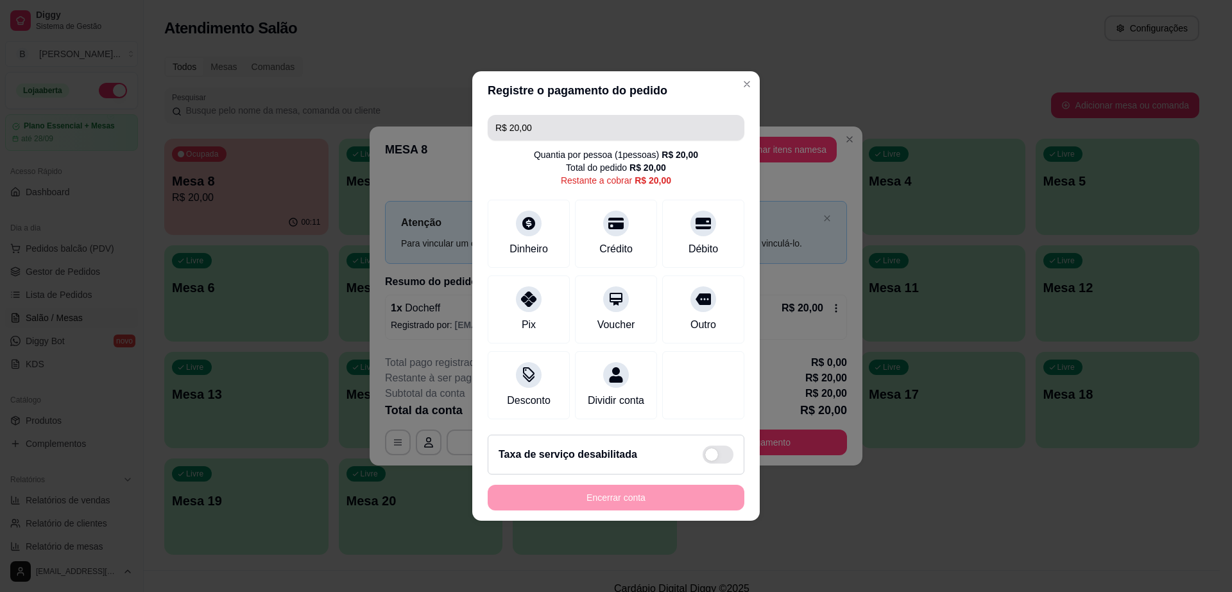
click at [592, 121] on input "R$ 20,00" at bounding box center [615, 128] width 241 height 26
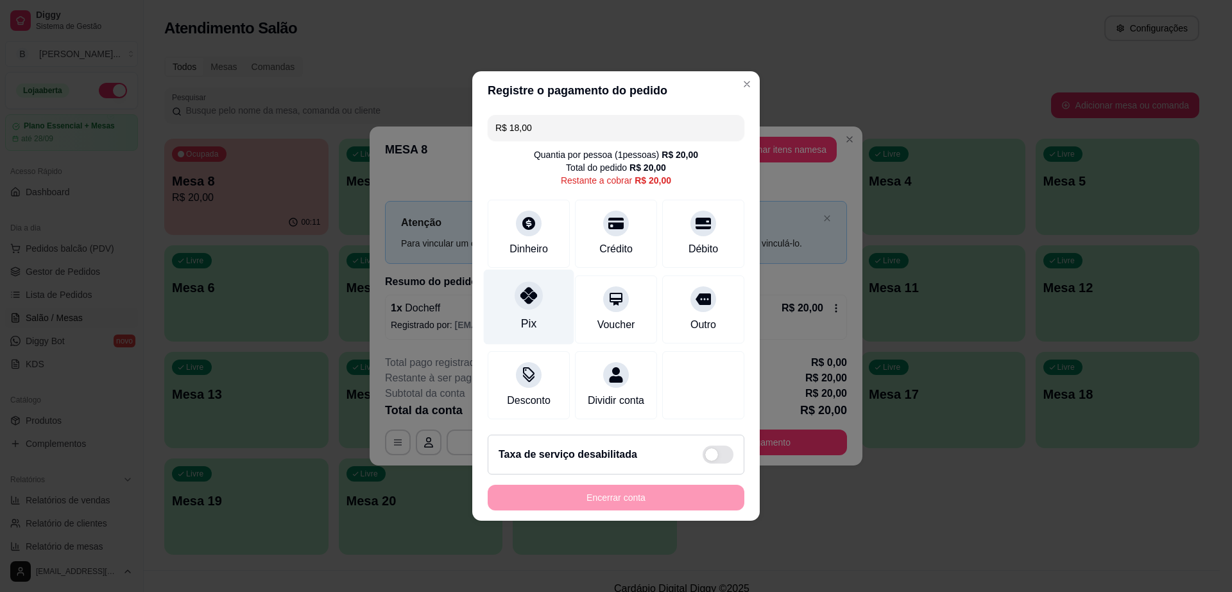
click at [539, 288] on div at bounding box center [529, 295] width 28 height 28
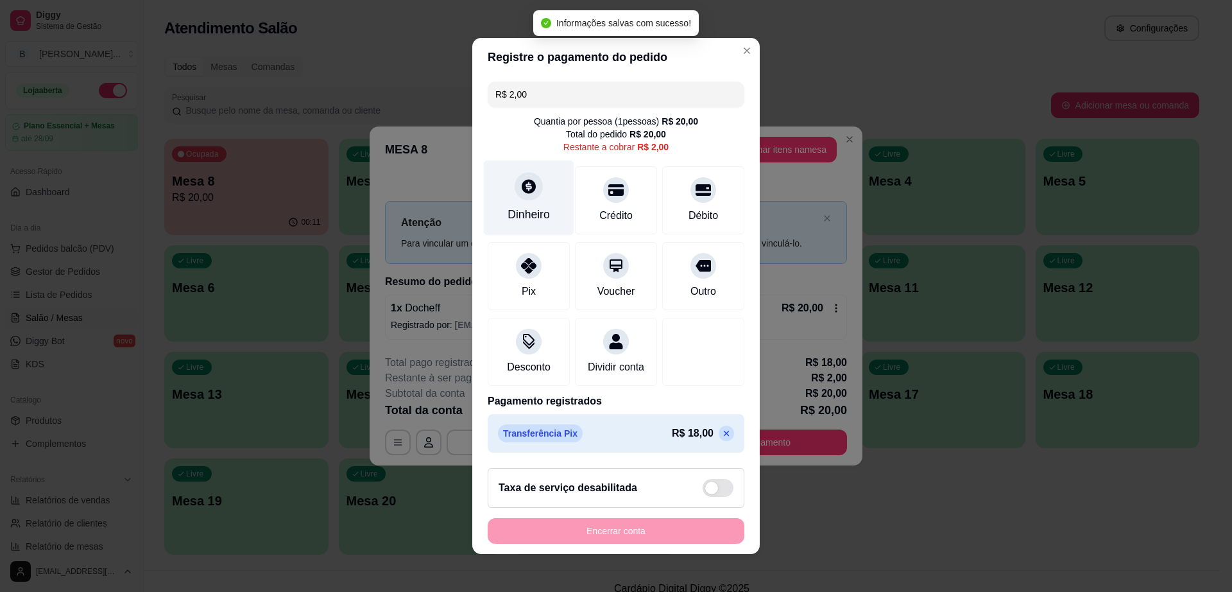
click at [528, 206] on div "Dinheiro" at bounding box center [529, 214] width 42 height 17
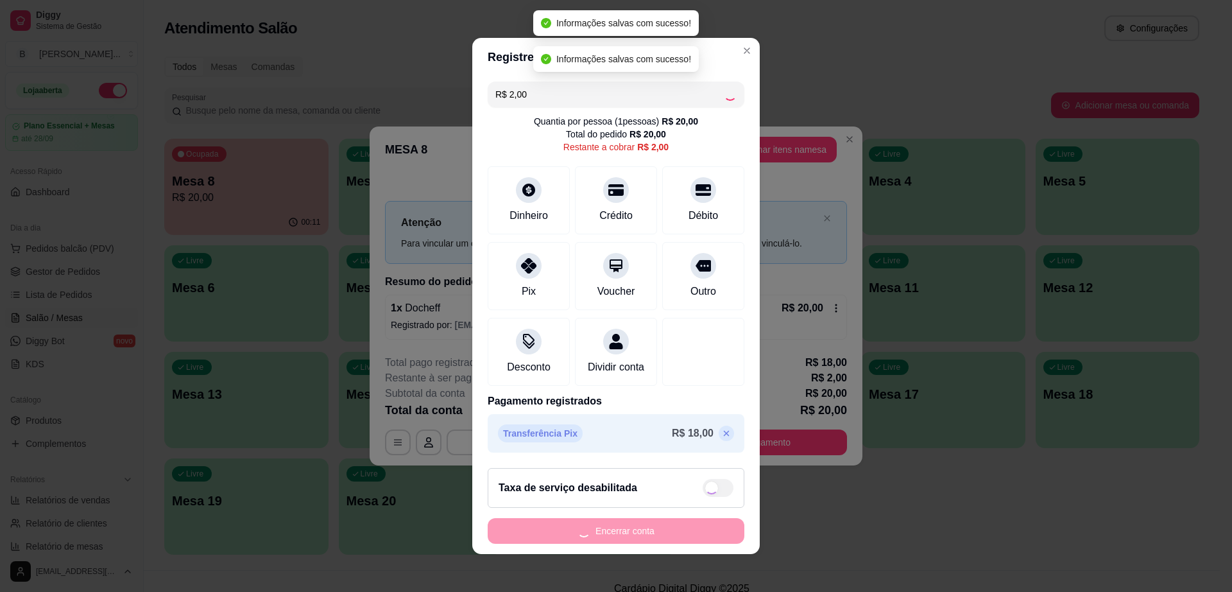
type input "R$ 0,00"
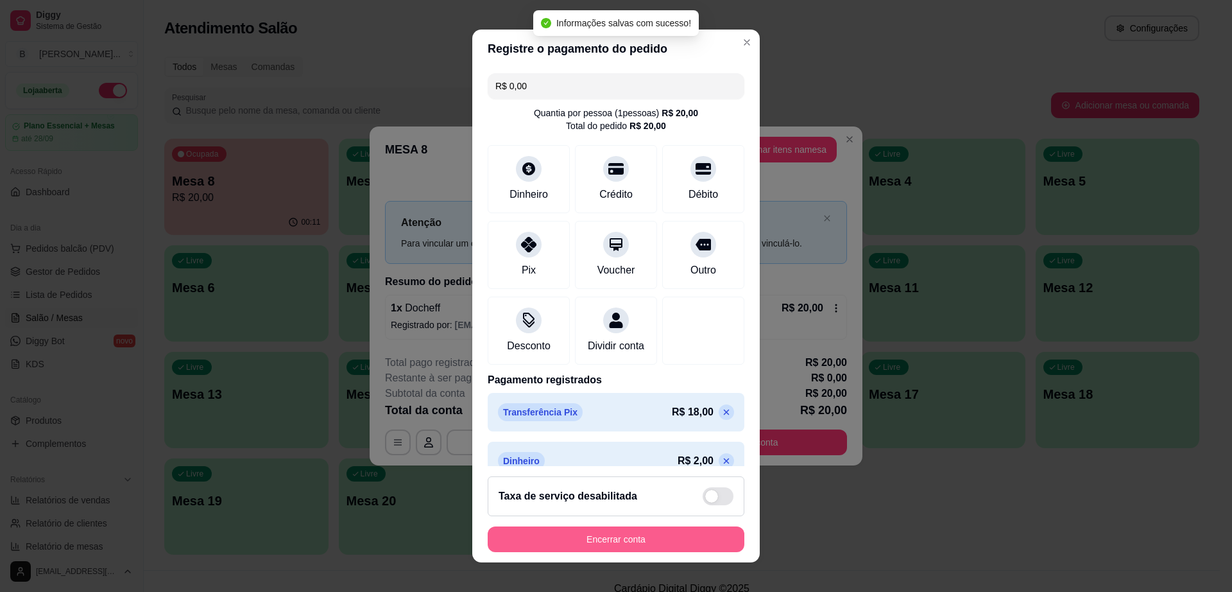
click at [623, 545] on button "Encerrar conta" at bounding box center [616, 539] width 257 height 26
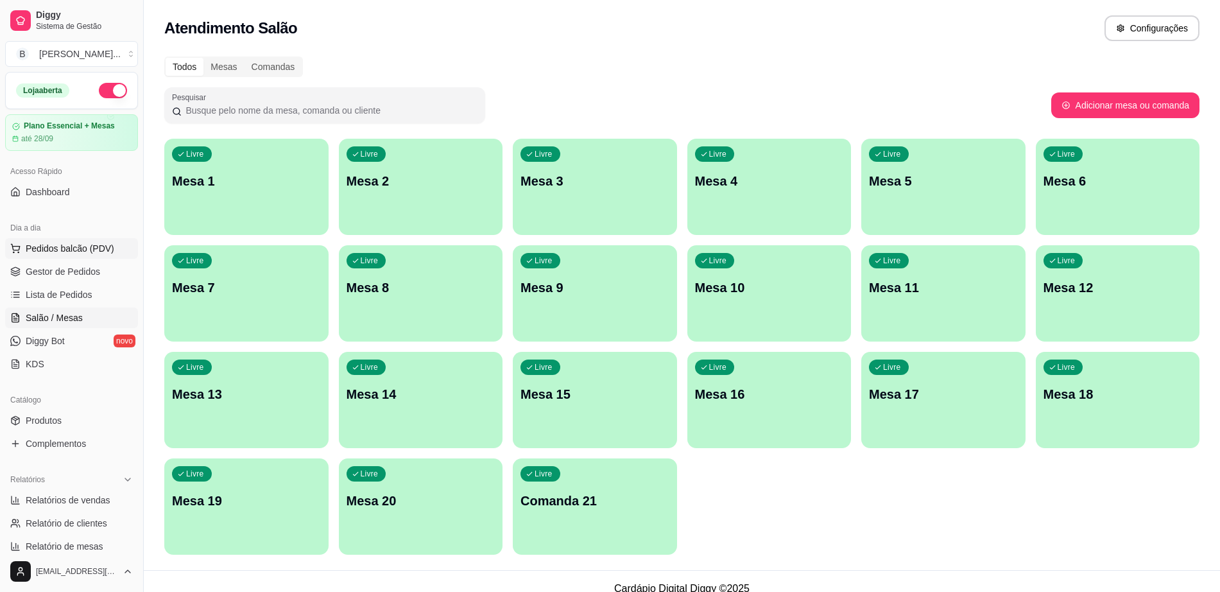
click at [71, 250] on span "Pedidos balcão (PDV)" at bounding box center [70, 248] width 89 height 13
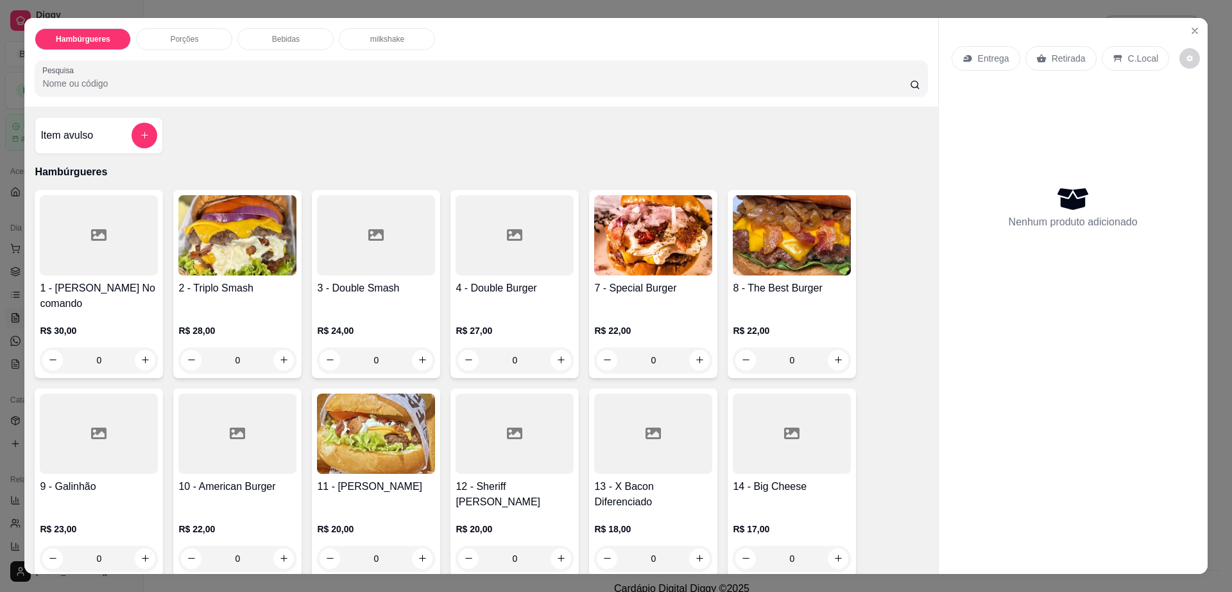
click at [263, 259] on img at bounding box center [237, 235] width 118 height 80
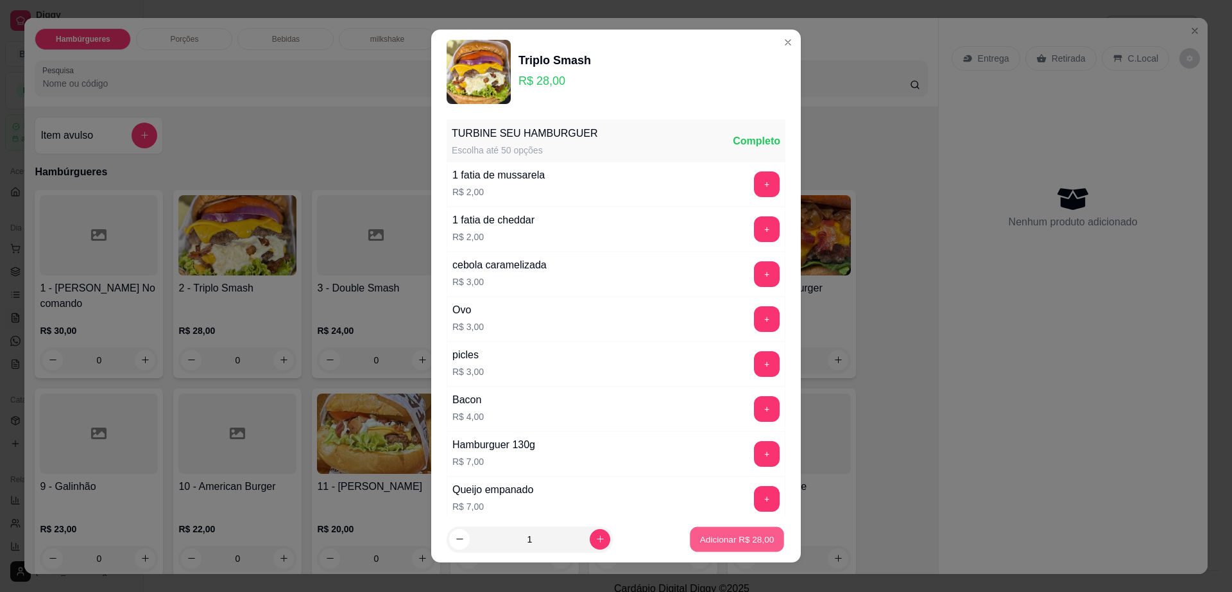
click at [739, 543] on p "Adicionar R$ 28,00" at bounding box center [737, 539] width 74 height 12
type input "1"
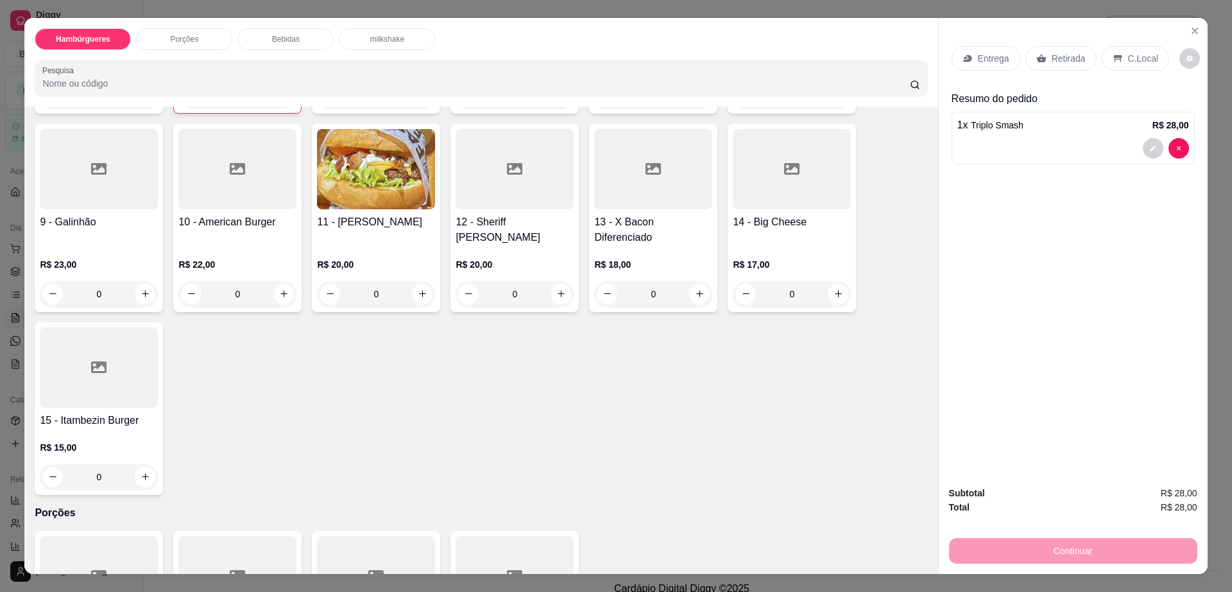
scroll to position [321, 0]
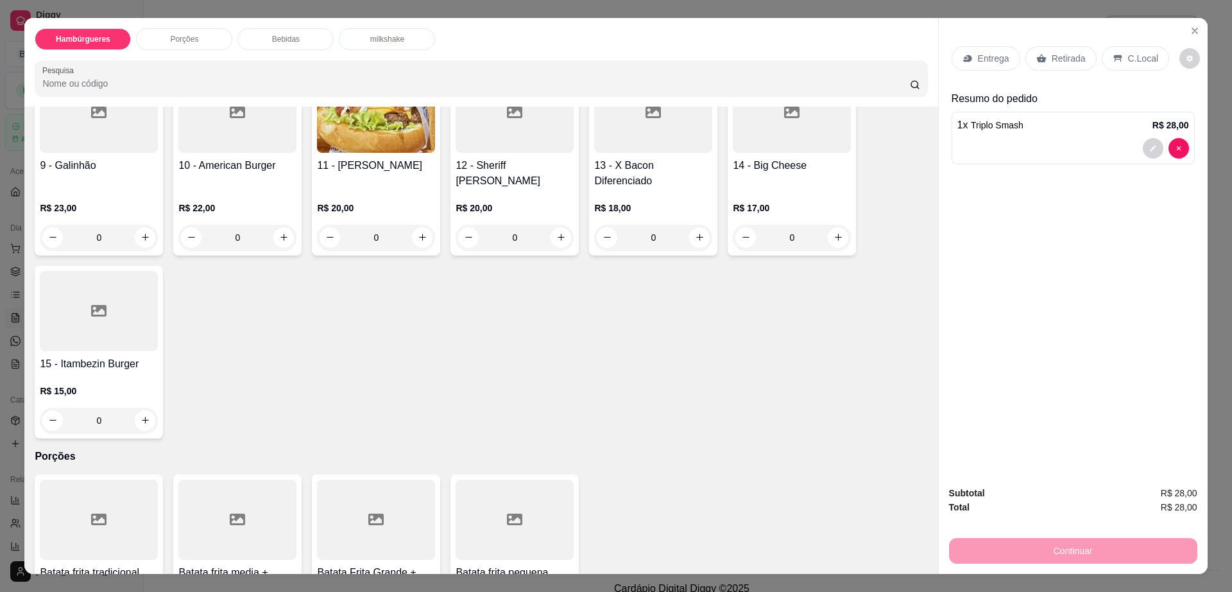
click at [116, 307] on div at bounding box center [99, 311] width 118 height 80
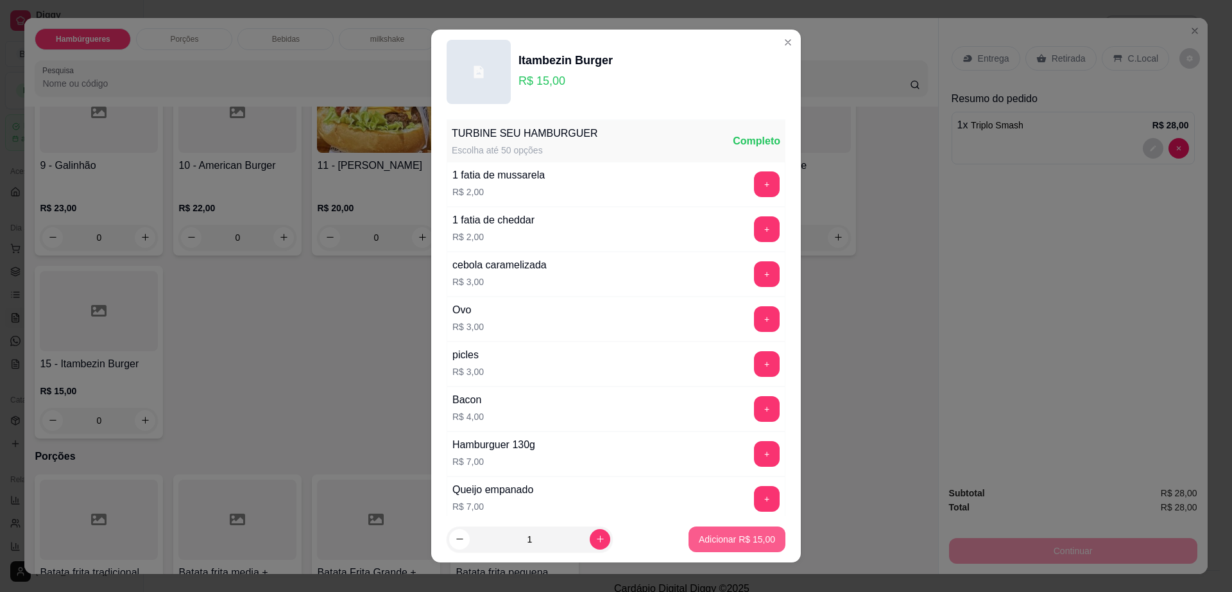
click at [719, 545] on p "Adicionar R$ 15,00" at bounding box center [737, 539] width 76 height 13
type input "1"
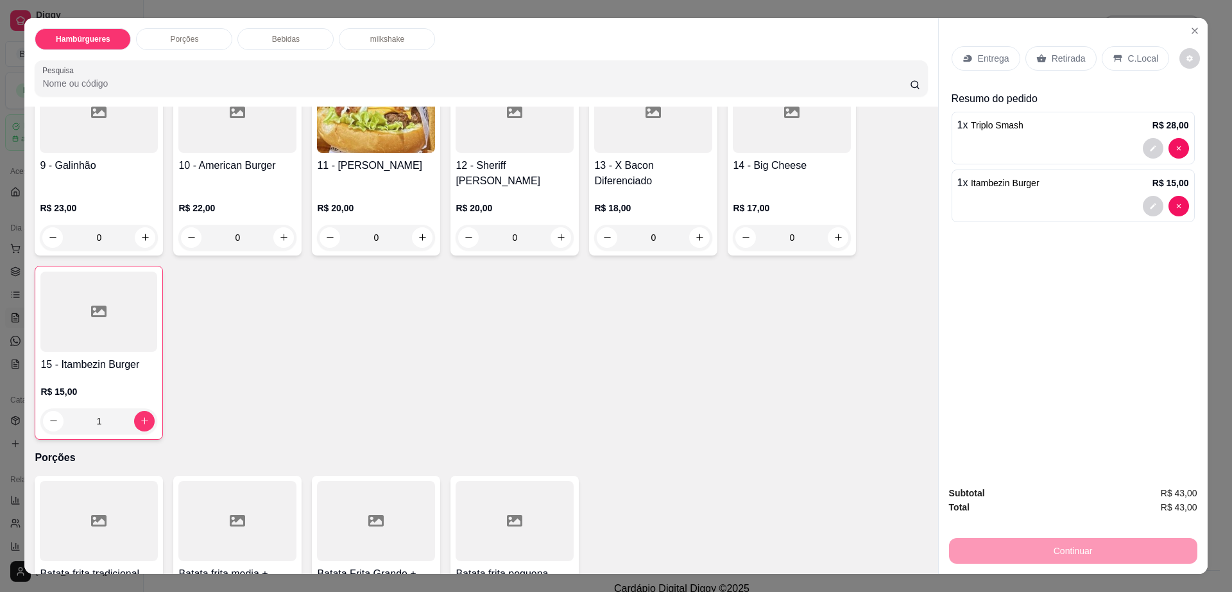
click at [1052, 52] on p "Retirada" at bounding box center [1069, 58] width 34 height 13
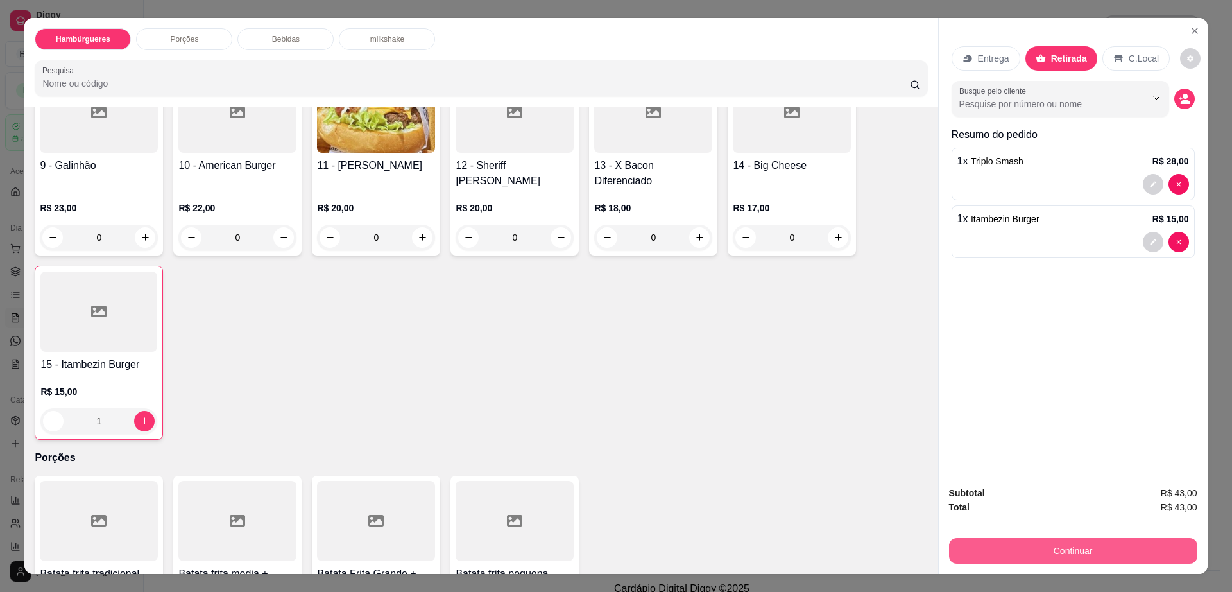
click at [1082, 546] on button "Continuar" at bounding box center [1073, 551] width 248 height 26
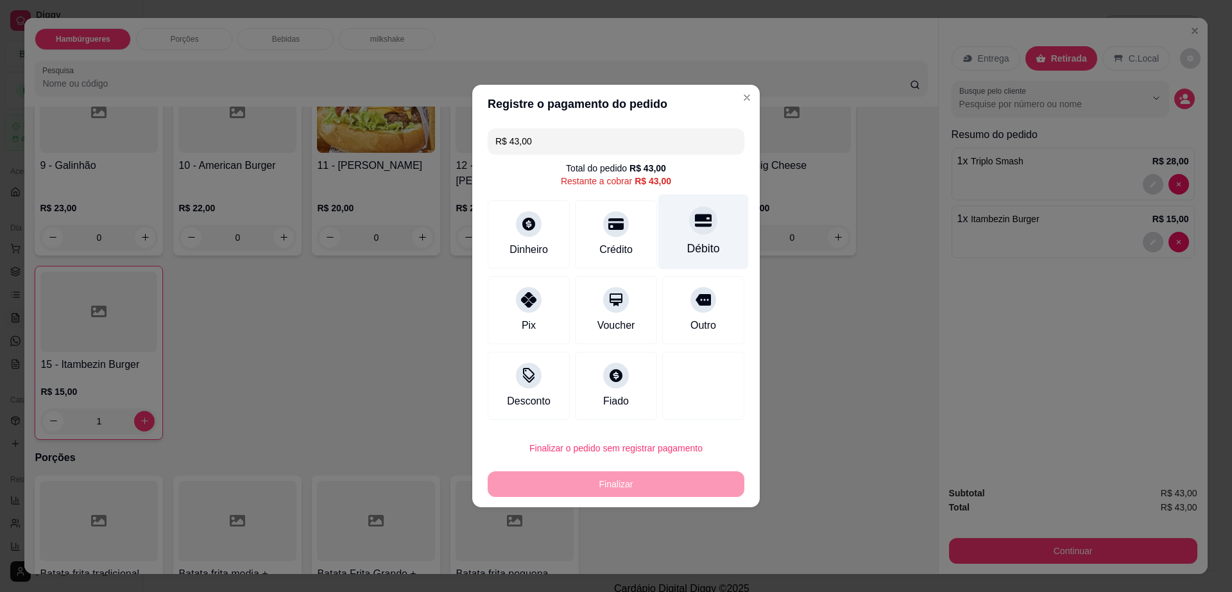
click at [678, 225] on div "Débito" at bounding box center [703, 231] width 90 height 75
type input "R$ 0,00"
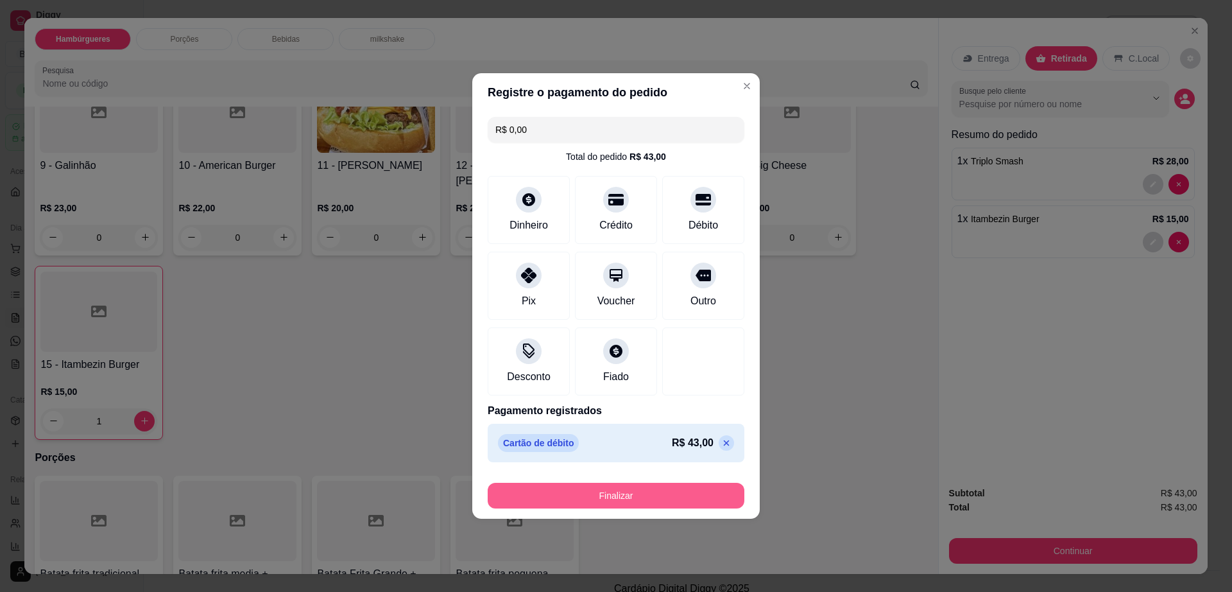
click at [660, 492] on button "Finalizar" at bounding box center [616, 496] width 257 height 26
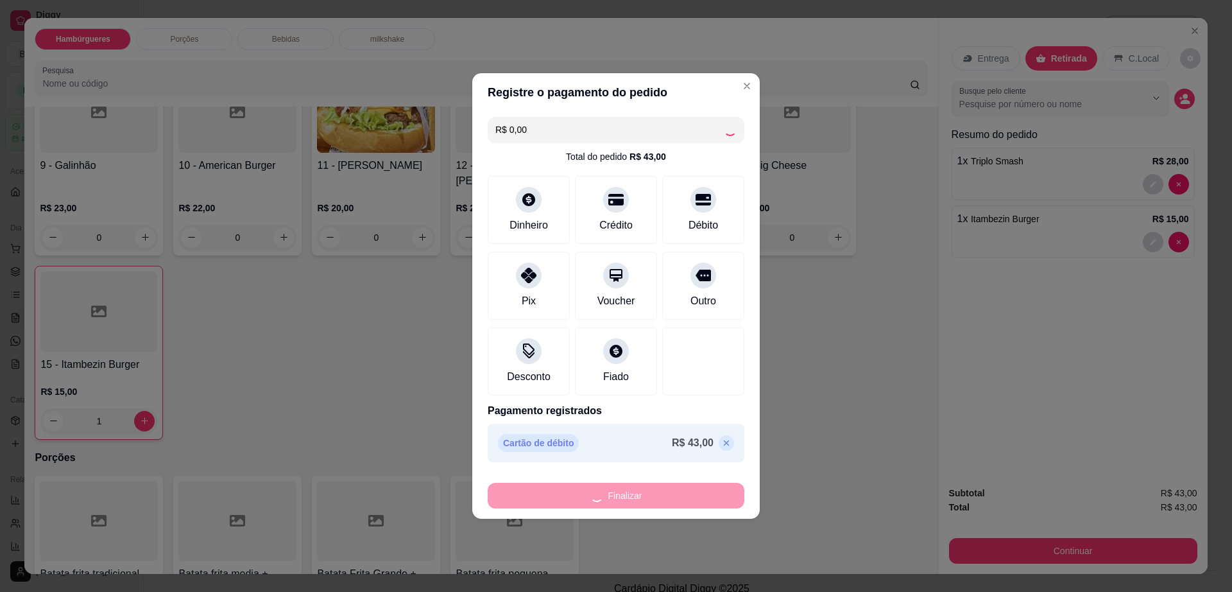
type input "0"
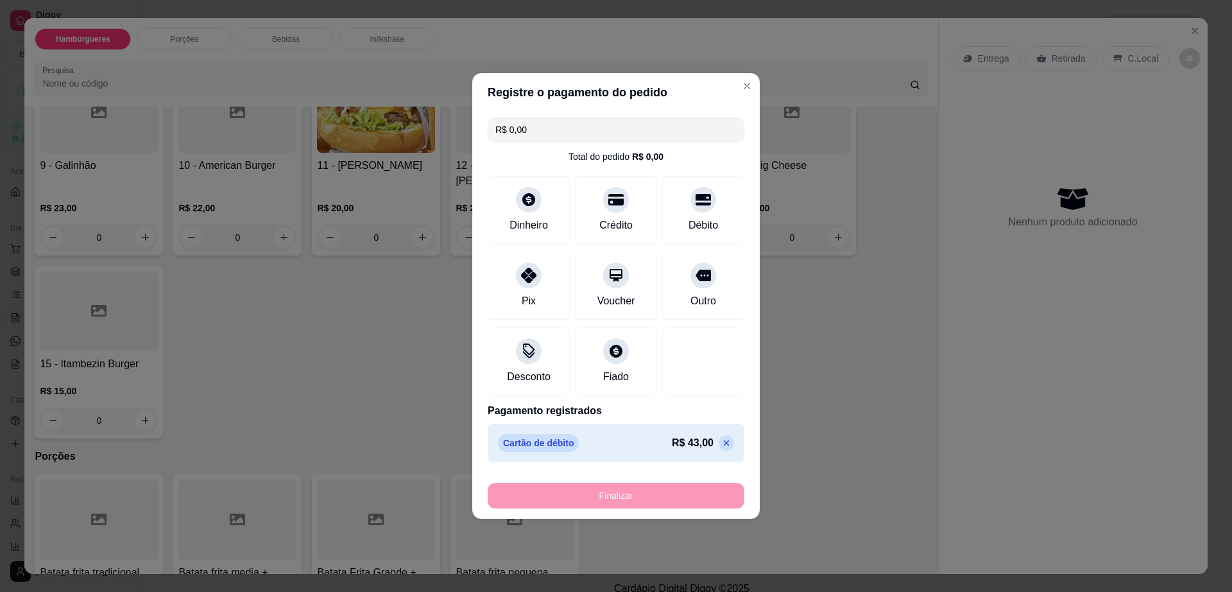
type input "-R$ 43,00"
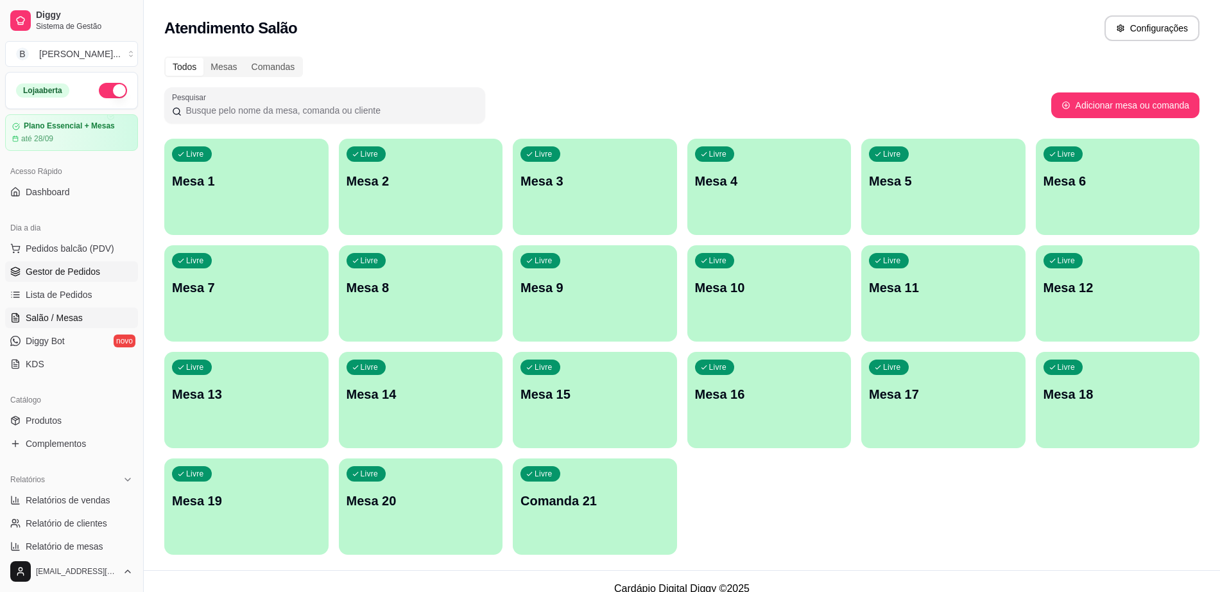
click at [87, 271] on span "Gestor de Pedidos" at bounding box center [63, 271] width 74 height 13
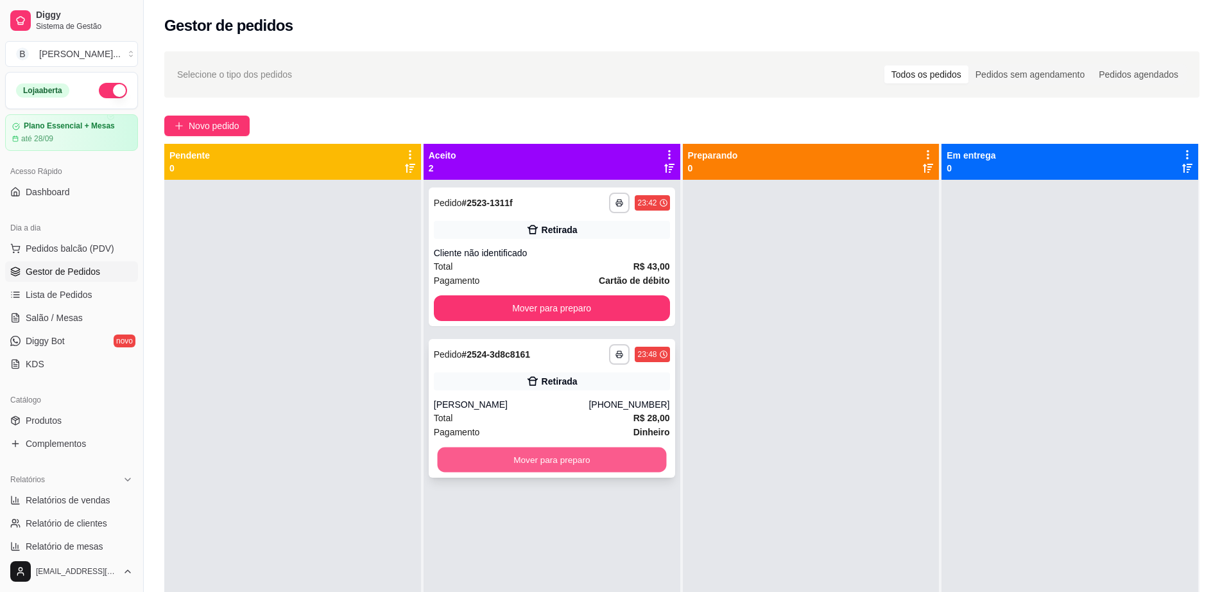
click at [555, 460] on button "Mover para preparo" at bounding box center [551, 459] width 229 height 25
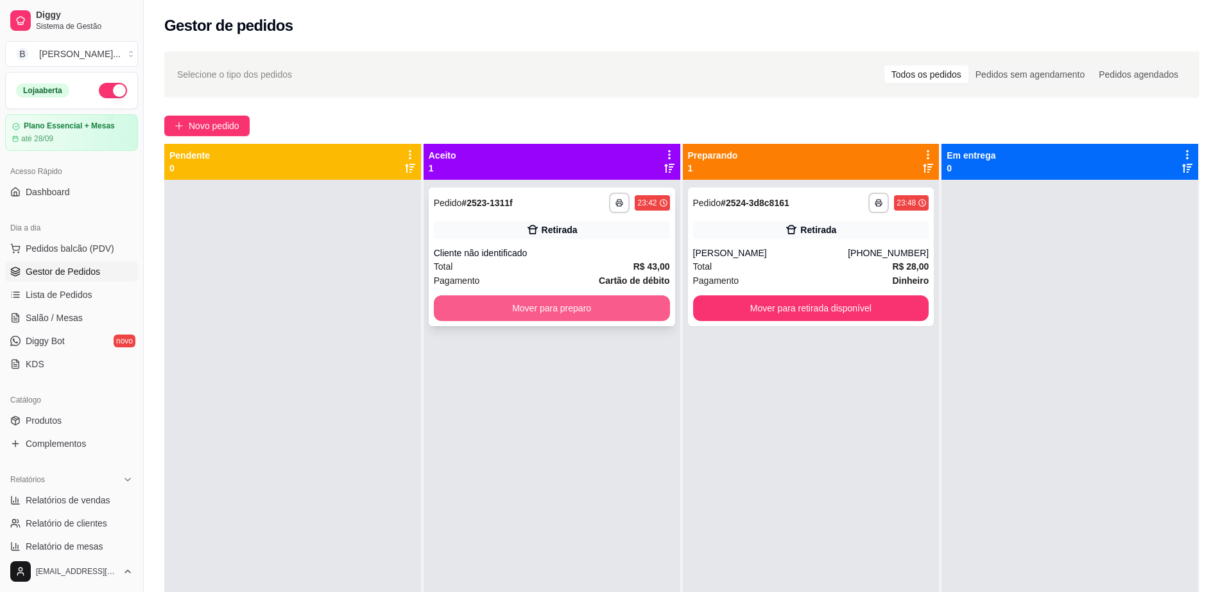
click at [538, 302] on button "Mover para preparo" at bounding box center [552, 308] width 236 height 26
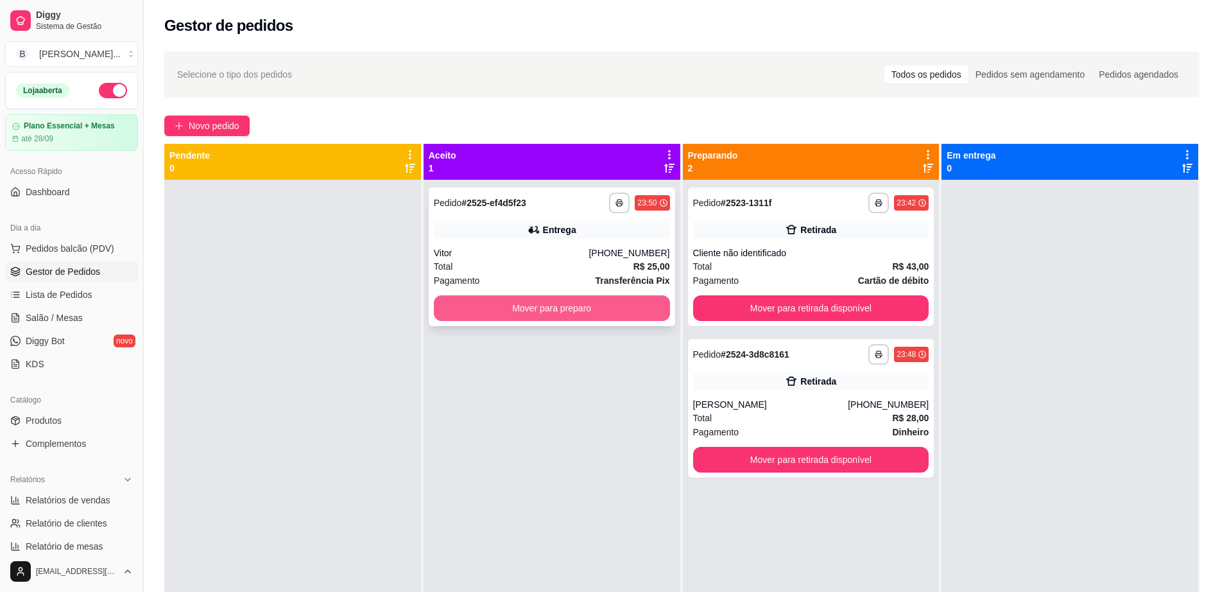
click at [565, 310] on button "Mover para preparo" at bounding box center [552, 308] width 236 height 26
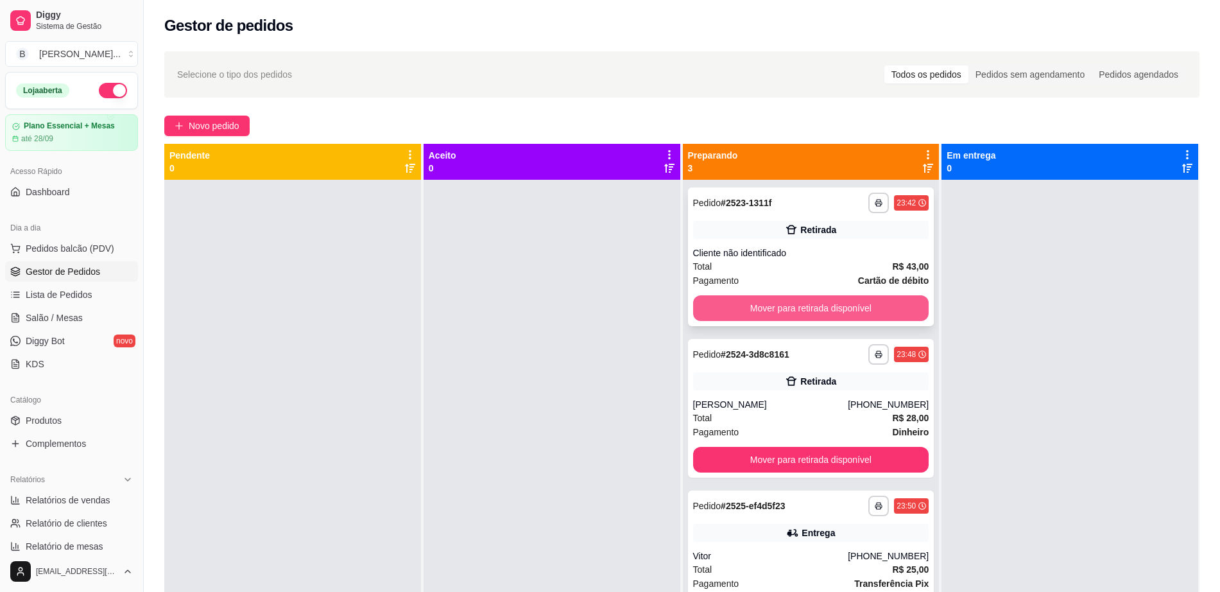
click at [871, 308] on button "Mover para retirada disponível" at bounding box center [811, 308] width 236 height 26
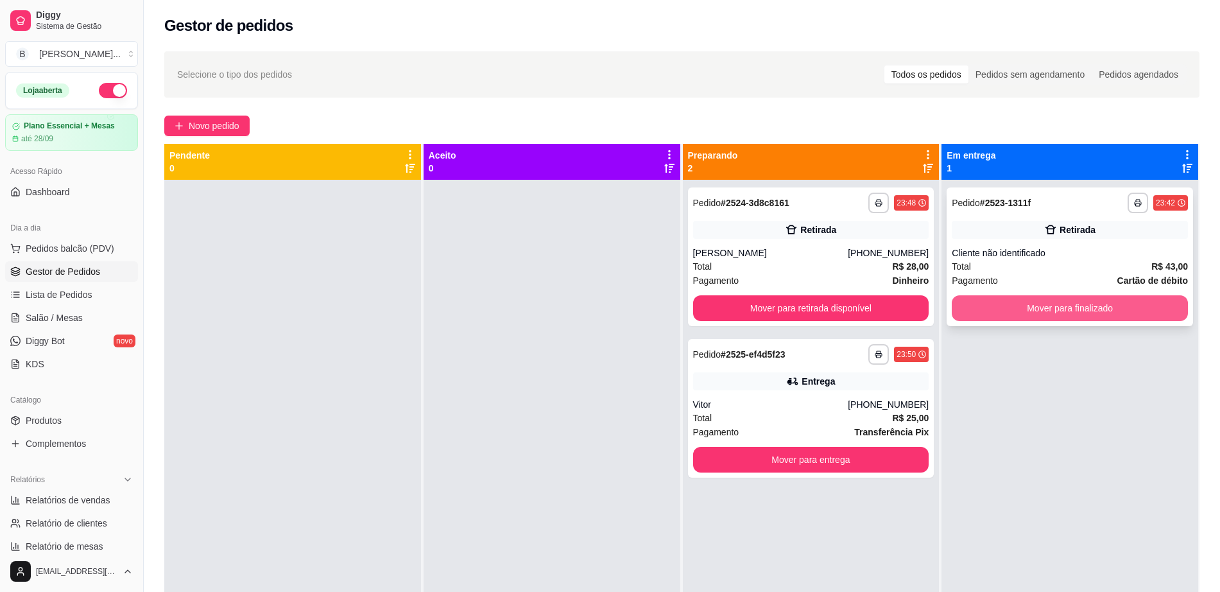
click at [974, 298] on button "Mover para finalizado" at bounding box center [1070, 308] width 236 height 26
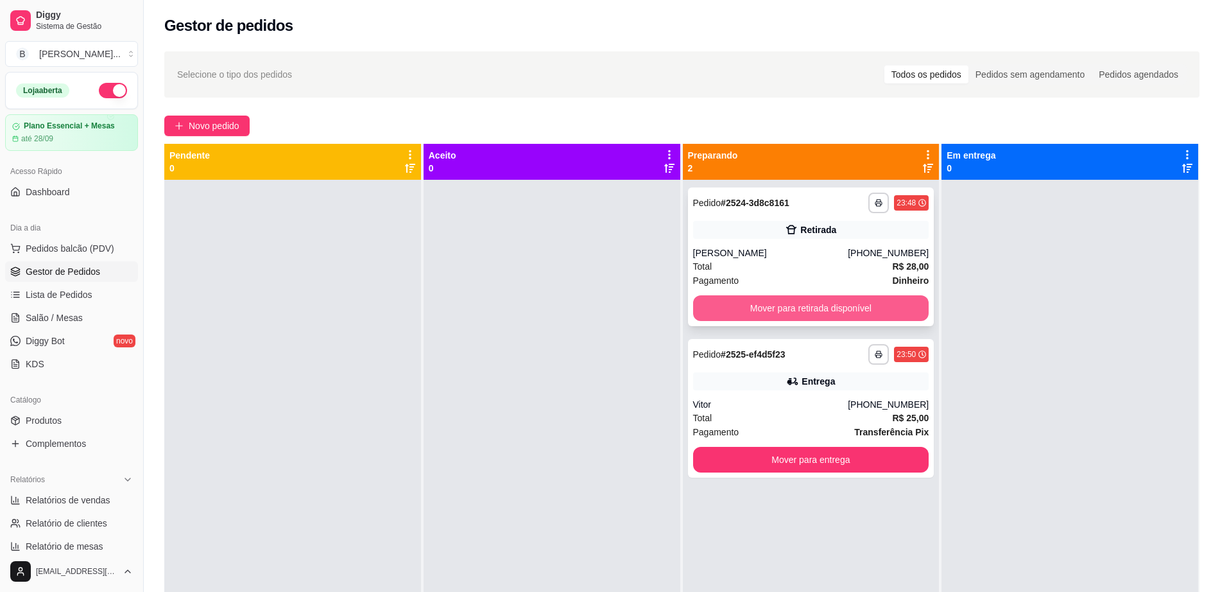
click at [835, 303] on button "Mover para retirada disponível" at bounding box center [811, 308] width 236 height 26
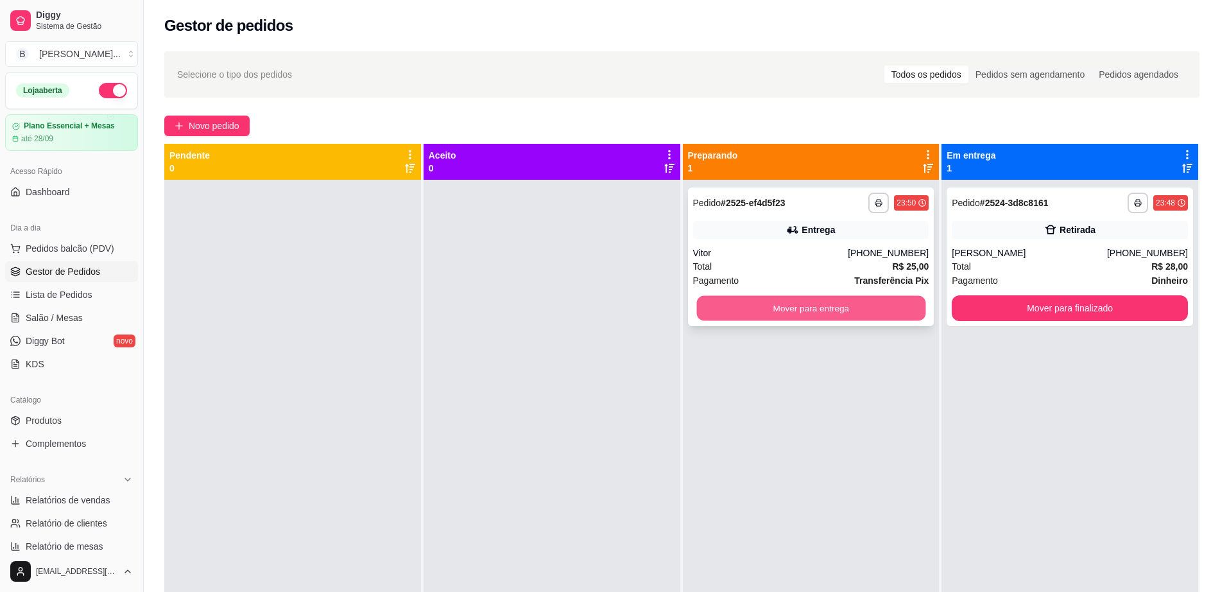
click at [740, 314] on button "Mover para entrega" at bounding box center [810, 308] width 229 height 25
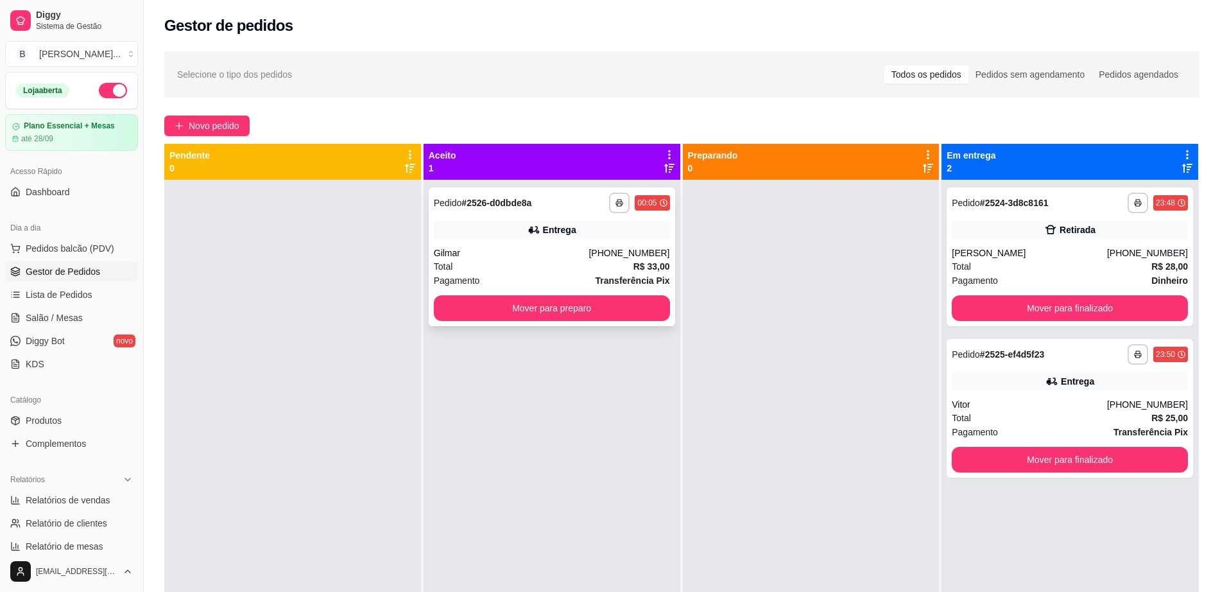
click at [559, 259] on div "Gilmar" at bounding box center [511, 252] width 155 height 13
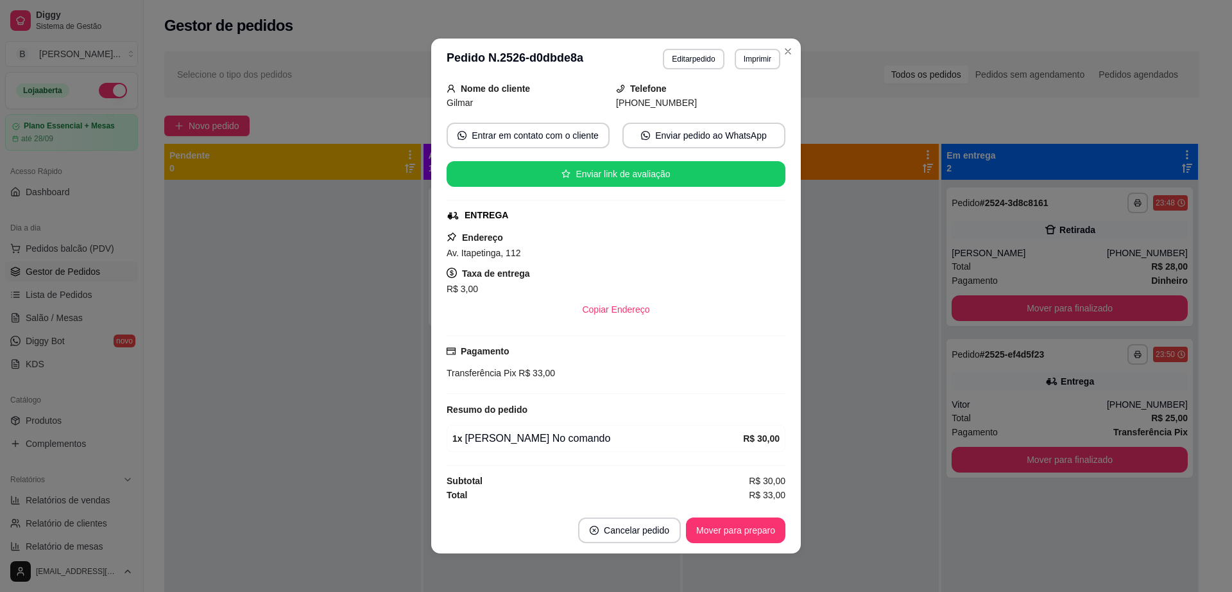
scroll to position [3, 0]
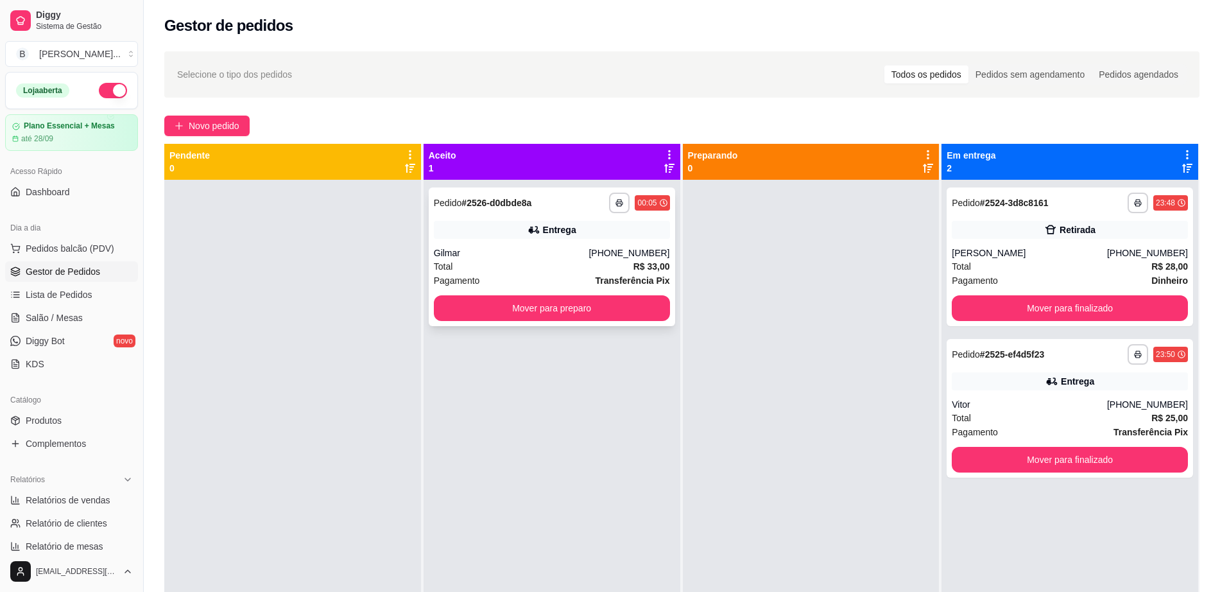
click at [563, 241] on div "**********" at bounding box center [552, 256] width 246 height 139
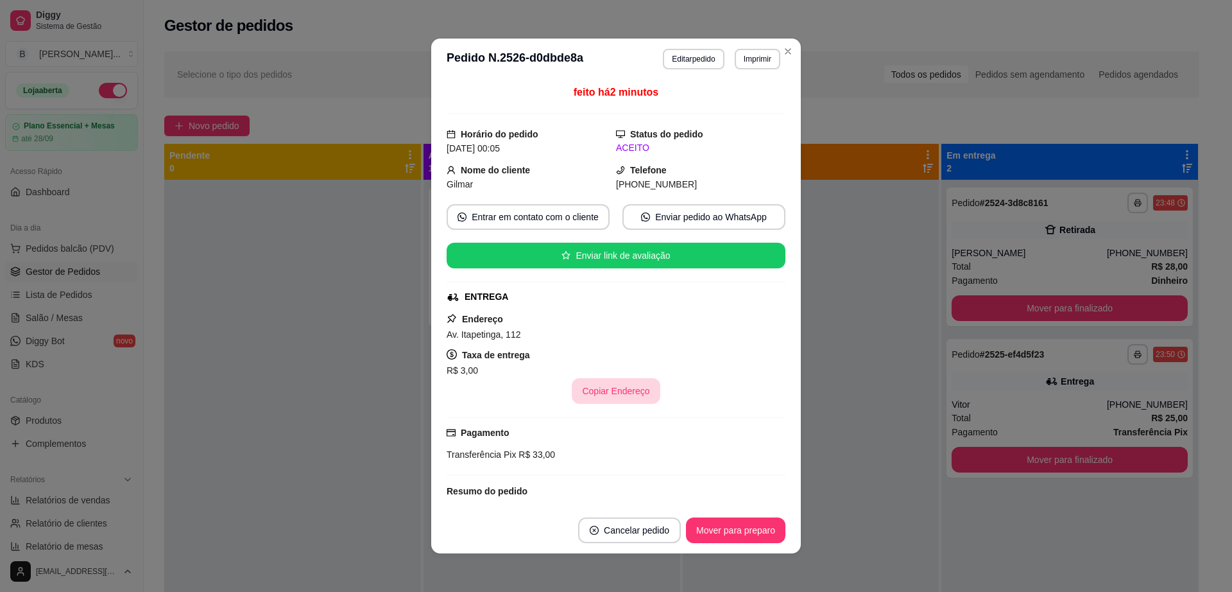
click at [598, 399] on button "Copiar Endereço" at bounding box center [616, 391] width 88 height 26
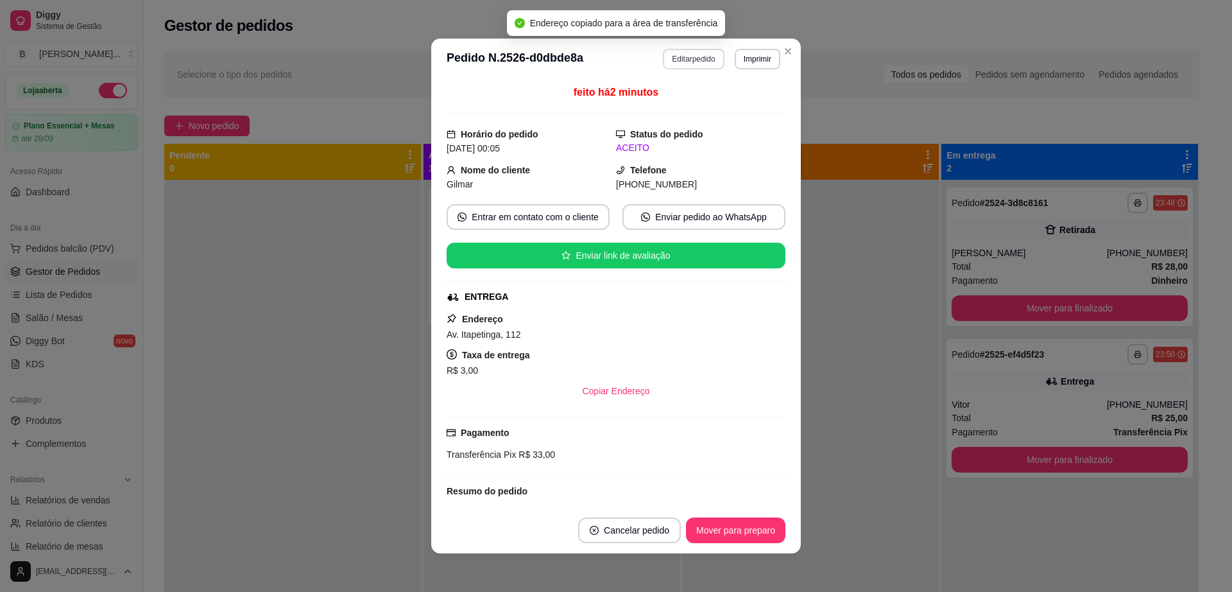
click at [696, 58] on button "Editar pedido" at bounding box center [693, 59] width 61 height 21
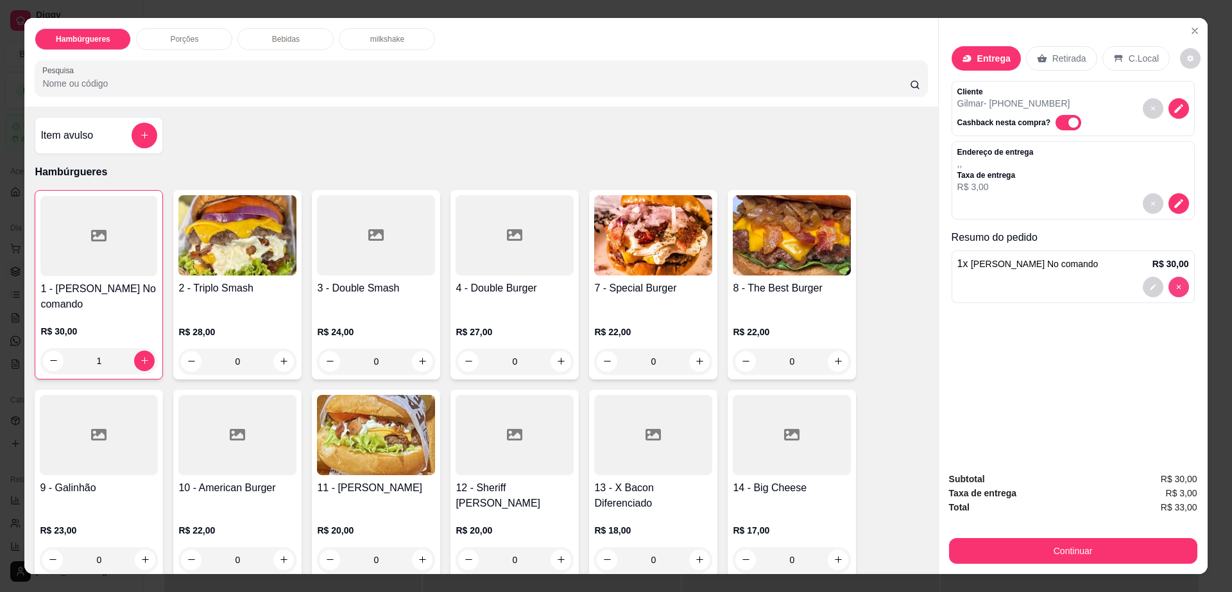
type input "0"
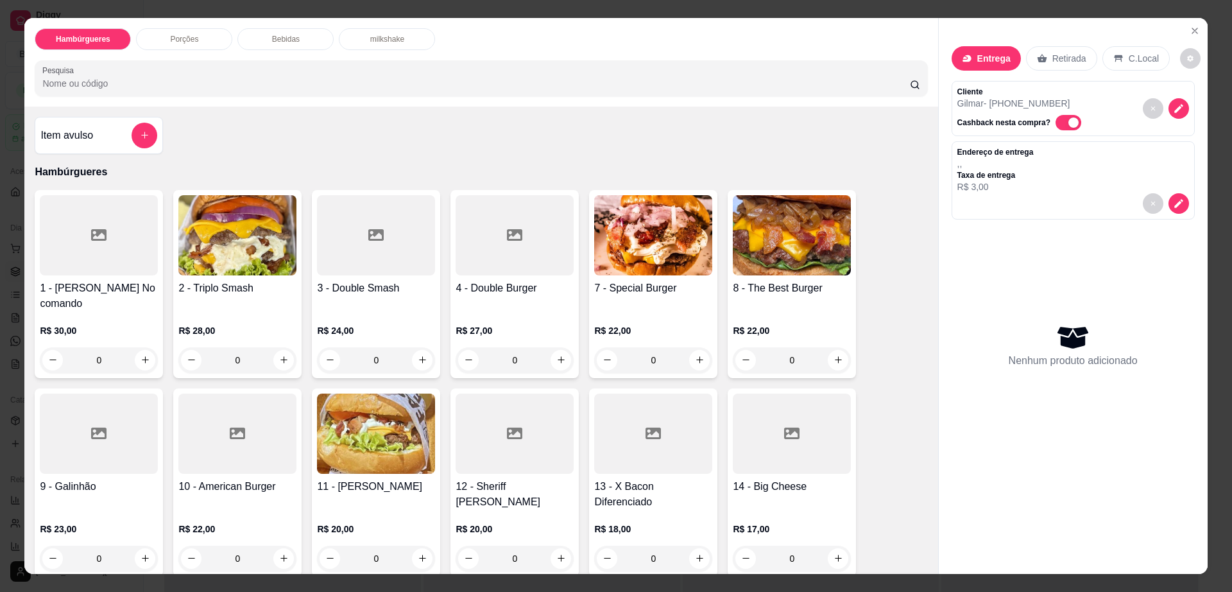
click at [772, 282] on h4 "8 - The Best Burger" at bounding box center [792, 287] width 118 height 15
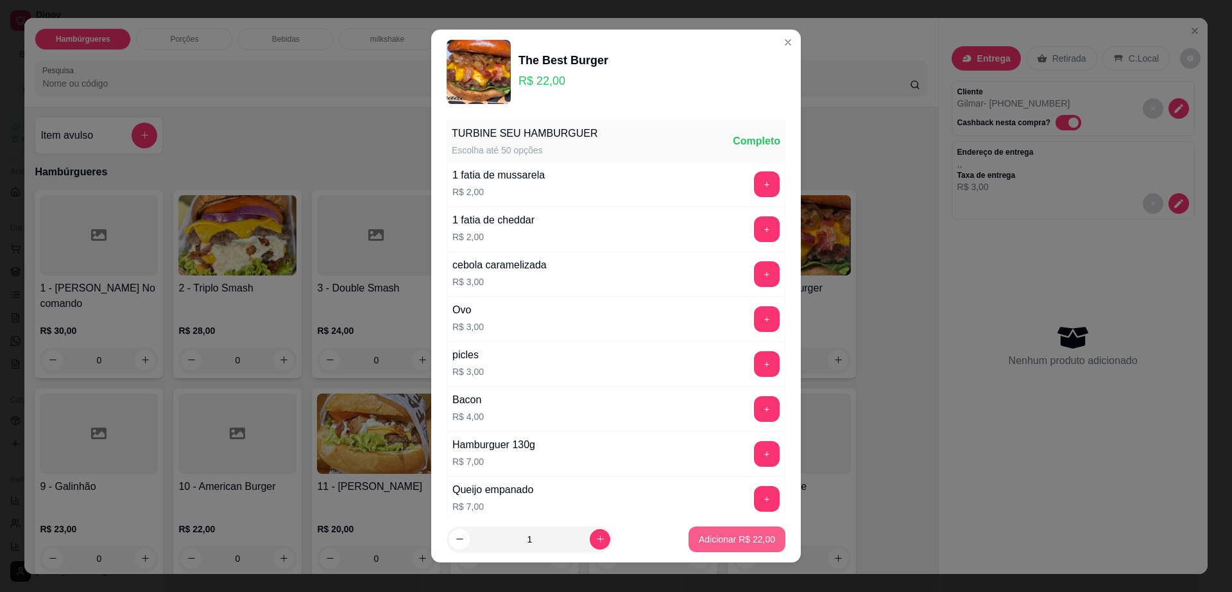
click at [724, 529] on button "Adicionar R$ 22,00" at bounding box center [737, 539] width 97 height 26
type input "1"
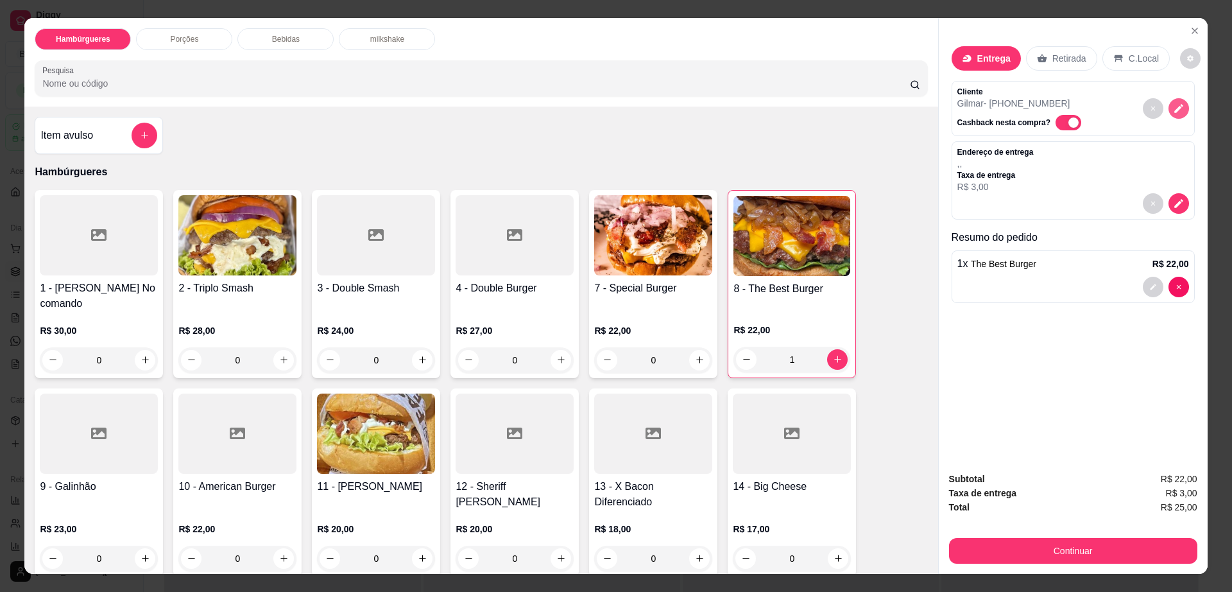
click at [1173, 103] on icon "decrease-product-quantity" at bounding box center [1179, 109] width 12 height 12
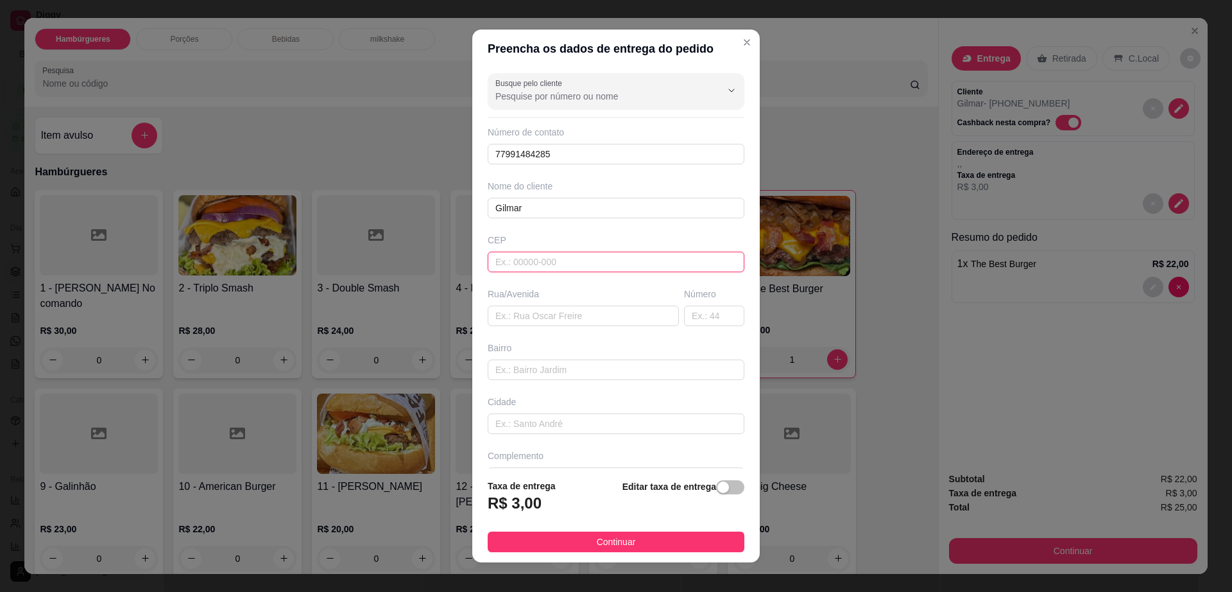
click at [581, 263] on input "text" at bounding box center [616, 262] width 257 height 21
type input "45140000"
type input "Itambé"
type input "45140000"
click at [576, 321] on input "text" at bounding box center [583, 315] width 191 height 21
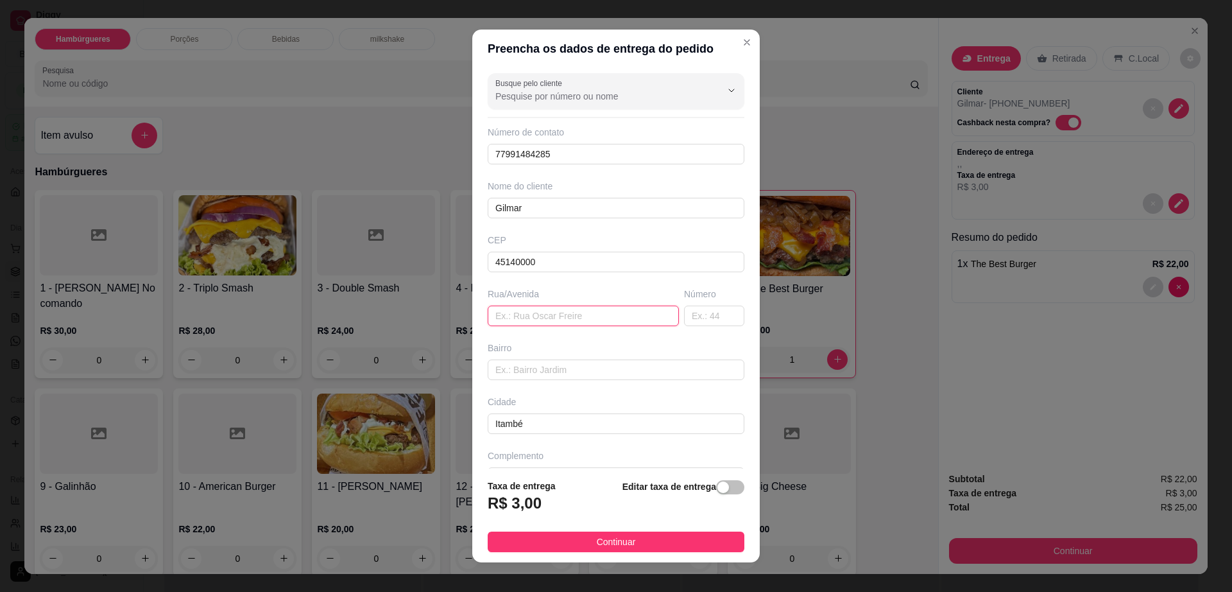
paste input "Av. Itapetinga, 112"
type input "Av. [GEOGRAPHIC_DATA],"
click at [698, 315] on input "text" at bounding box center [714, 315] width 60 height 21
type input "112"
click at [506, 370] on input "text" at bounding box center [616, 369] width 257 height 21
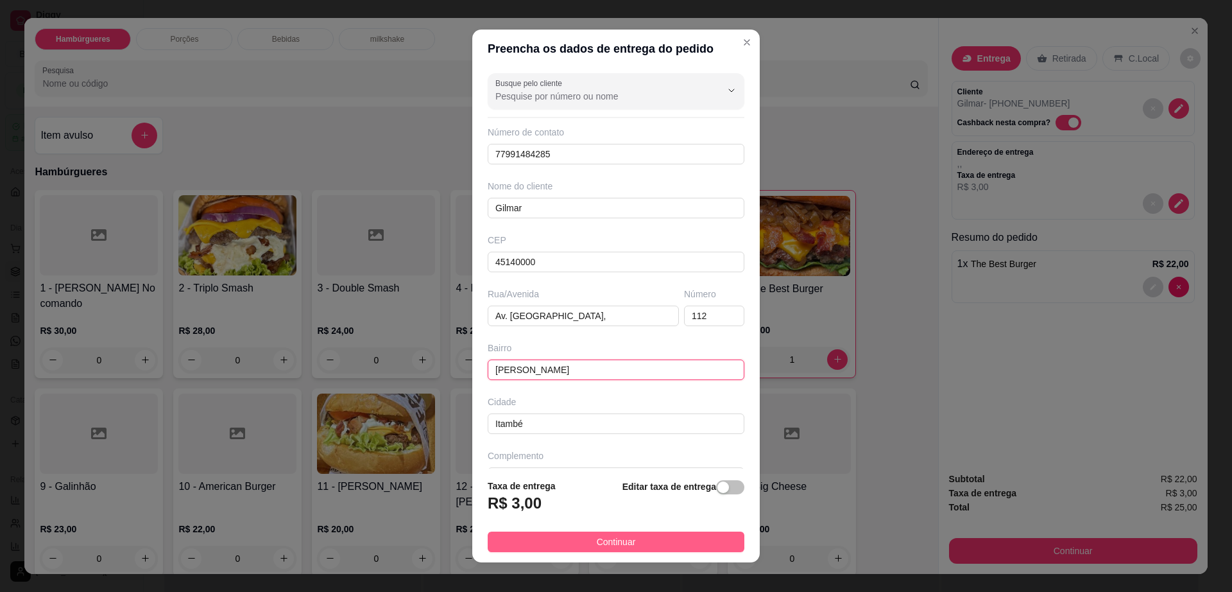
type input "[PERSON_NAME]"
click at [609, 538] on span "Continuar" at bounding box center [616, 542] width 39 height 14
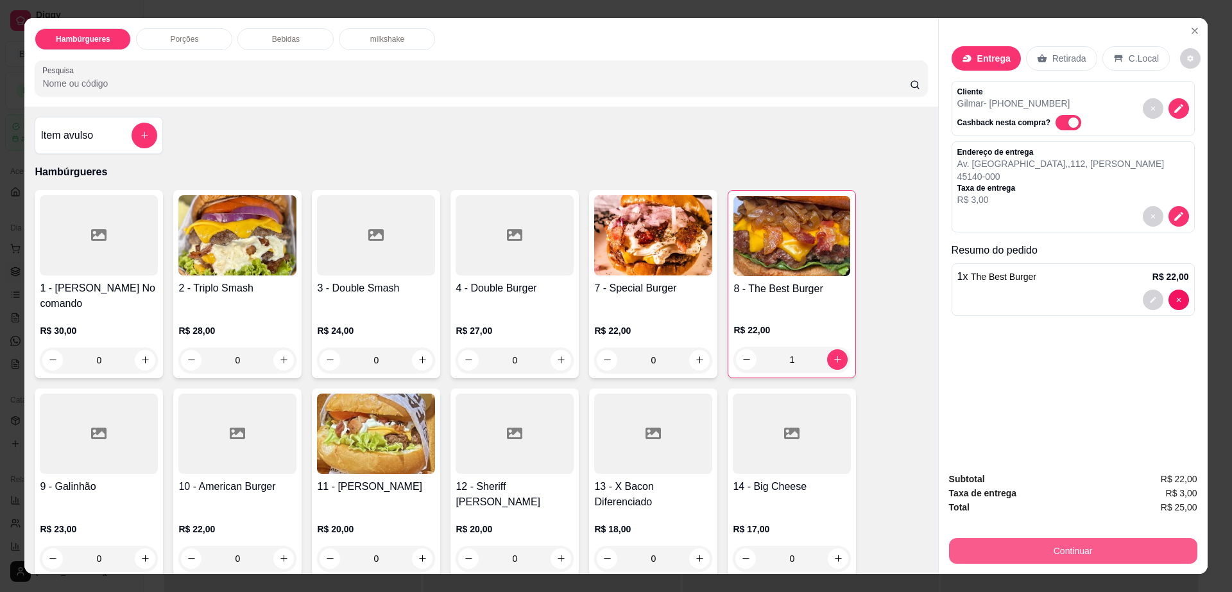
click at [966, 540] on button "Continuar" at bounding box center [1073, 551] width 248 height 26
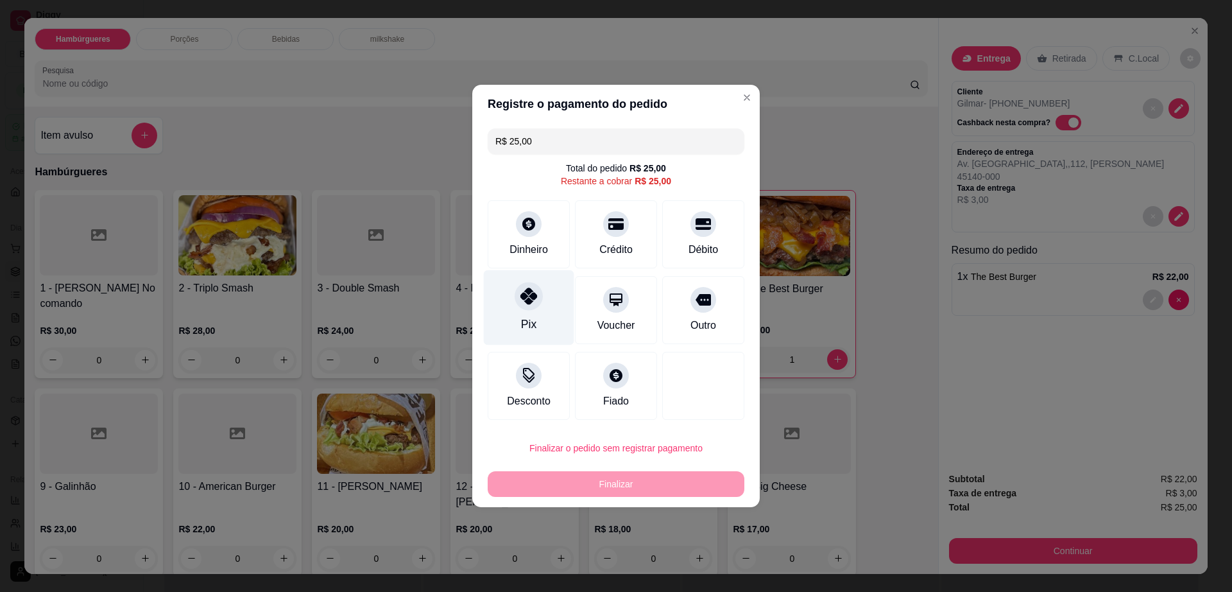
click at [522, 291] on icon at bounding box center [528, 295] width 17 height 17
type input "R$ 0,00"
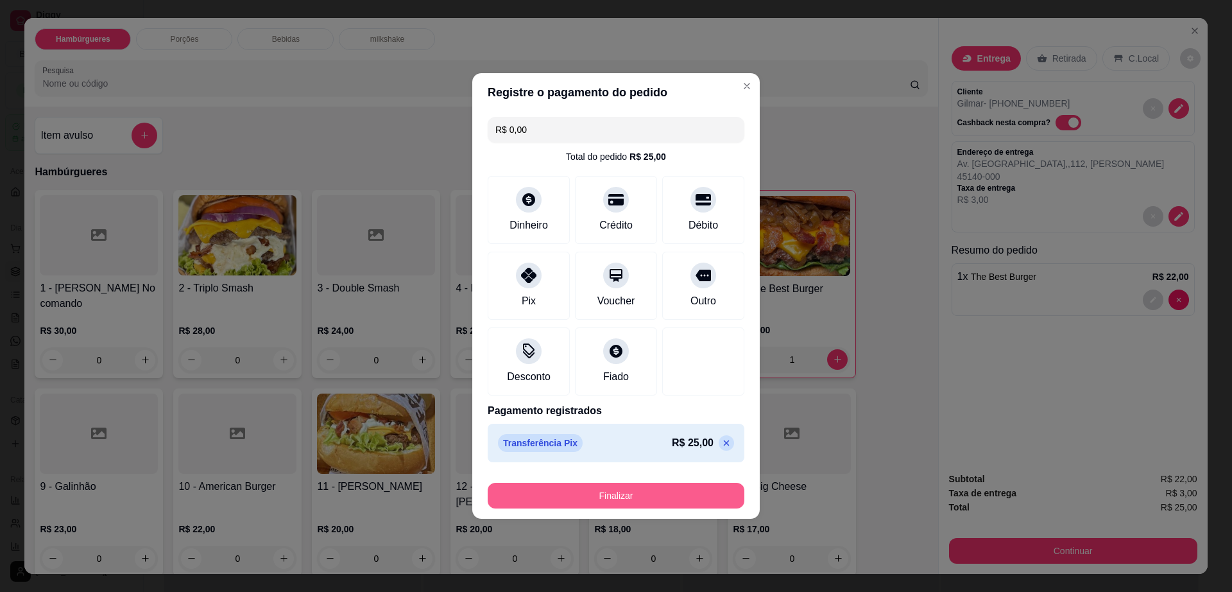
click at [562, 484] on button "Finalizar" at bounding box center [616, 496] width 257 height 26
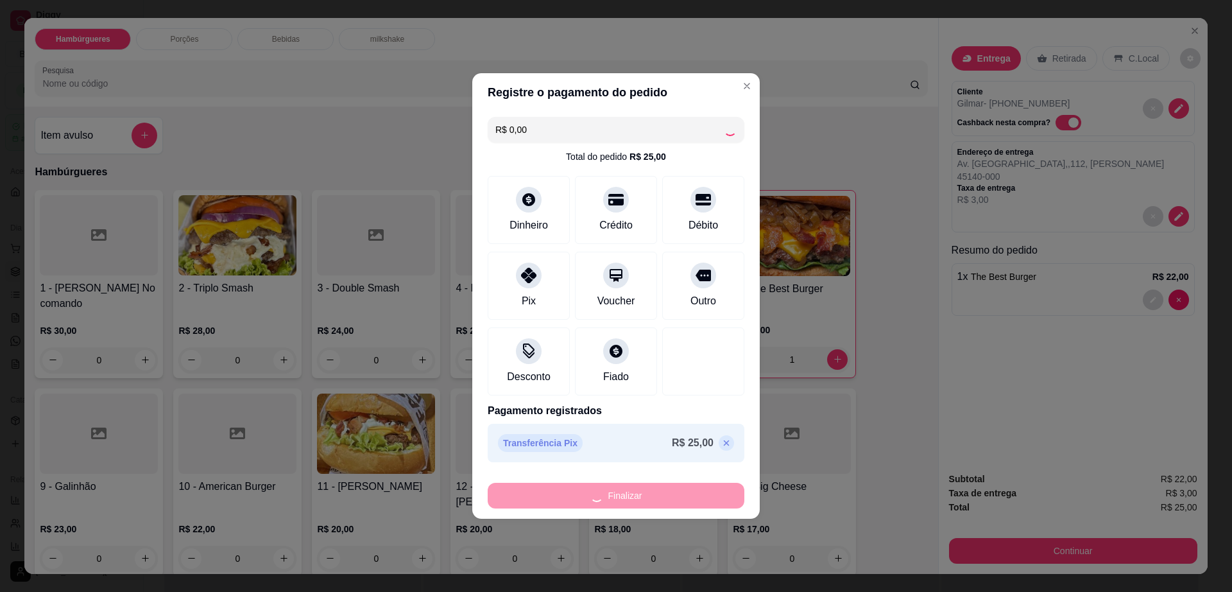
type input "0"
type input "-R$ 25,00"
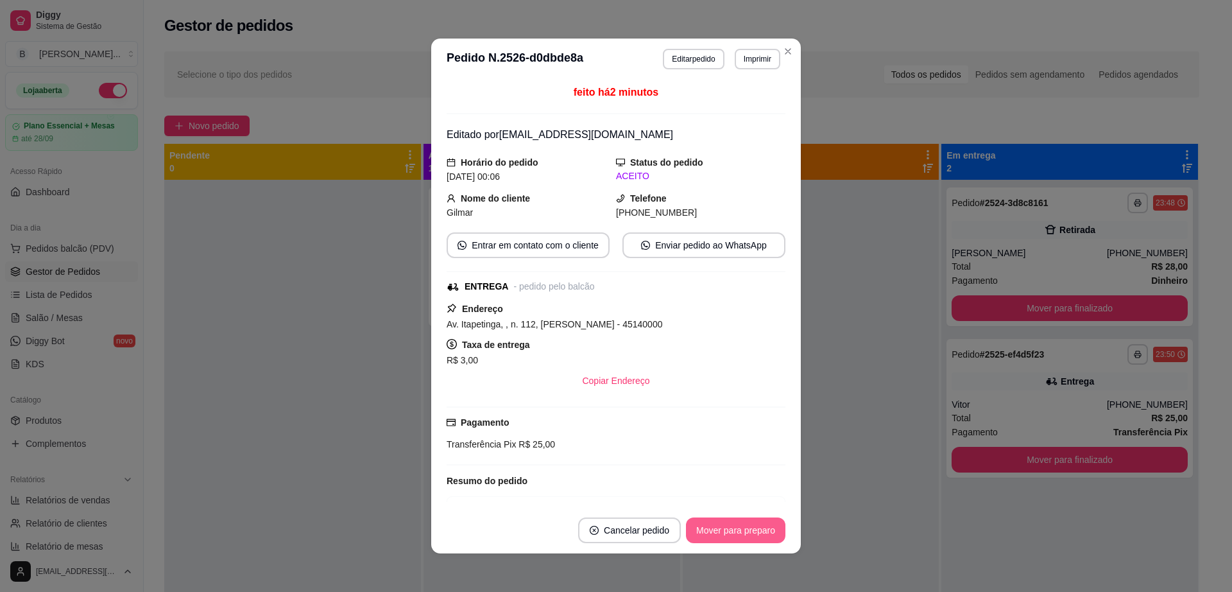
click at [691, 527] on button "Mover para preparo" at bounding box center [735, 530] width 99 height 26
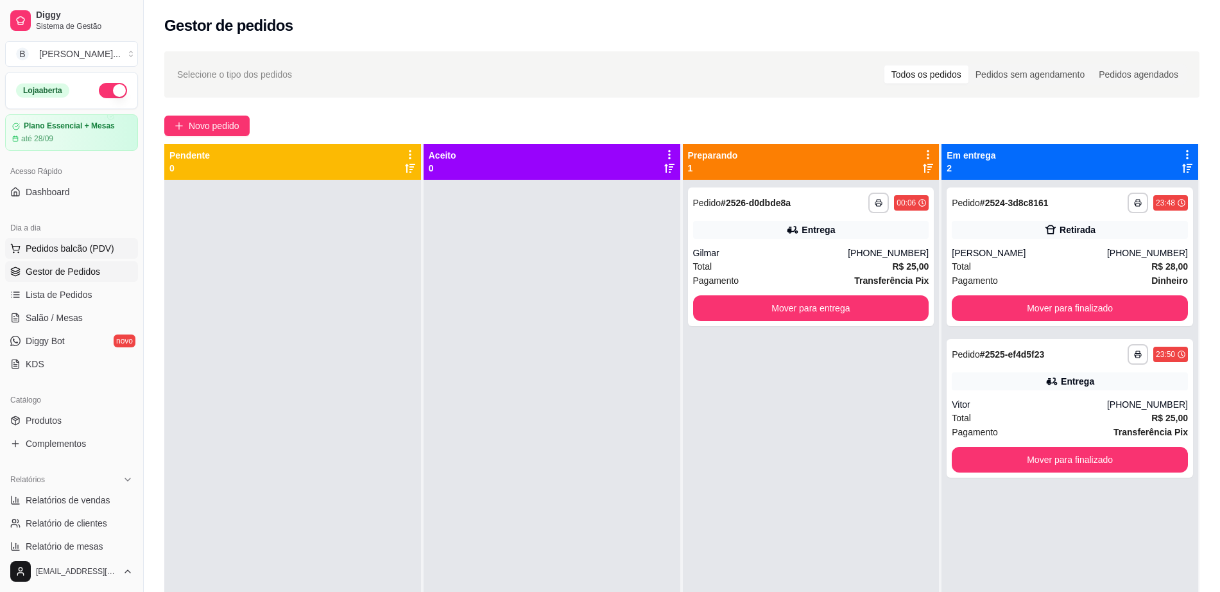
click at [93, 244] on span "Pedidos balcão (PDV)" at bounding box center [70, 248] width 89 height 13
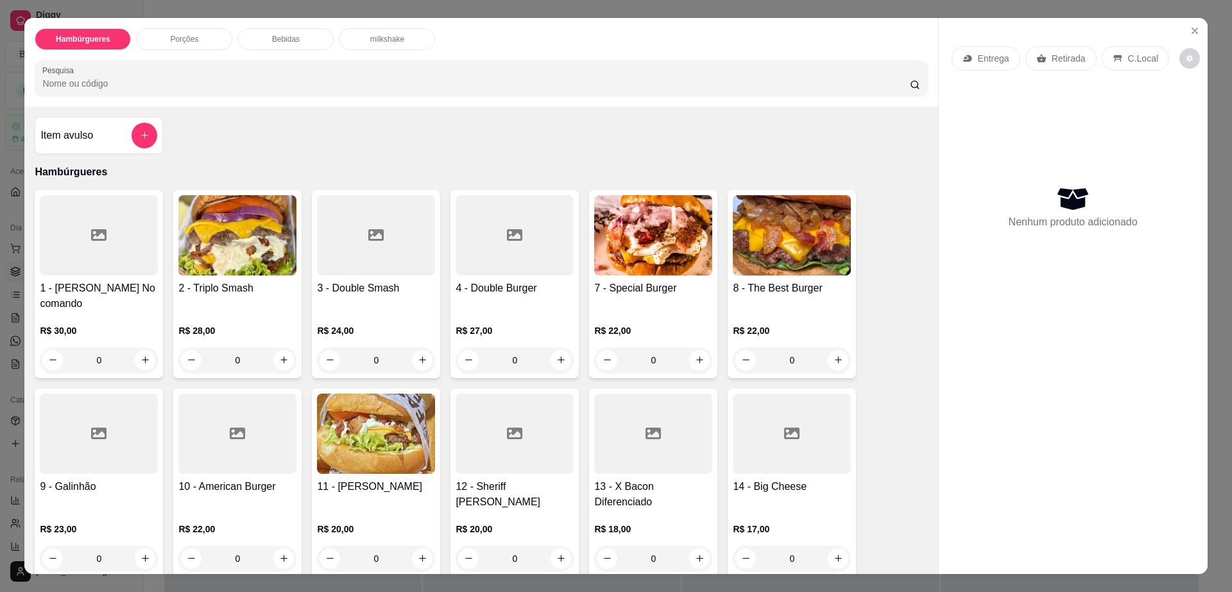
click at [354, 273] on div at bounding box center [376, 235] width 118 height 80
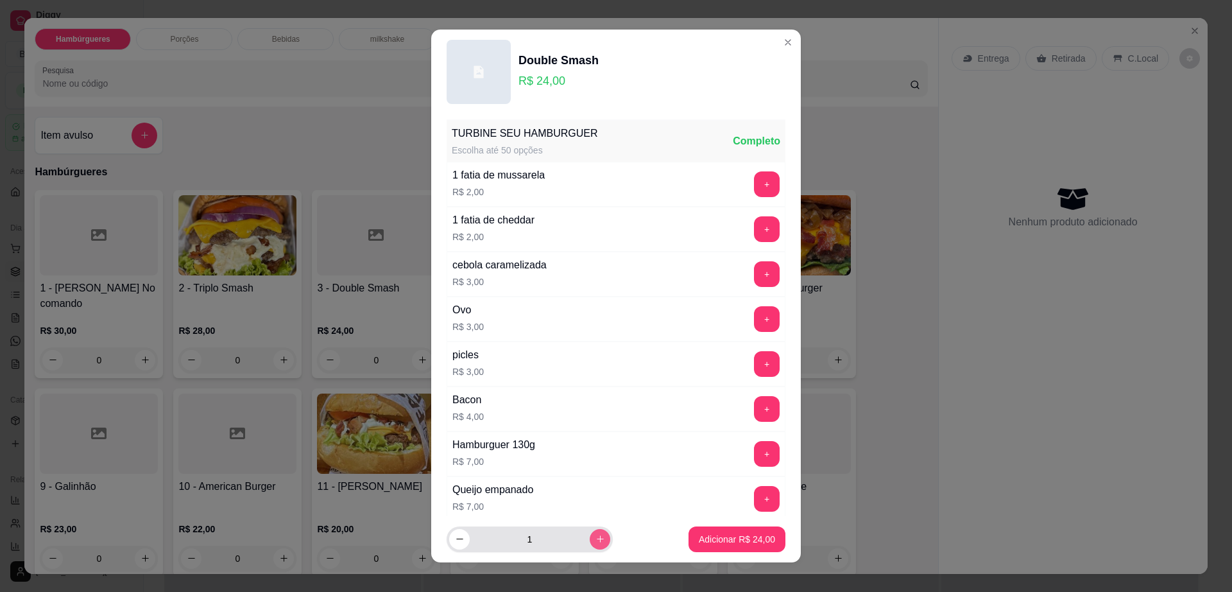
click at [590, 535] on button "increase-product-quantity" at bounding box center [600, 539] width 21 height 21
type input "2"
click at [716, 536] on p "Adicionar R$ 48,00" at bounding box center [737, 539] width 76 height 13
type input "2"
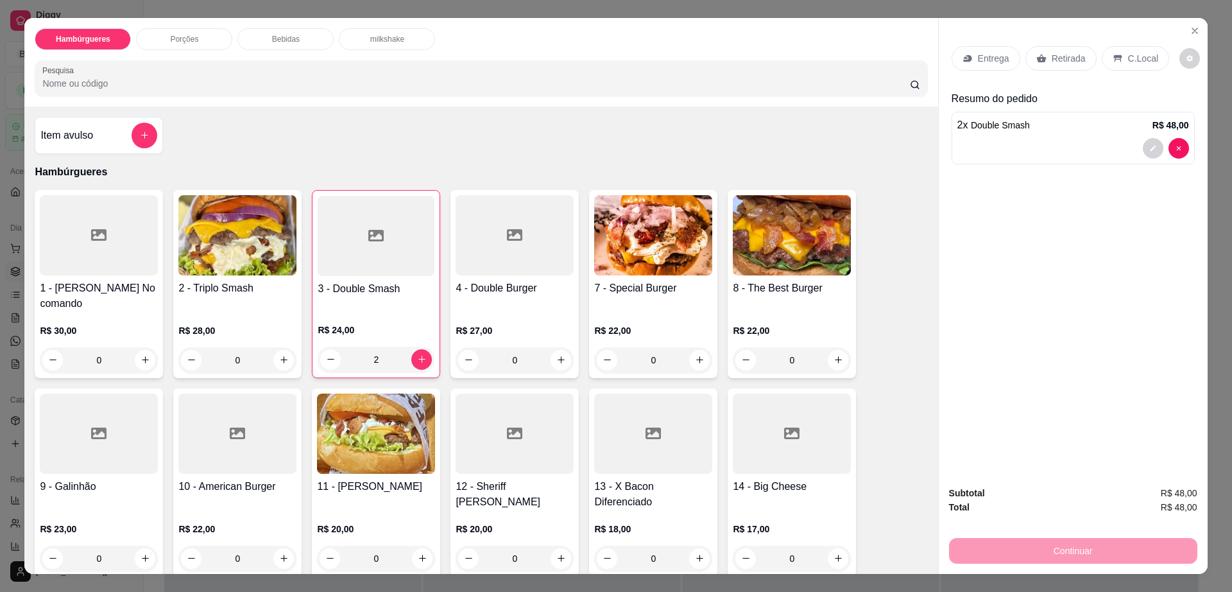
click at [988, 52] on p "Entrega" at bounding box center [993, 58] width 31 height 13
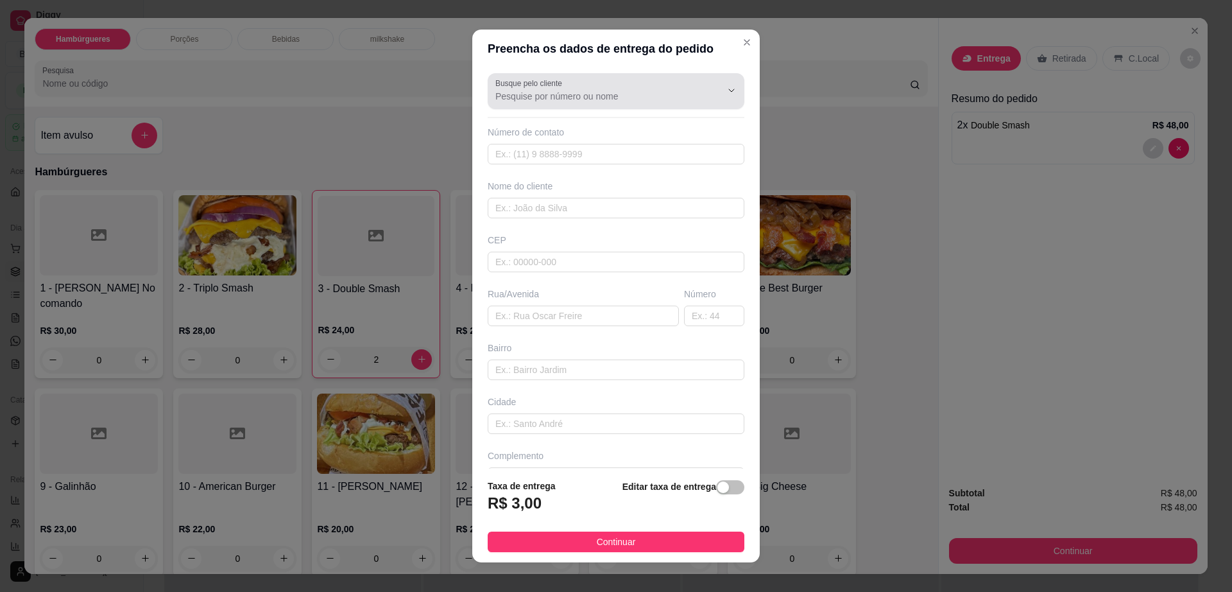
click at [653, 92] on input "Busque pelo cliente" at bounding box center [597, 96] width 205 height 13
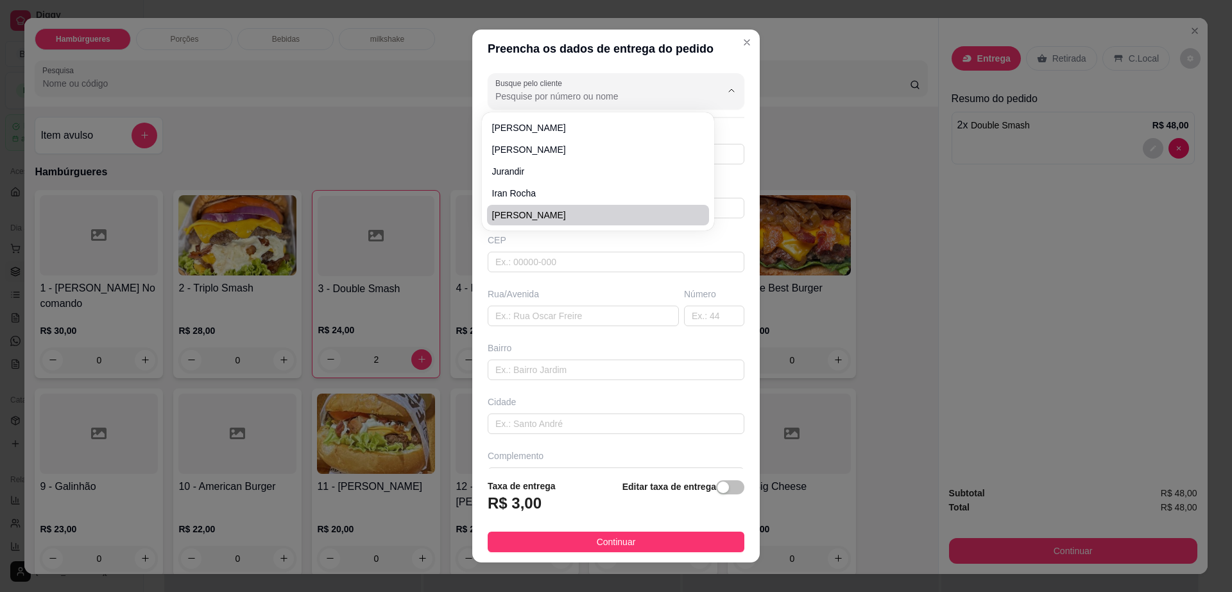
click at [624, 277] on div "Busque pelo cliente Número de contato Nome do cliente CEP Rua/[GEOGRAPHIC_DATA]" at bounding box center [615, 268] width 287 height 400
click at [599, 205] on input "text" at bounding box center [616, 208] width 257 height 21
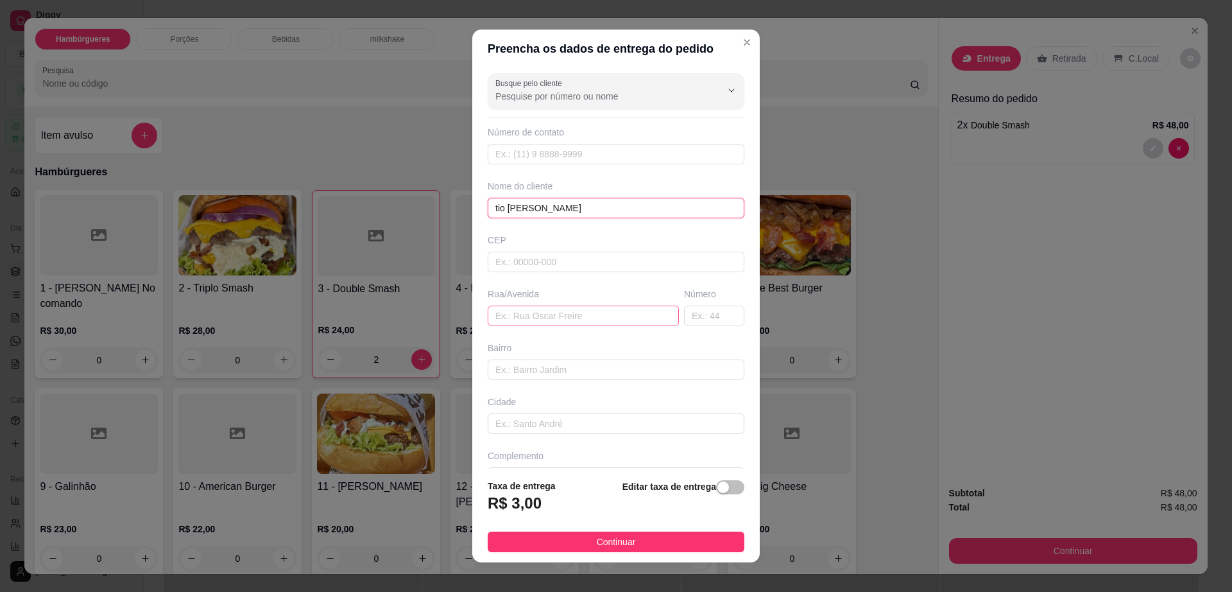
type input "tio [PERSON_NAME]"
click at [599, 311] on input "text" at bounding box center [583, 315] width 191 height 21
type input "em casa"
click at [604, 541] on span "Continuar" at bounding box center [616, 542] width 39 height 14
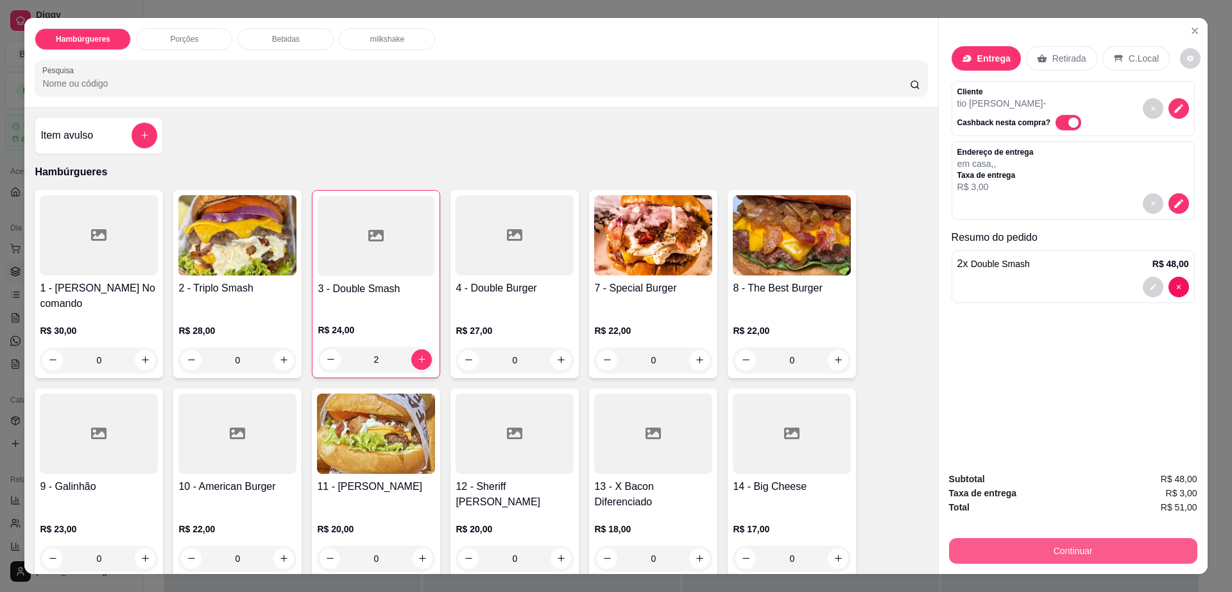
click at [1075, 560] on button "Continuar" at bounding box center [1073, 551] width 248 height 26
click at [295, 37] on div "Bebidas" at bounding box center [285, 39] width 96 height 22
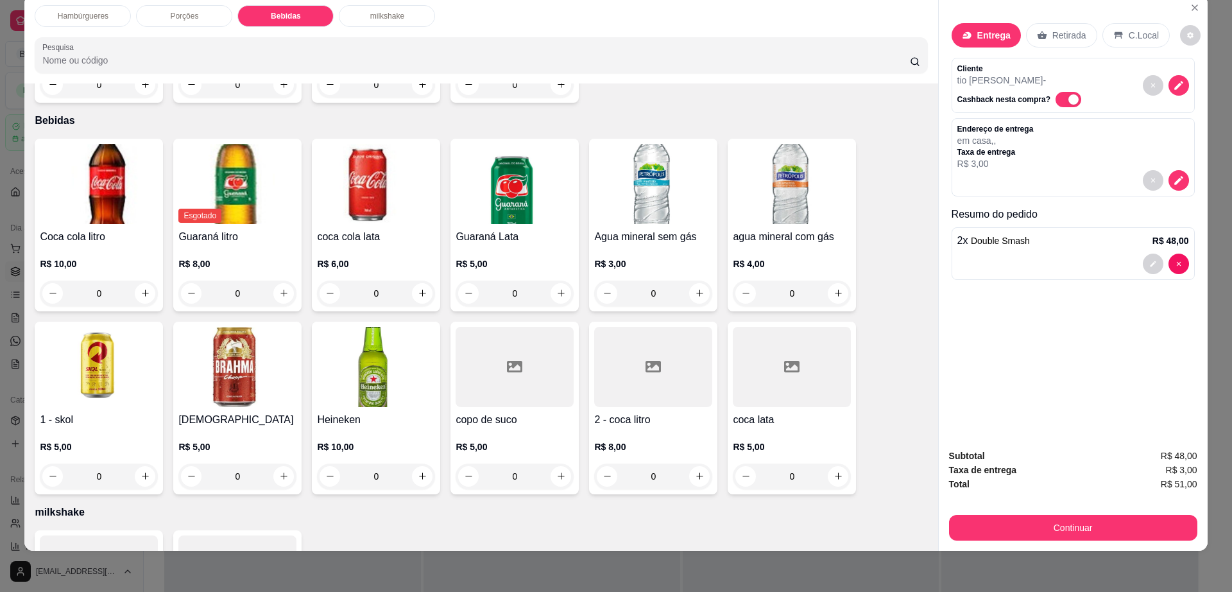
click at [625, 368] on div at bounding box center [653, 367] width 118 height 80
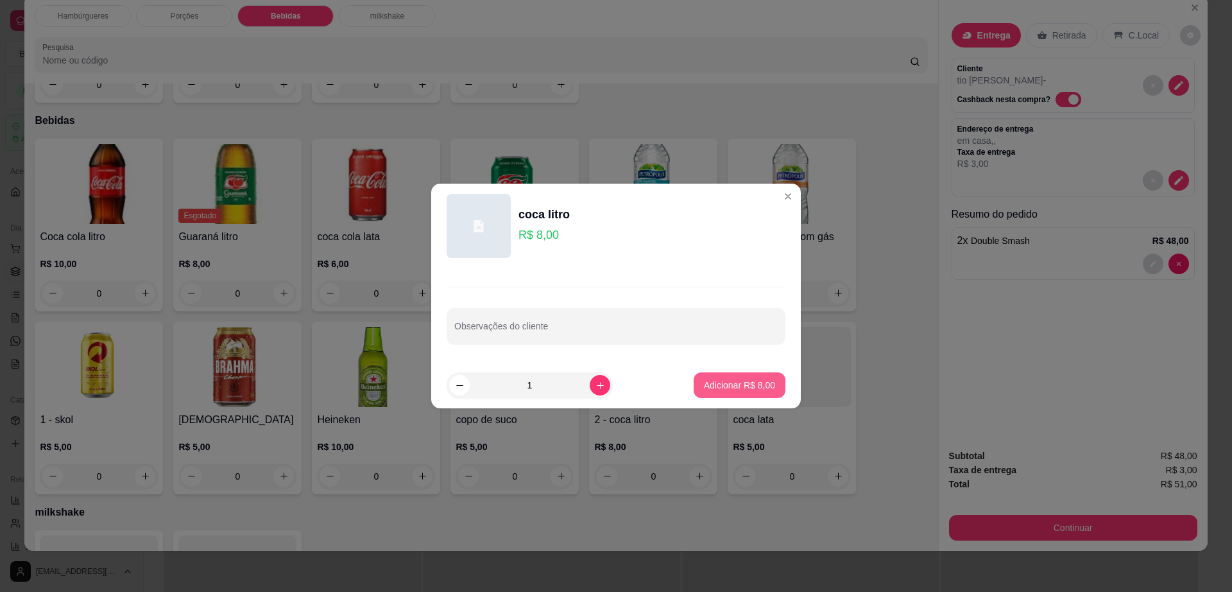
click at [732, 384] on p "Adicionar R$ 8,00" at bounding box center [739, 385] width 71 height 13
type input "1"
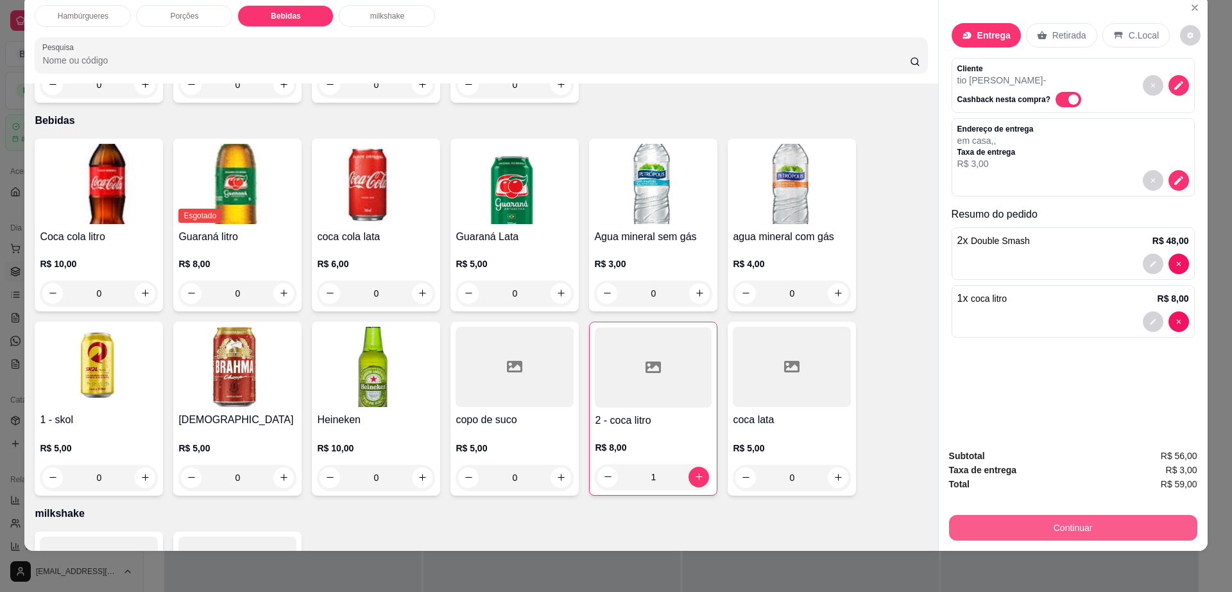
click at [1031, 529] on button "Continuar" at bounding box center [1073, 528] width 248 height 26
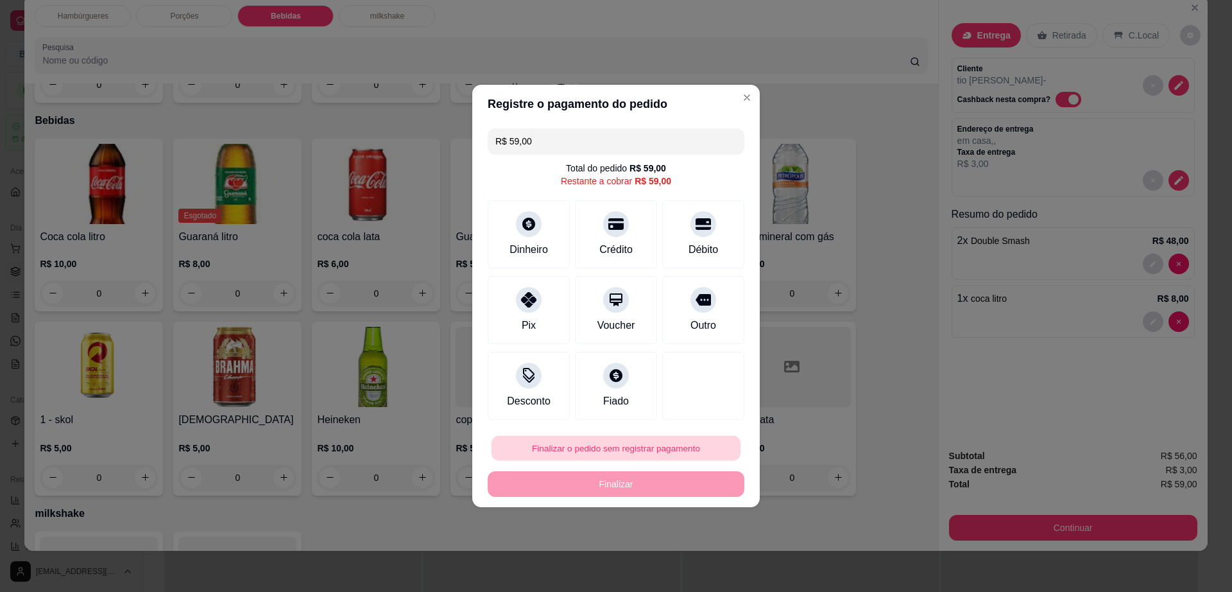
click at [624, 440] on button "Finalizar o pedido sem registrar pagamento" at bounding box center [616, 448] width 249 height 25
click at [690, 552] on button "Confirmar" at bounding box center [695, 553] width 47 height 20
type input "0"
type input "R$ 0,00"
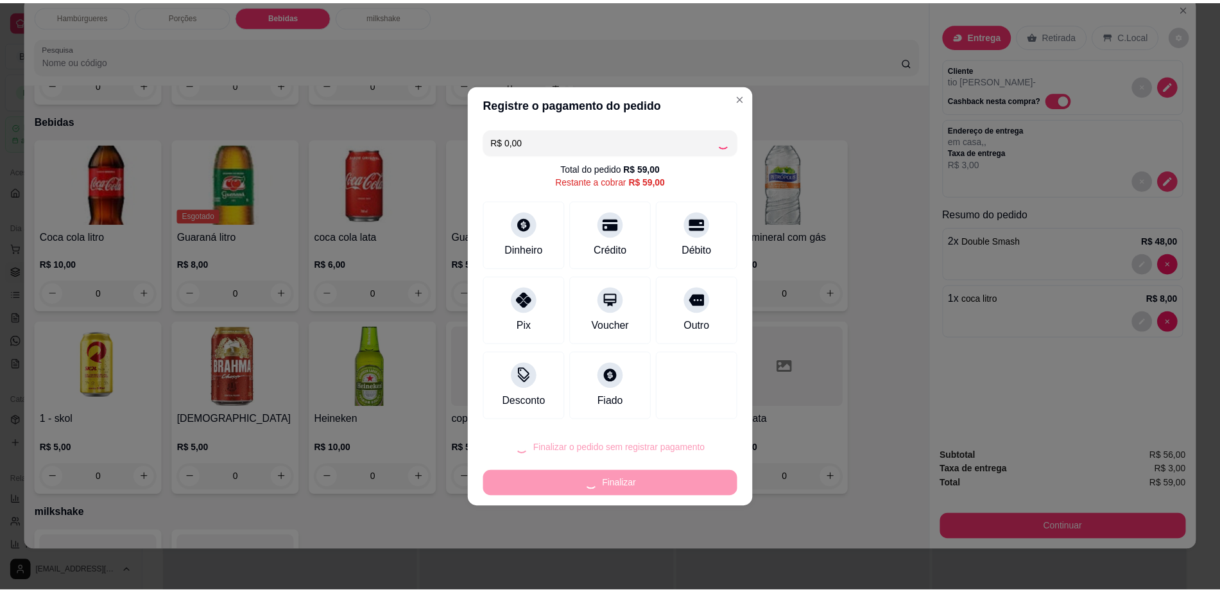
scroll to position [856, 0]
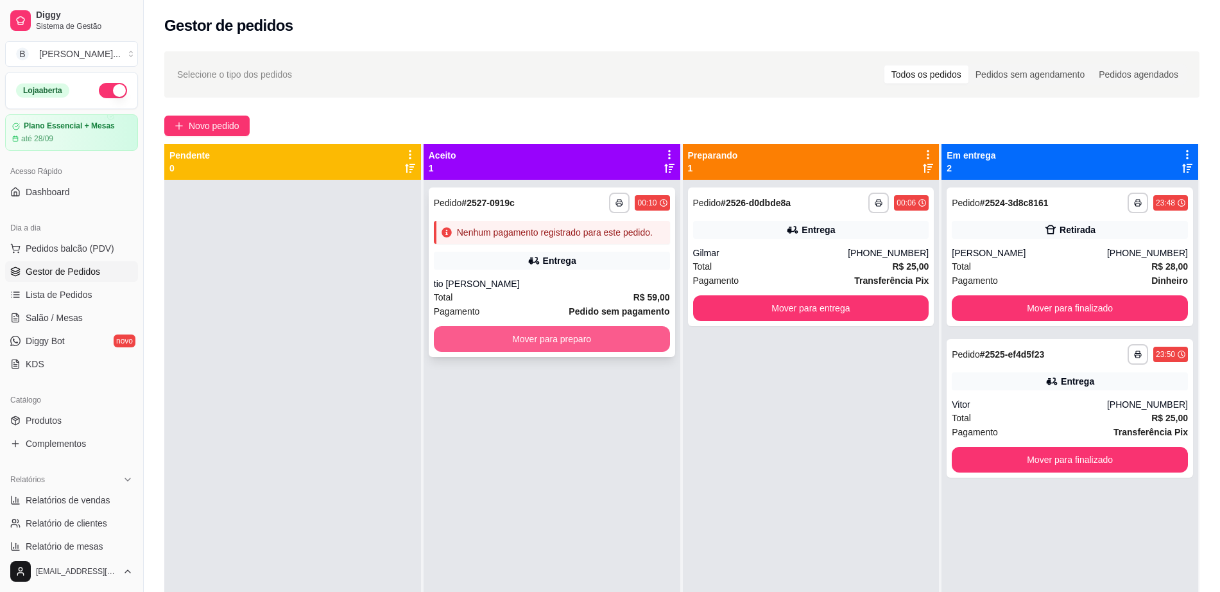
click at [594, 345] on button "Mover para preparo" at bounding box center [552, 339] width 236 height 26
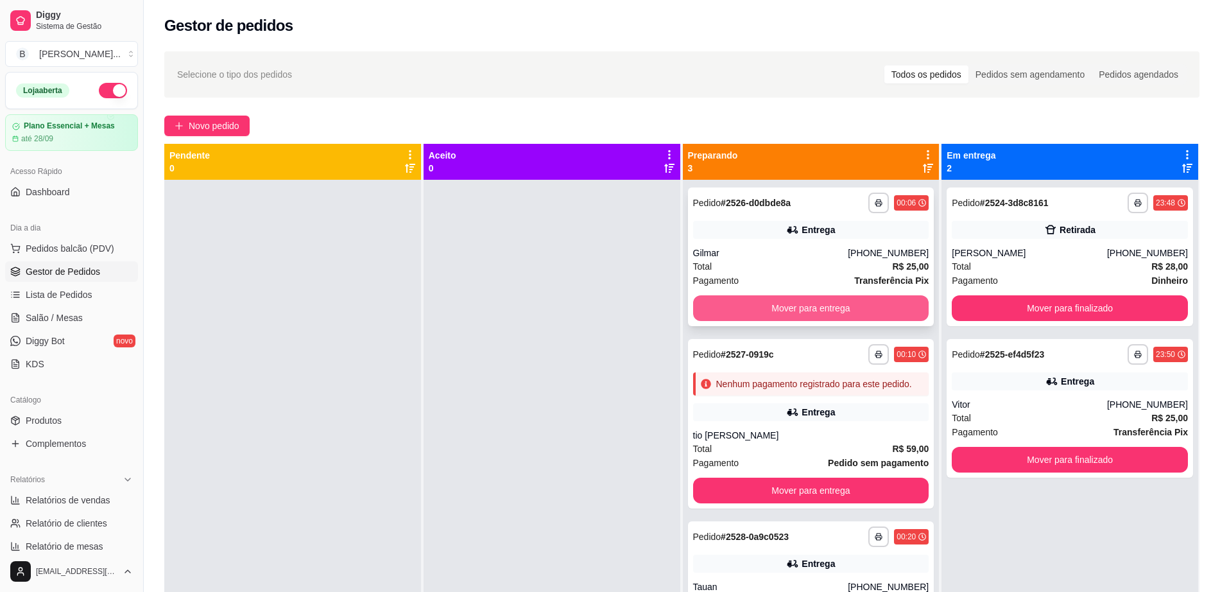
click at [732, 299] on button "Mover para entrega" at bounding box center [811, 308] width 236 height 26
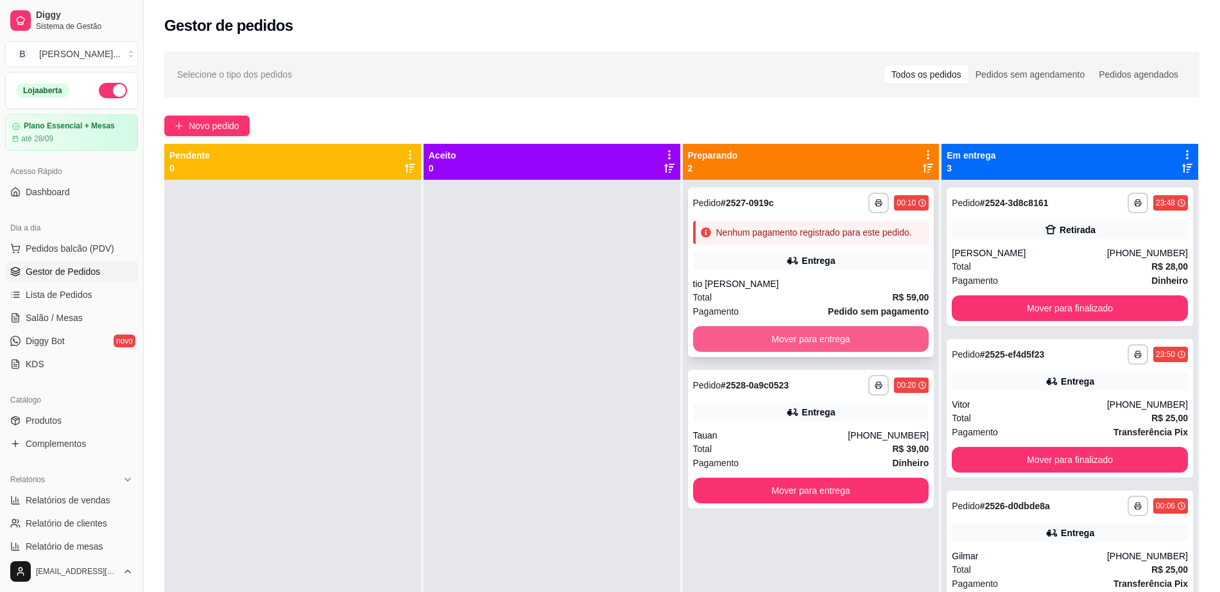
click at [758, 331] on button "Mover para entrega" at bounding box center [811, 339] width 236 height 26
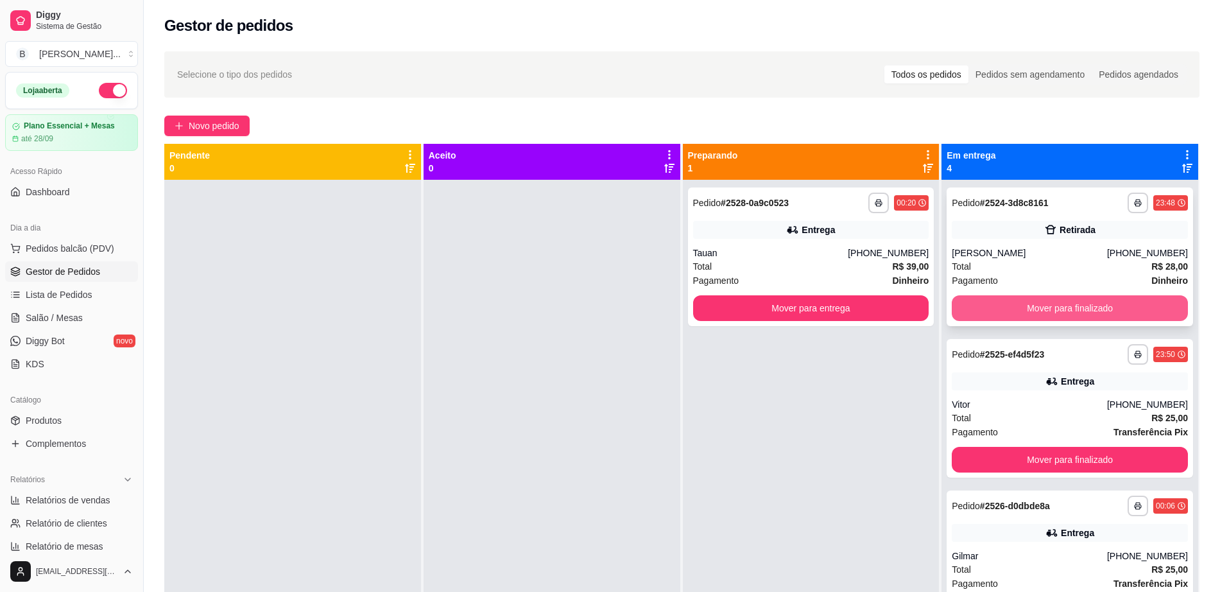
click at [1047, 298] on button "Mover para finalizado" at bounding box center [1070, 308] width 236 height 26
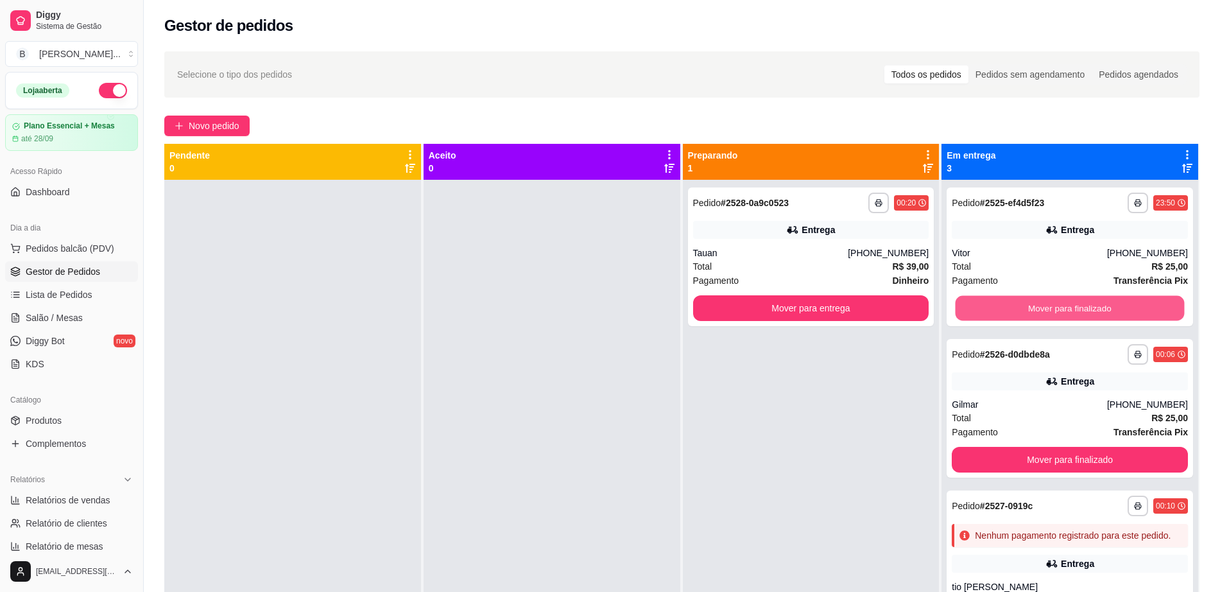
click at [1047, 298] on button "Mover para finalizado" at bounding box center [1069, 308] width 229 height 25
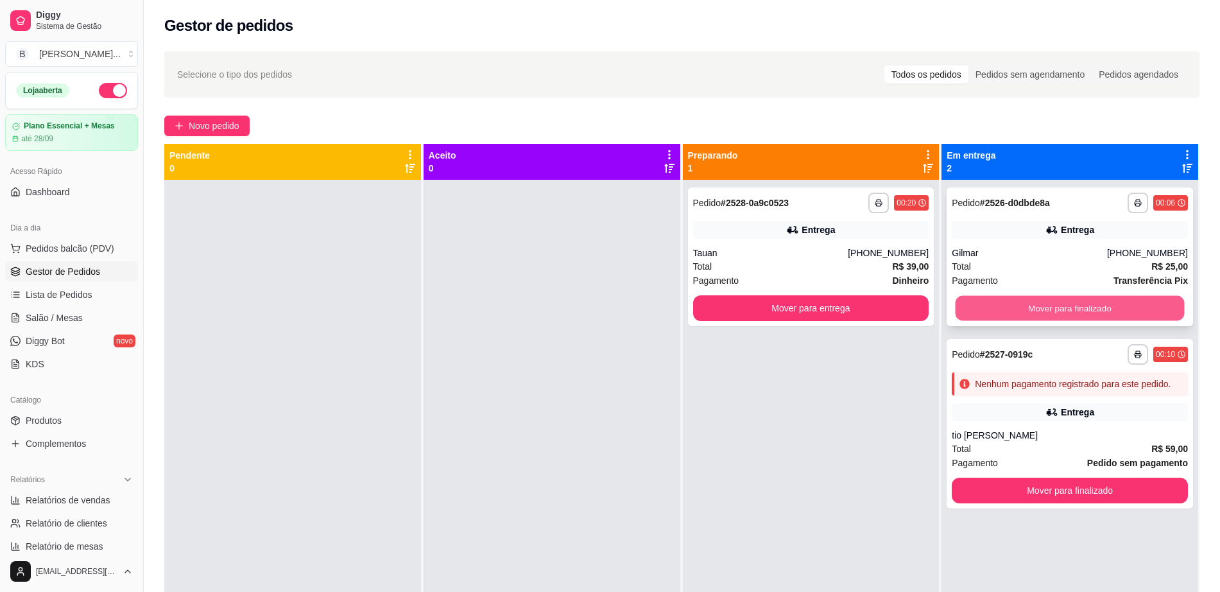
click at [1045, 308] on button "Mover para finalizado" at bounding box center [1069, 308] width 229 height 25
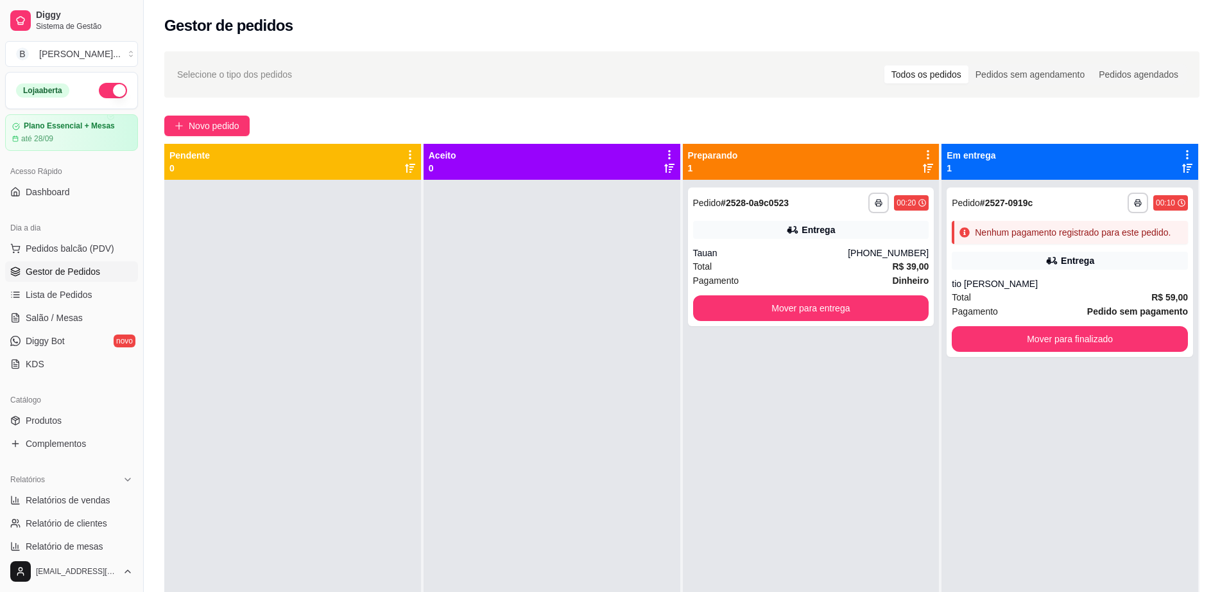
click at [1045, 308] on div "Pagamento Pedido sem pagamento" at bounding box center [1070, 311] width 236 height 14
click at [1056, 342] on button "Mover para finalizado" at bounding box center [1069, 339] width 229 height 25
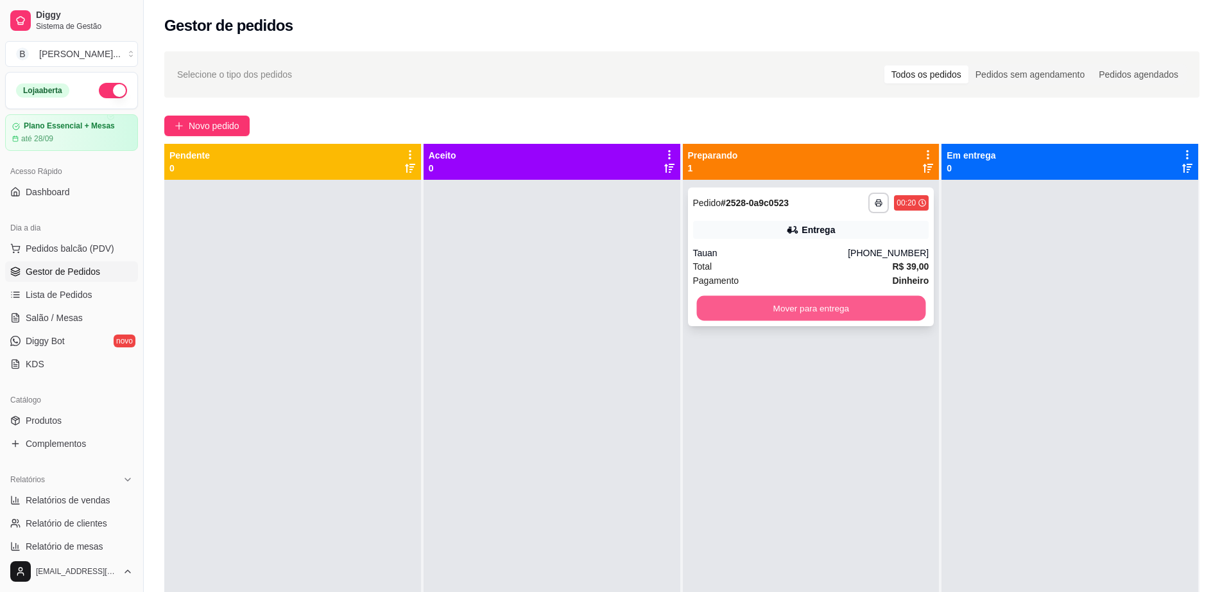
click at [816, 308] on button "Mover para entrega" at bounding box center [810, 308] width 229 height 25
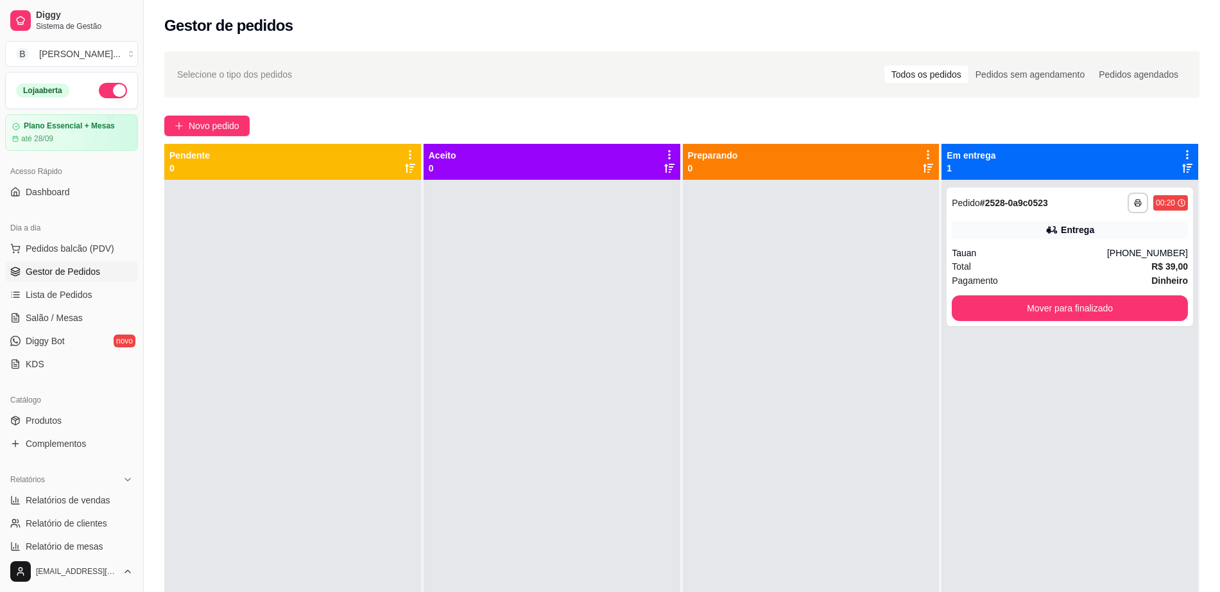
click at [103, 89] on button "button" at bounding box center [113, 90] width 28 height 15
